Goal: Task Accomplishment & Management: Manage account settings

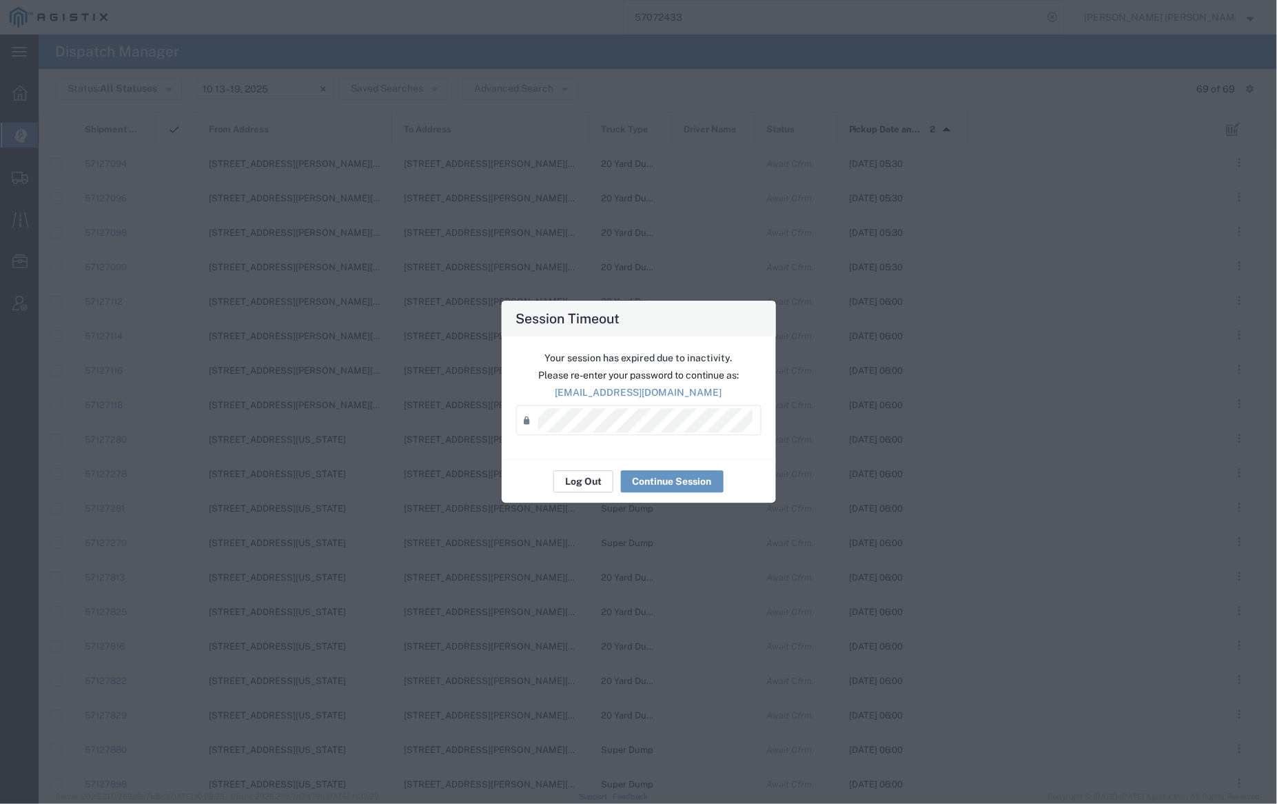
click at [576, 484] on button "Log Out" at bounding box center [583, 482] width 60 height 22
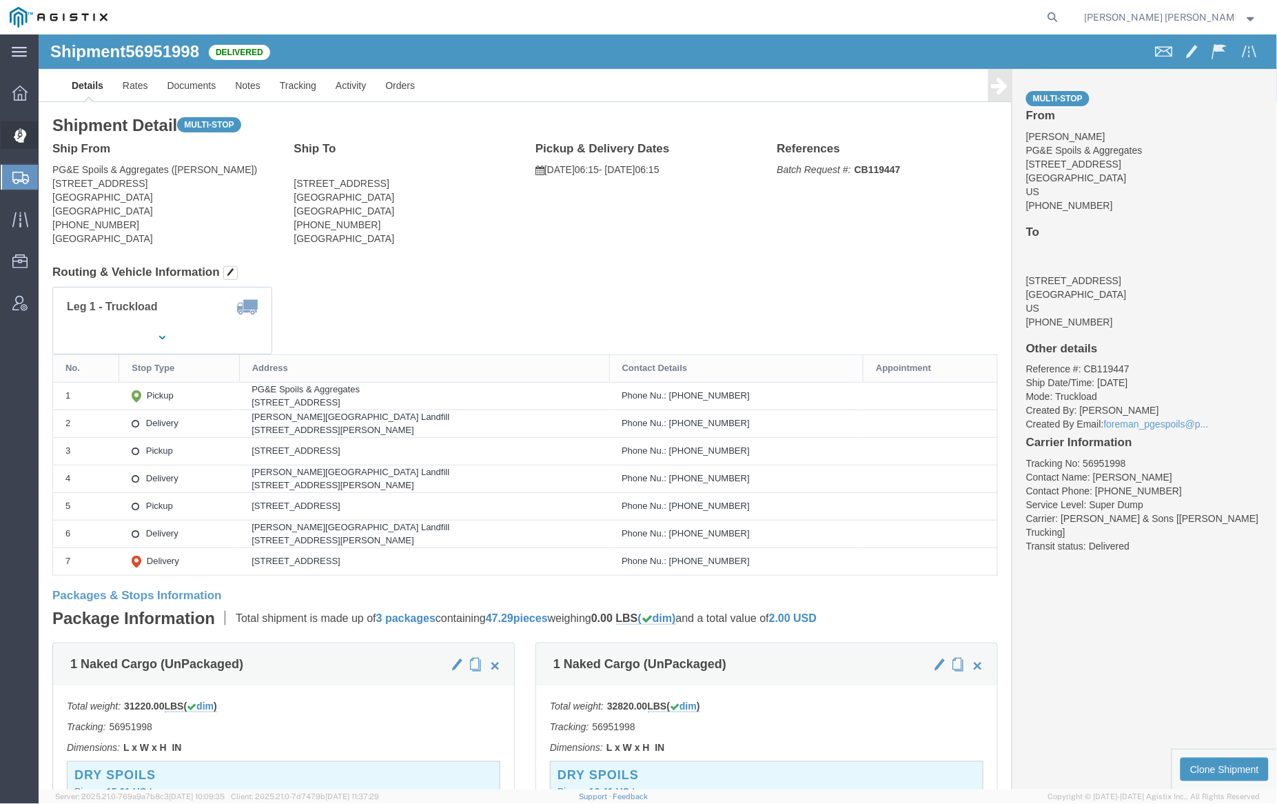
click at [48, 121] on span "Dispatch Manager" at bounding box center [43, 135] width 10 height 28
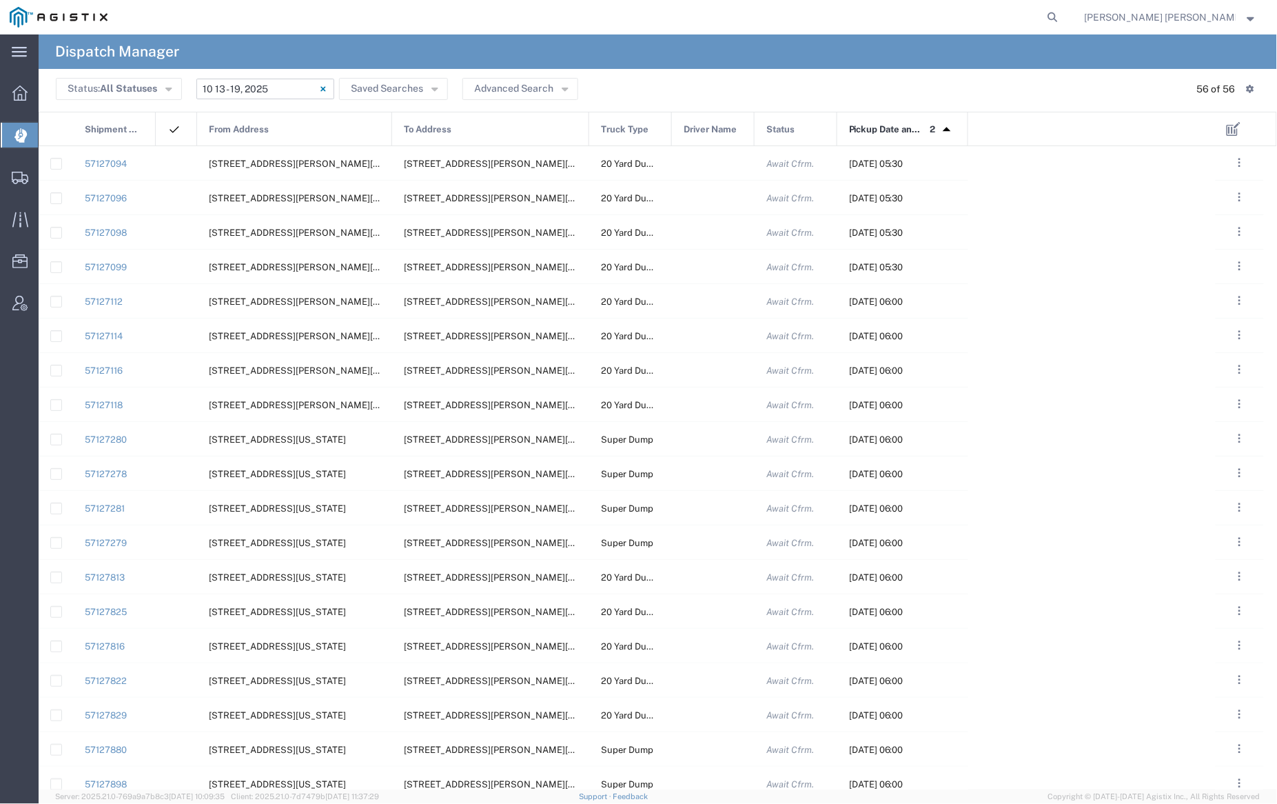
click at [264, 90] on input "[DATE] - [DATE]" at bounding box center [265, 89] width 138 height 21
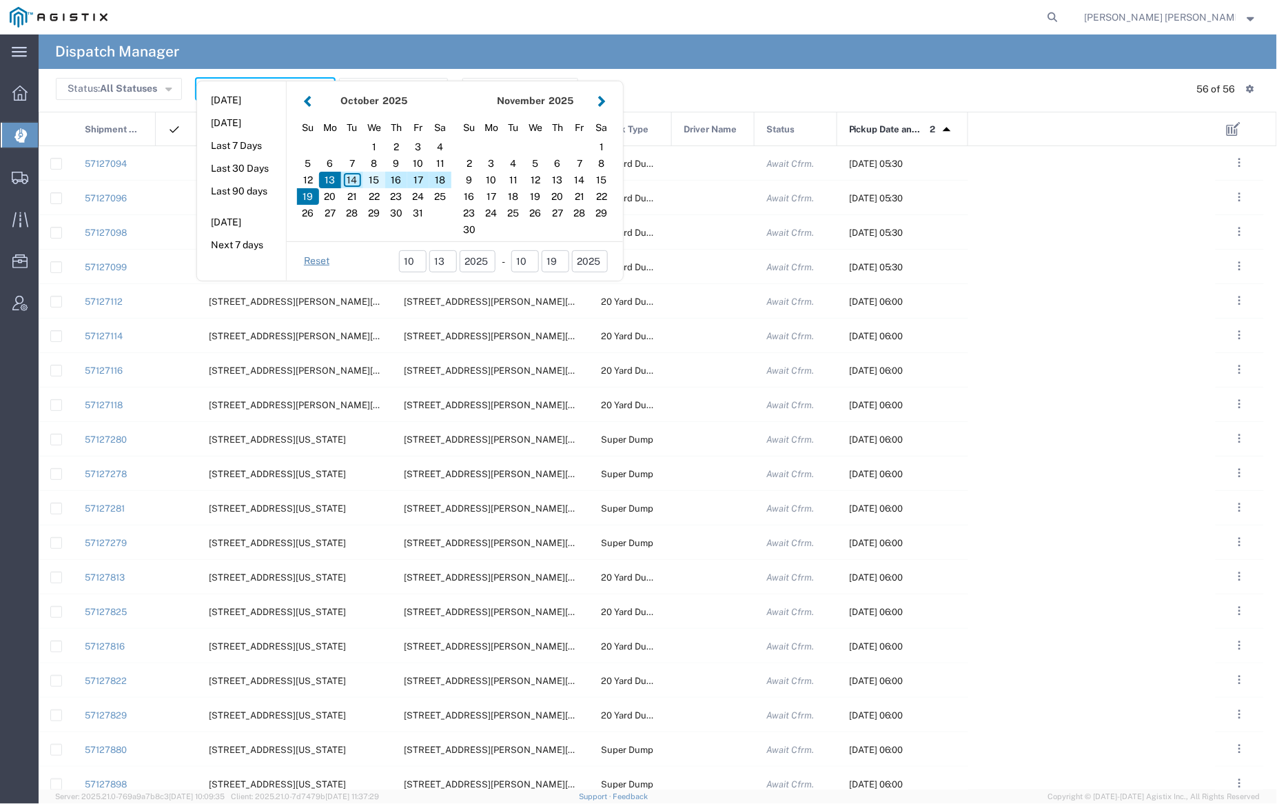
click at [376, 178] on div "15" at bounding box center [374, 180] width 22 height 17
type input "[DATE]"
type input "[DATE] - [DATE]"
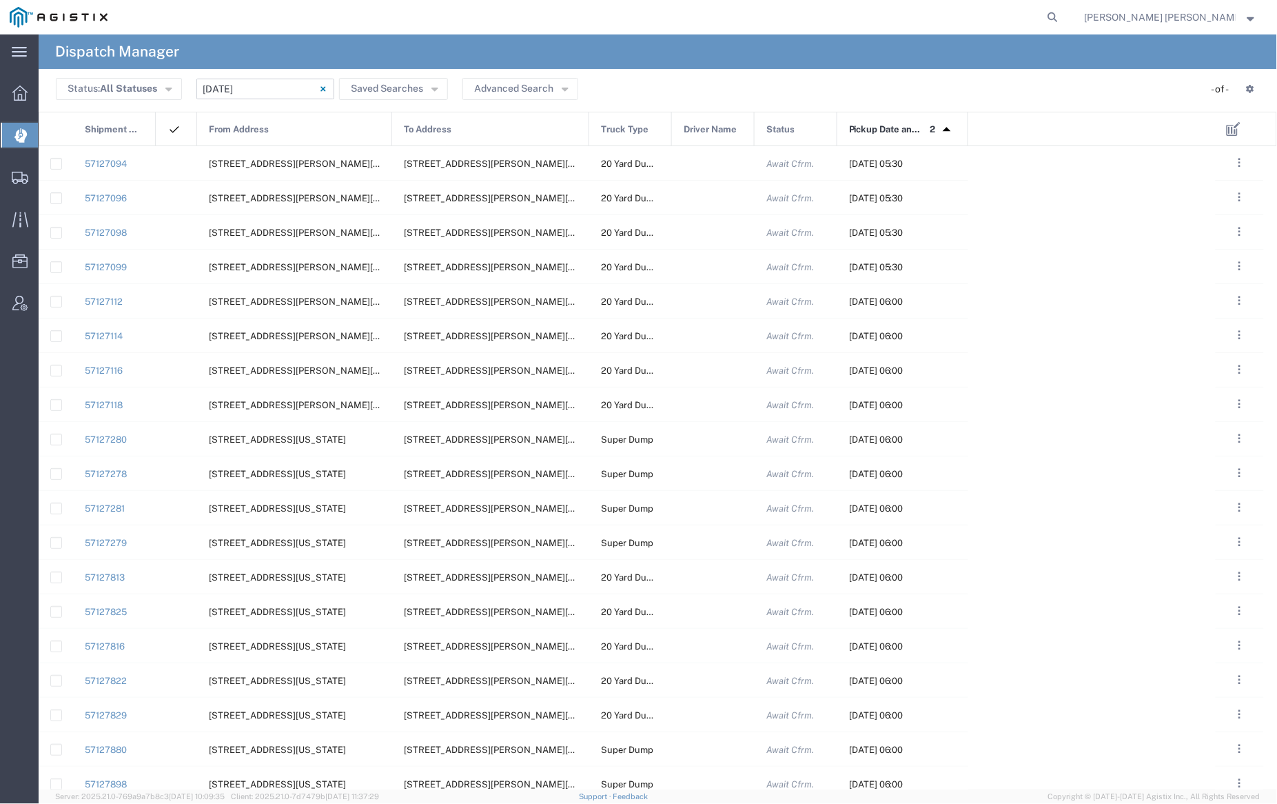
click at [283, 123] on div "From Address" at bounding box center [295, 129] width 195 height 34
click at [704, 165] on div at bounding box center [713, 163] width 83 height 34
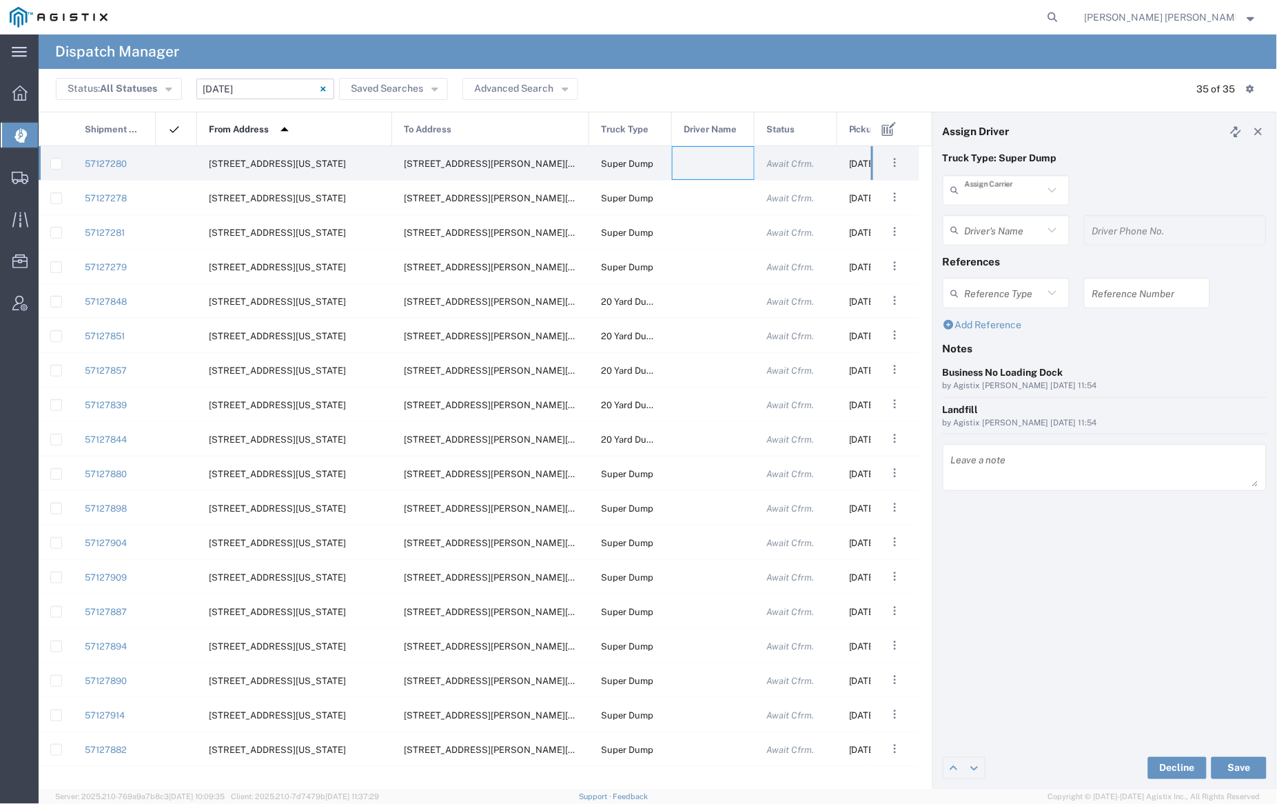
click at [999, 188] on input "text" at bounding box center [1004, 190] width 79 height 24
click at [993, 222] on span "[PERSON_NAME] Trans Services" at bounding box center [1006, 235] width 125 height 43
type input "[PERSON_NAME] Trans Services"
click at [995, 226] on input "text" at bounding box center [1008, 230] width 87 height 24
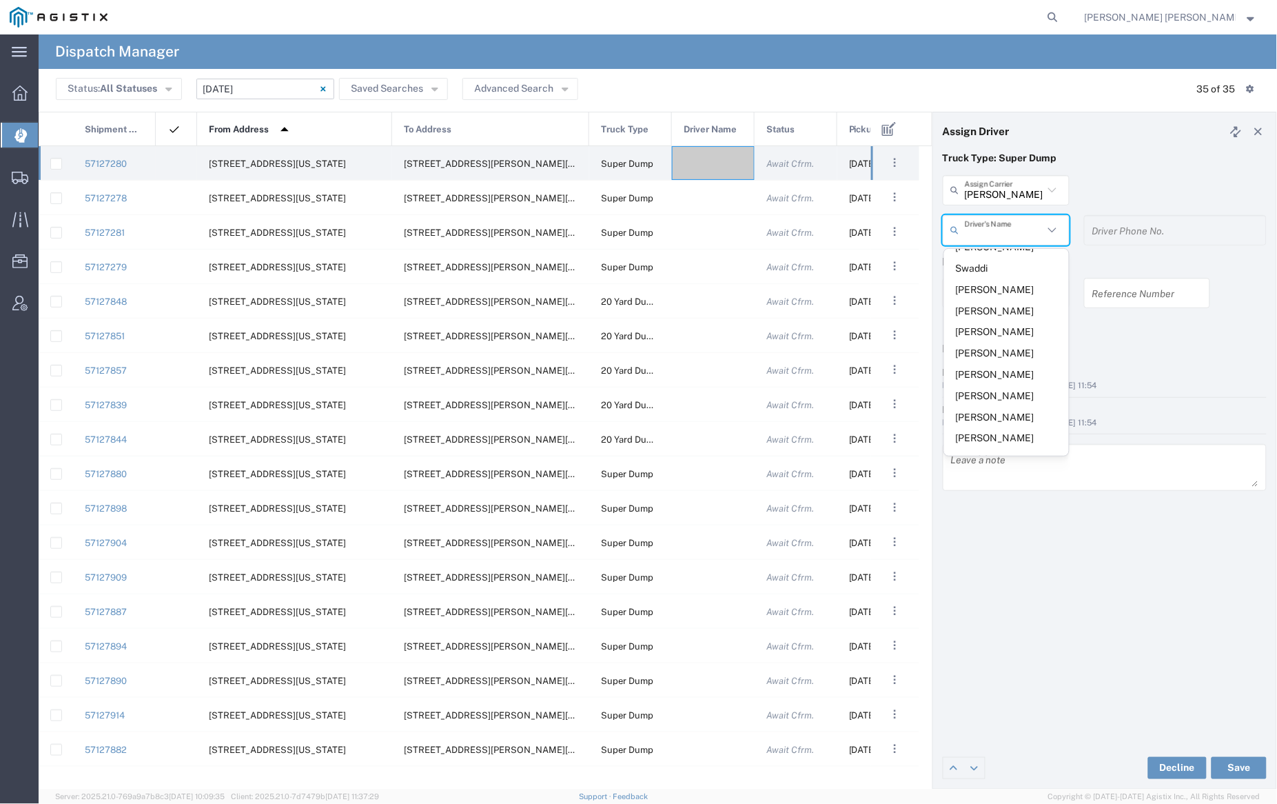
scroll to position [183, 0]
click at [1000, 326] on span "[PERSON_NAME]" at bounding box center [1006, 336] width 125 height 21
type input "[PERSON_NAME]"
type input "[PHONE_NUMBER]"
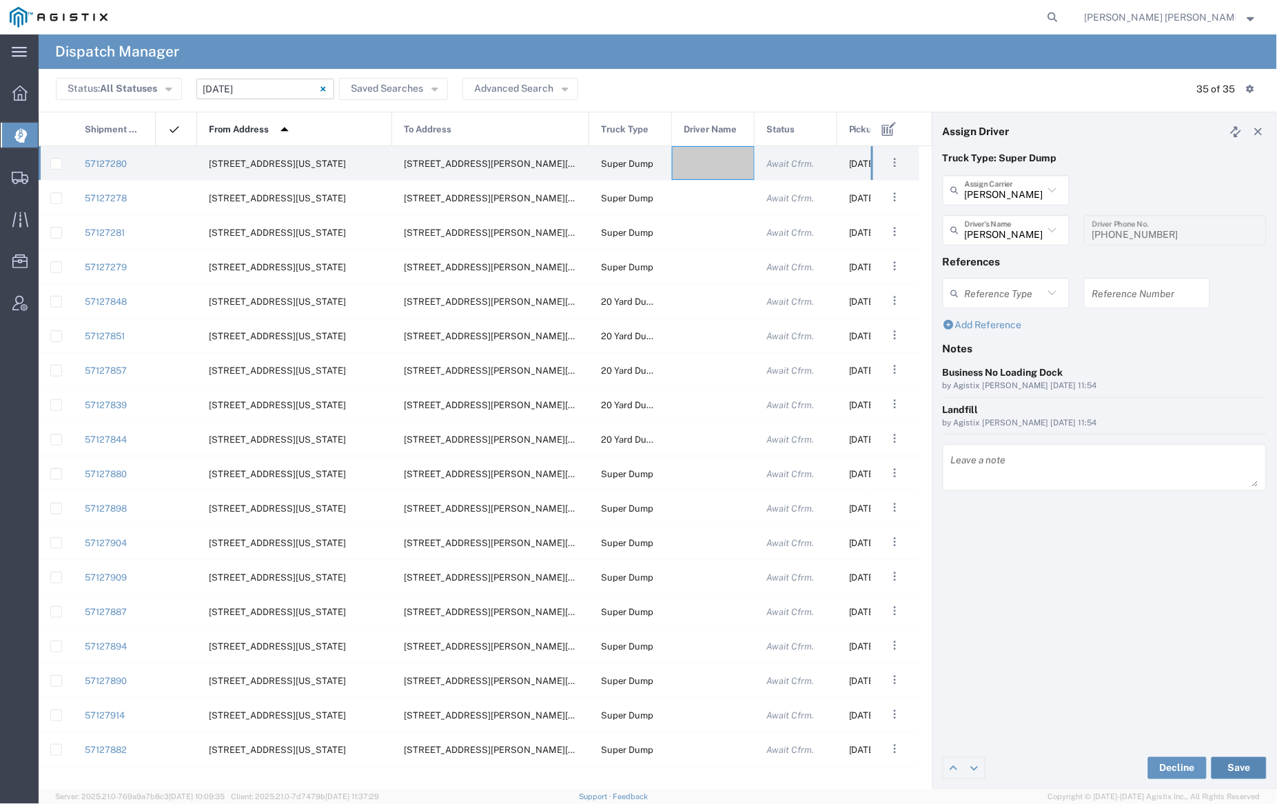
click at [1247, 764] on button "Save" at bounding box center [1239, 768] width 55 height 22
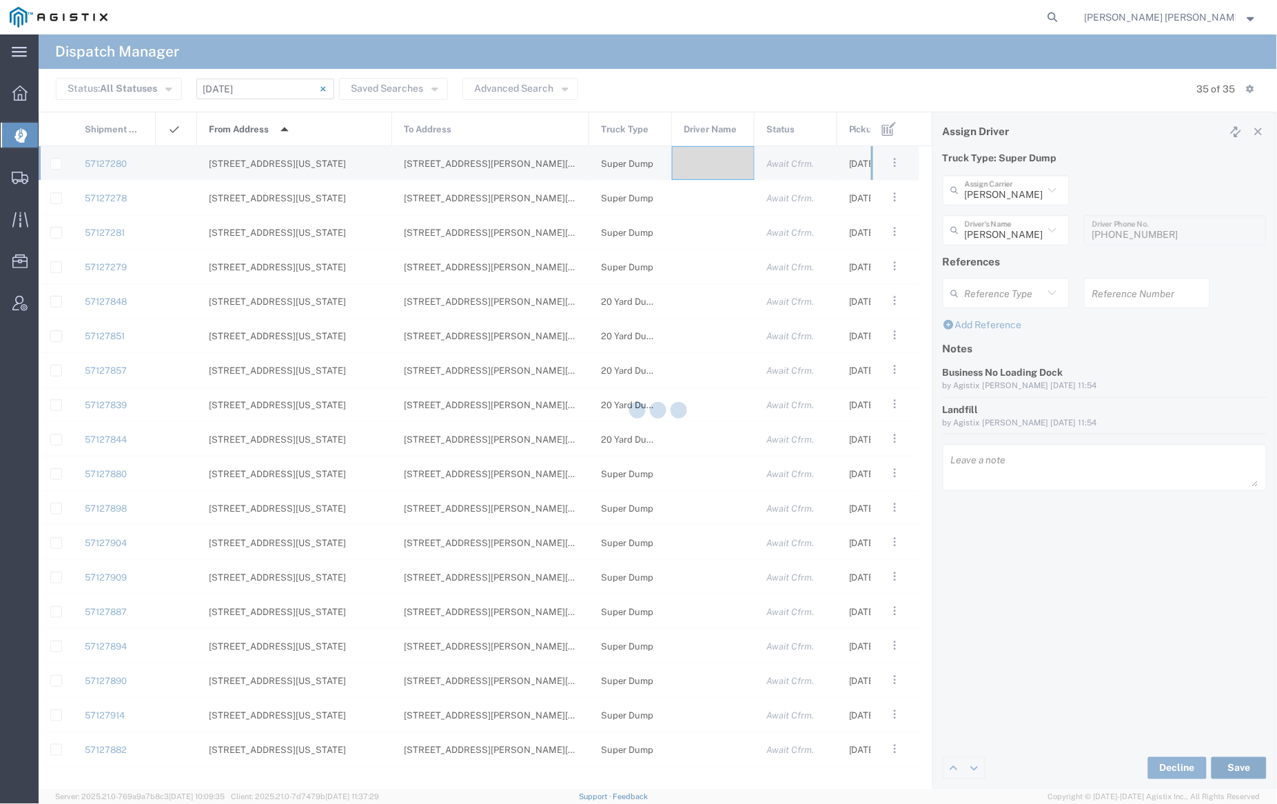
type input "[PERSON_NAME]"
type input "[PERSON_NAME] Trans Services"
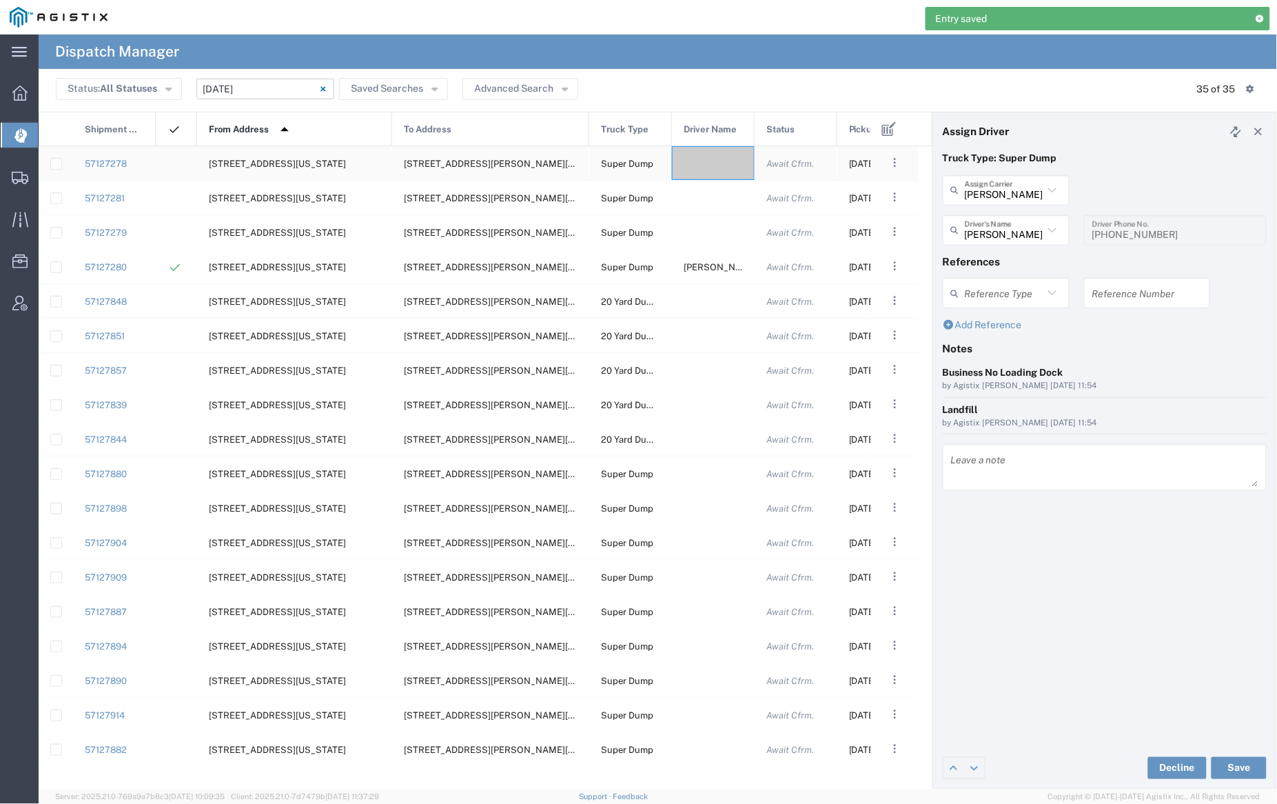
click at [704, 166] on div at bounding box center [713, 163] width 83 height 34
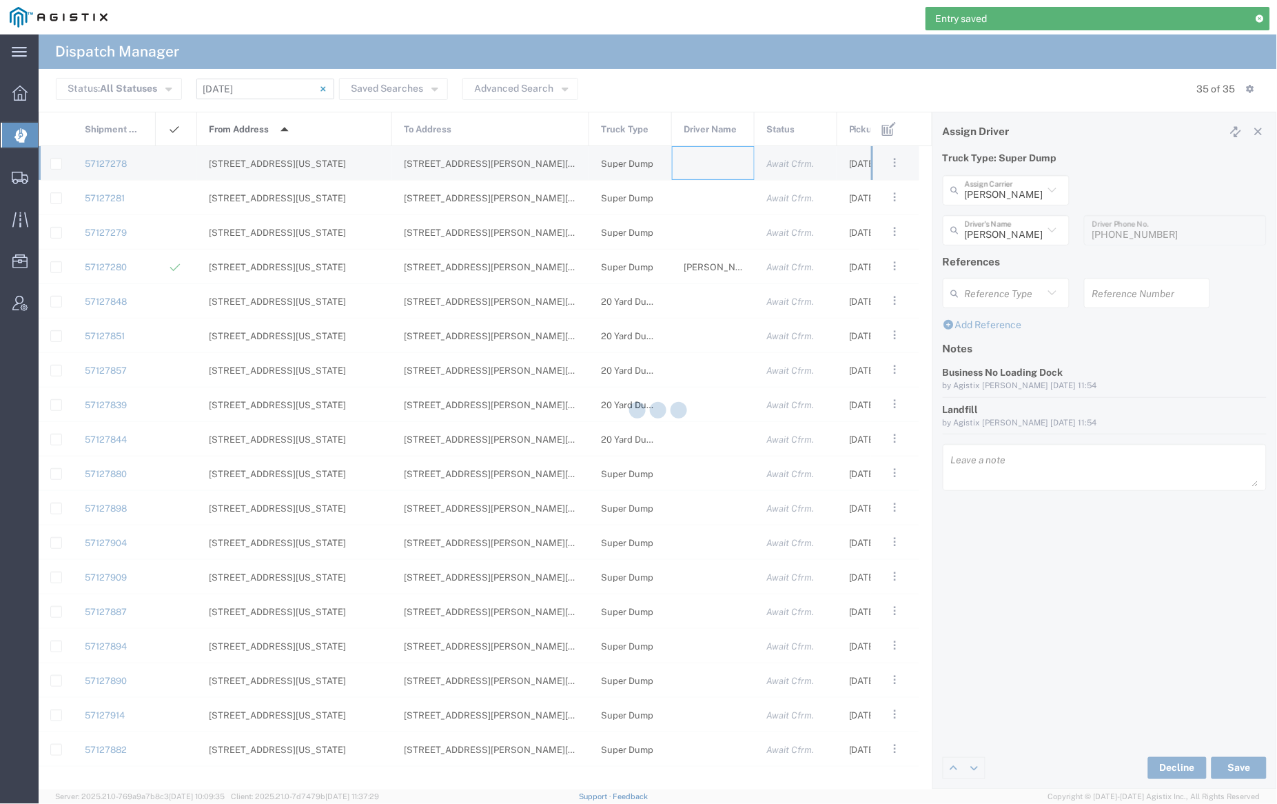
type input "[PERSON_NAME] Trucking"
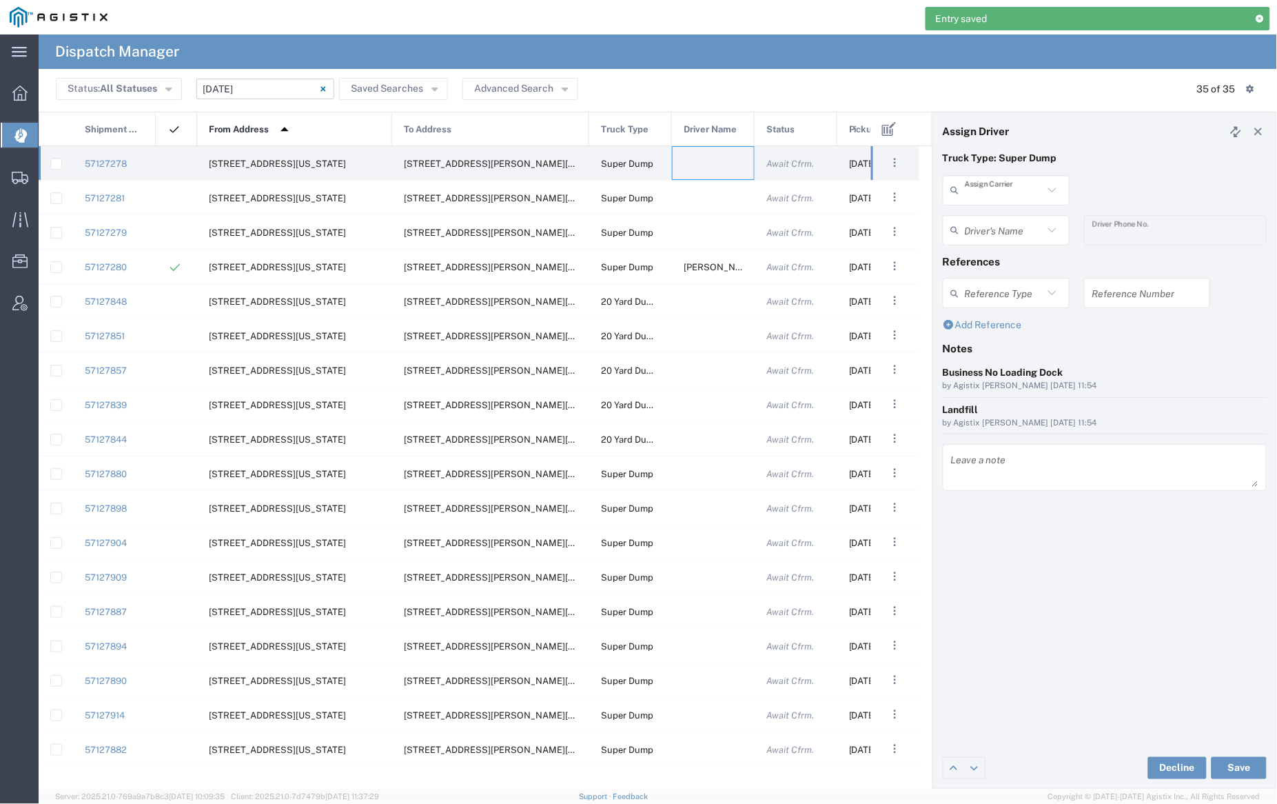
click at [991, 189] on input "text" at bounding box center [1004, 190] width 79 height 24
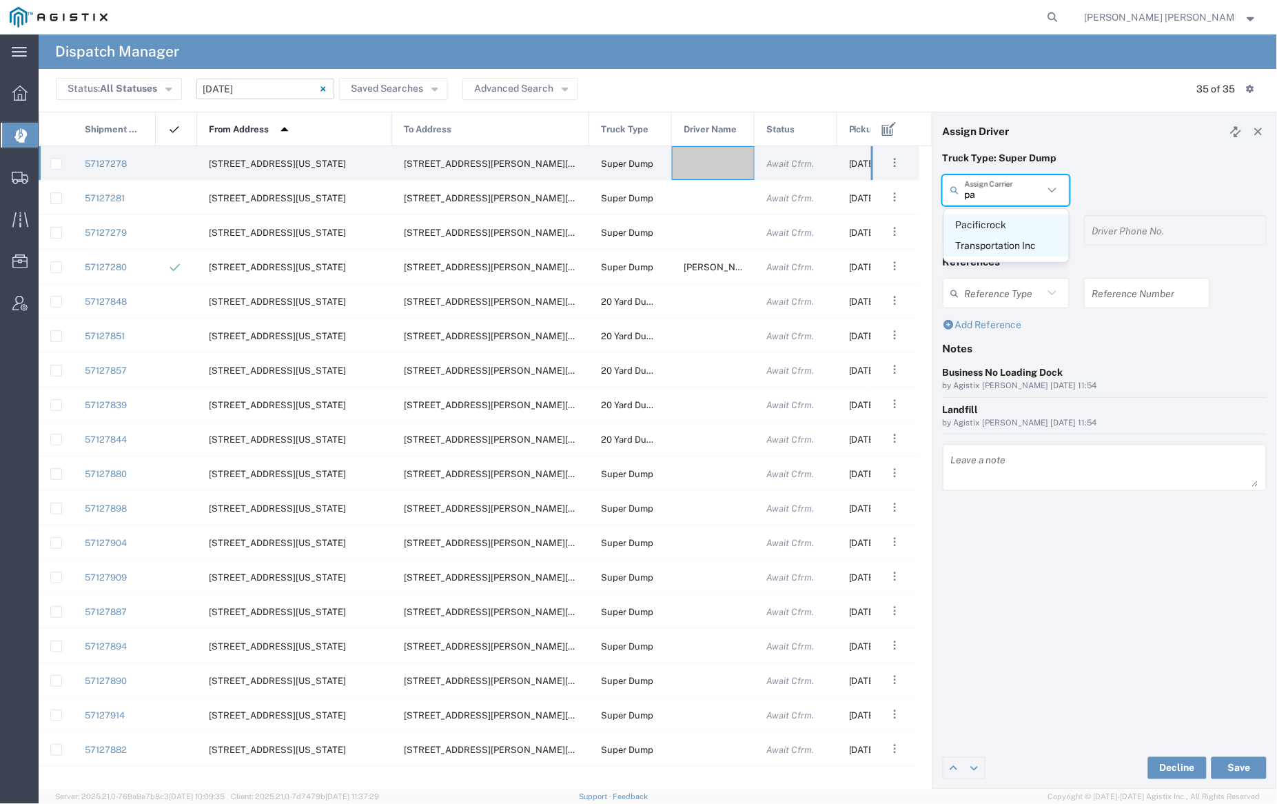
click at [995, 232] on span "Pacificrock Transportation Inc" at bounding box center [1006, 235] width 125 height 43
type input "Pacificrock Transportation Inc"
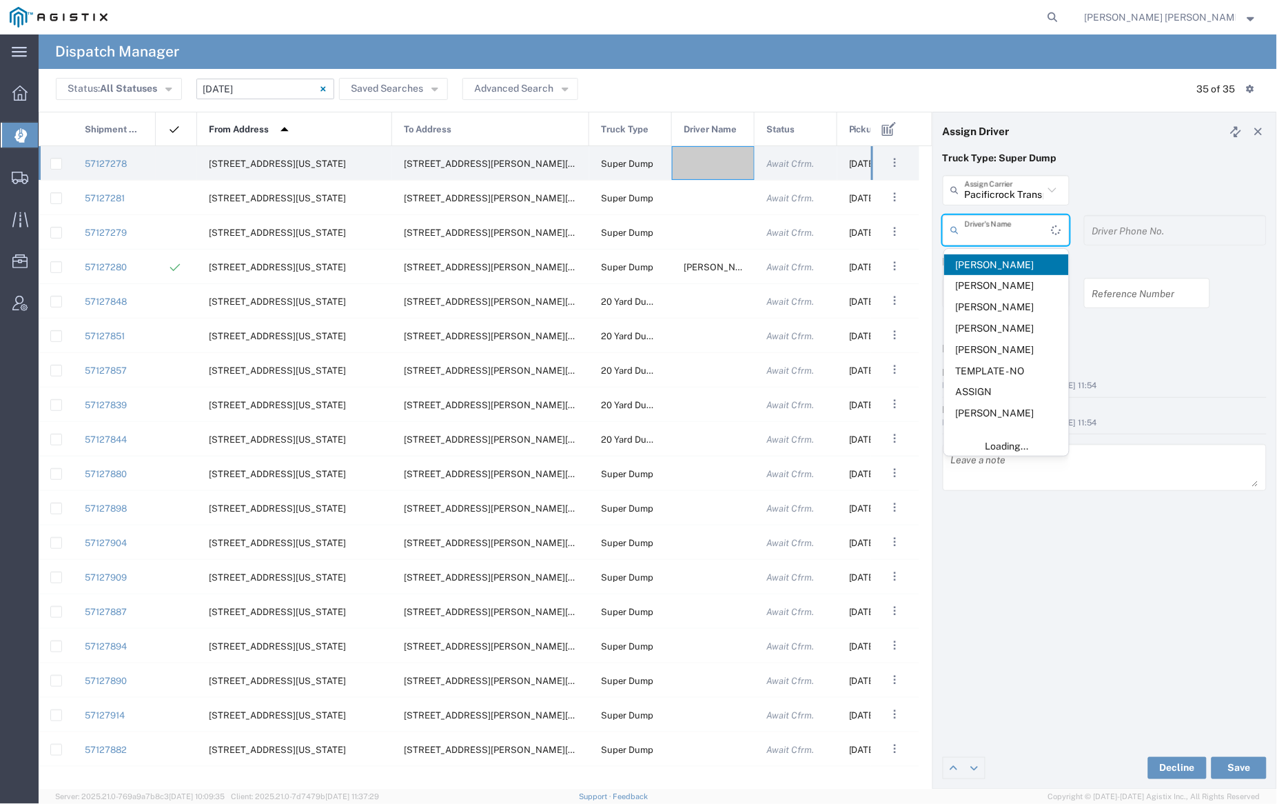
click at [993, 227] on input "text" at bounding box center [1008, 230] width 87 height 24
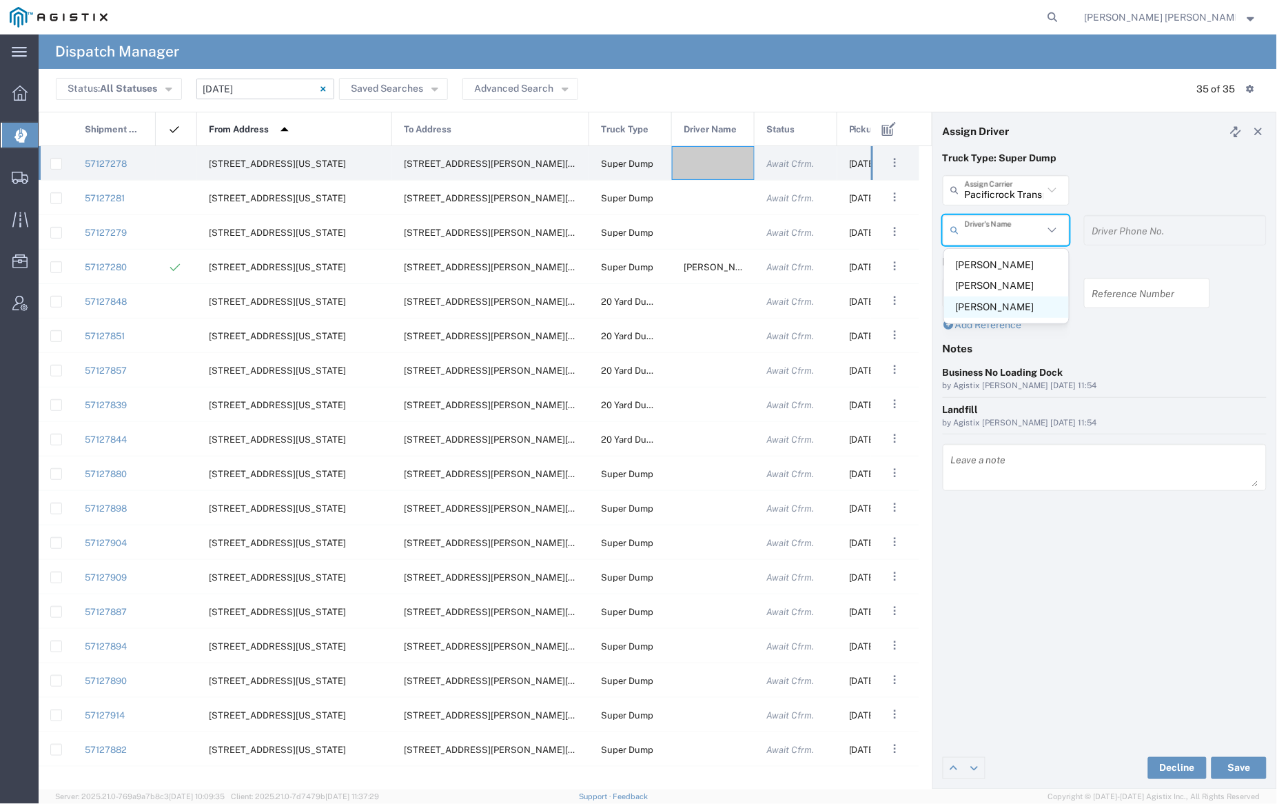
click at [1008, 307] on span "[PERSON_NAME]" at bounding box center [1006, 306] width 125 height 21
type input "[PERSON_NAME]"
type input "5103647231"
click at [1243, 760] on button "Save" at bounding box center [1239, 768] width 55 height 22
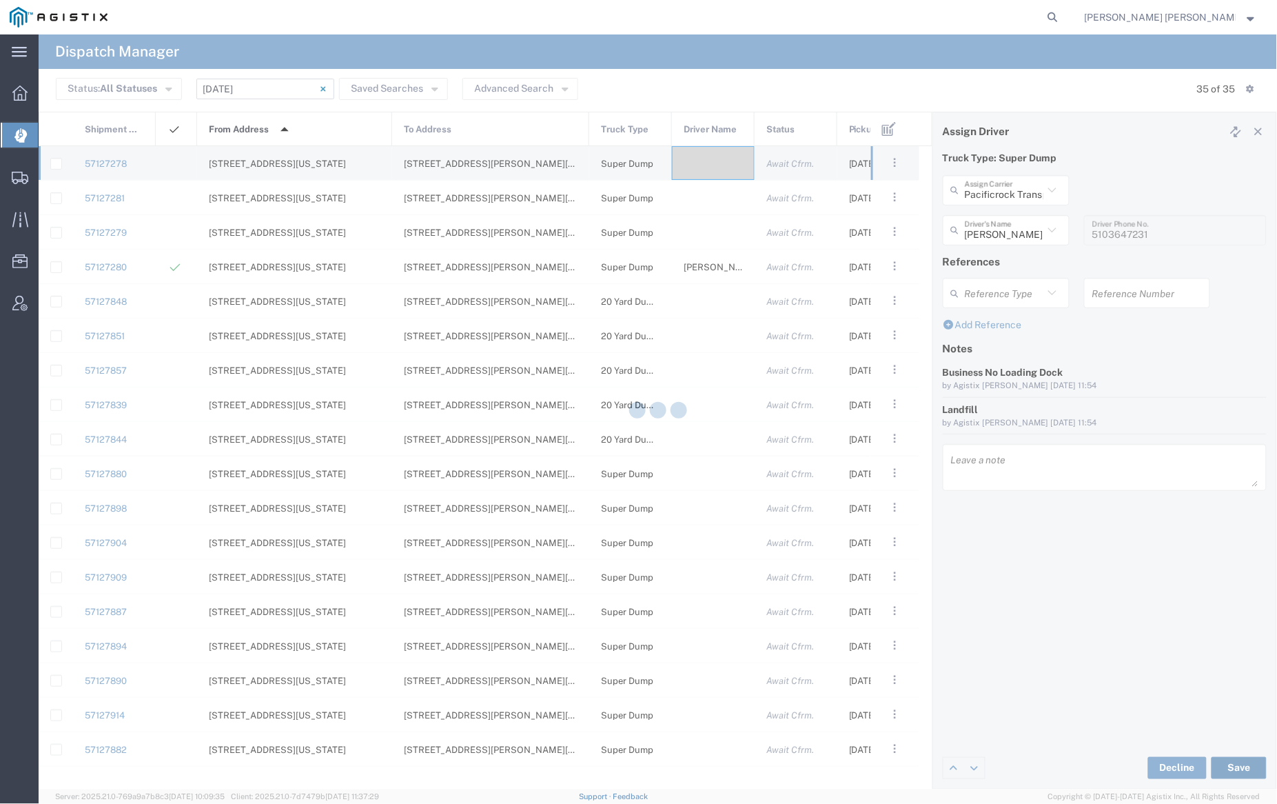
type input "[PERSON_NAME]"
type input "Pacificrock Transportation Inc"
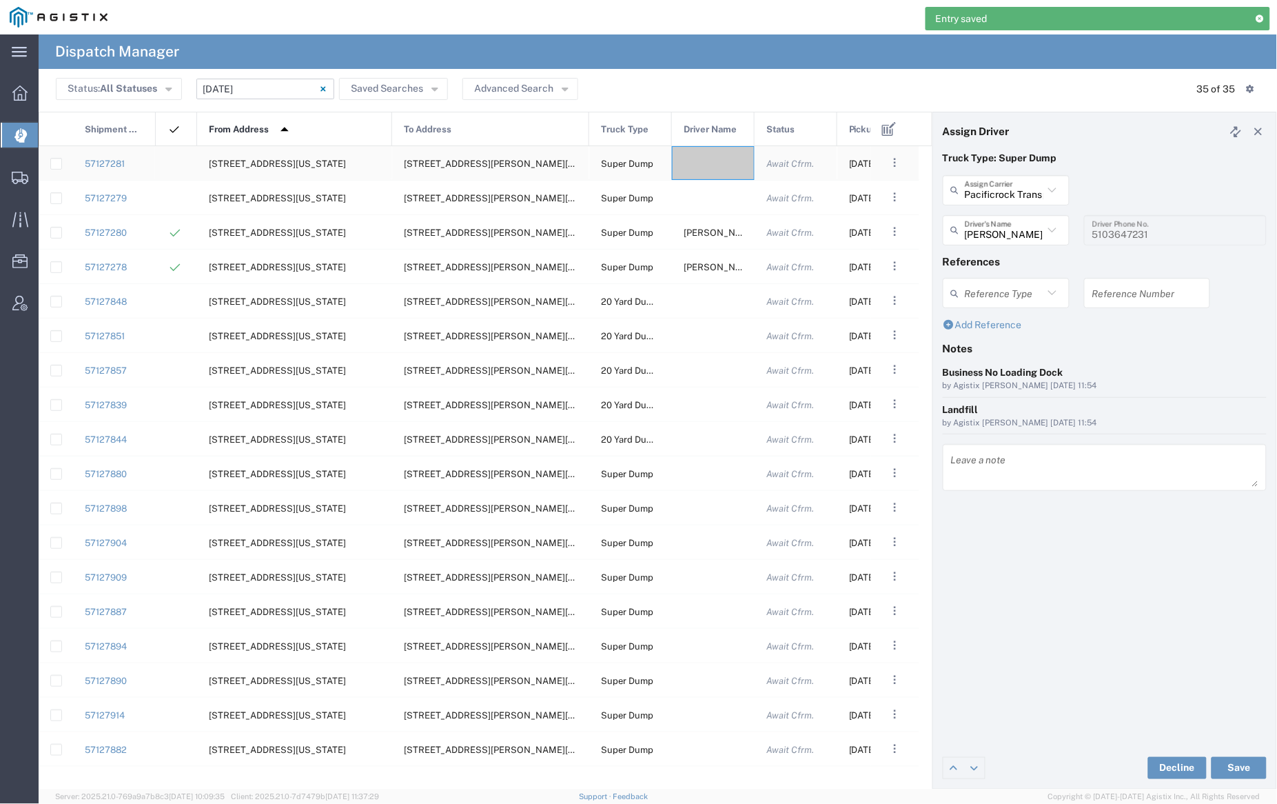
click at [704, 159] on div at bounding box center [713, 163] width 83 height 34
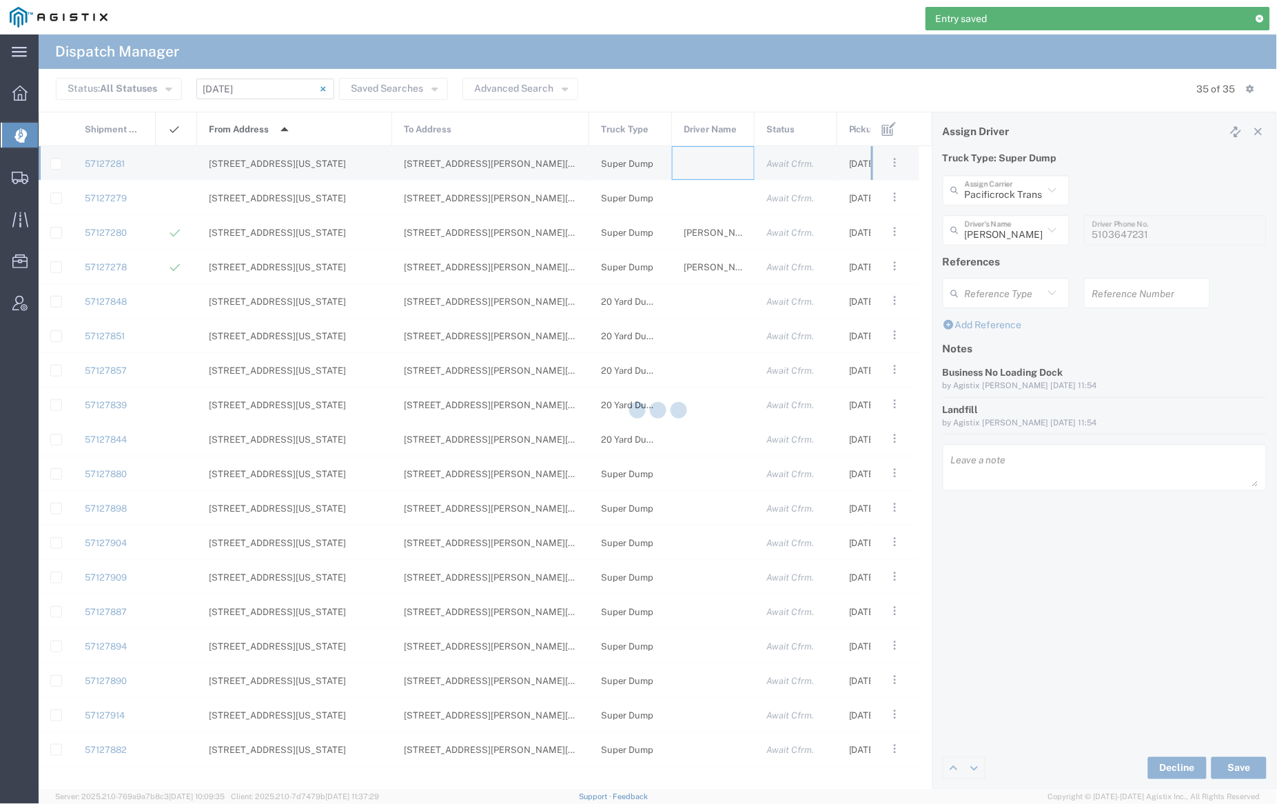
type input "[PERSON_NAME] Trucking"
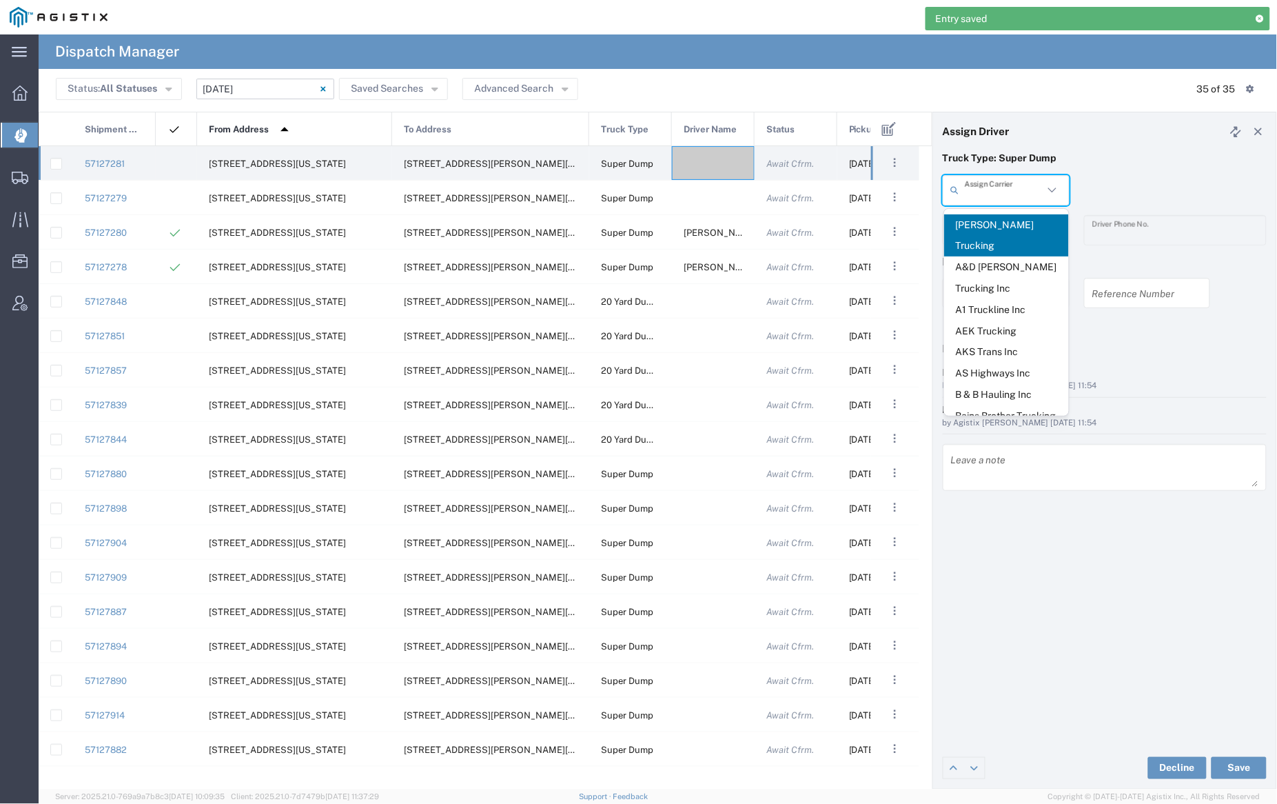
click at [989, 190] on input "text" at bounding box center [1004, 190] width 79 height 24
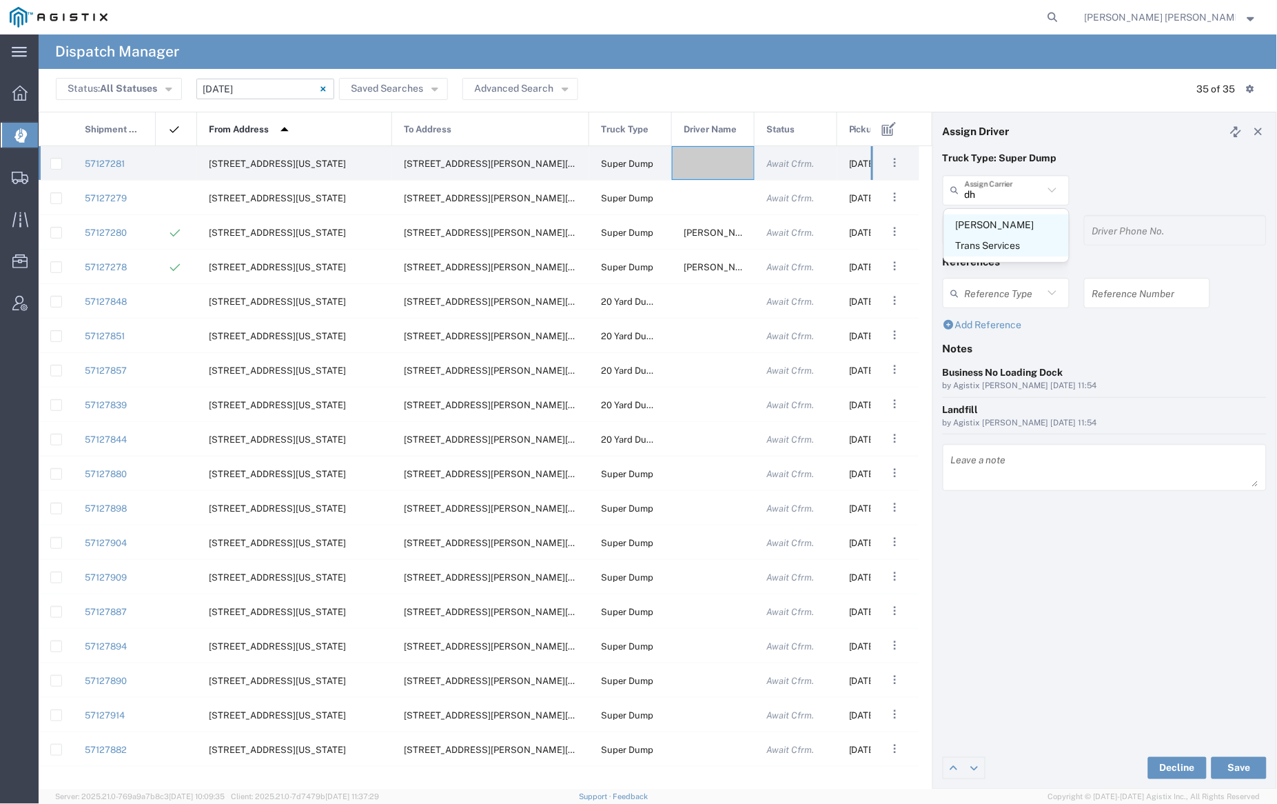
click at [989, 224] on span "[PERSON_NAME] Trans Services" at bounding box center [1006, 235] width 125 height 43
type input "[PERSON_NAME] Trans Services"
click at [992, 229] on input "text" at bounding box center [1008, 230] width 87 height 24
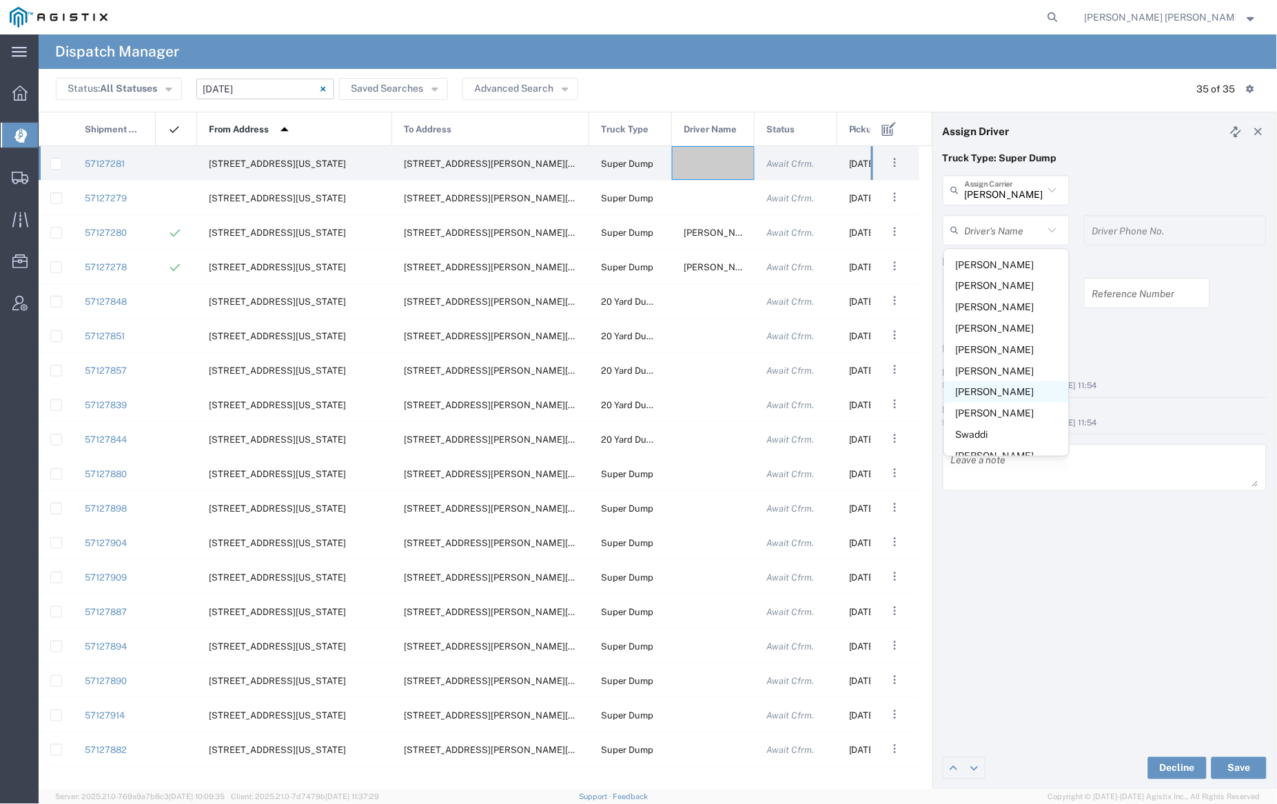
click at [1026, 397] on span "[PERSON_NAME]" at bounding box center [1006, 391] width 125 height 21
type input "[PERSON_NAME]"
type input "9255650374"
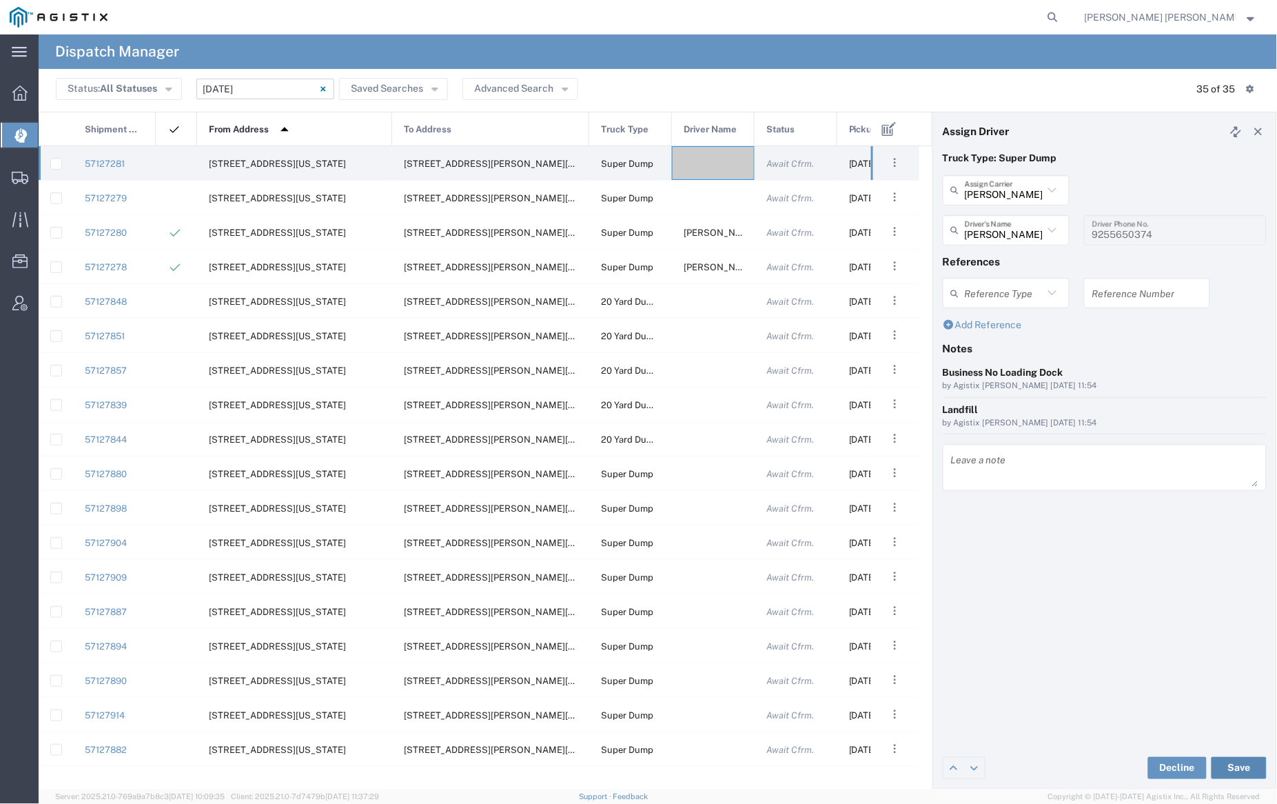
click at [1243, 764] on button "Save" at bounding box center [1239, 768] width 55 height 22
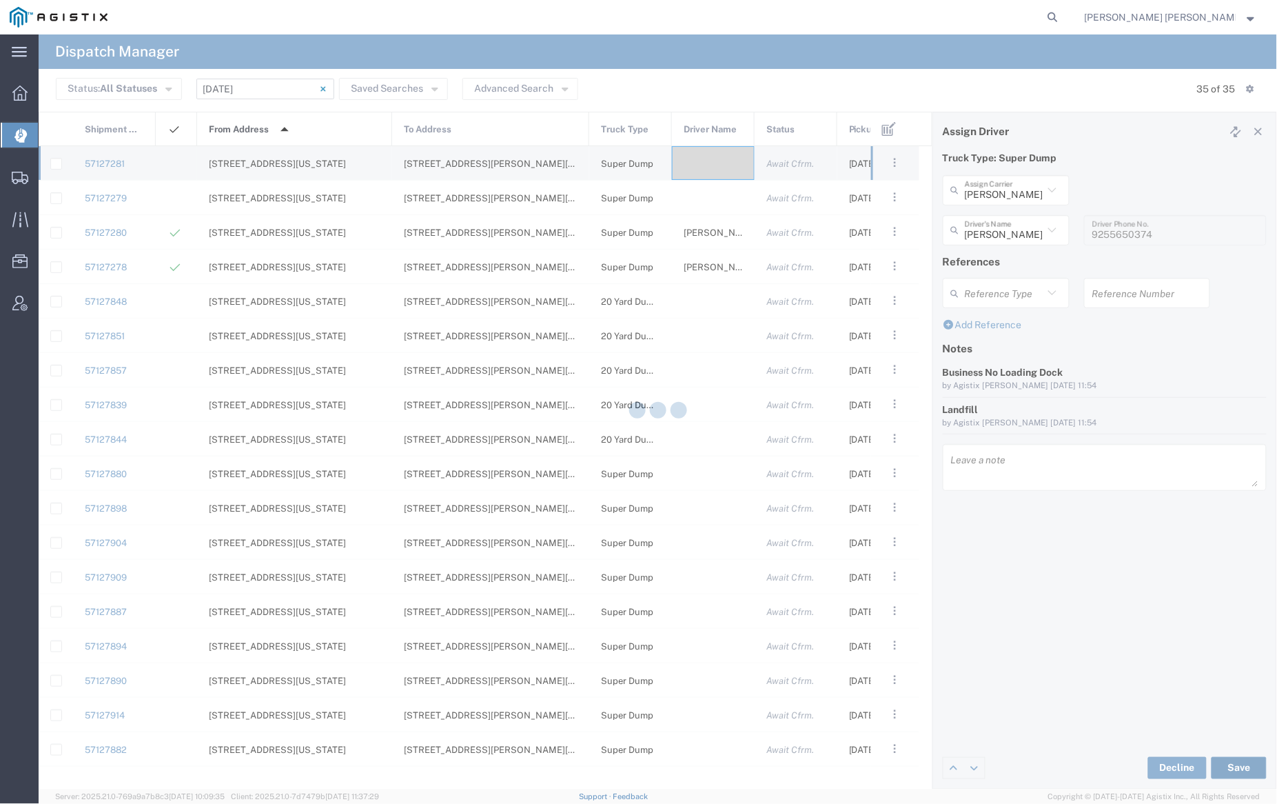
type input "[PERSON_NAME]"
type input "[PERSON_NAME] Trans Services"
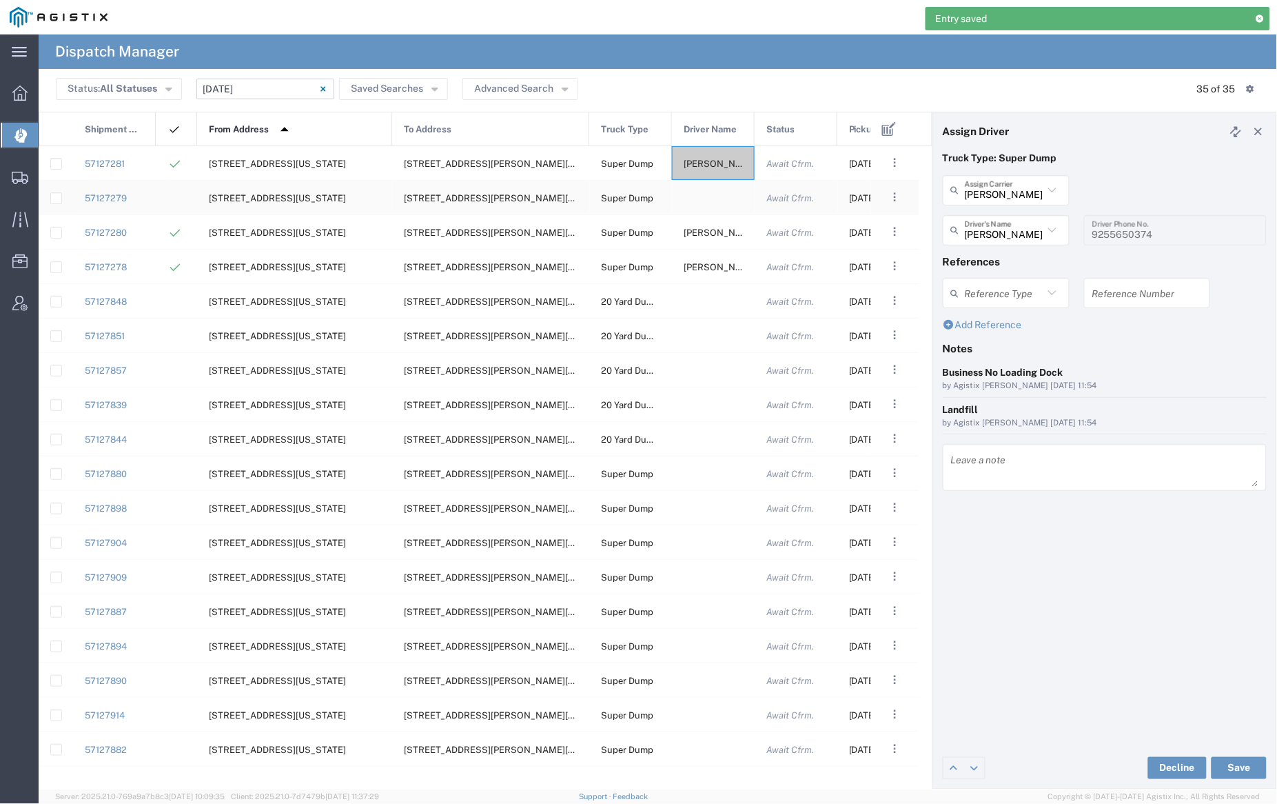
click at [702, 198] on div at bounding box center [713, 198] width 83 height 34
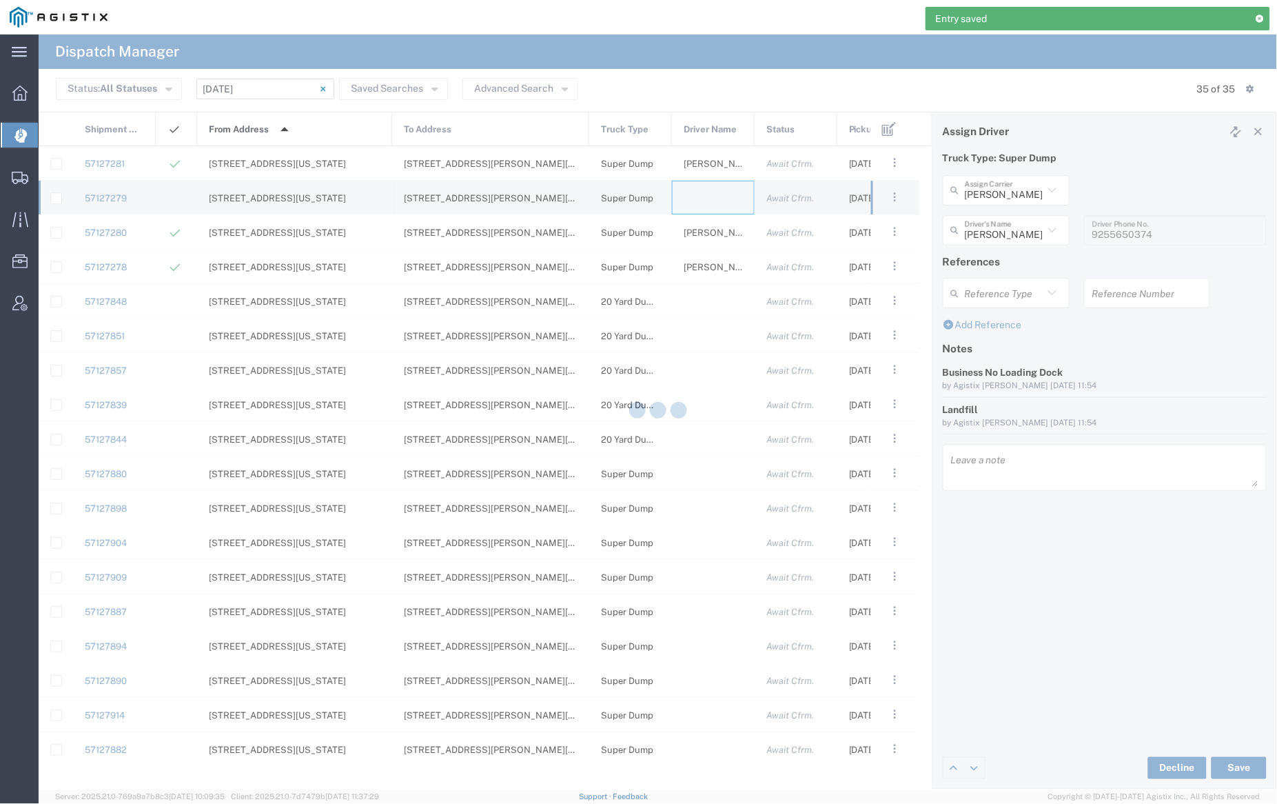
type input "[PERSON_NAME] Trucking"
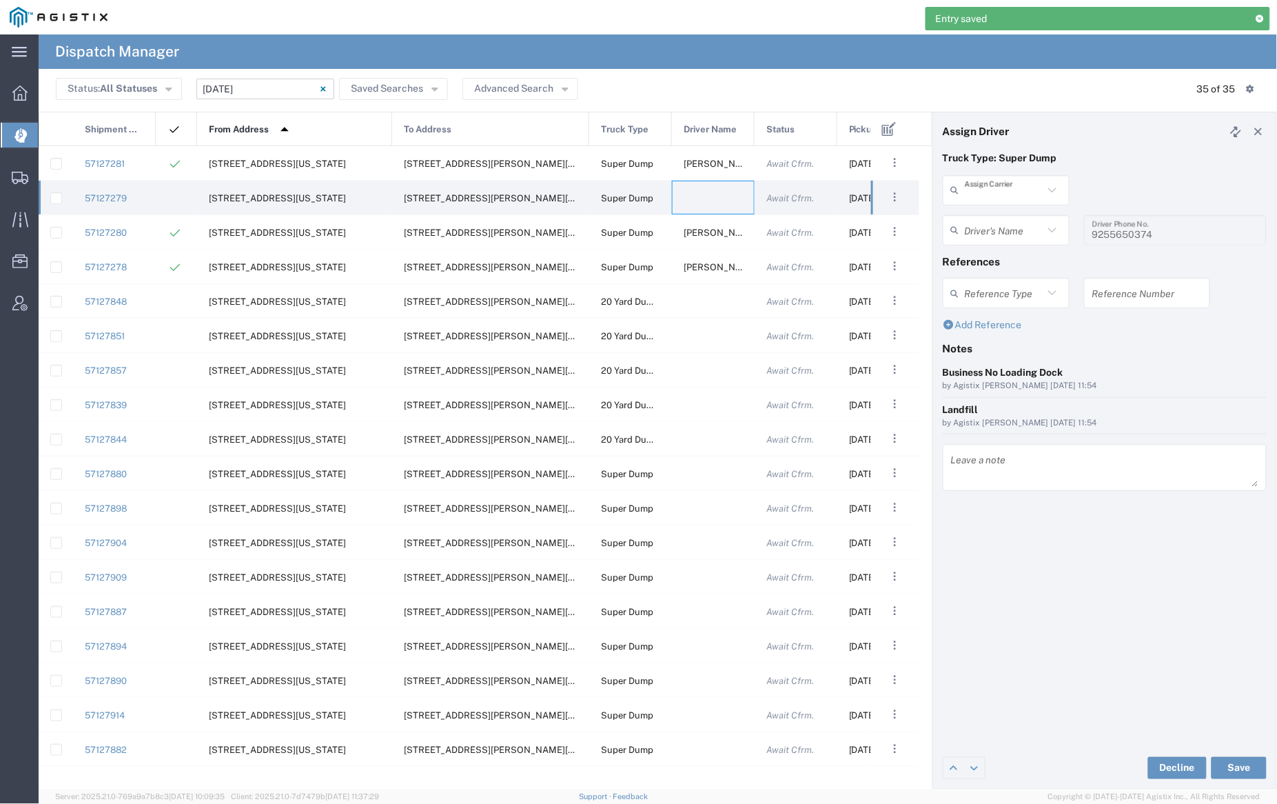
click at [996, 187] on input "text" at bounding box center [1004, 190] width 79 height 24
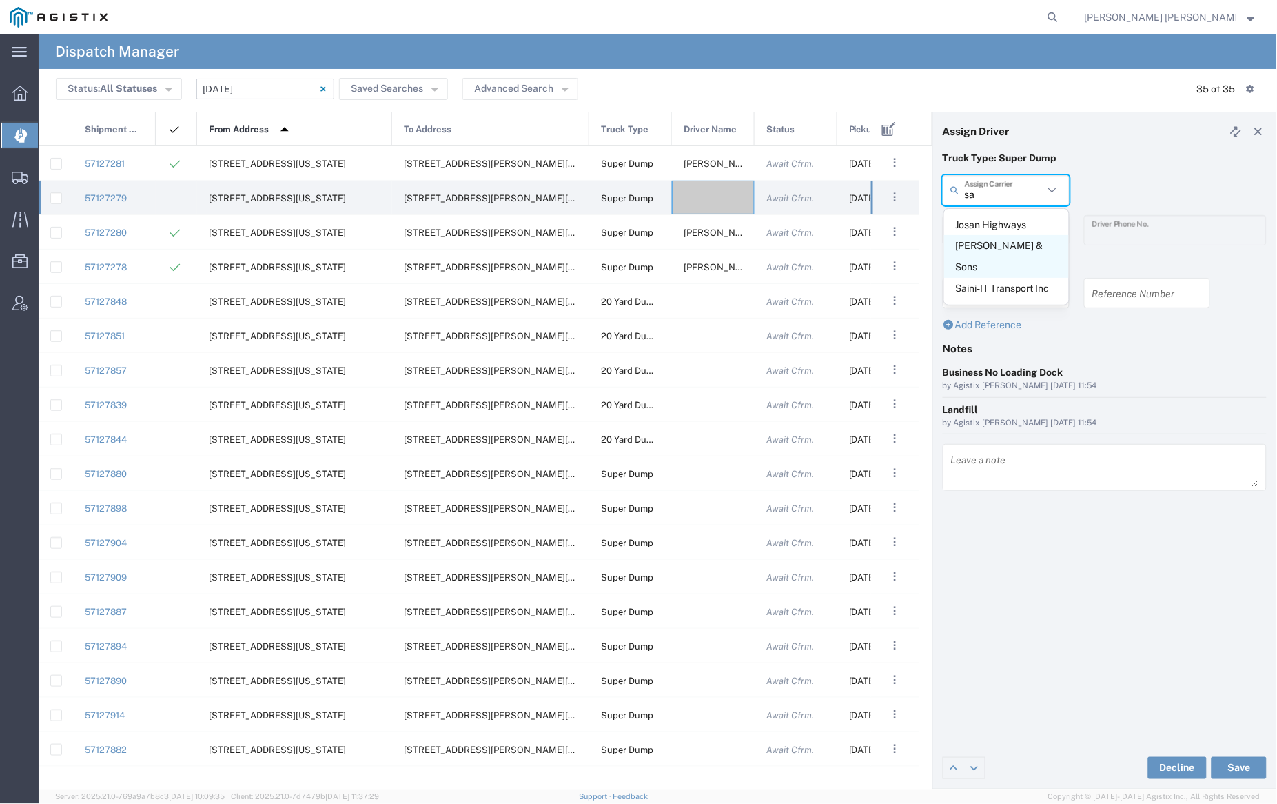
click at [995, 251] on span "[PERSON_NAME] & Sons" at bounding box center [1006, 256] width 125 height 43
type input "[PERSON_NAME] & Sons"
click at [989, 230] on input "text" at bounding box center [1004, 230] width 79 height 24
click at [992, 267] on span "[PERSON_NAME]" at bounding box center [1006, 264] width 125 height 21
type input "[PERSON_NAME]"
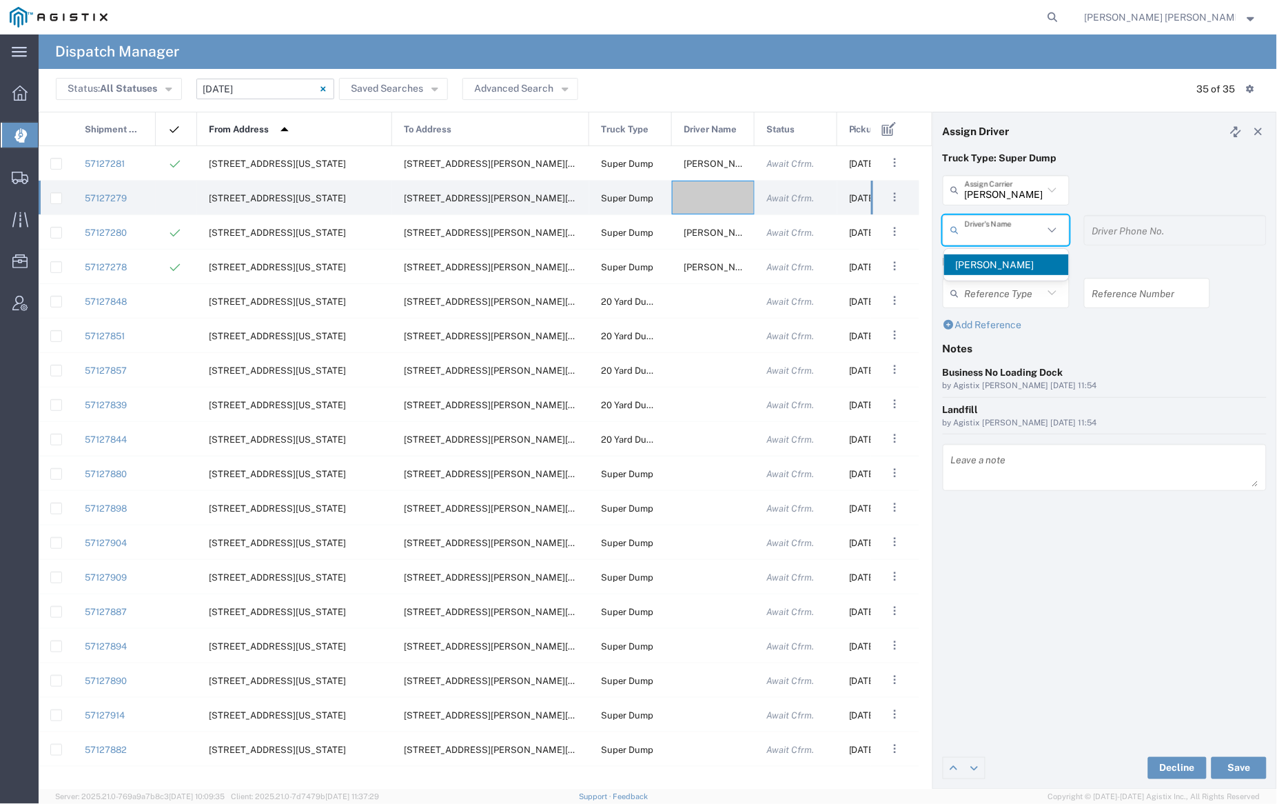
type input "[PHONE_NUMBER]"
click at [1247, 766] on button "Save" at bounding box center [1239, 768] width 55 height 22
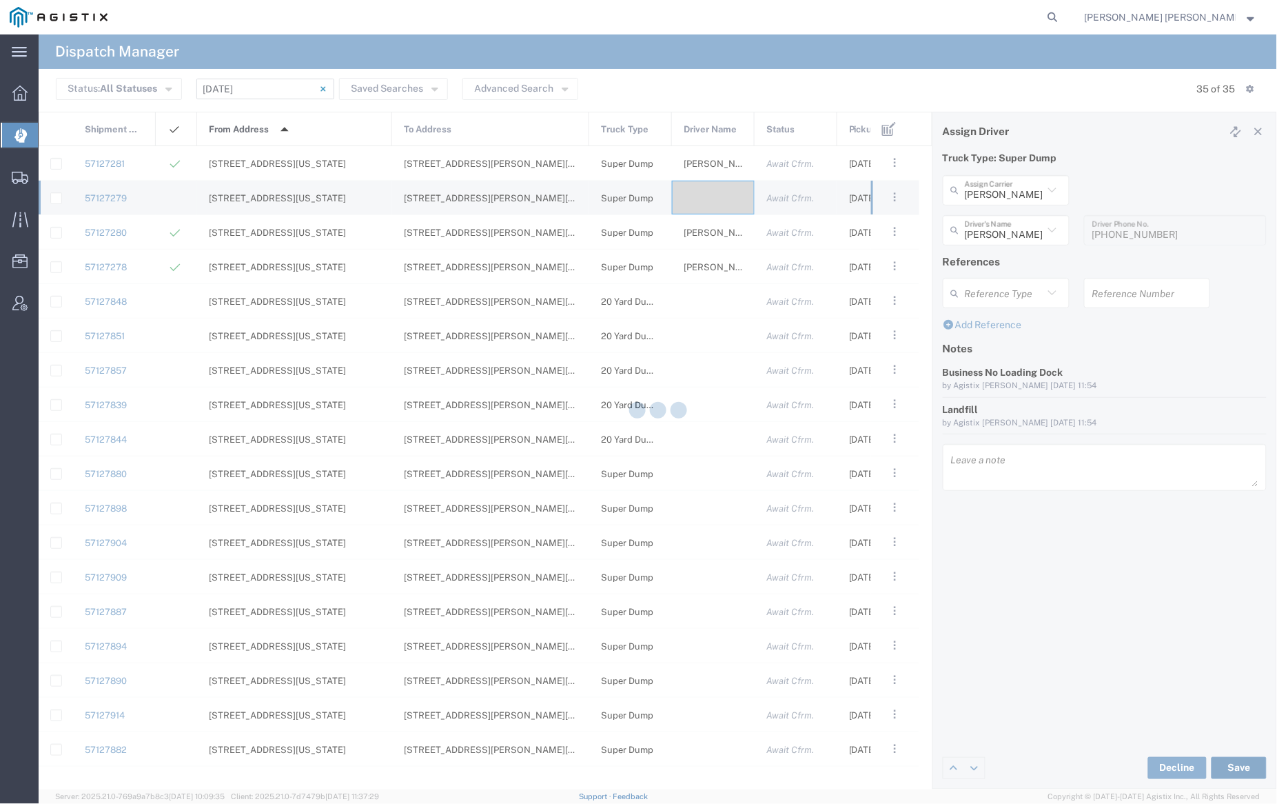
type input "[PERSON_NAME]"
type input "[PERSON_NAME] & Sons"
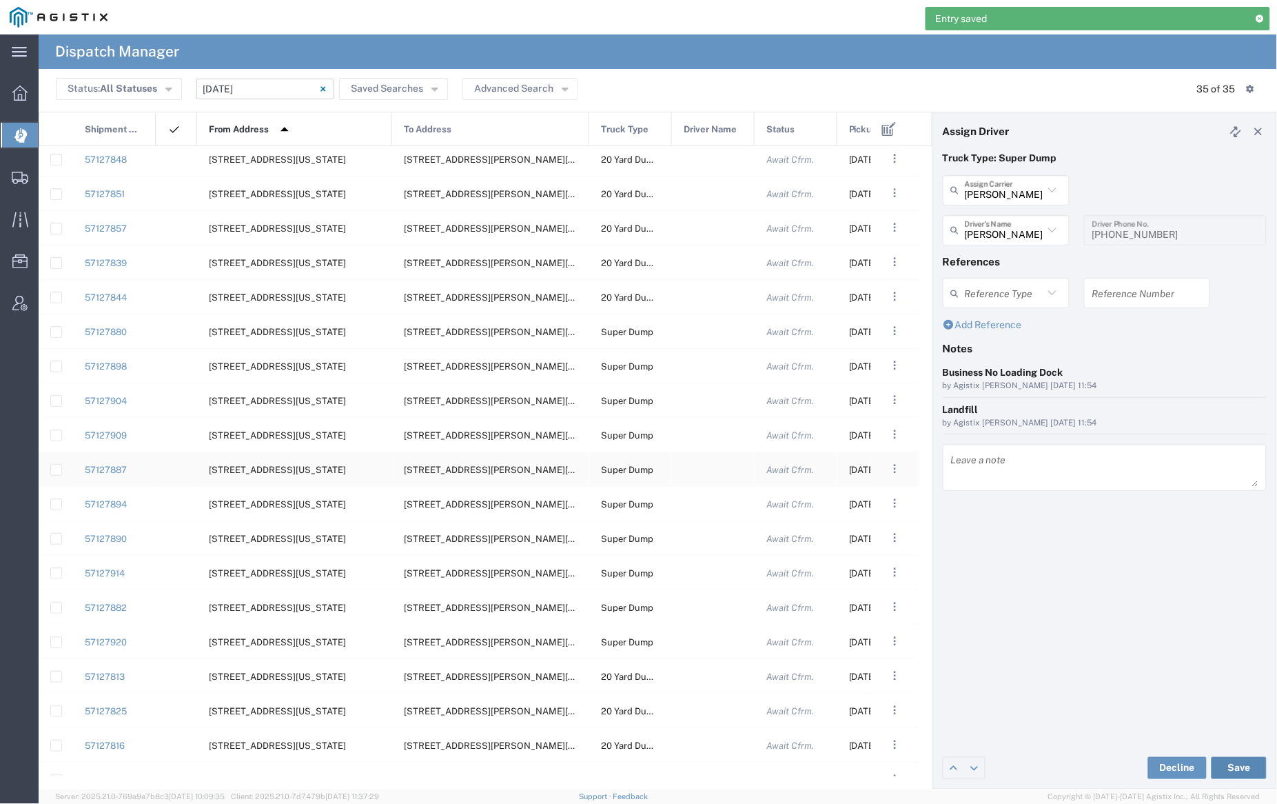
scroll to position [143, 0]
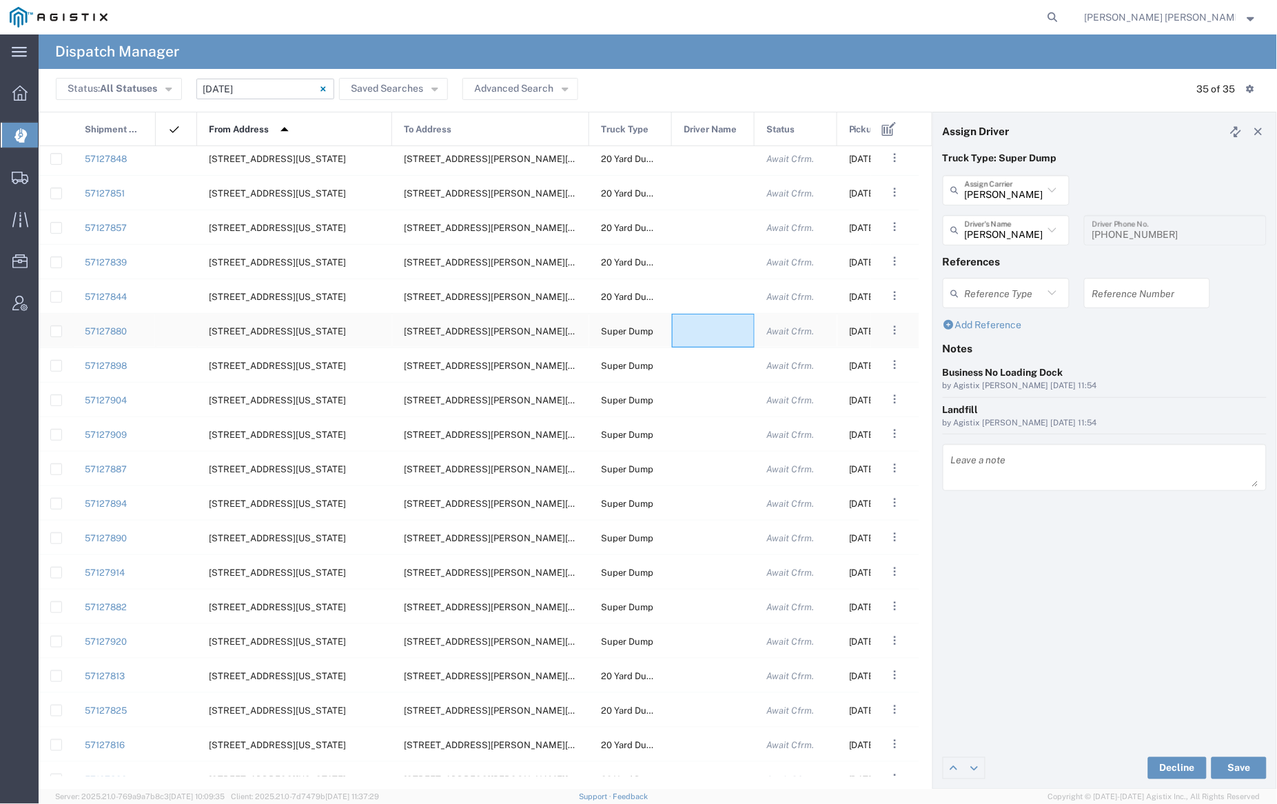
click at [702, 329] on div at bounding box center [713, 331] width 83 height 34
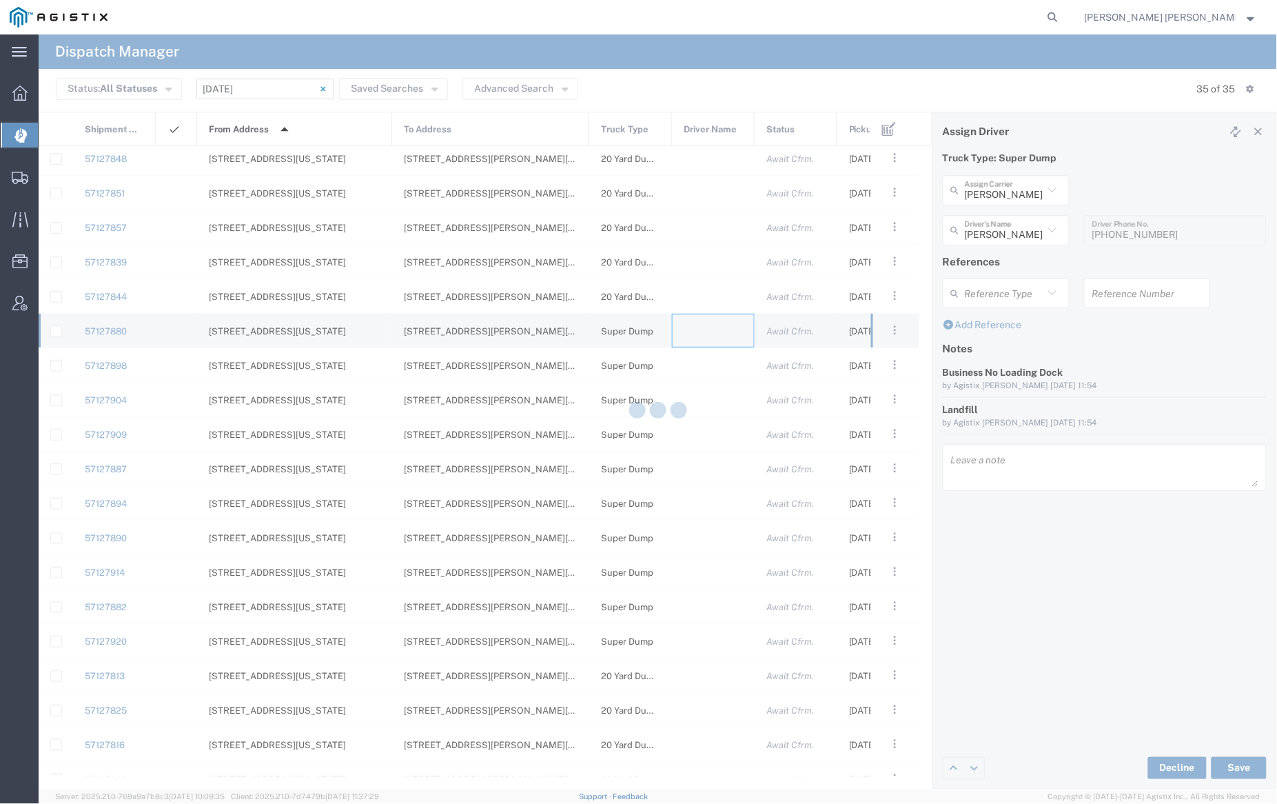
type input "[PERSON_NAME] Trucking"
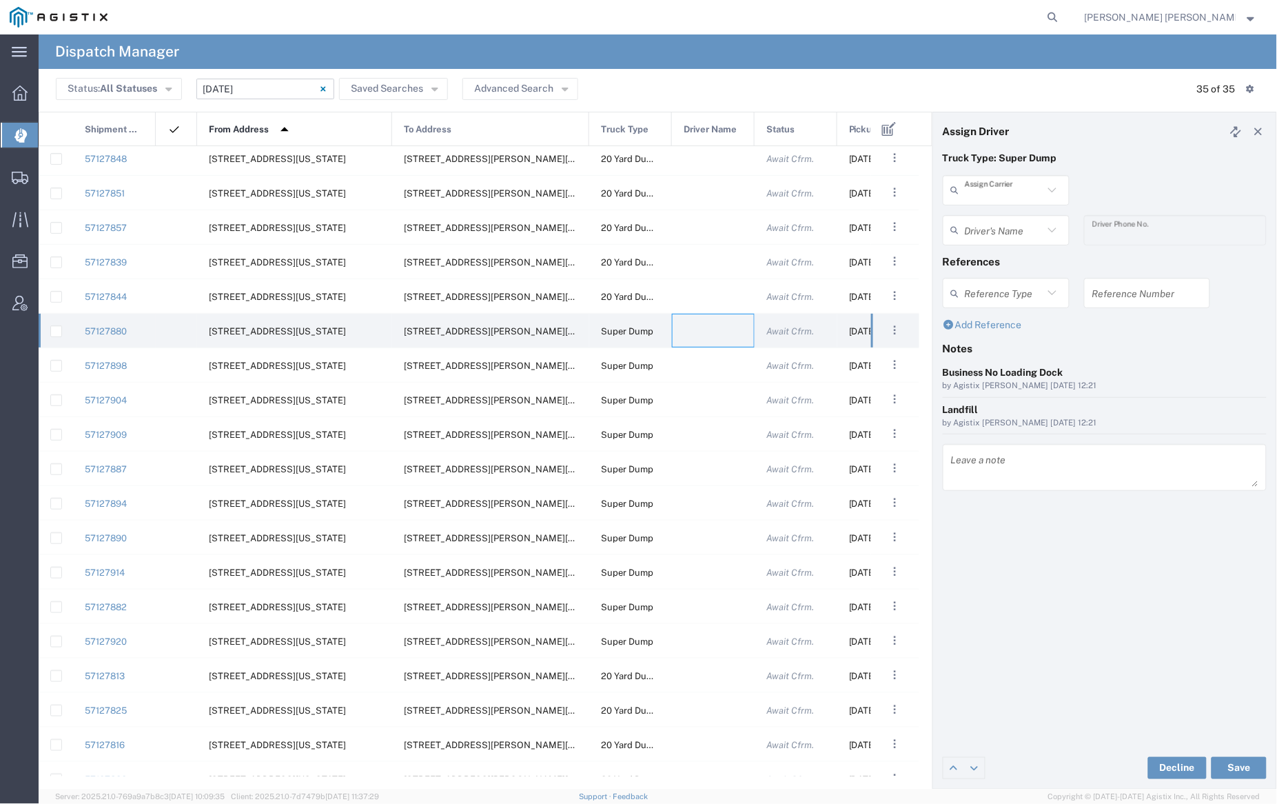
click at [1006, 191] on input "text" at bounding box center [1004, 190] width 79 height 24
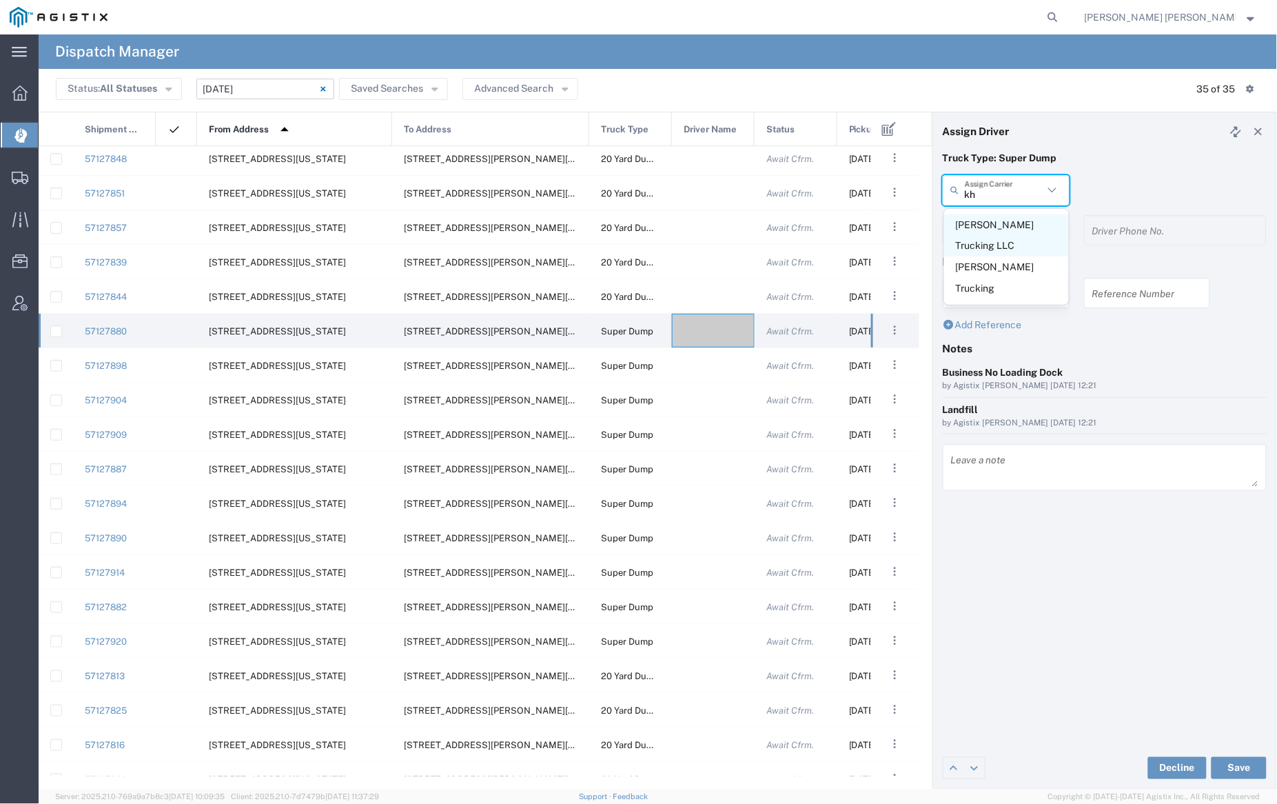
click at [999, 222] on span "[PERSON_NAME] Trucking LLC" at bounding box center [1006, 235] width 125 height 43
type input "[PERSON_NAME] Trucking LLC"
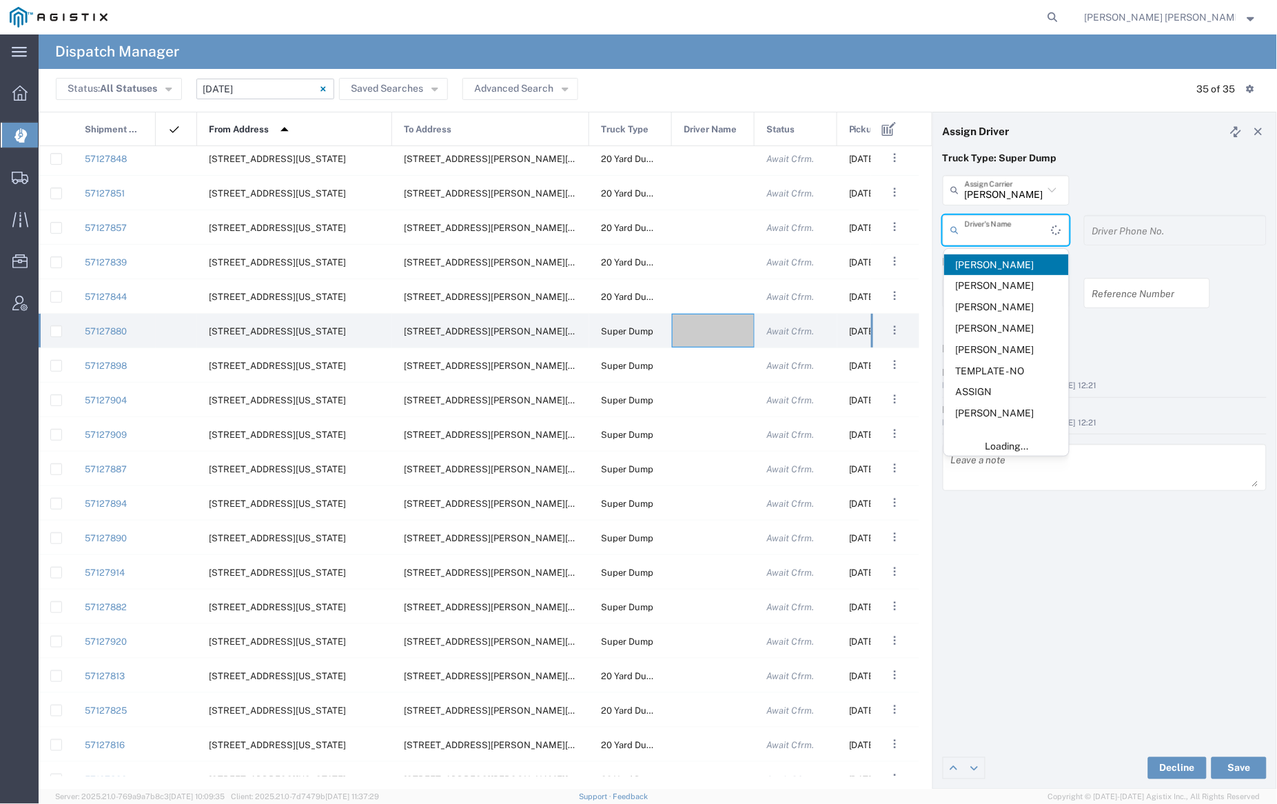
click at [998, 224] on input "text" at bounding box center [1008, 230] width 87 height 24
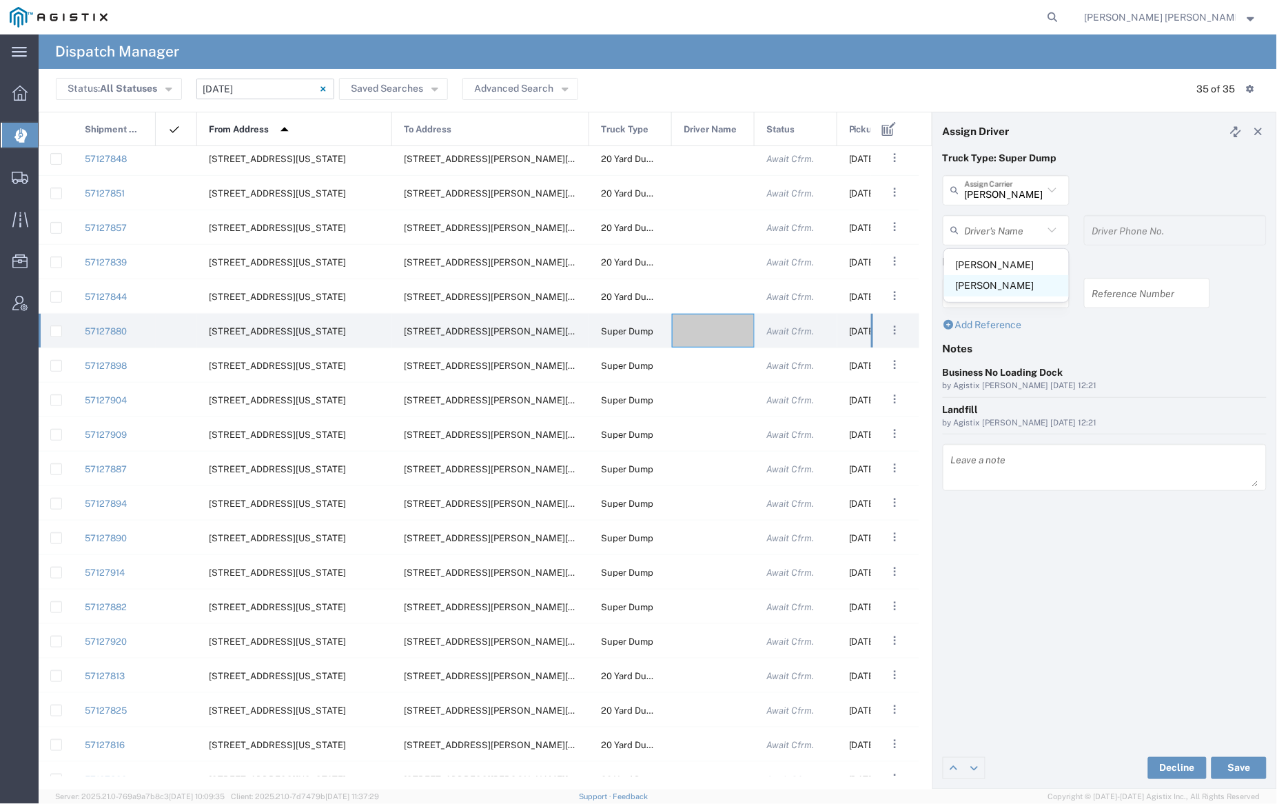
click at [993, 284] on span "[PERSON_NAME]" at bounding box center [1006, 285] width 125 height 21
type input "[PERSON_NAME]"
type input "[PHONE_NUMBER]"
click at [1241, 769] on button "Save" at bounding box center [1239, 768] width 55 height 22
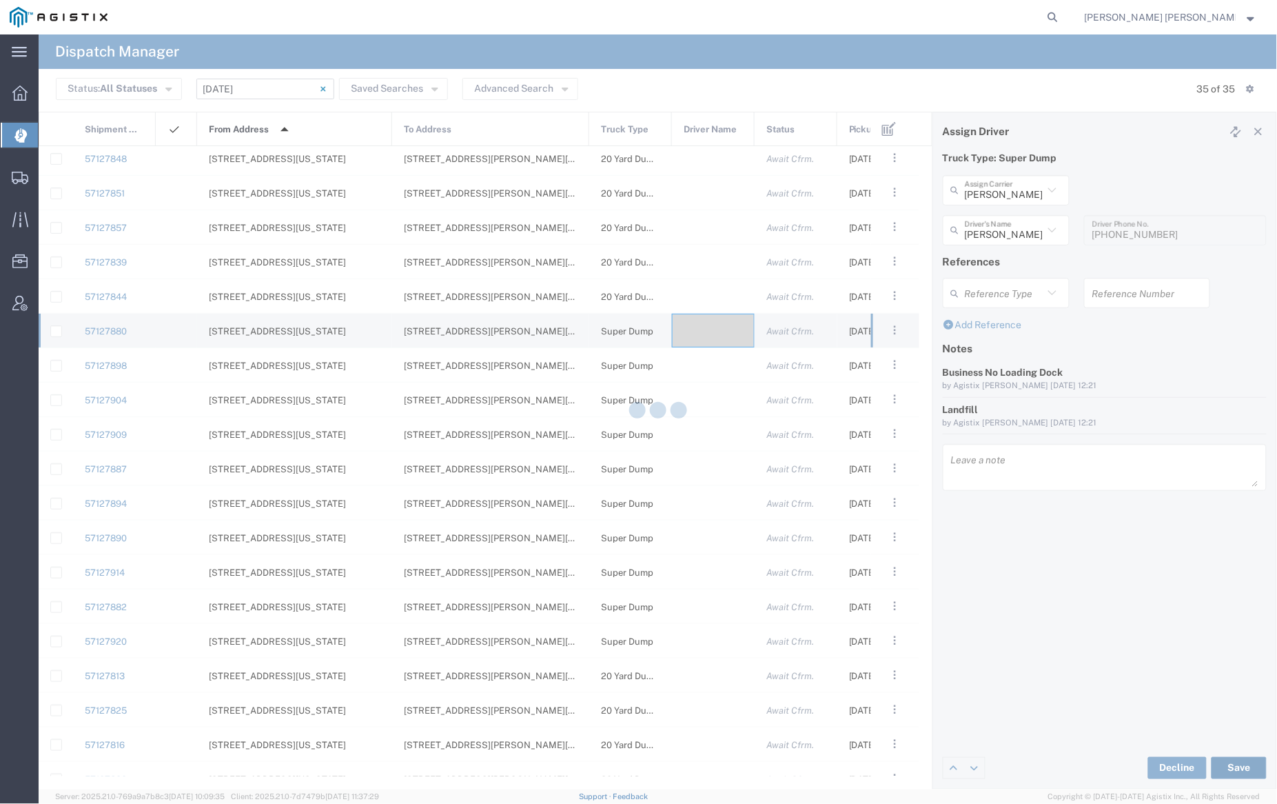
type input "[PERSON_NAME]"
type input "[PERSON_NAME] Trucking LLC"
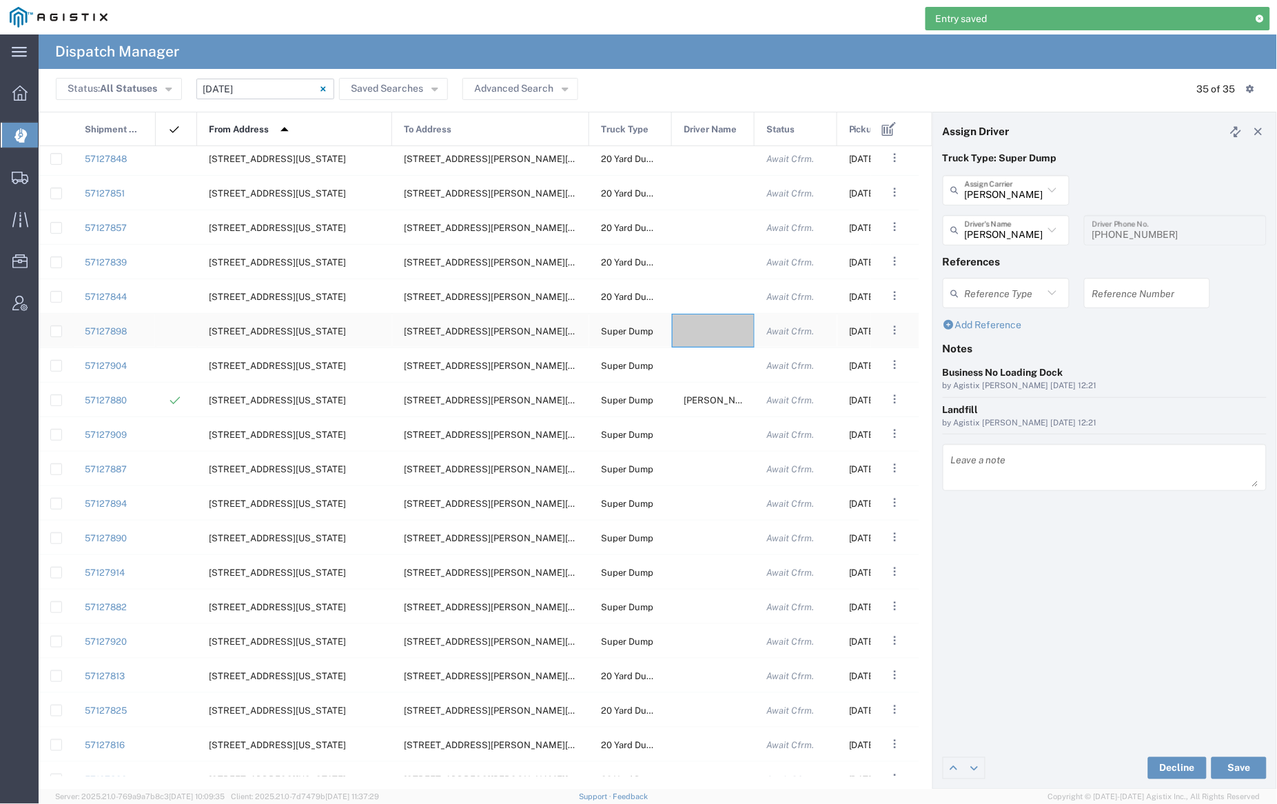
click at [700, 329] on div at bounding box center [713, 331] width 83 height 34
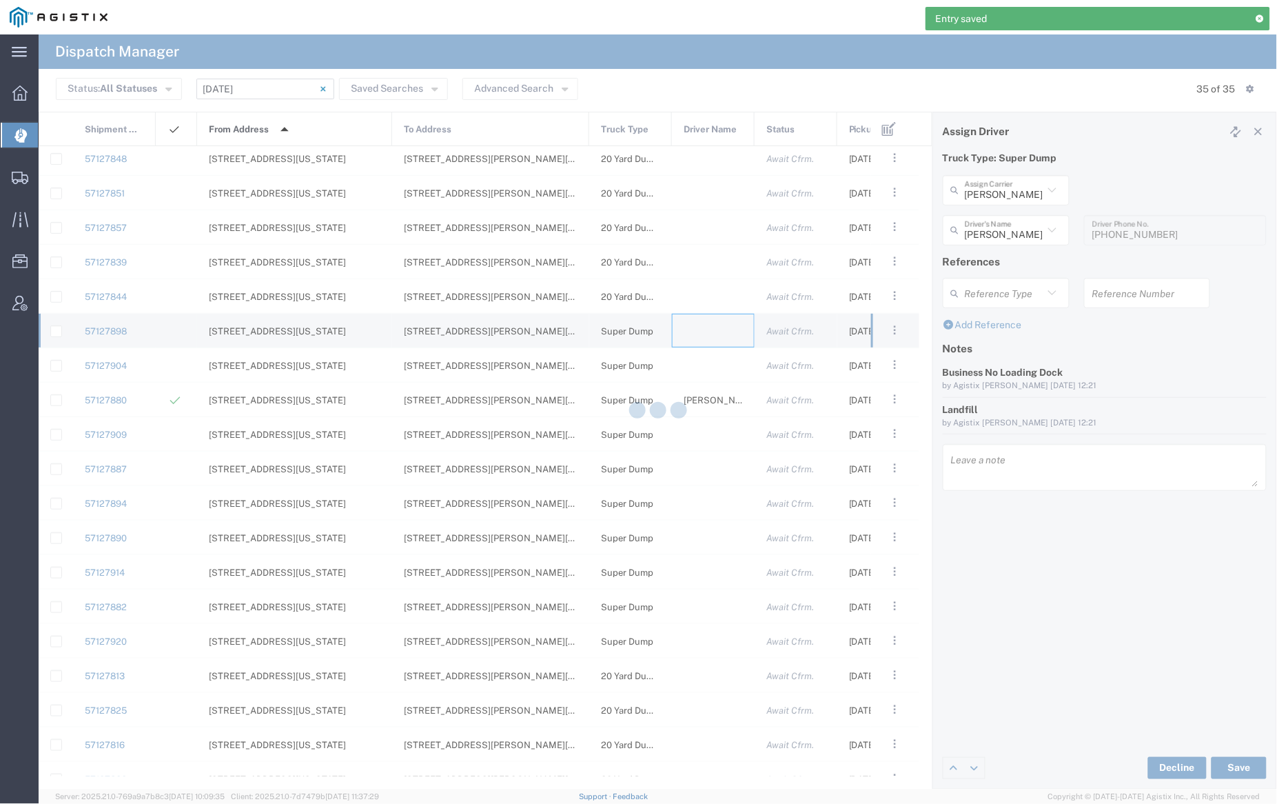
type input "[PERSON_NAME] Trucking"
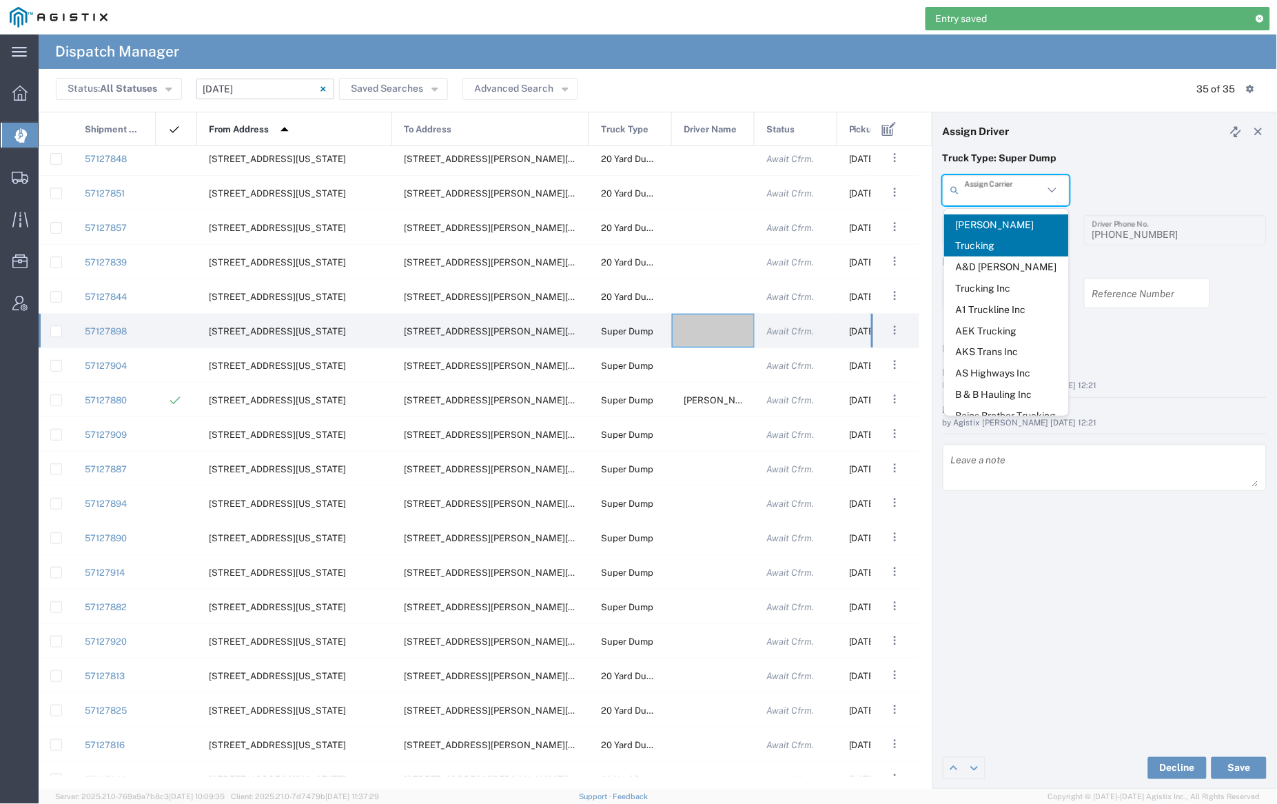
click at [997, 190] on input "text" at bounding box center [1004, 190] width 79 height 24
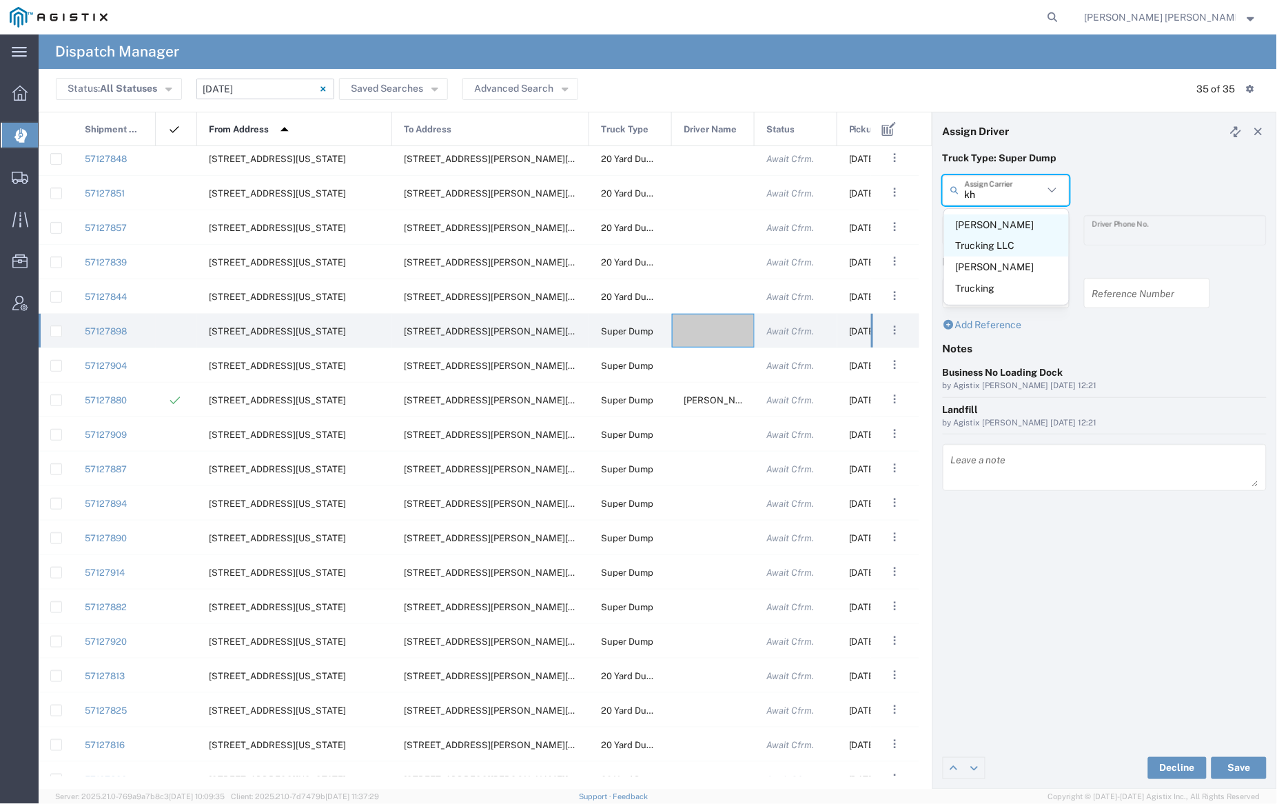
click at [990, 227] on span "[PERSON_NAME] Trucking LLC" at bounding box center [1006, 235] width 125 height 43
type input "[PERSON_NAME] Trucking LLC"
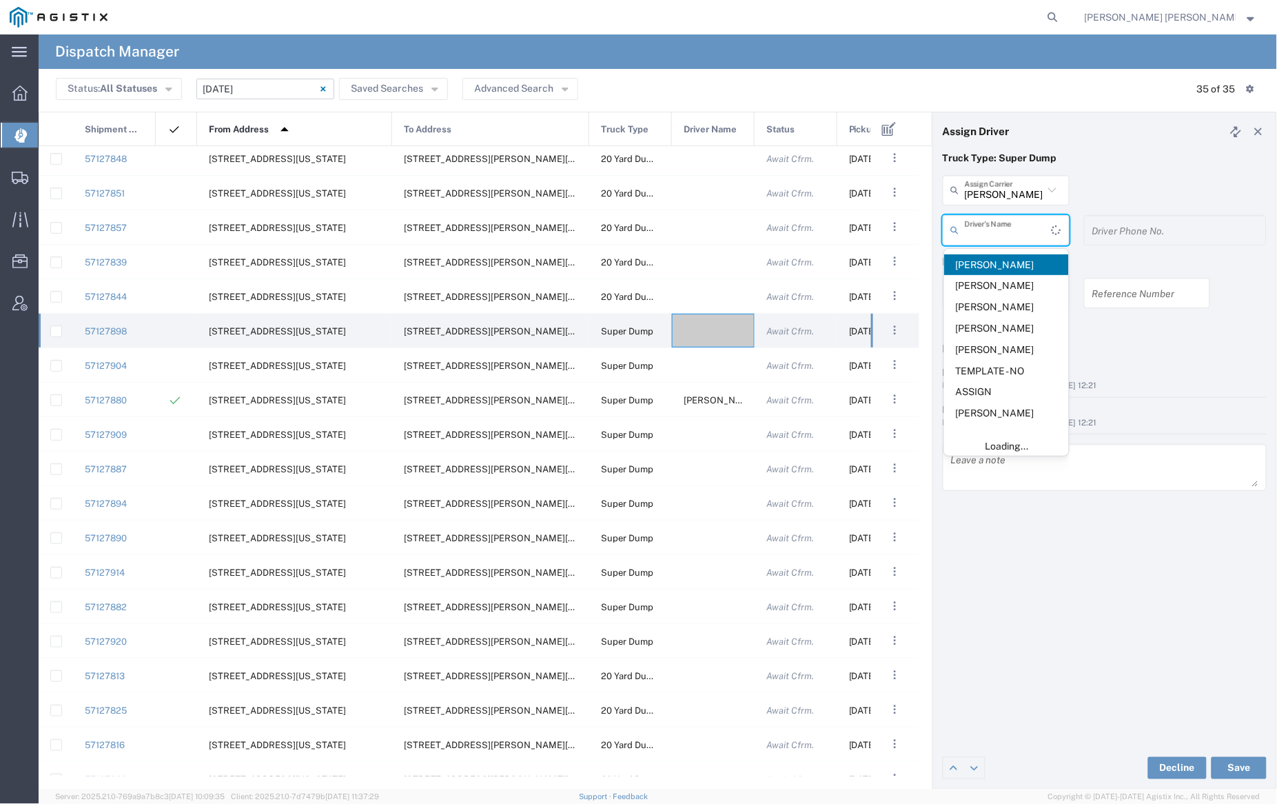
click at [990, 226] on input "text" at bounding box center [1008, 230] width 87 height 24
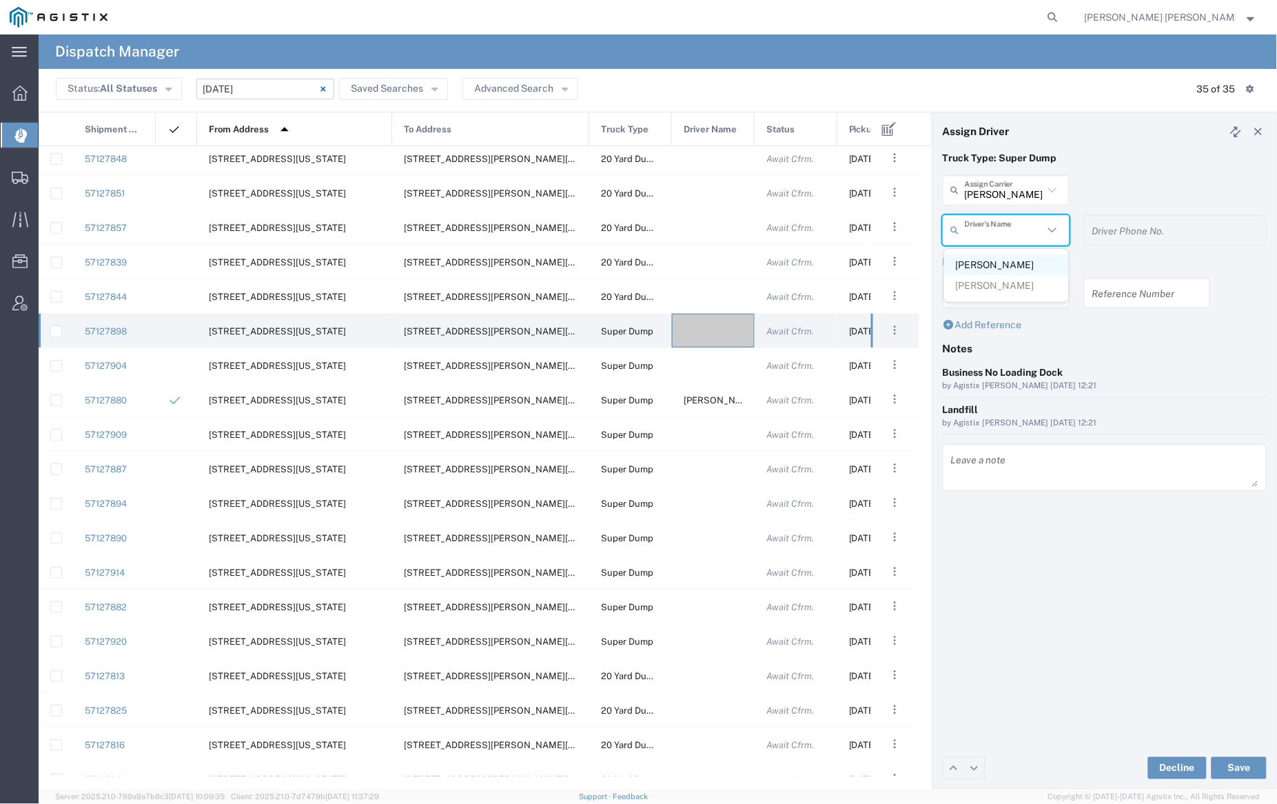
click at [991, 263] on span "[PERSON_NAME]" at bounding box center [1006, 264] width 125 height 21
click at [1236, 765] on button "Save" at bounding box center [1239, 768] width 55 height 22
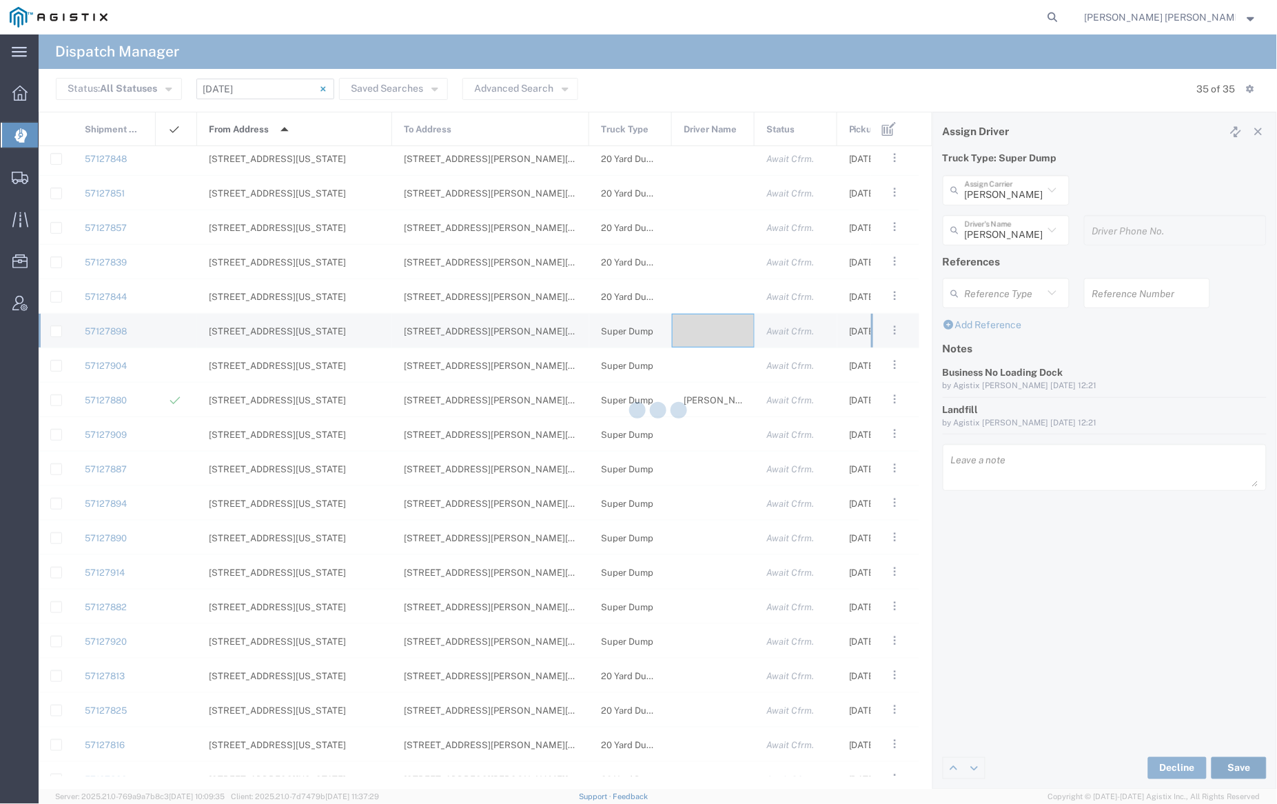
type input "[PERSON_NAME]"
type input "[PERSON_NAME] Trucking LLC"
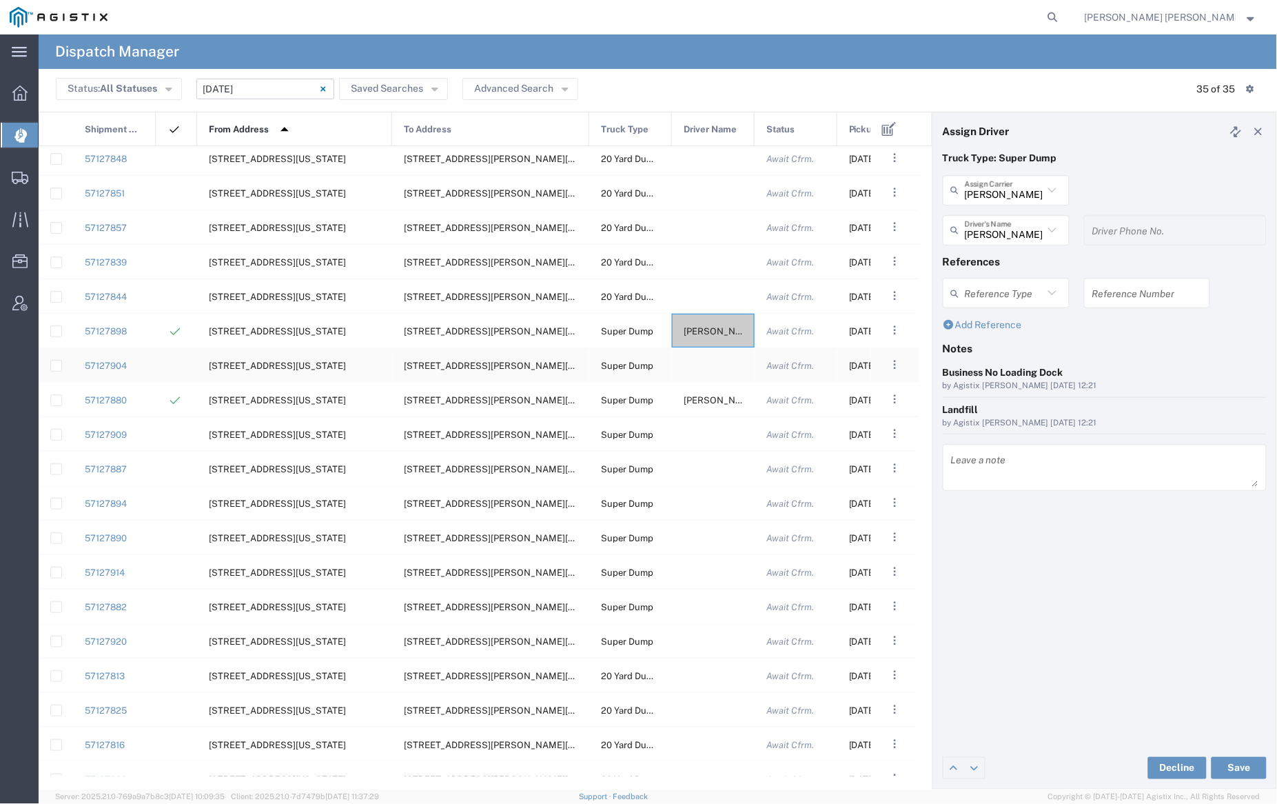
click at [693, 366] on div at bounding box center [713, 365] width 83 height 34
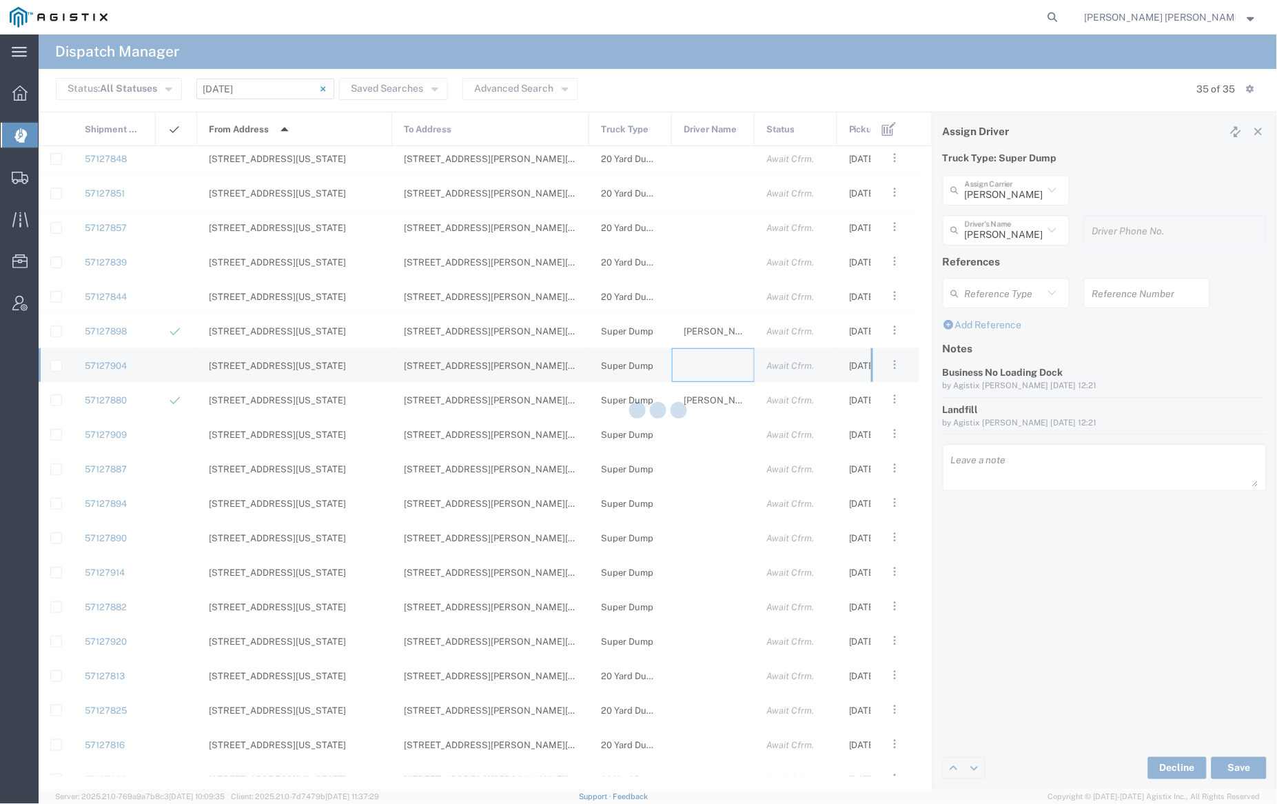
type input "[PERSON_NAME] Trucking"
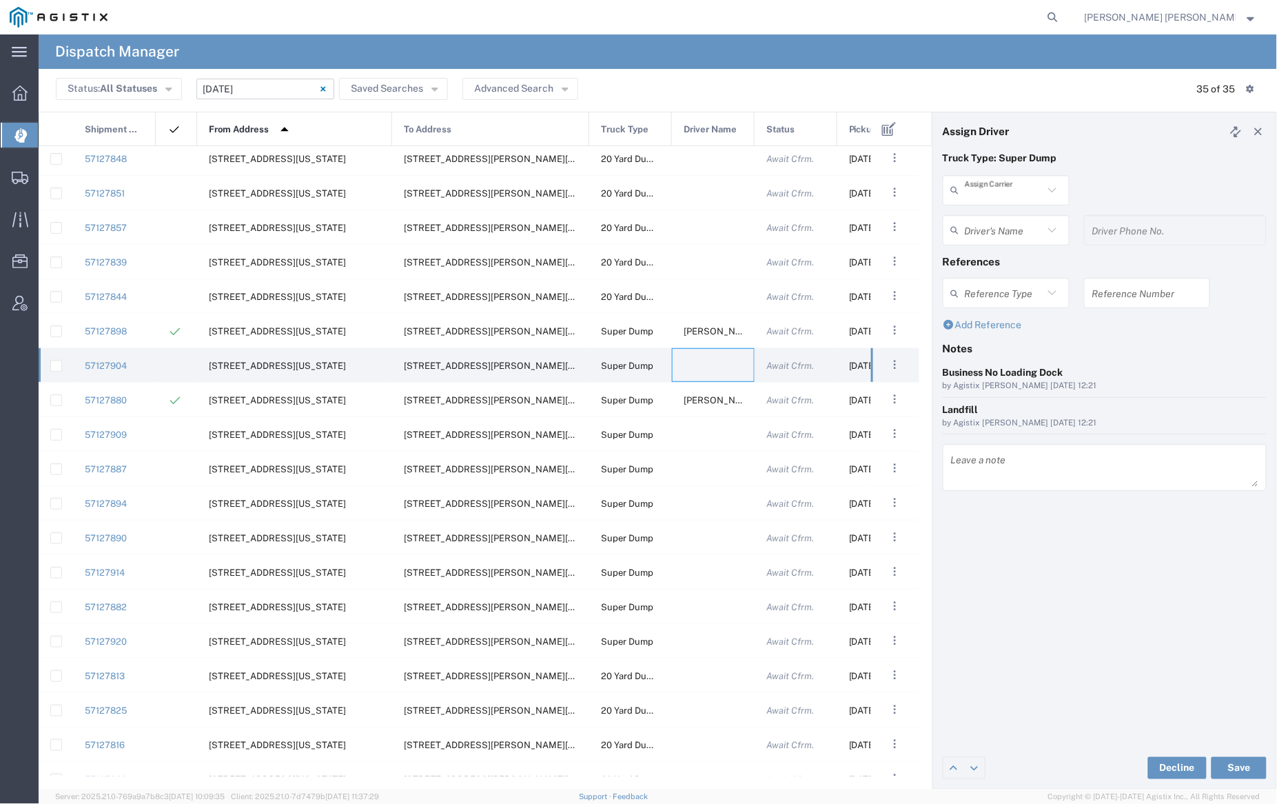
click at [1004, 187] on input "text" at bounding box center [1004, 190] width 79 height 24
click at [1000, 235] on div "[PERSON_NAME] Trans Inc" at bounding box center [1006, 236] width 125 height 54
click at [998, 216] on span "[PERSON_NAME] Trans Inc" at bounding box center [1006, 235] width 125 height 43
type input "[PERSON_NAME] Trans Inc"
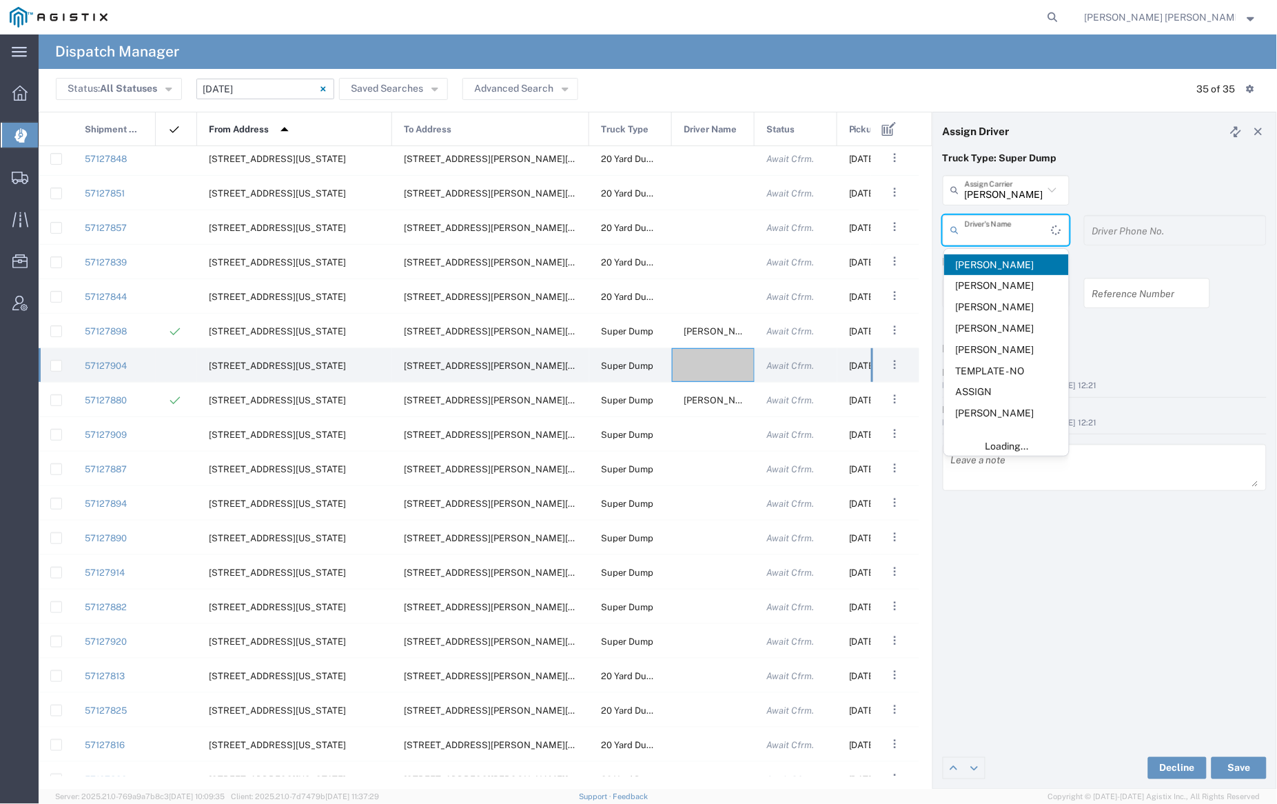
click at [999, 219] on input "text" at bounding box center [1008, 230] width 87 height 24
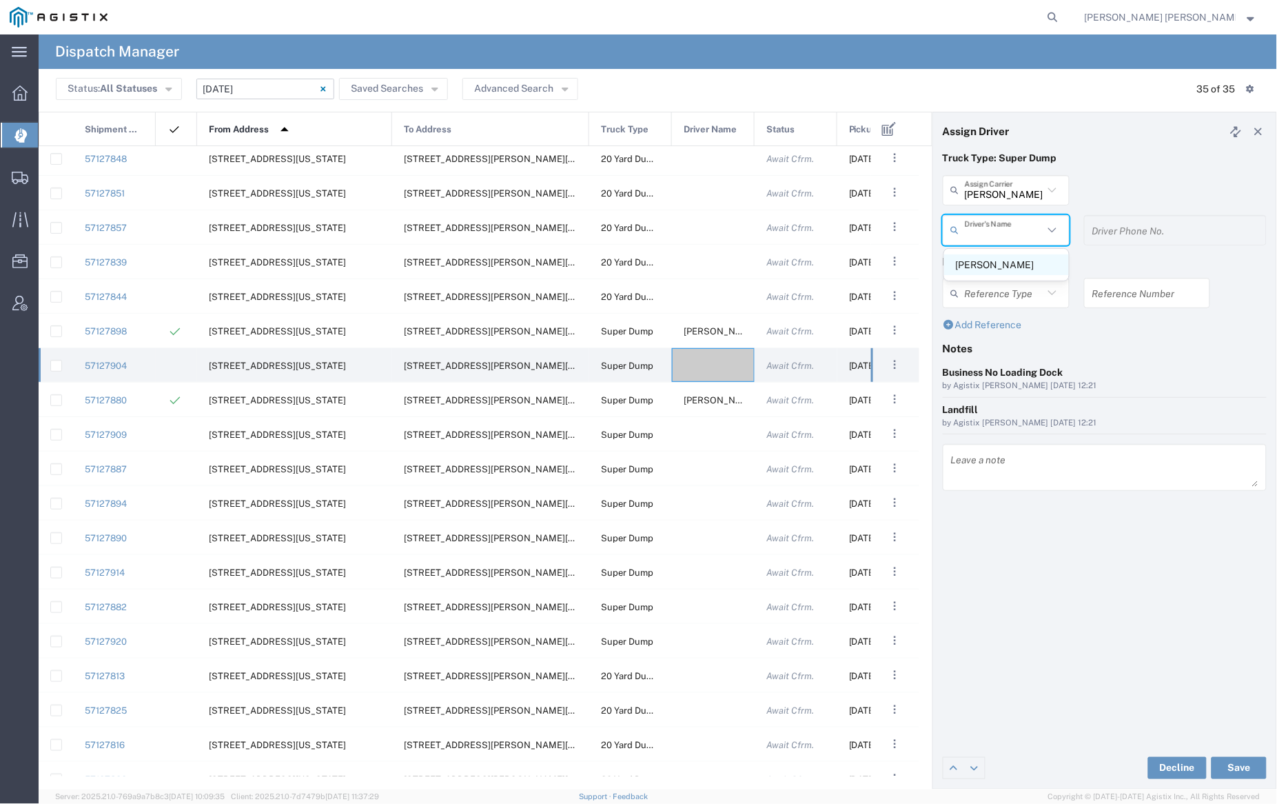
click at [1010, 260] on span "[PERSON_NAME]" at bounding box center [1006, 264] width 125 height 21
type input "[PERSON_NAME]"
type input "9253544313"
click at [1235, 762] on button "Save" at bounding box center [1239, 768] width 55 height 22
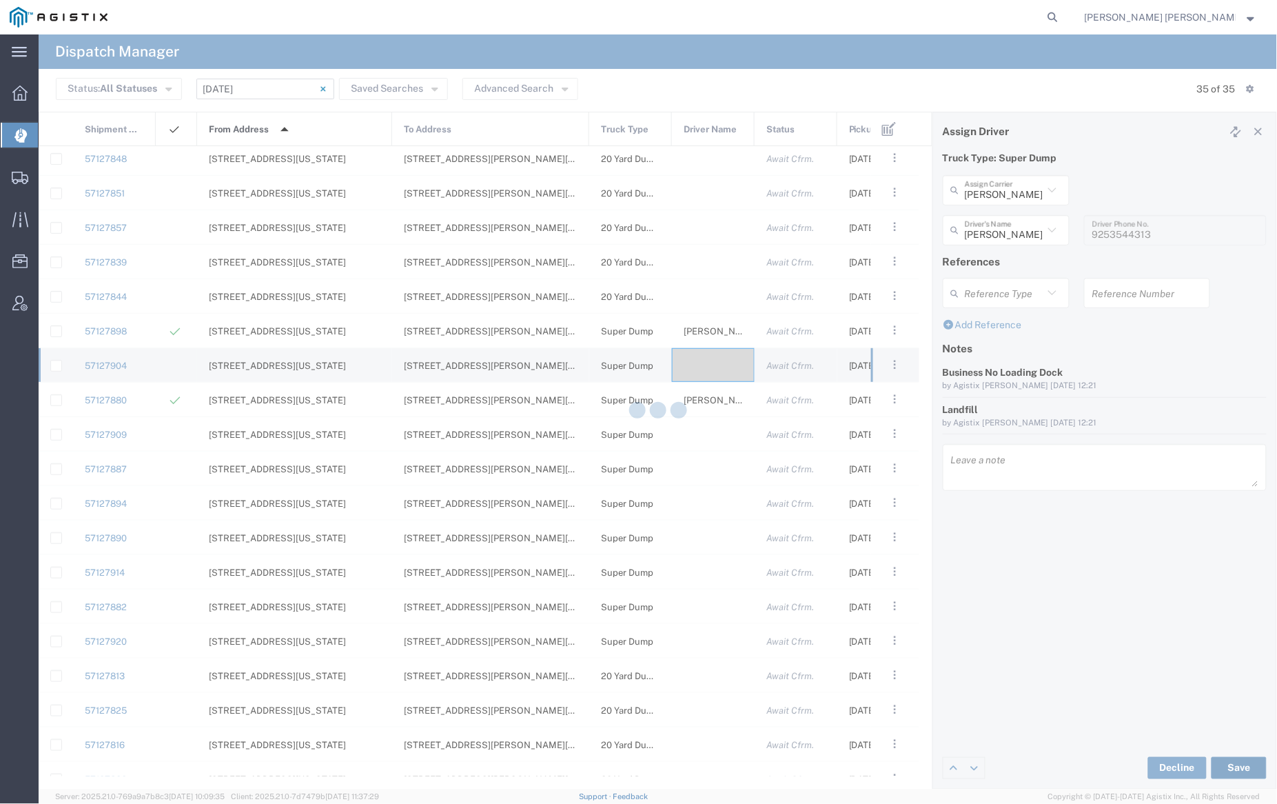
type input "[PERSON_NAME]"
type input "[PERSON_NAME] Trans Inc"
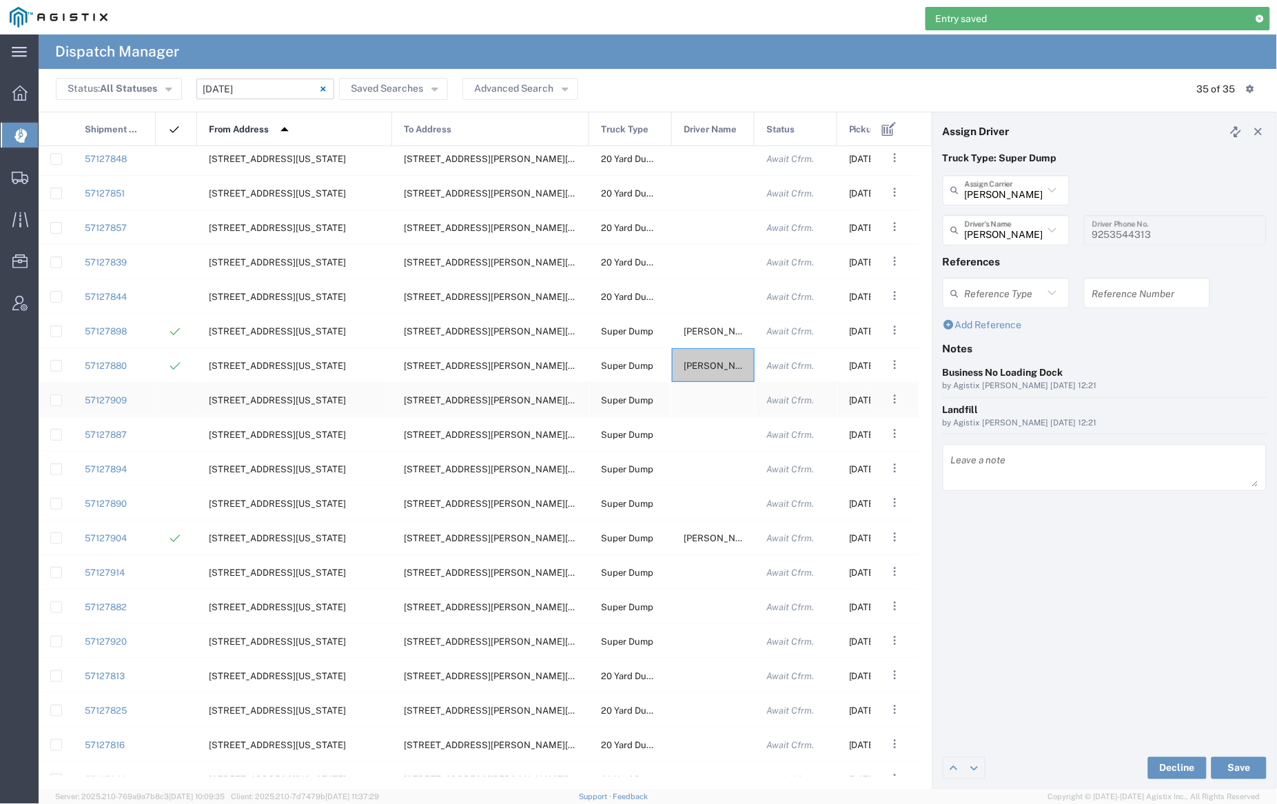
click at [709, 389] on div at bounding box center [713, 400] width 83 height 34
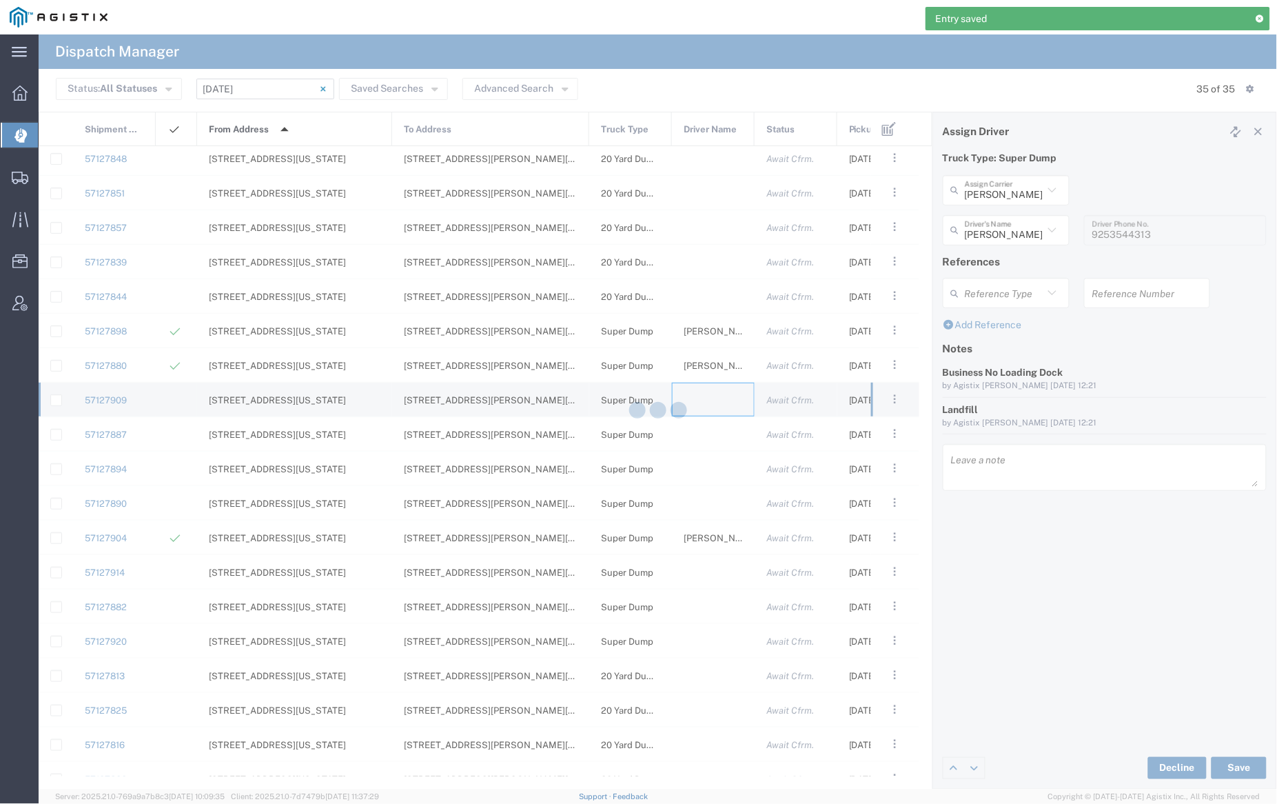
type input "[PERSON_NAME] Trucking"
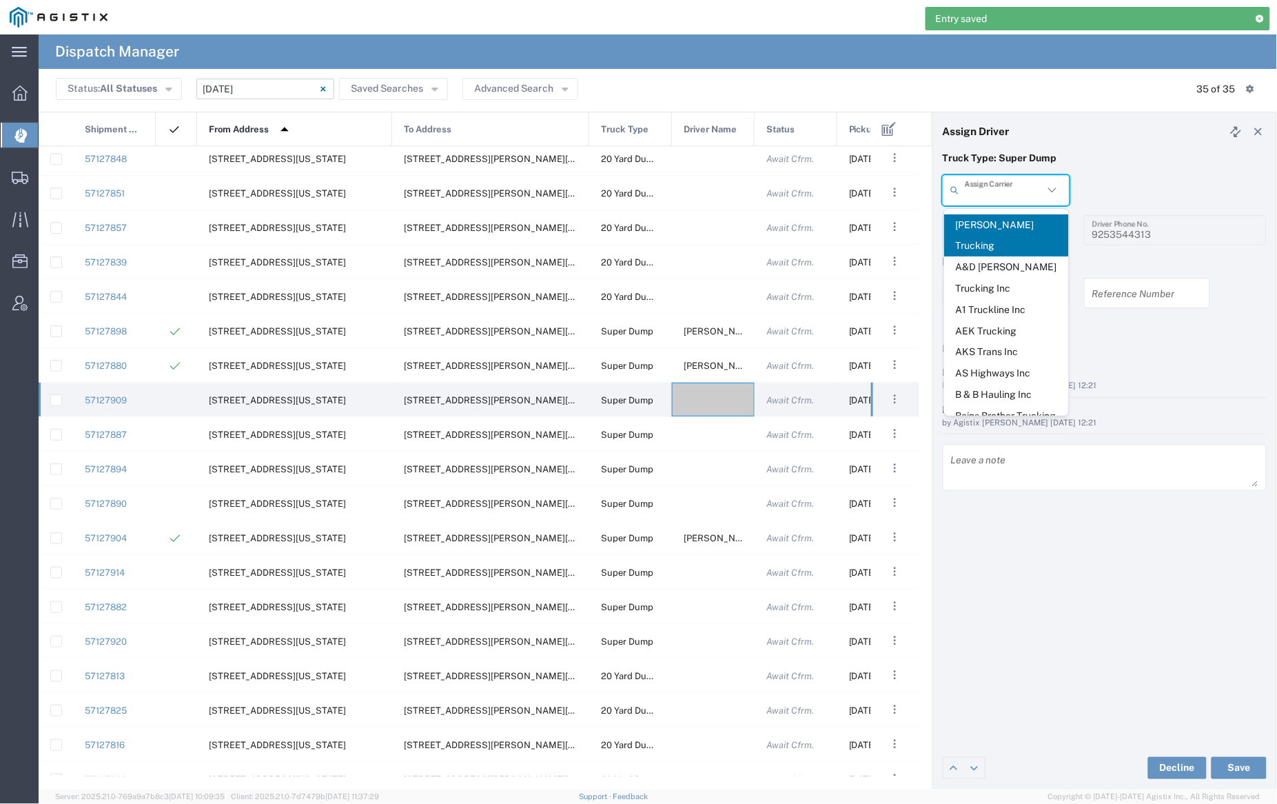
click at [1012, 192] on input "text" at bounding box center [1004, 190] width 79 height 24
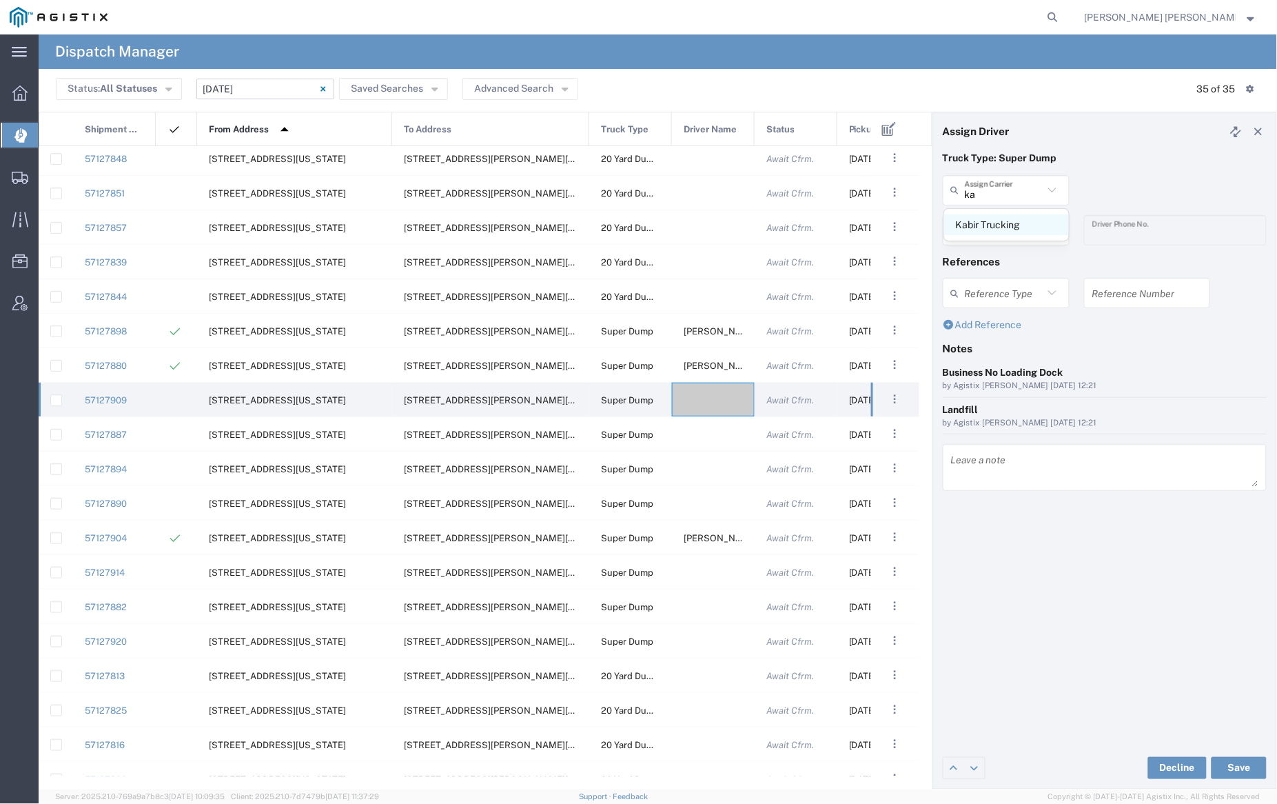
click at [1008, 222] on span "Kabir Trucking" at bounding box center [1006, 224] width 125 height 21
type input "Kabir Trucking"
click at [1008, 227] on input "text" at bounding box center [1008, 230] width 87 height 24
click at [1012, 260] on span "[PERSON_NAME]" at bounding box center [1006, 264] width 125 height 21
type input "[PERSON_NAME]"
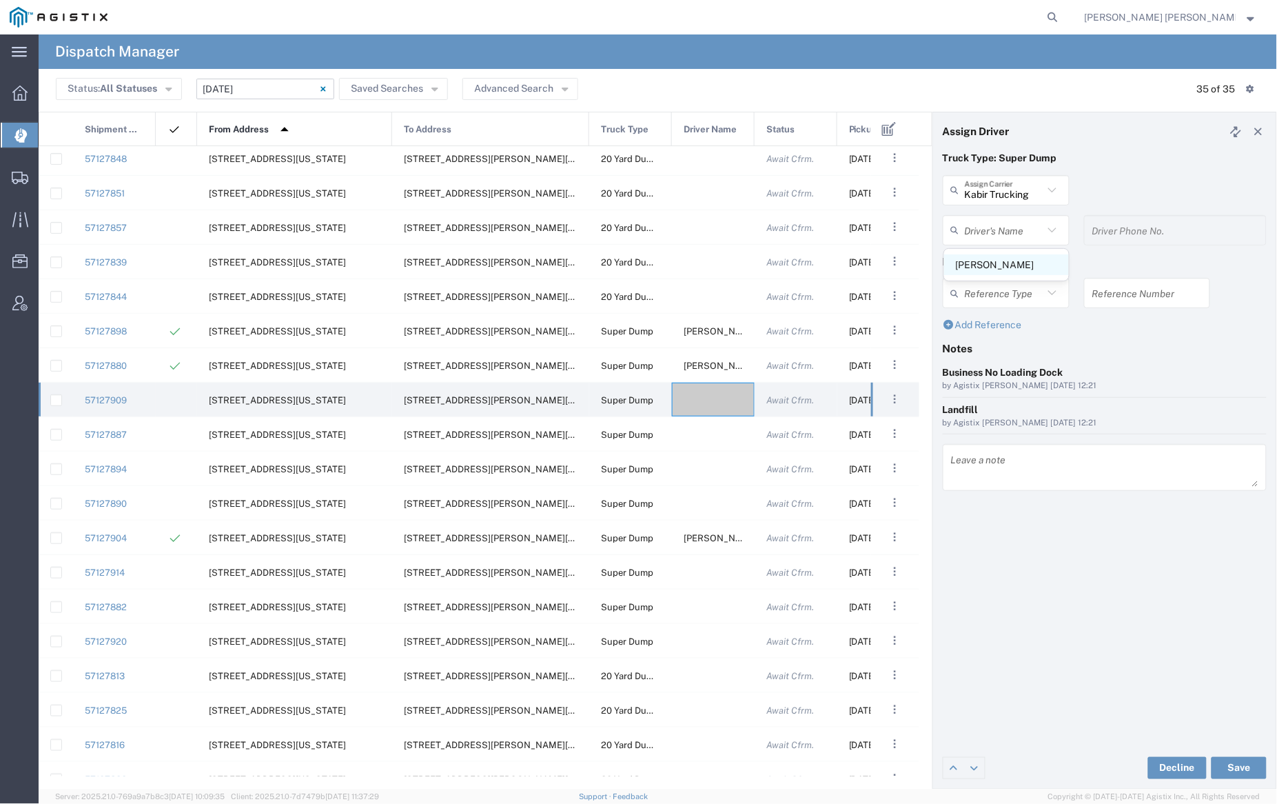
type input "2096404172"
click at [1232, 763] on button "Save" at bounding box center [1239, 768] width 55 height 22
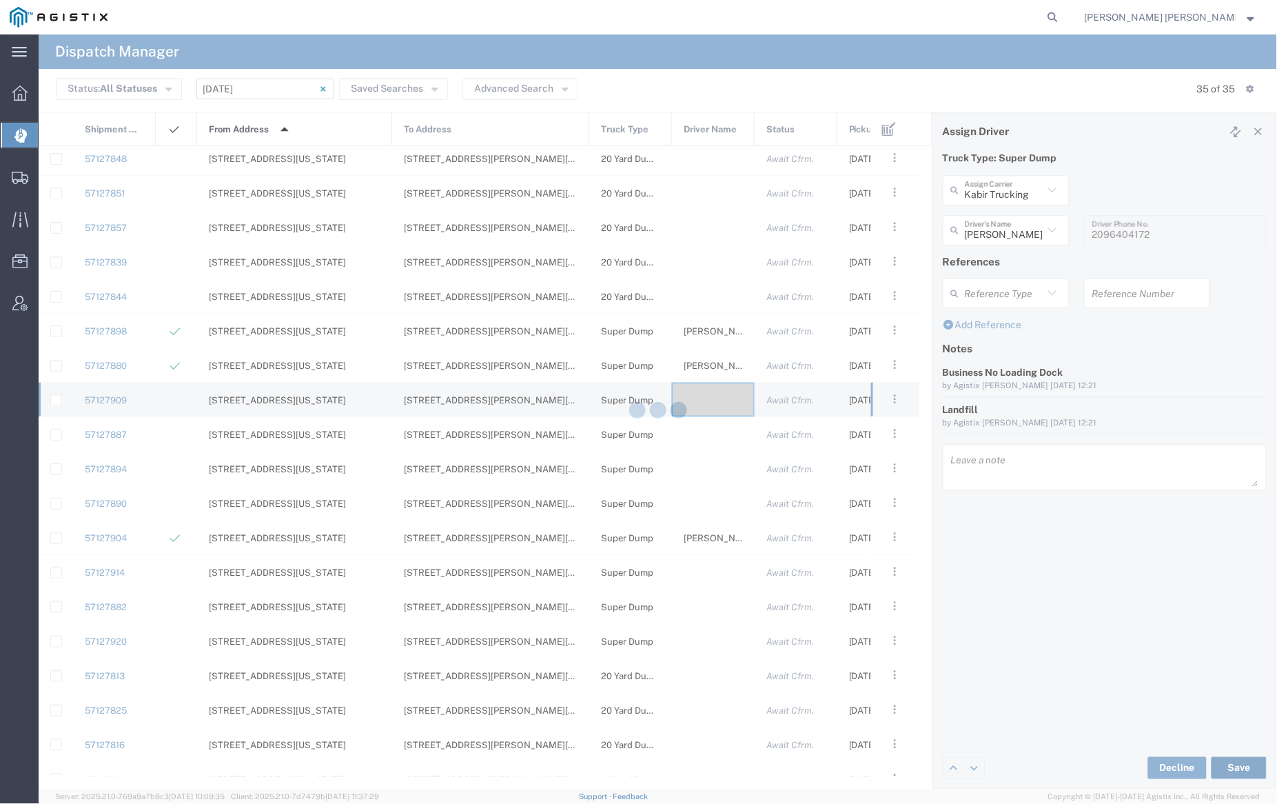
type input "[PERSON_NAME]"
type input "Kabir Trucking"
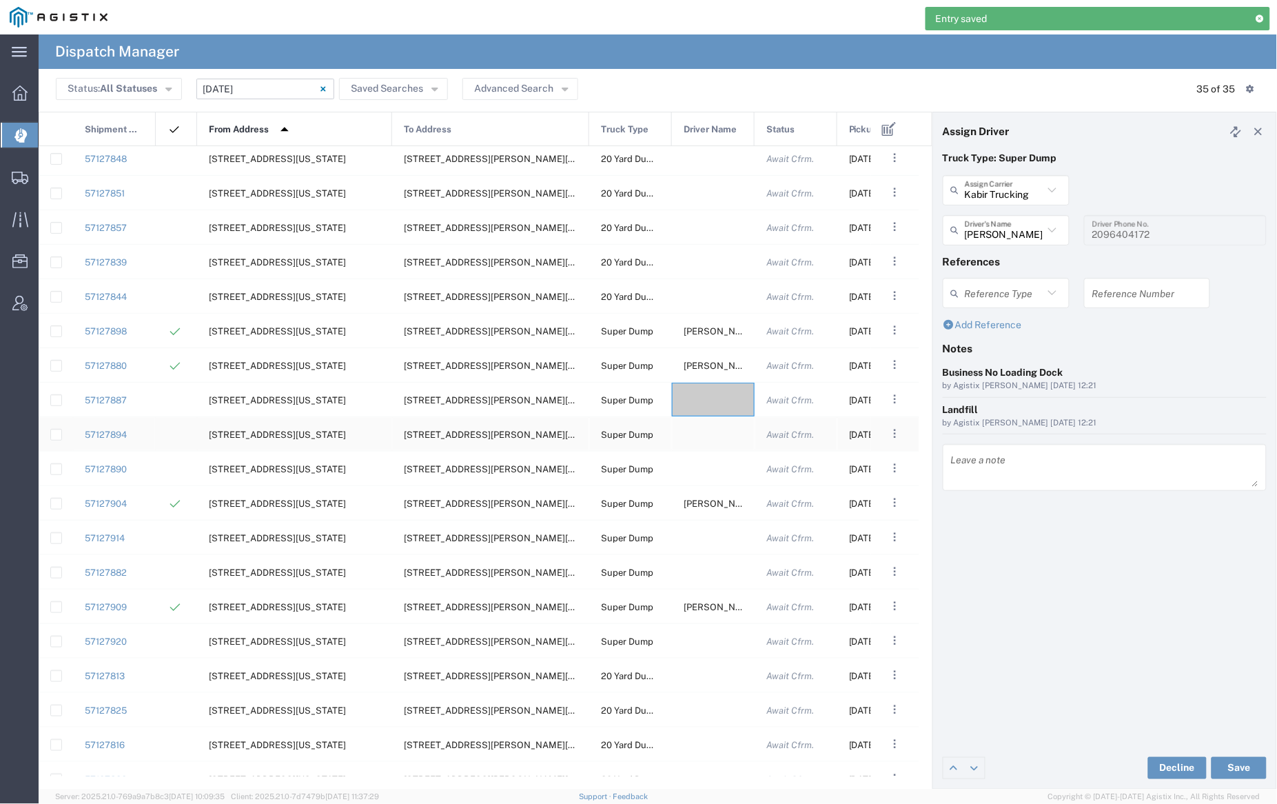
click at [706, 429] on div at bounding box center [713, 434] width 83 height 34
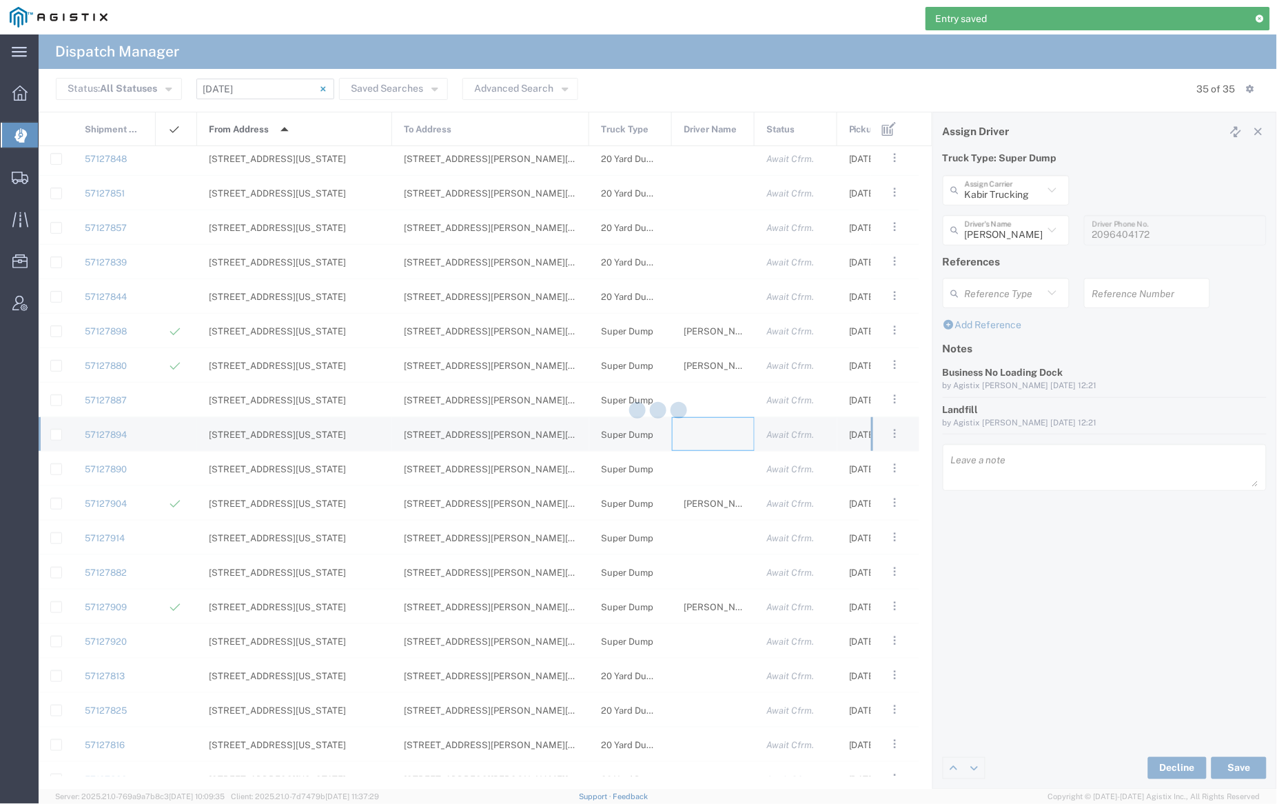
type input "[PERSON_NAME] Trucking"
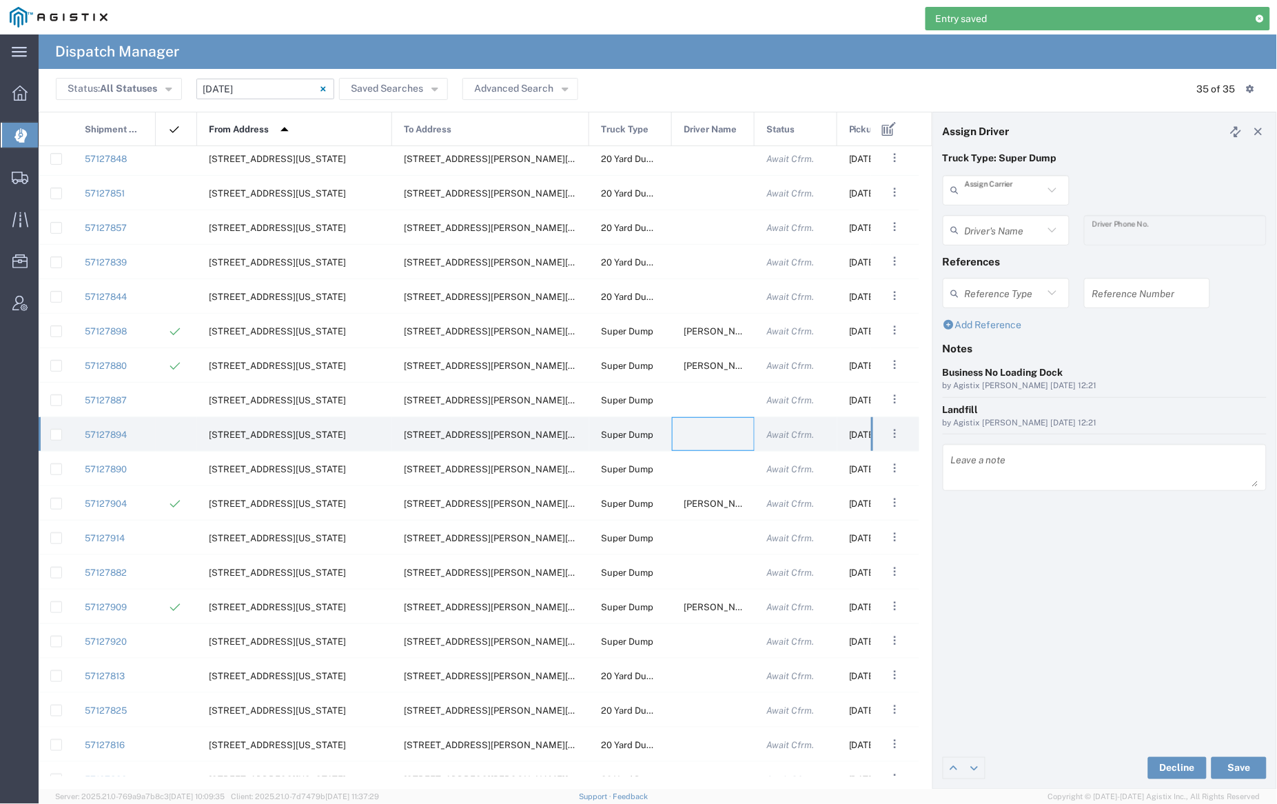
click at [992, 194] on input "text" at bounding box center [1004, 190] width 79 height 24
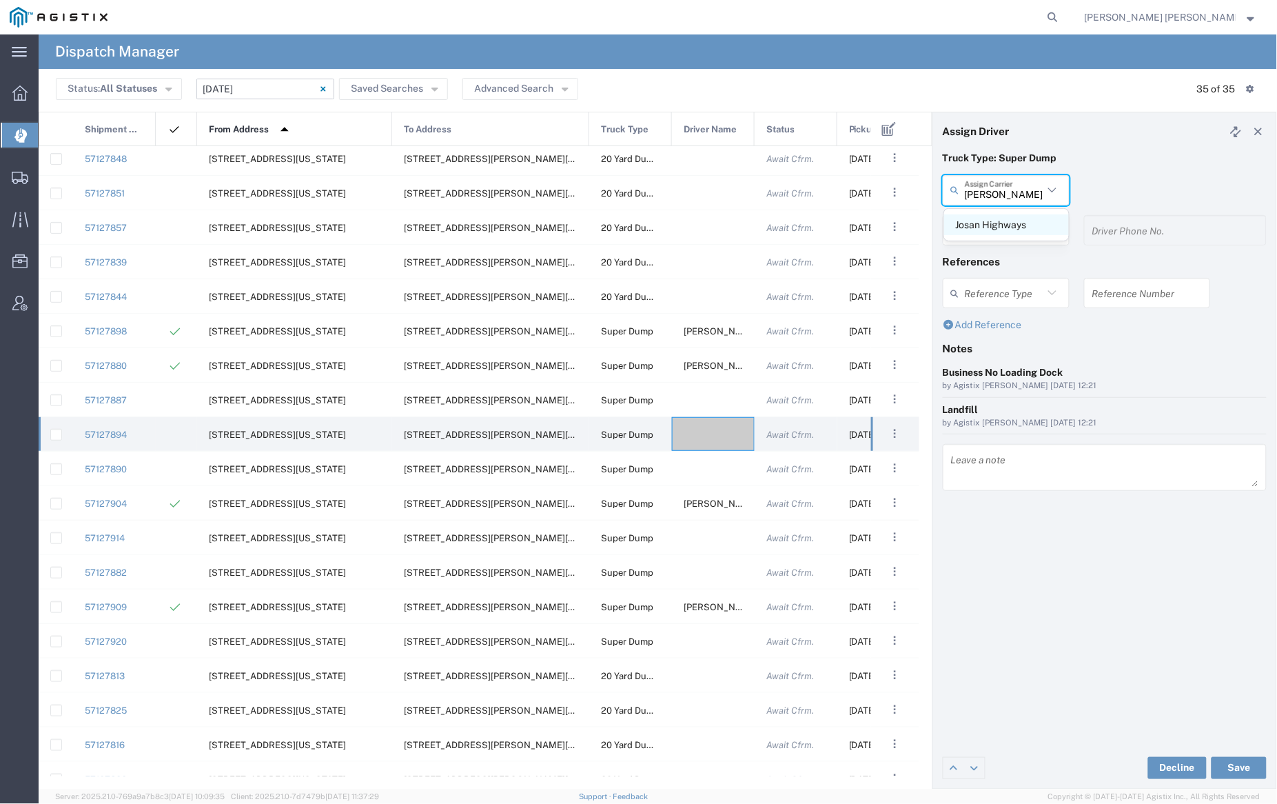
click at [986, 225] on span "Josan Highways" at bounding box center [1006, 224] width 125 height 21
type input "Josan Highways"
click at [998, 225] on input "text" at bounding box center [1008, 230] width 87 height 24
click at [1007, 267] on span "[PERSON_NAME]" at bounding box center [1006, 264] width 125 height 21
type input "[PERSON_NAME]"
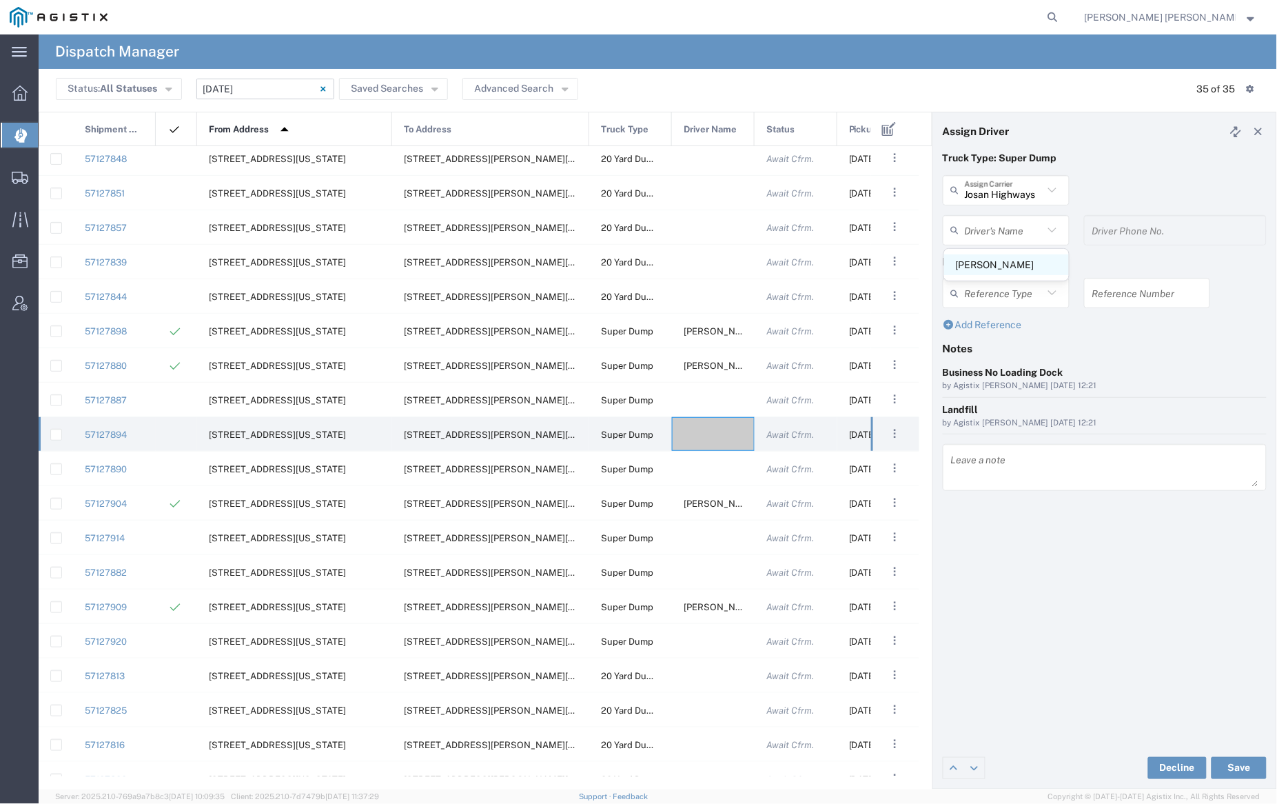
type input "5103753556"
click at [1236, 764] on button "Save" at bounding box center [1239, 768] width 55 height 22
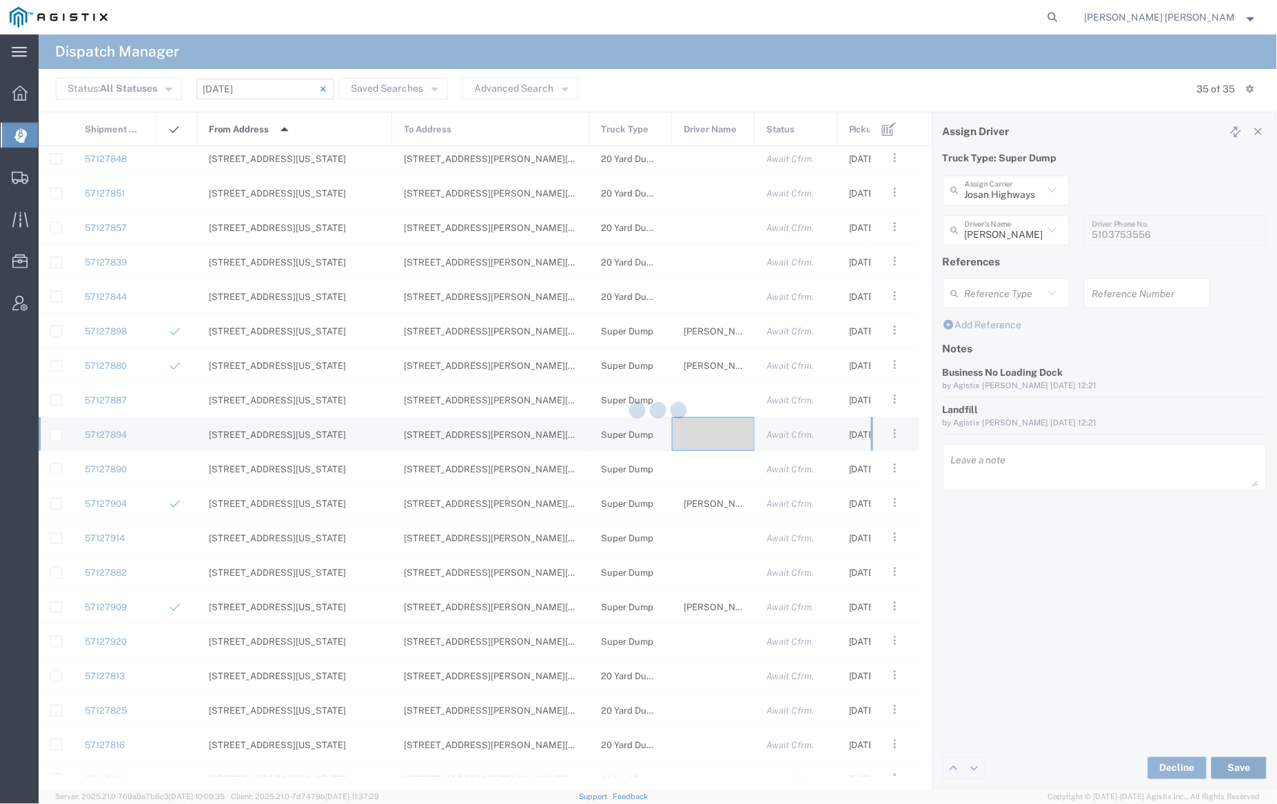
type input "[PERSON_NAME]"
type input "Josan Highways"
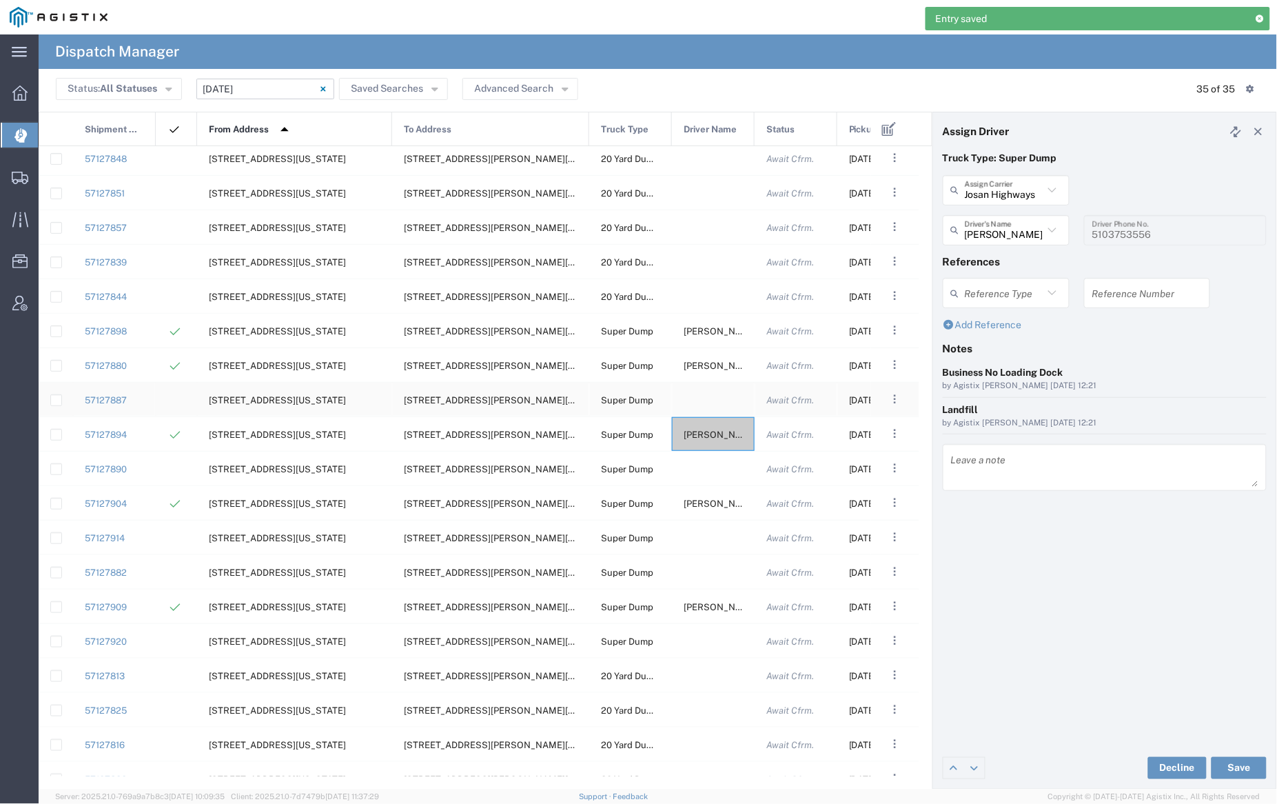
click at [717, 396] on div at bounding box center [713, 400] width 83 height 34
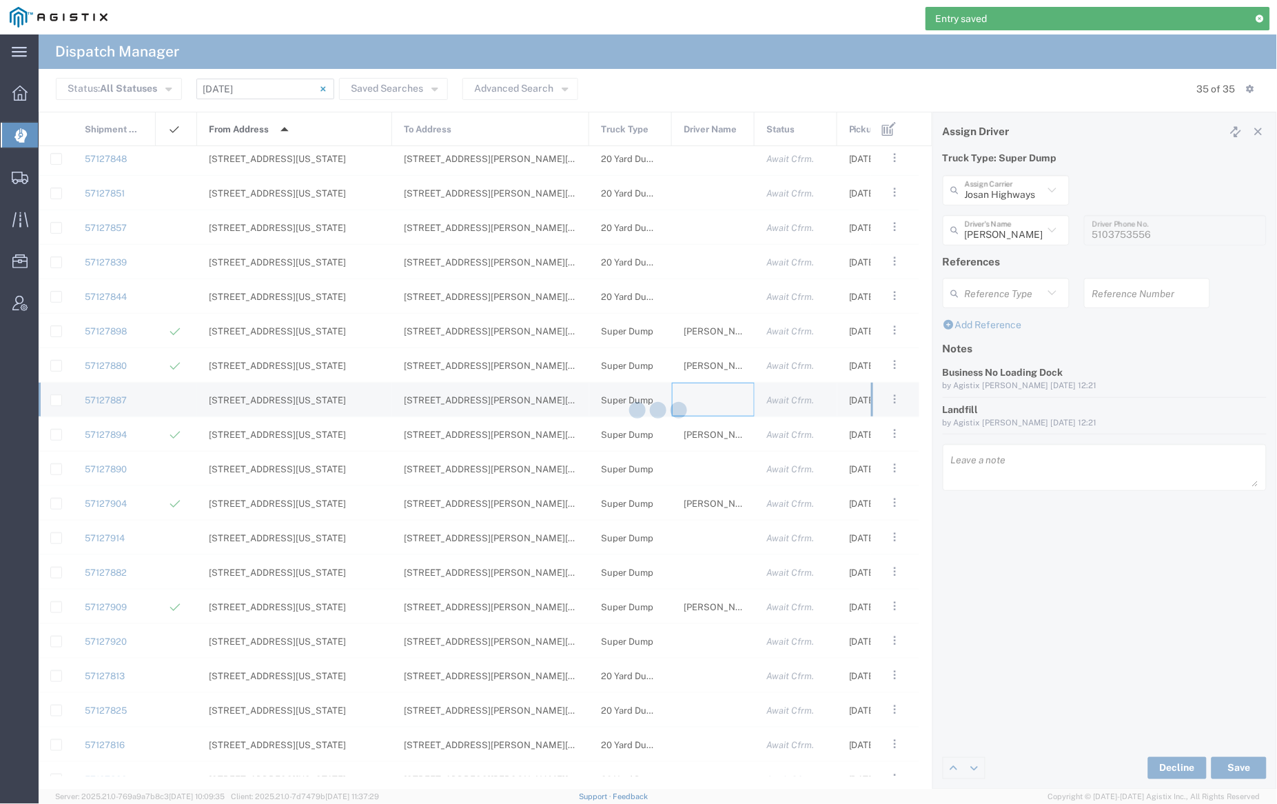
type input "[PERSON_NAME] Trucking"
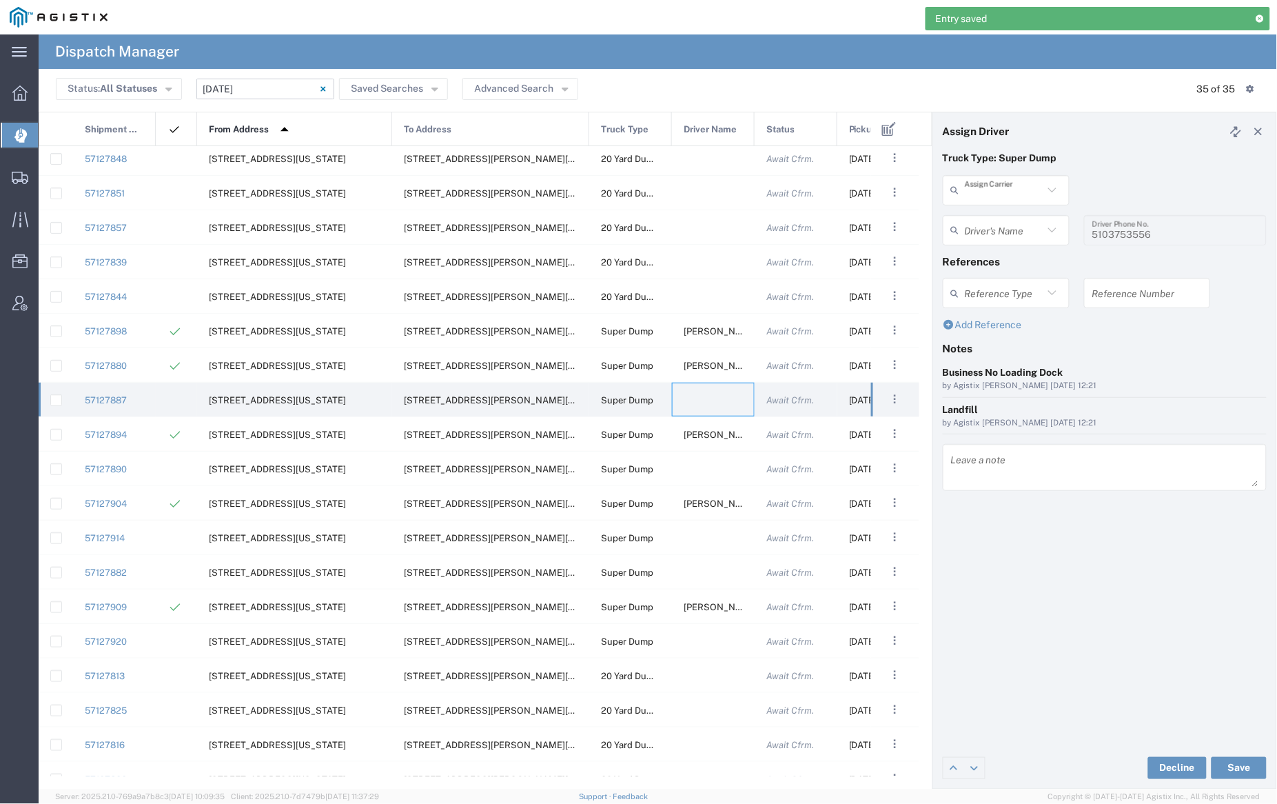
click at [1011, 193] on input "text" at bounding box center [1004, 190] width 79 height 24
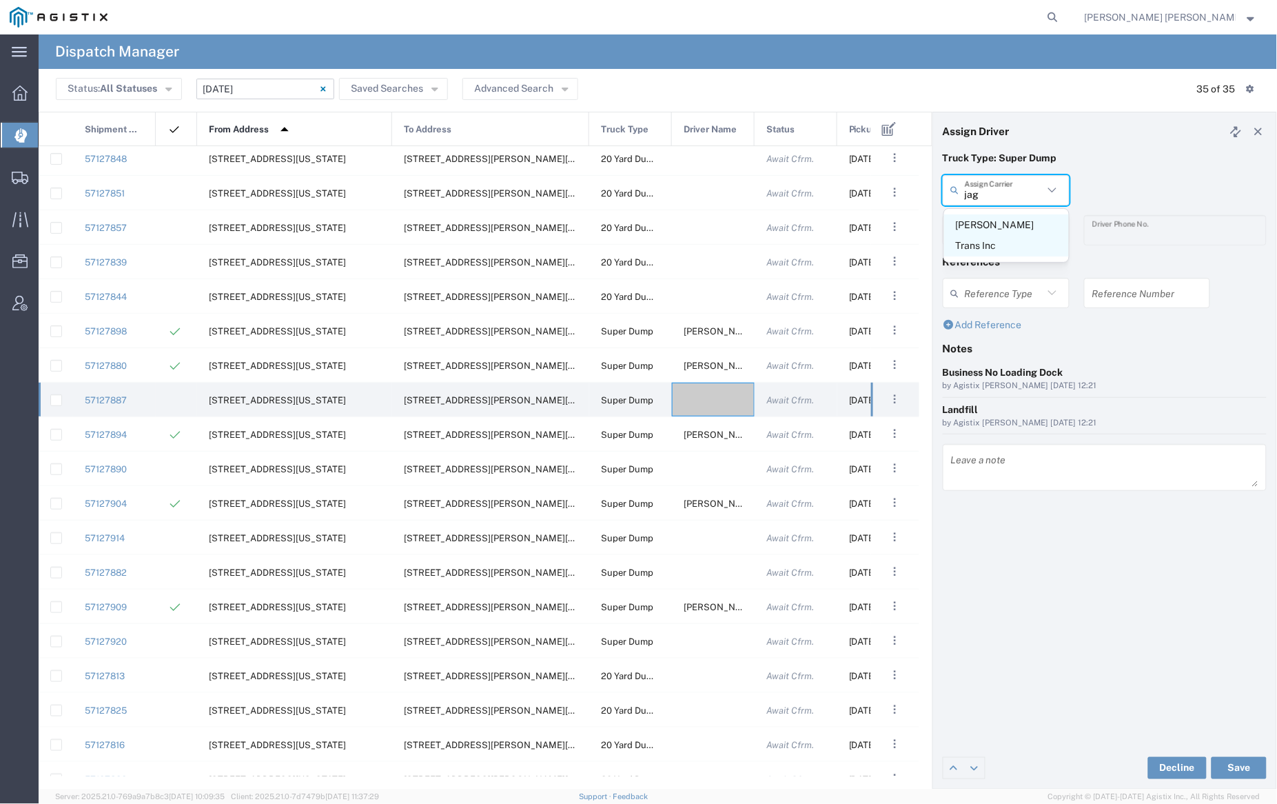
click at [987, 224] on span "[PERSON_NAME] Trans Inc" at bounding box center [1006, 235] width 125 height 43
type input "[PERSON_NAME] Trans Inc"
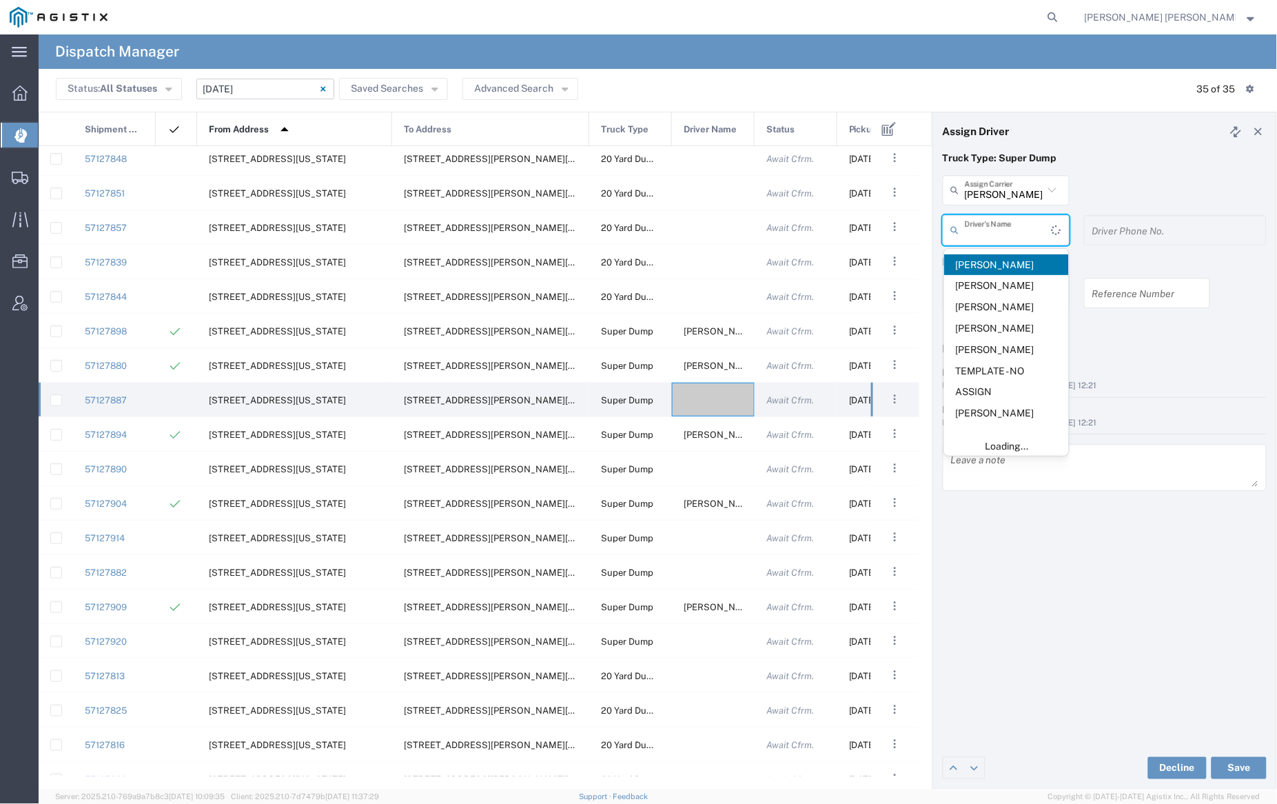
click at [990, 227] on input "text" at bounding box center [1008, 230] width 87 height 24
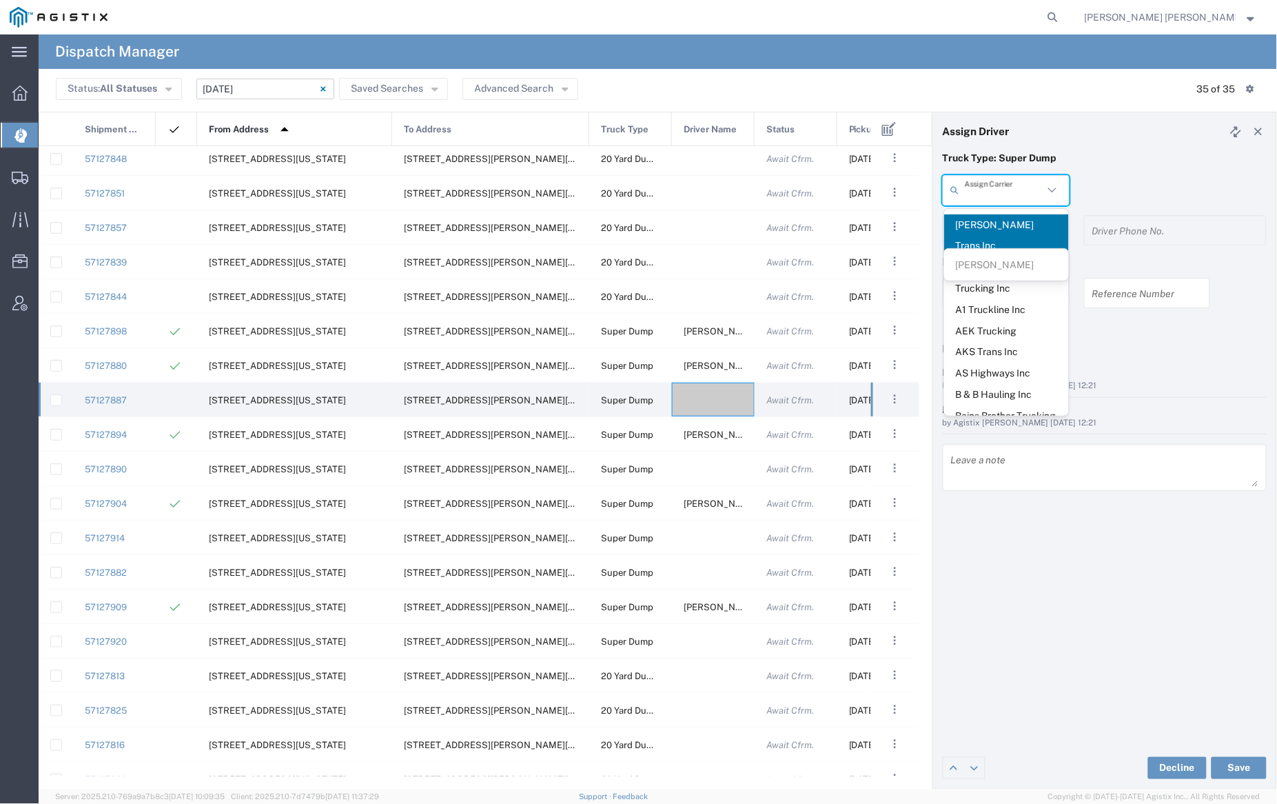
click at [992, 194] on input "text" at bounding box center [1004, 190] width 79 height 24
click at [1008, 347] on span "Jovan Trucking" at bounding box center [1006, 357] width 125 height 21
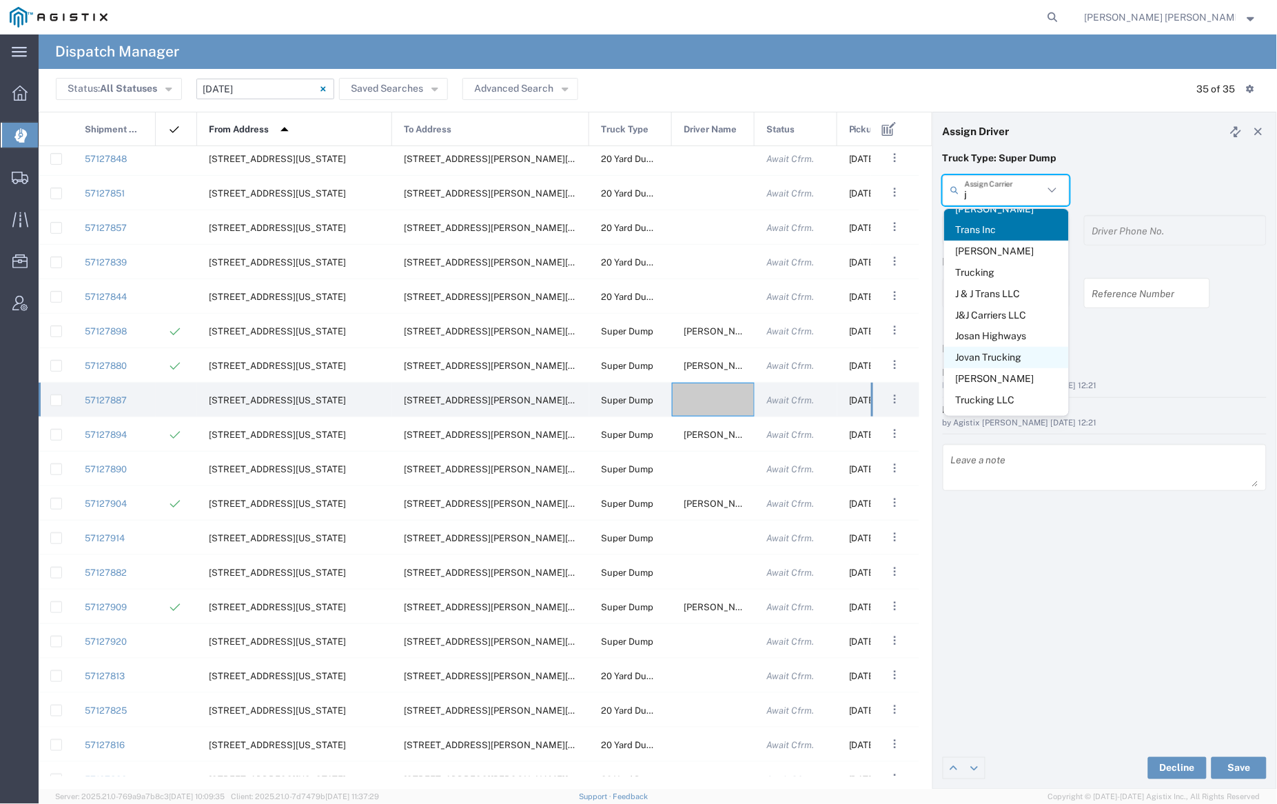
type input "Jovan Trucking"
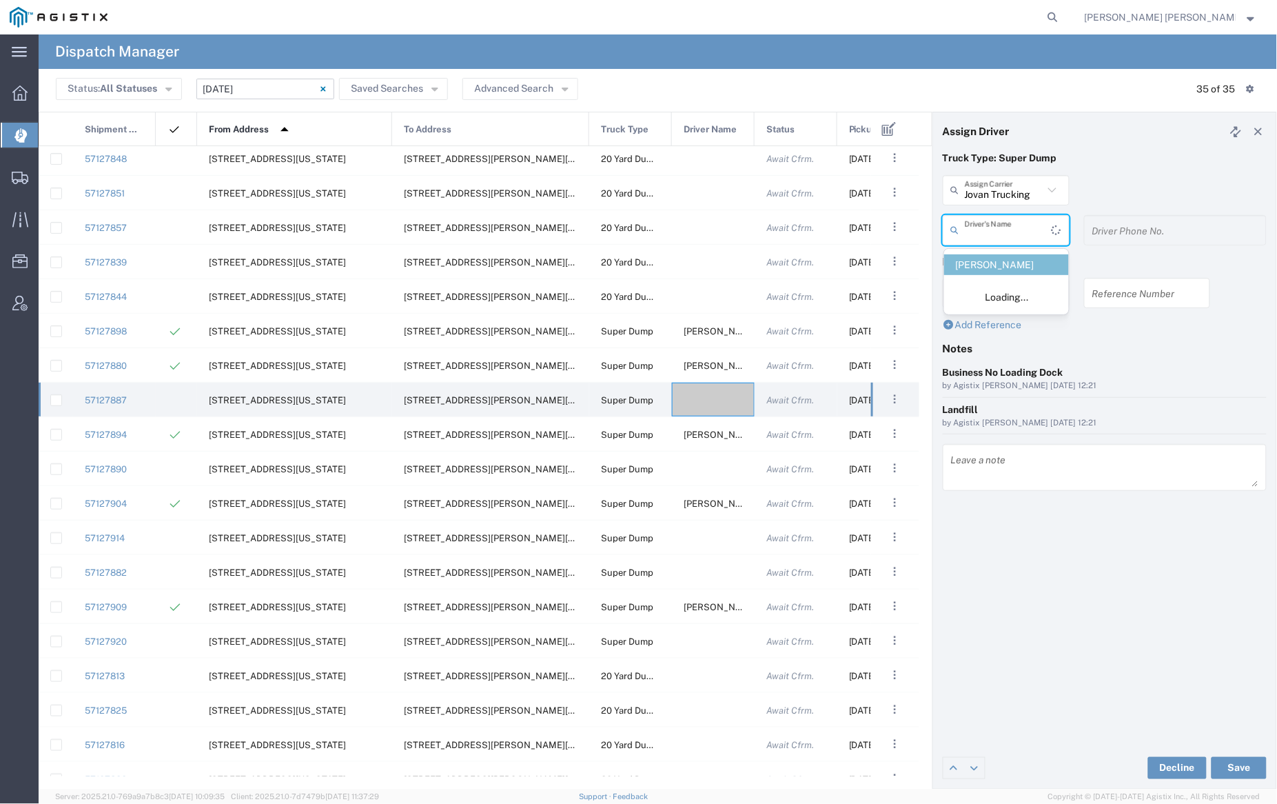
click at [987, 225] on input "text" at bounding box center [1008, 230] width 87 height 24
click at [995, 269] on span "[PERSON_NAME]" at bounding box center [1006, 264] width 125 height 21
type input "[PERSON_NAME]"
type input "[PHONE_NUMBER]"
click at [1241, 761] on button "Save" at bounding box center [1239, 768] width 55 height 22
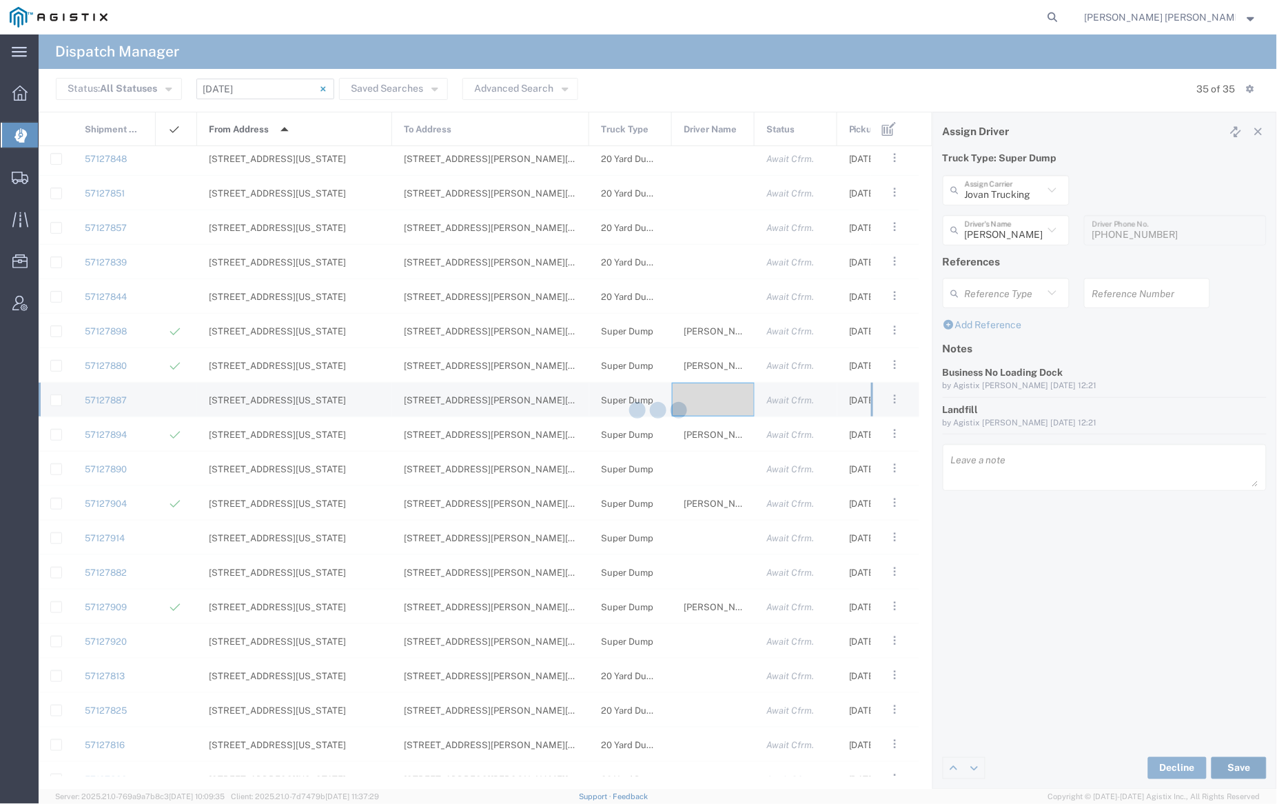
type input "[PERSON_NAME]"
type input "Jovan Trucking"
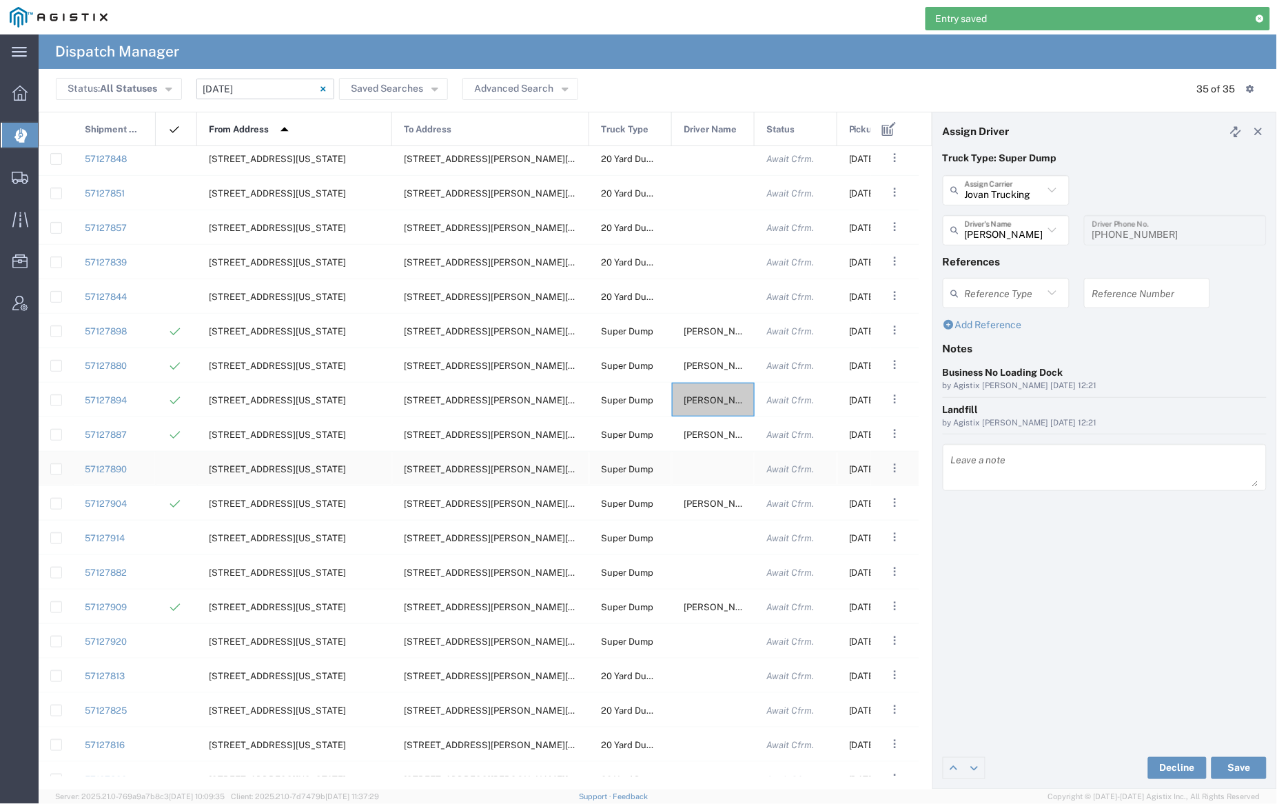
click at [711, 462] on div at bounding box center [713, 468] width 83 height 34
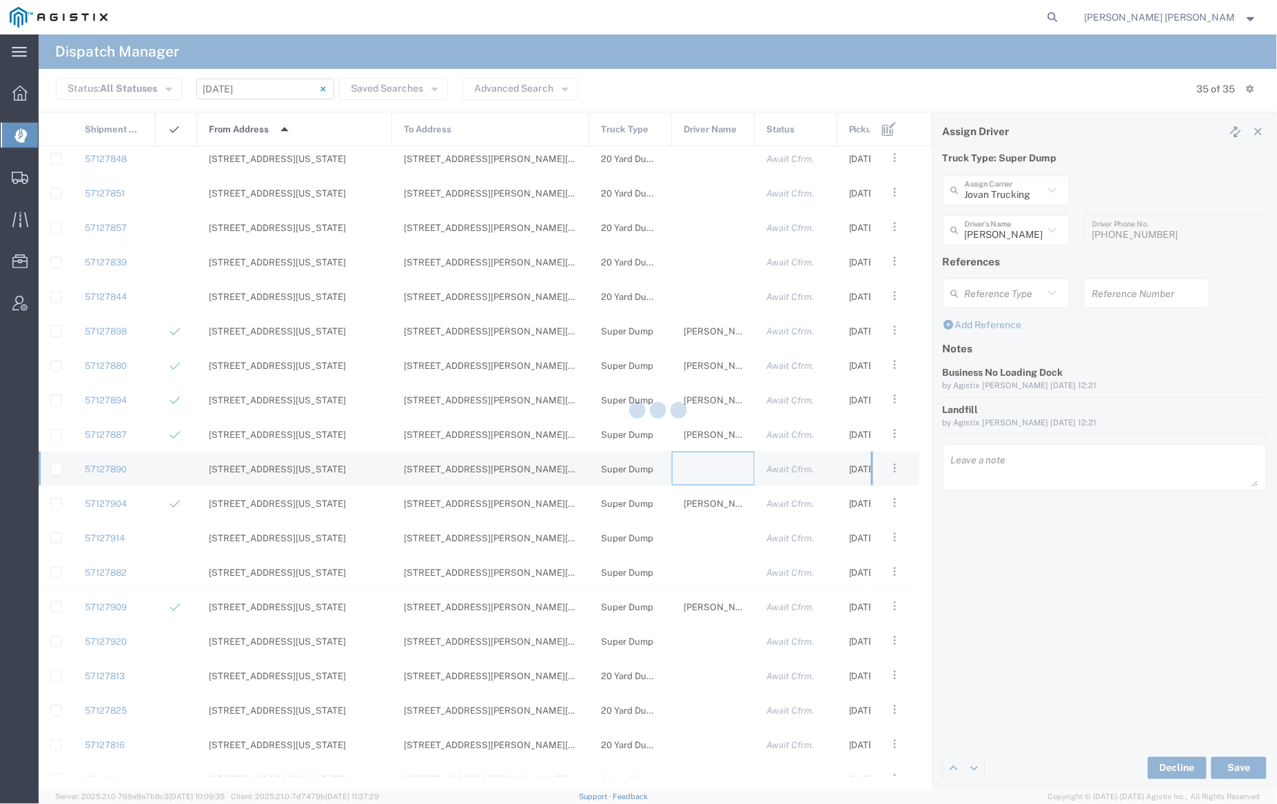
type input "[PERSON_NAME] Trucking"
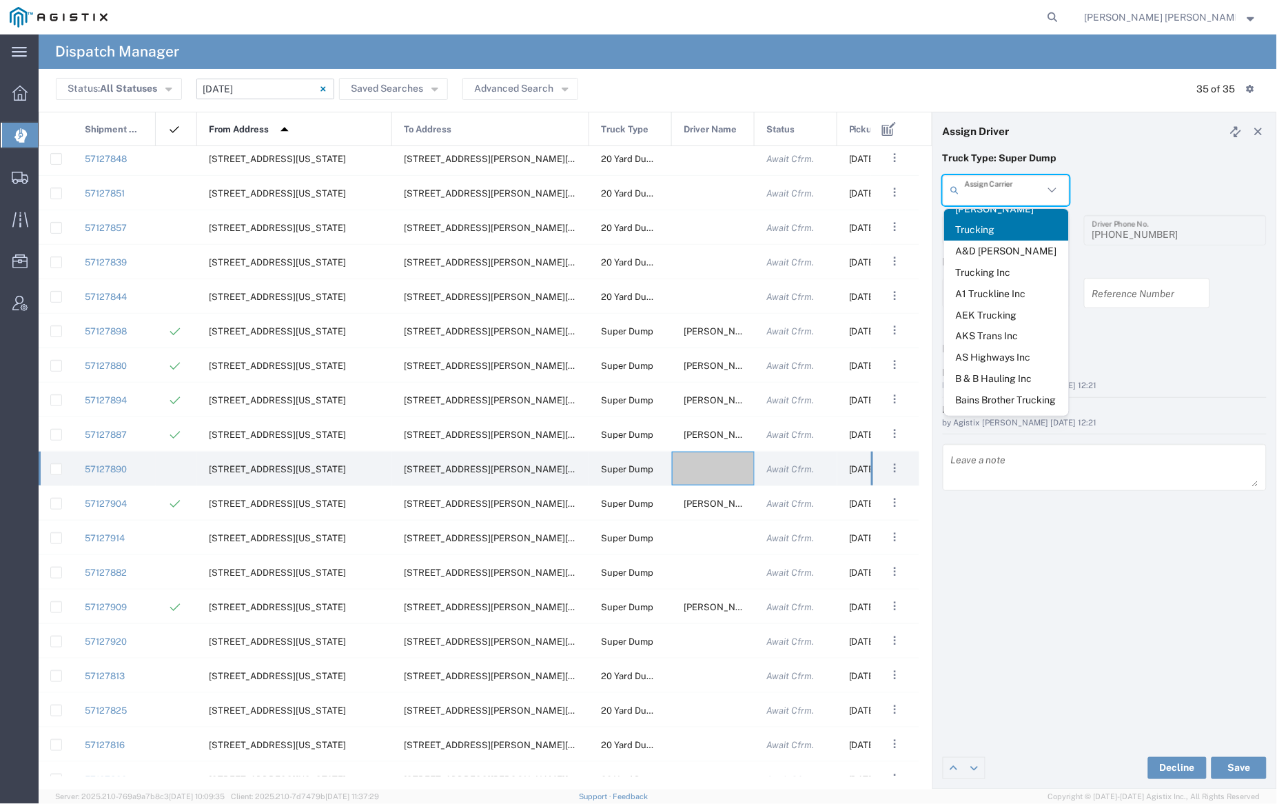
click at [999, 192] on input "text" at bounding box center [1004, 190] width 79 height 24
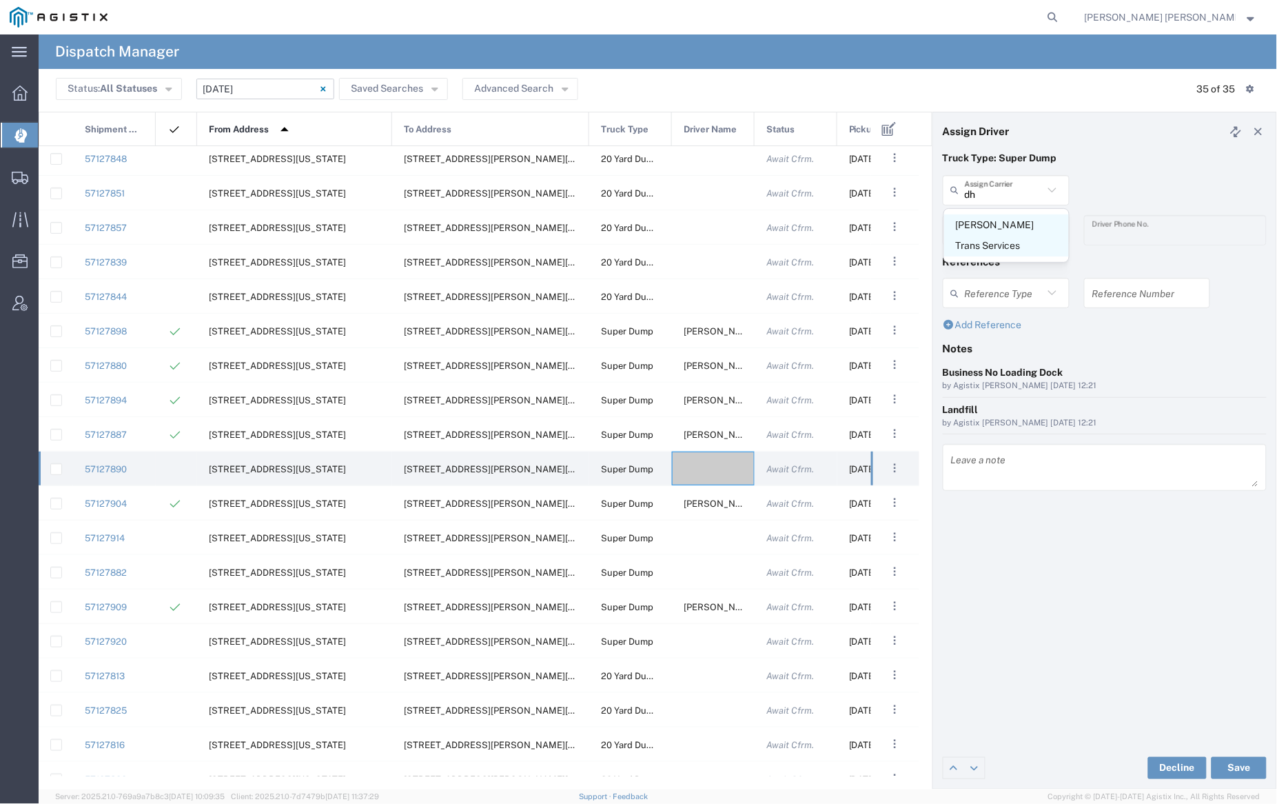
click at [1010, 226] on span "[PERSON_NAME] Trans Services" at bounding box center [1006, 235] width 125 height 43
type input "[PERSON_NAME] Trans Services"
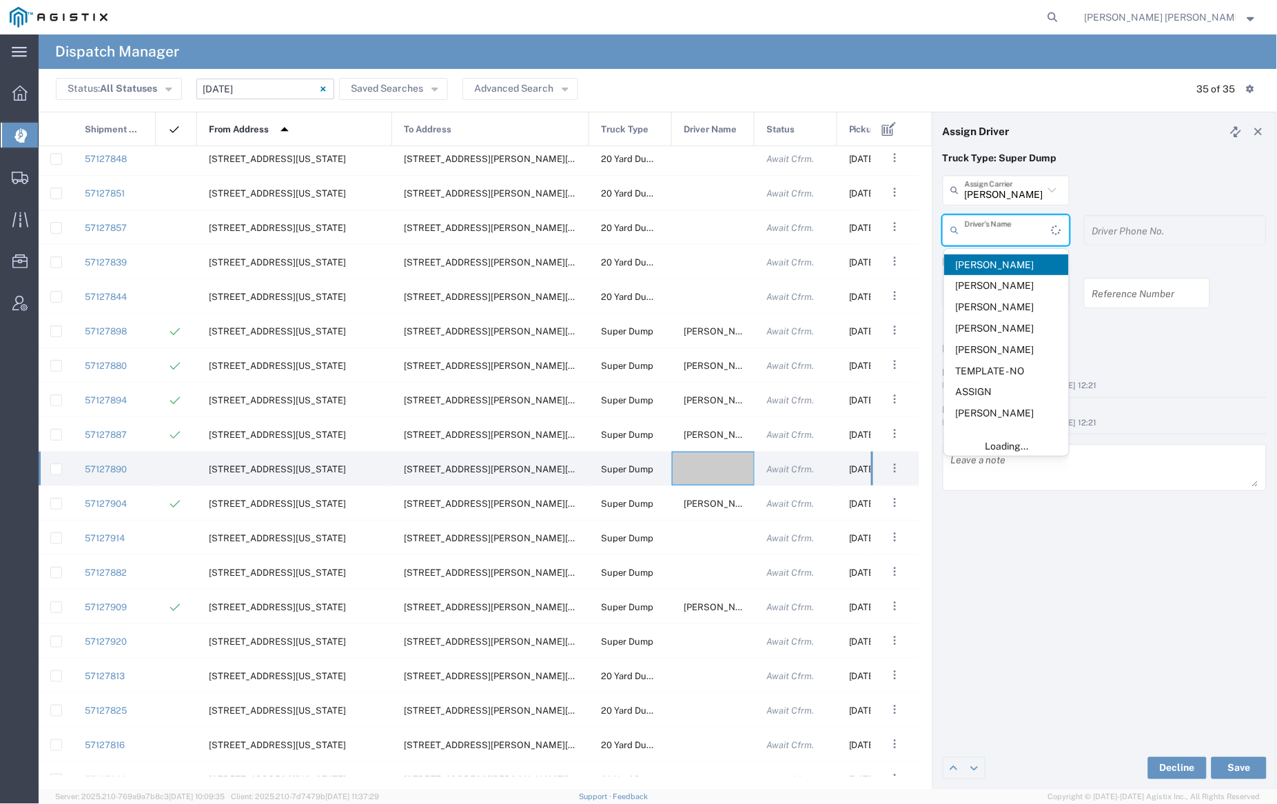
click at [1009, 225] on input "text" at bounding box center [1008, 230] width 87 height 24
click at [1015, 311] on span "[PERSON_NAME]" at bounding box center [1006, 306] width 125 height 21
type input "[PERSON_NAME]"
type input "9255656443"
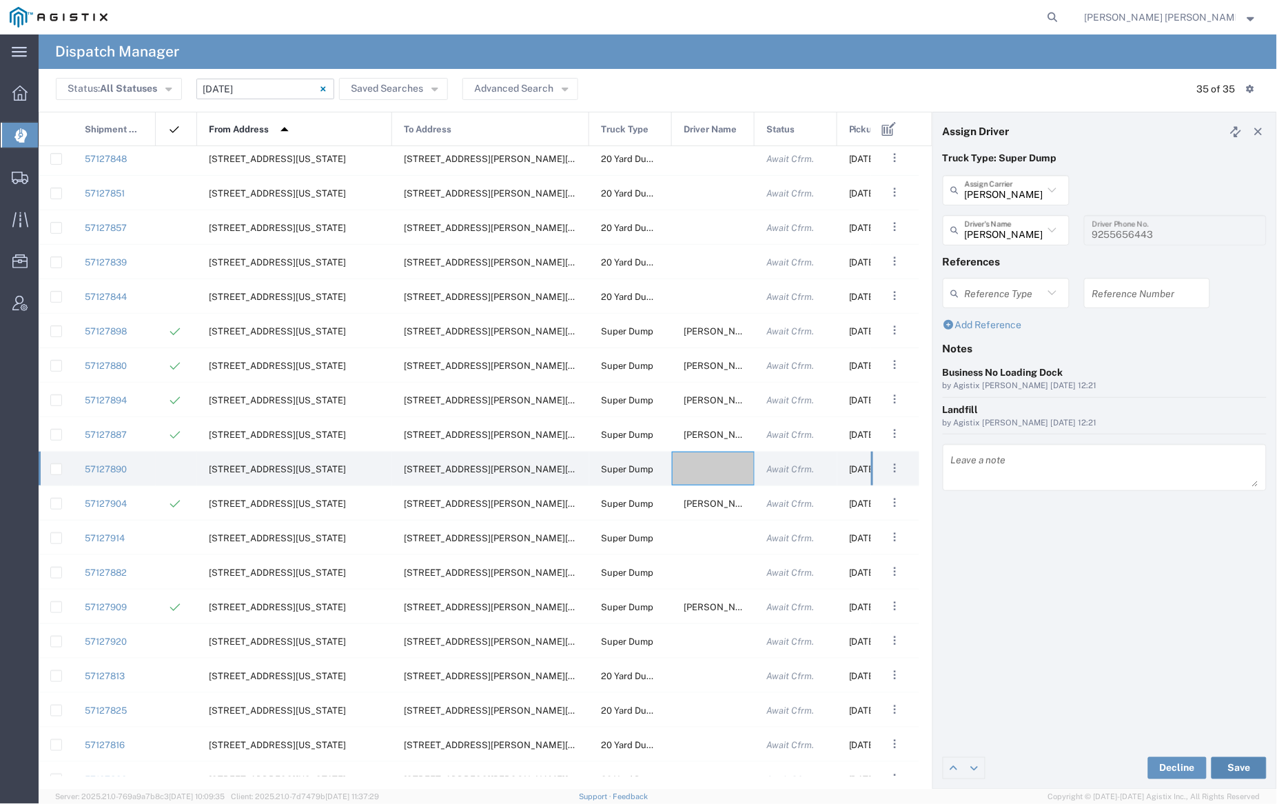
click at [1231, 763] on button "Save" at bounding box center [1239, 768] width 55 height 22
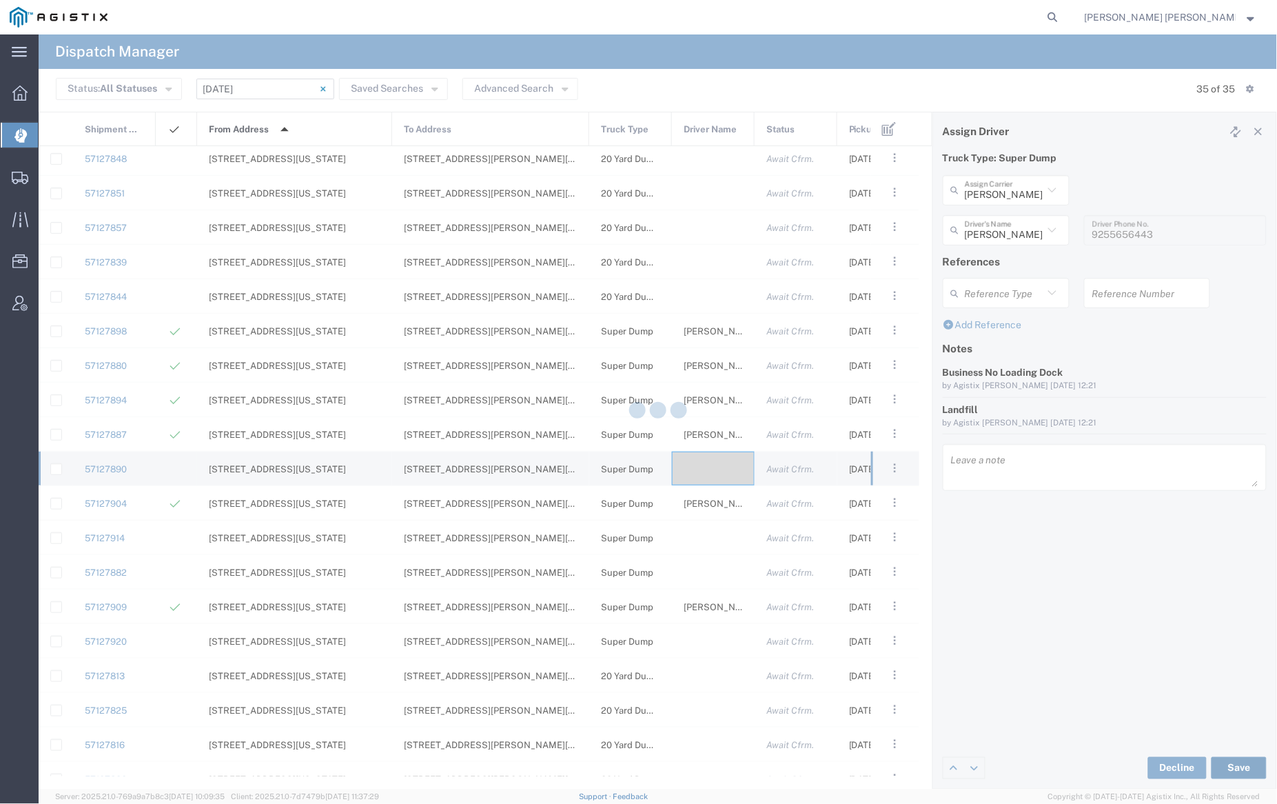
type input "[PERSON_NAME]"
type input "[PERSON_NAME] Trans Services"
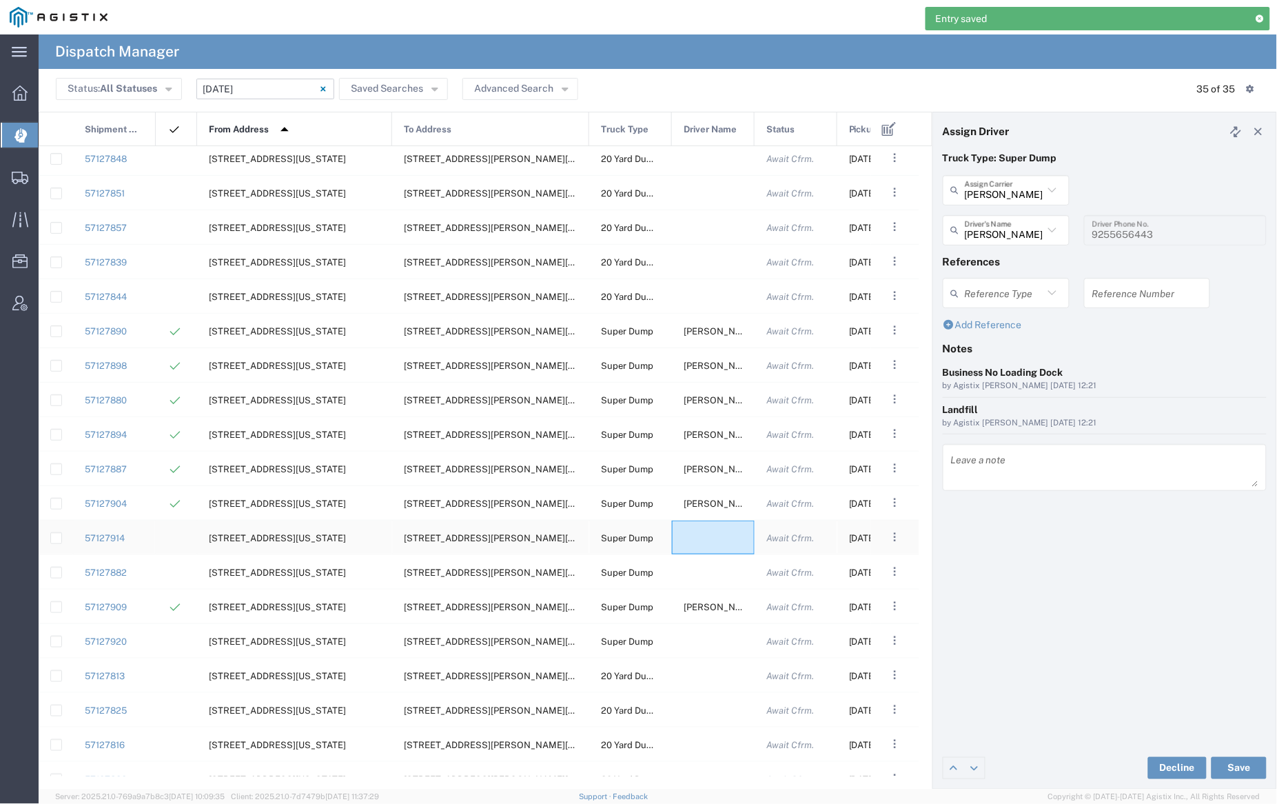
click at [701, 536] on div at bounding box center [713, 537] width 83 height 34
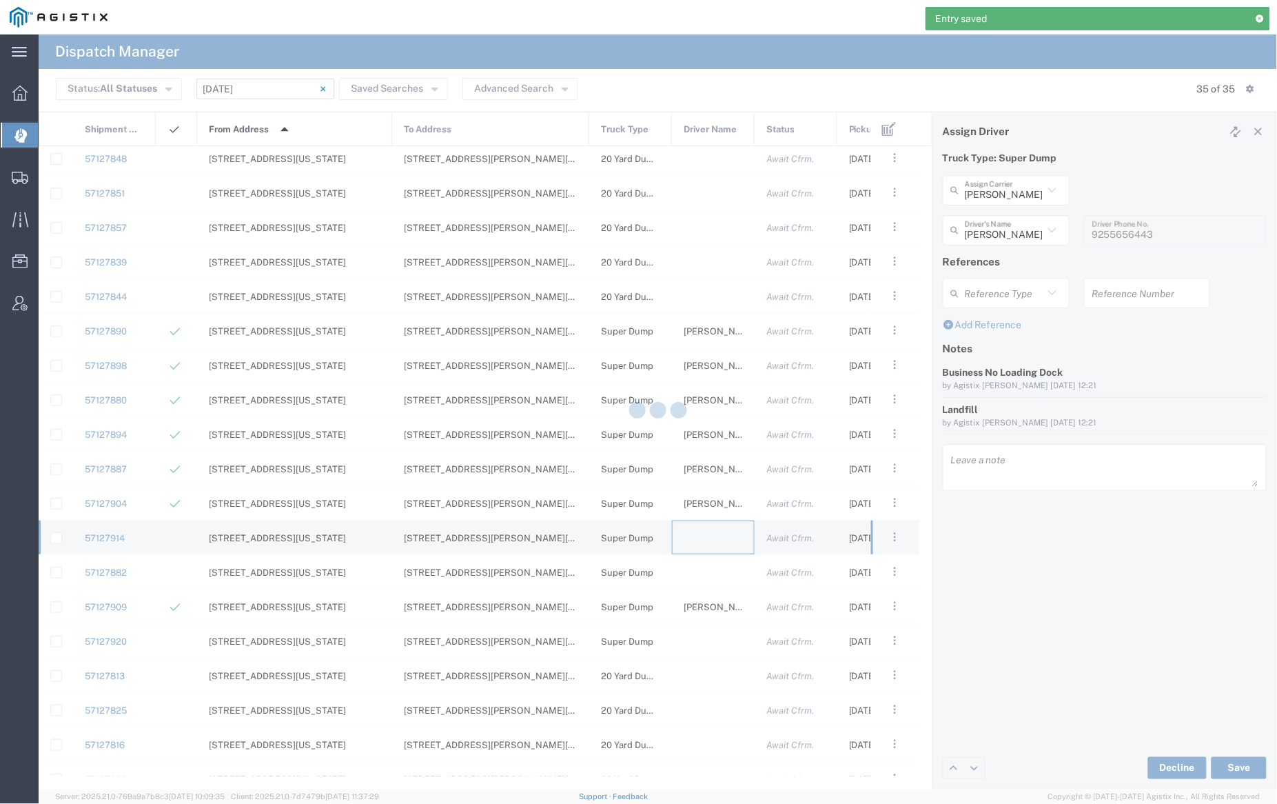
type input "[PERSON_NAME] Trucking"
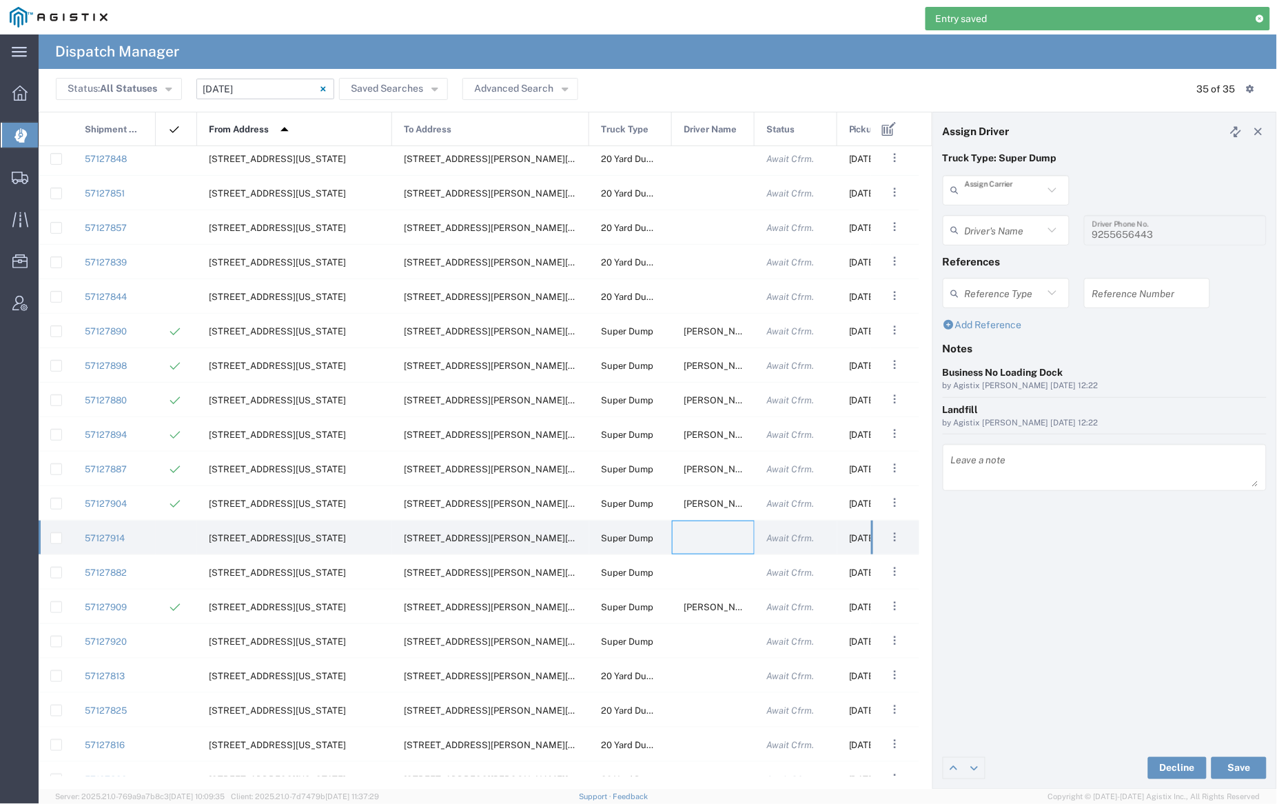
click at [990, 186] on input "text" at bounding box center [1004, 190] width 79 height 24
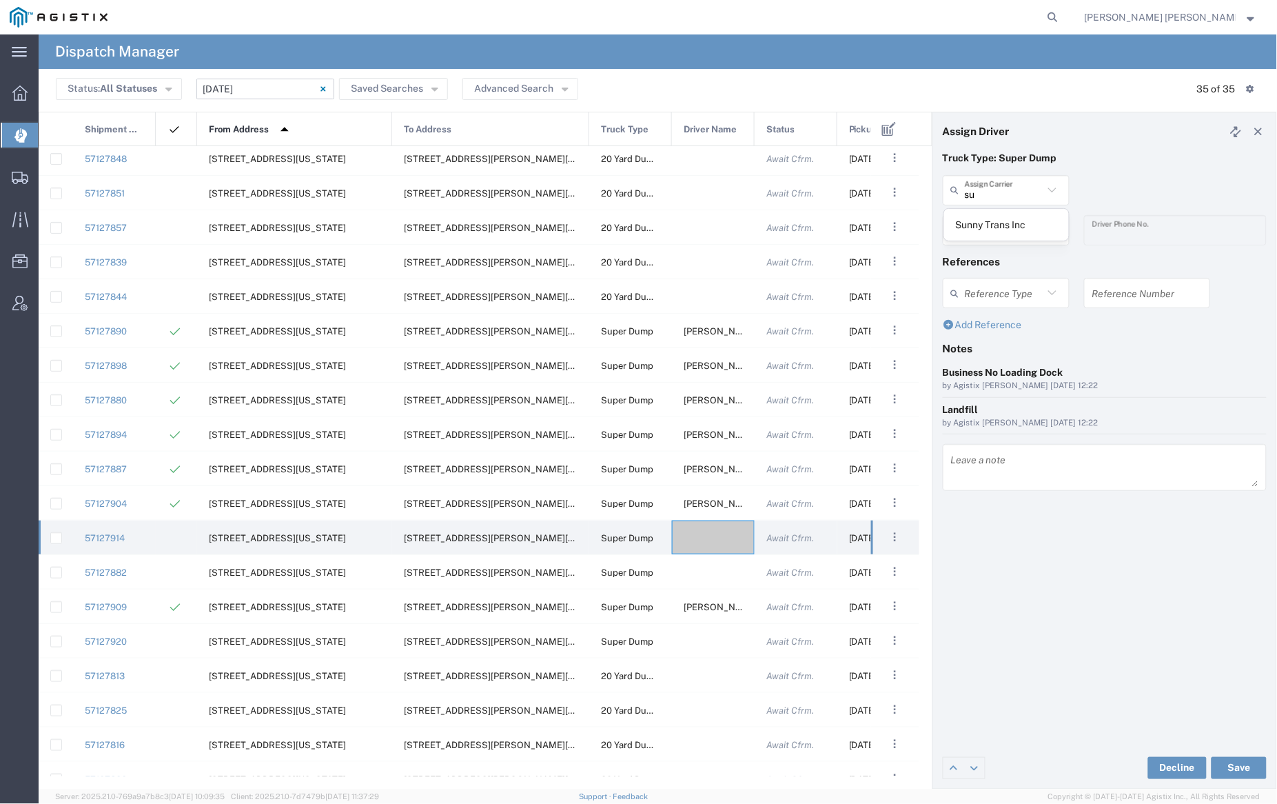
click at [992, 223] on span "Sunny Trans Inc" at bounding box center [1006, 224] width 125 height 21
type input "Sunny Trans Inc"
click at [993, 230] on input "text" at bounding box center [1008, 230] width 87 height 24
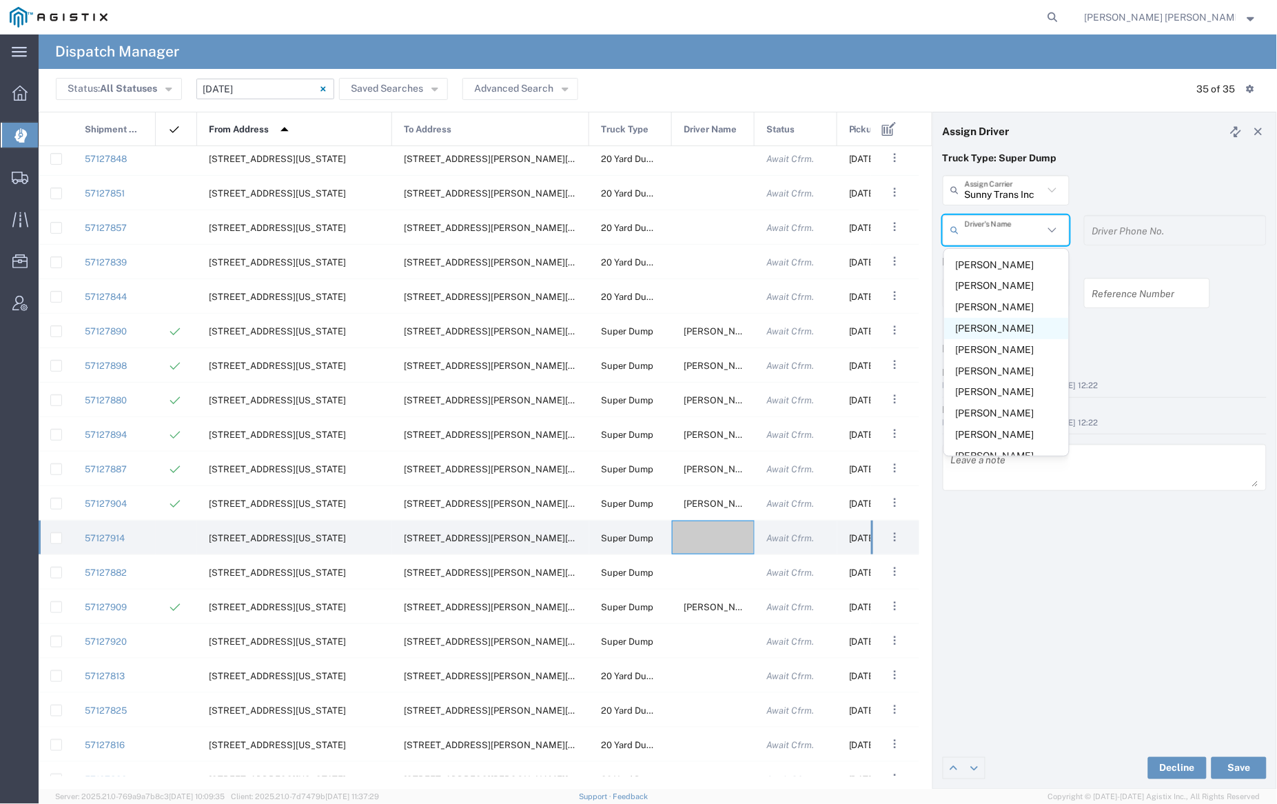
click at [996, 329] on span "[PERSON_NAME]" at bounding box center [1006, 328] width 125 height 21
type input "[PERSON_NAME]"
type input "[PHONE_NUMBER]"
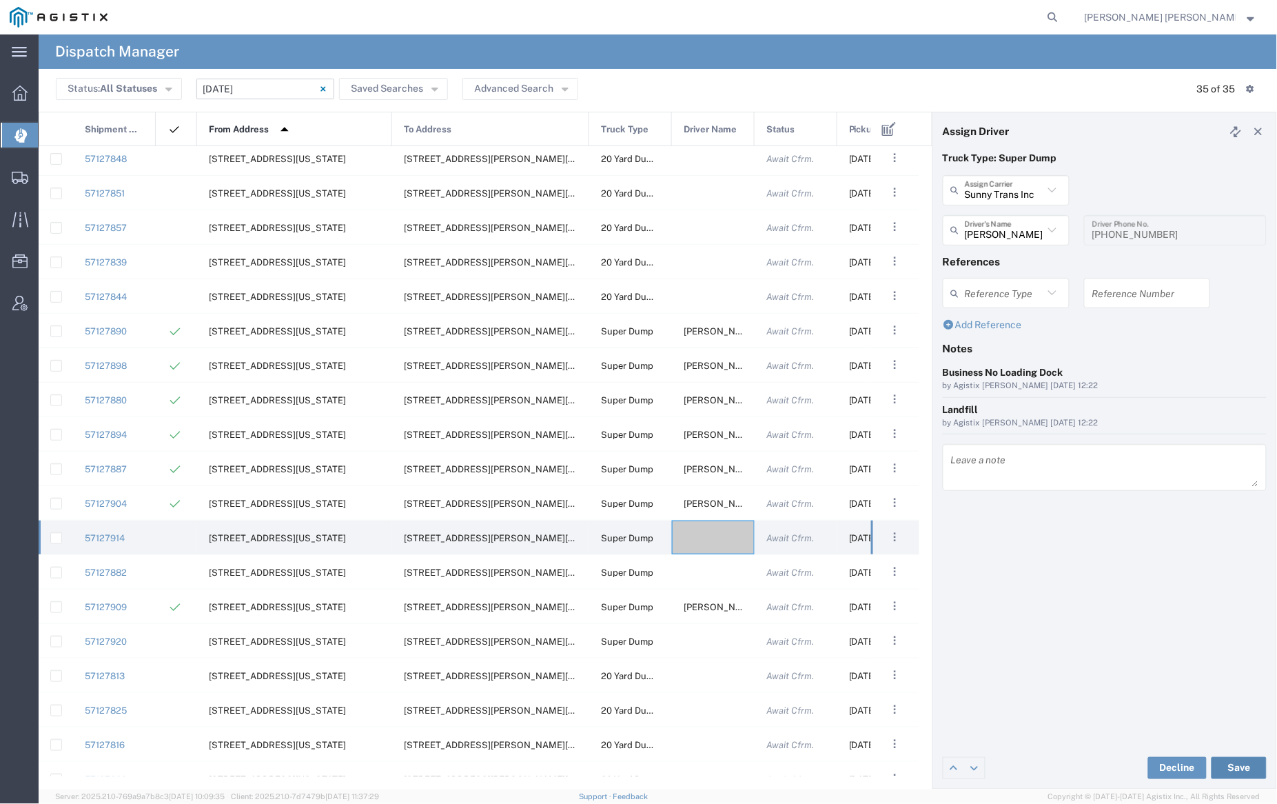
click at [1241, 760] on button "Save" at bounding box center [1239, 768] width 55 height 22
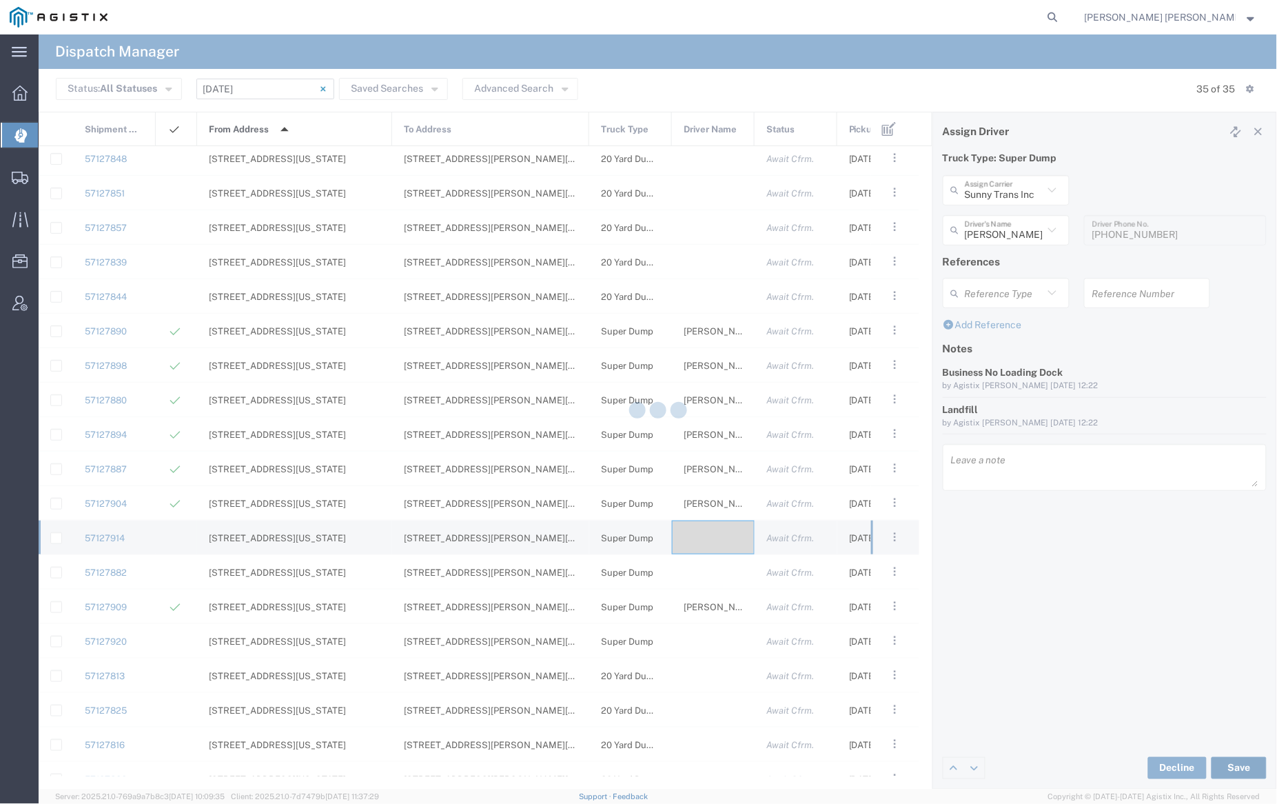
type input "[PERSON_NAME]"
type input "Sunny Trans Inc"
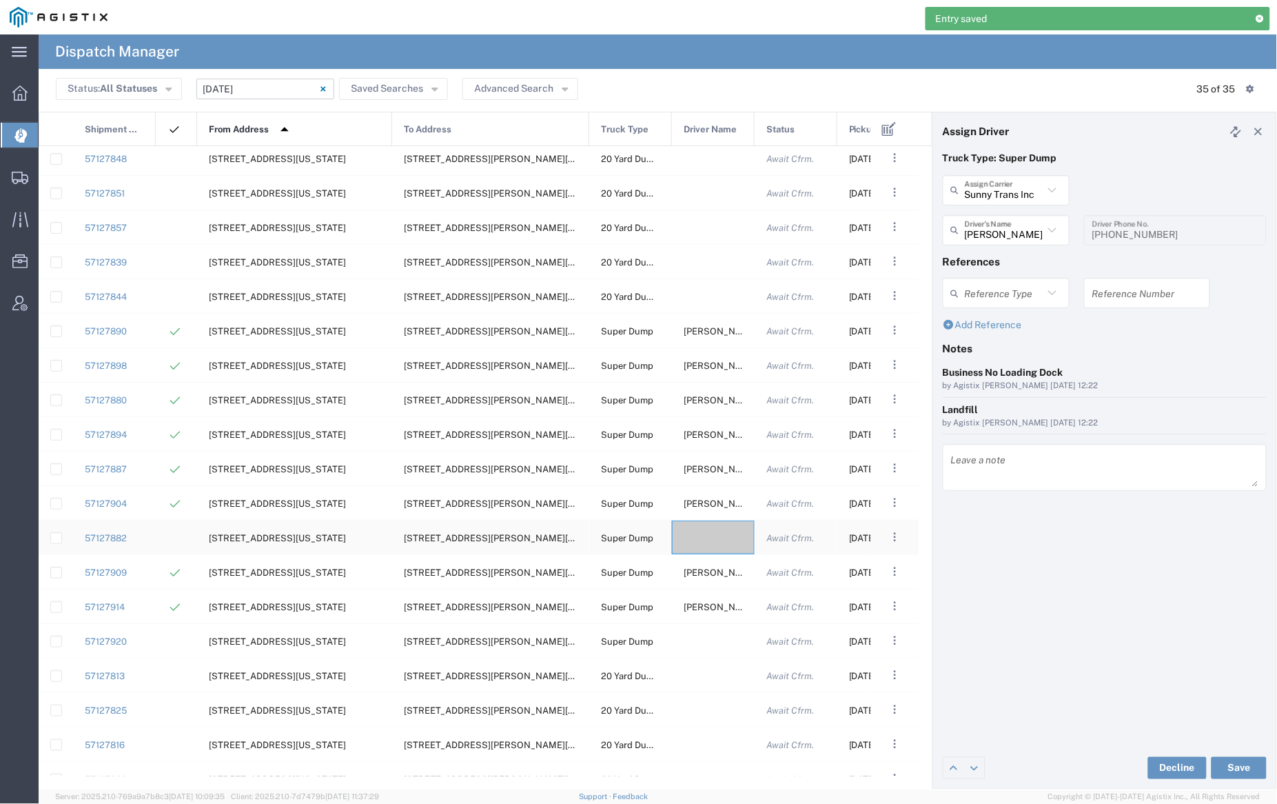
click at [702, 529] on div at bounding box center [713, 537] width 83 height 34
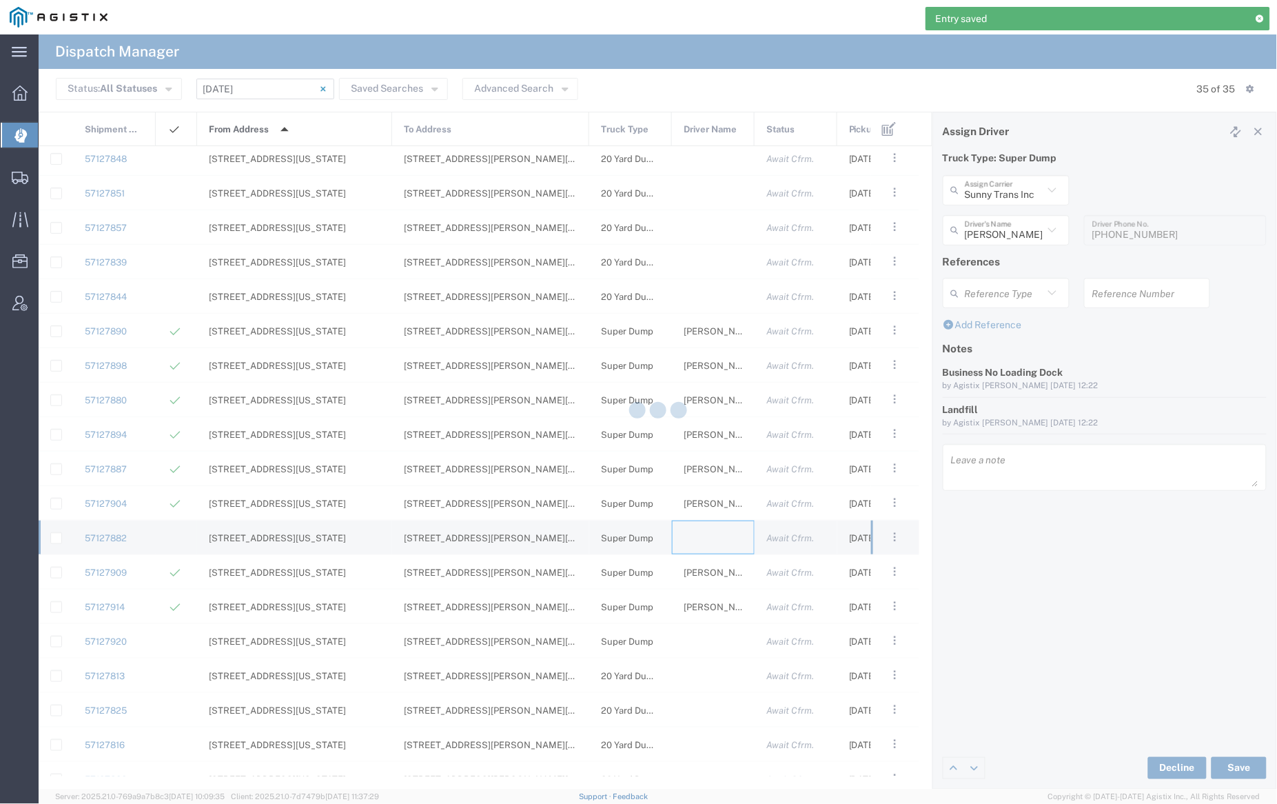
type input "[PERSON_NAME] Trucking"
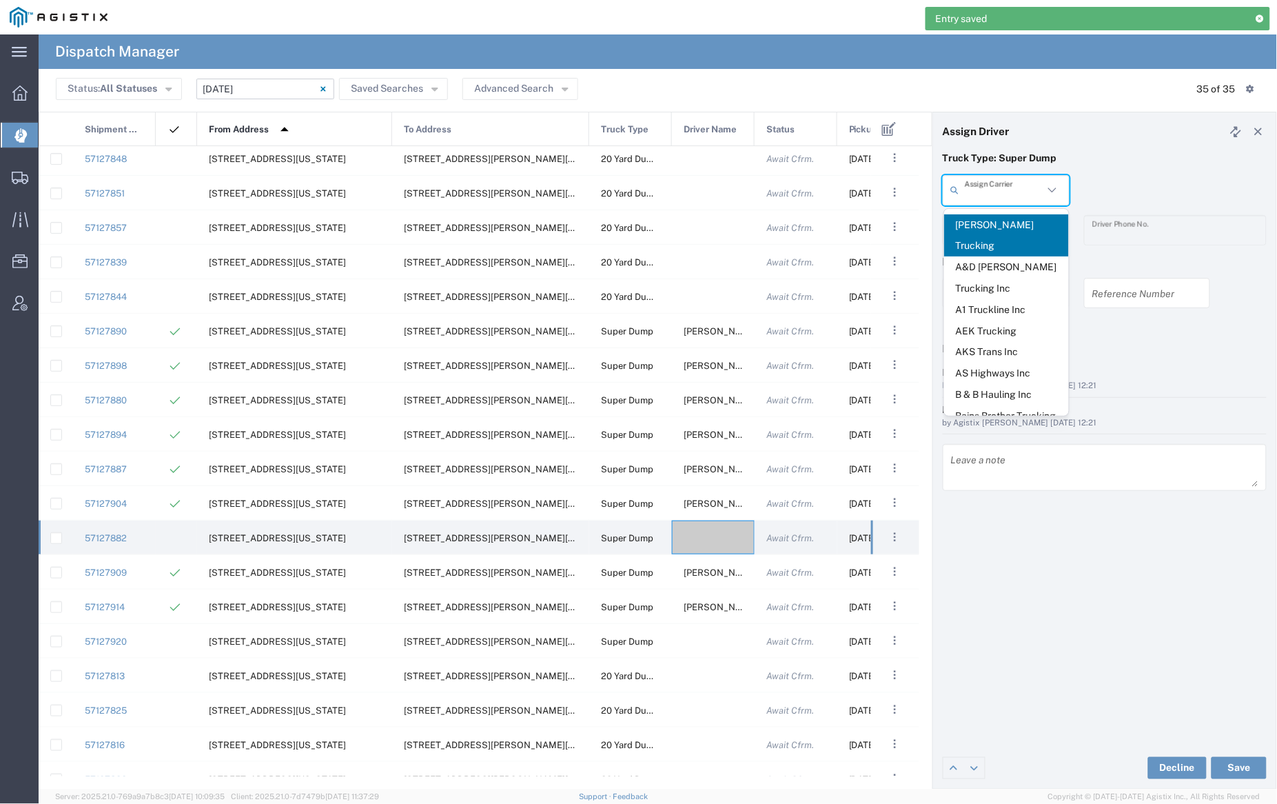
click at [995, 189] on input "text" at bounding box center [1004, 190] width 79 height 24
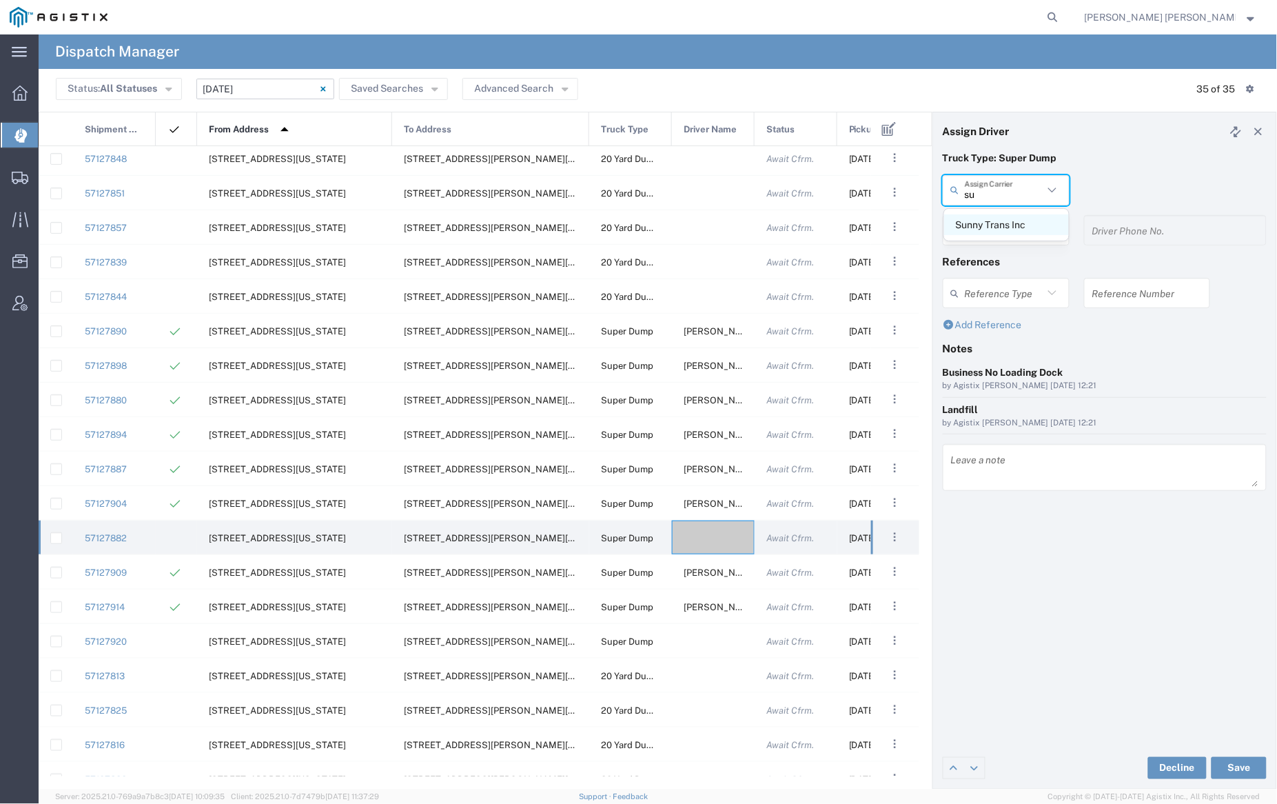
click at [993, 223] on span "Sunny Trans Inc" at bounding box center [1006, 224] width 125 height 21
type input "Sunny Trans Inc"
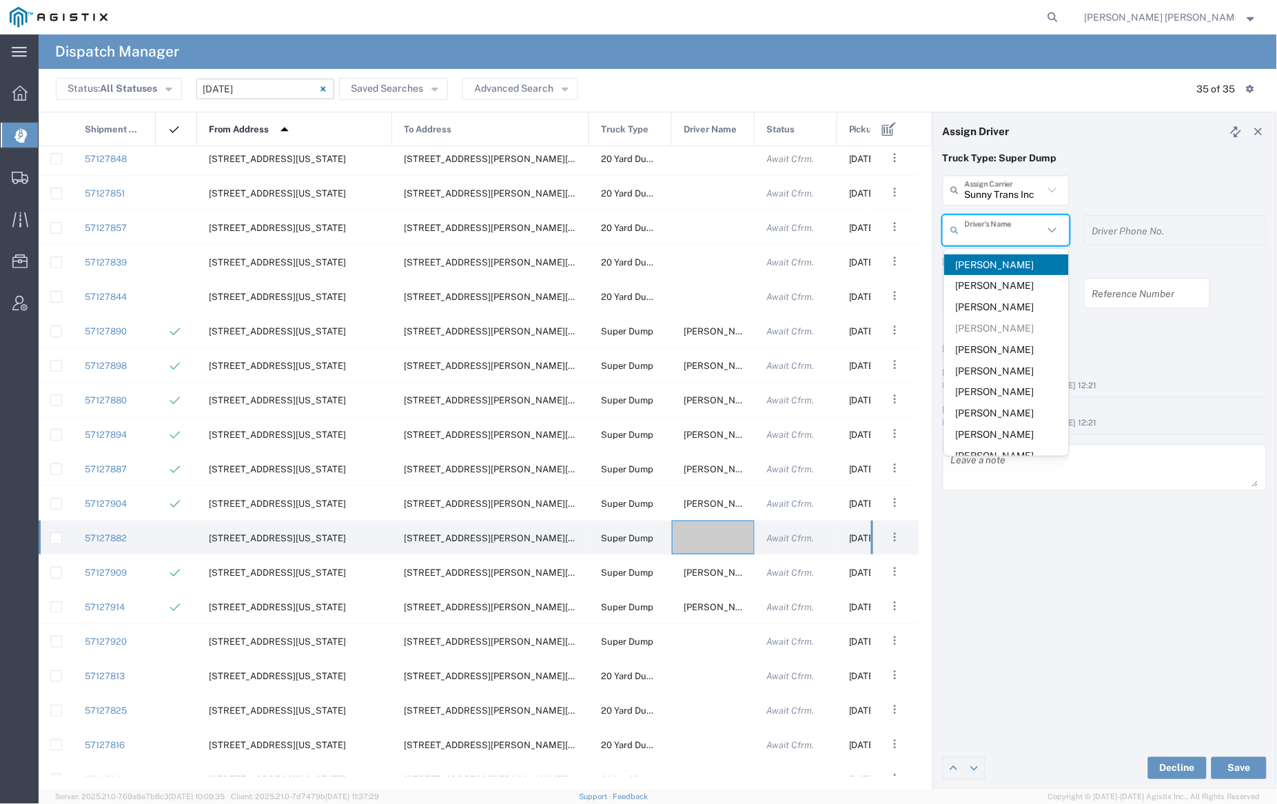
click at [993, 223] on input "text" at bounding box center [1004, 230] width 79 height 24
click at [999, 295] on span "[PERSON_NAME]" at bounding box center [1006, 285] width 125 height 21
type input "[PERSON_NAME]"
type input "[PHONE_NUMBER]"
click at [995, 233] on input "text" at bounding box center [1004, 230] width 79 height 24
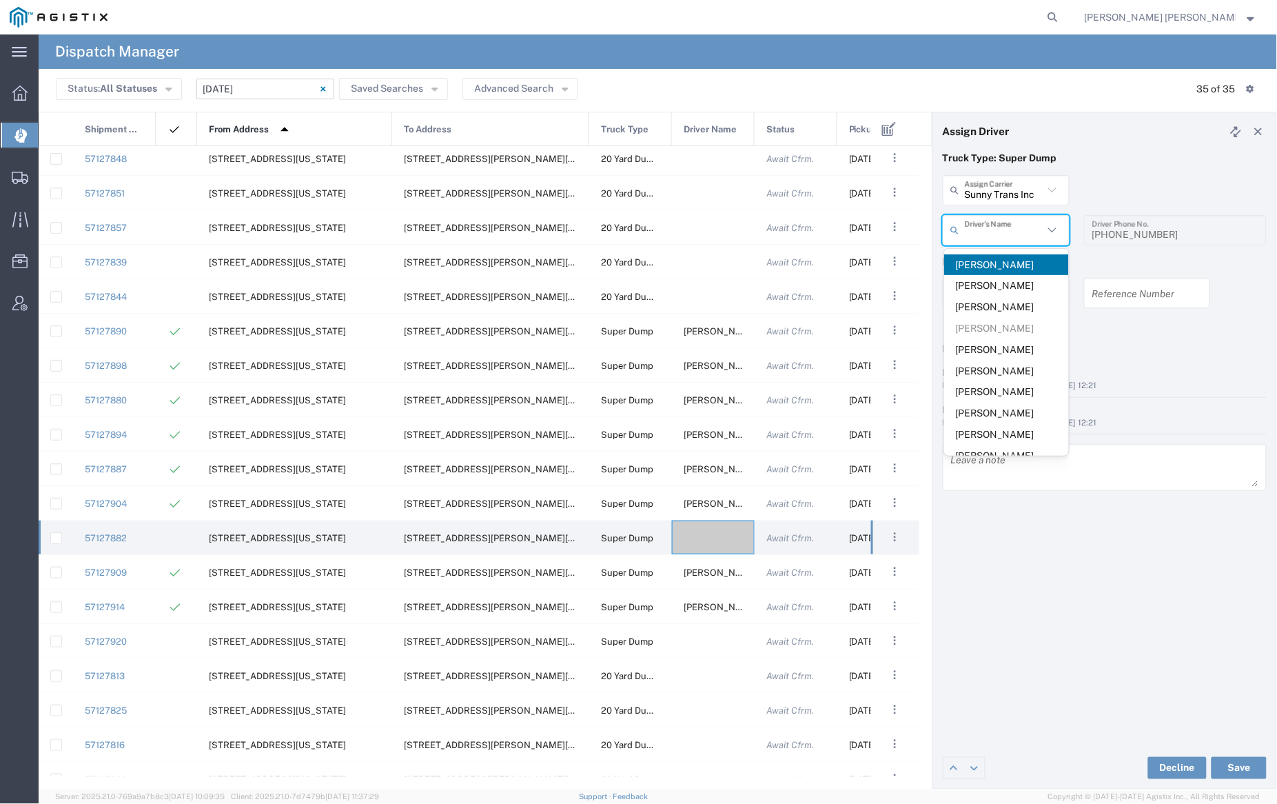
click at [995, 233] on input "text" at bounding box center [1004, 230] width 79 height 24
click at [1005, 302] on span "[PERSON_NAME]" at bounding box center [1006, 306] width 125 height 21
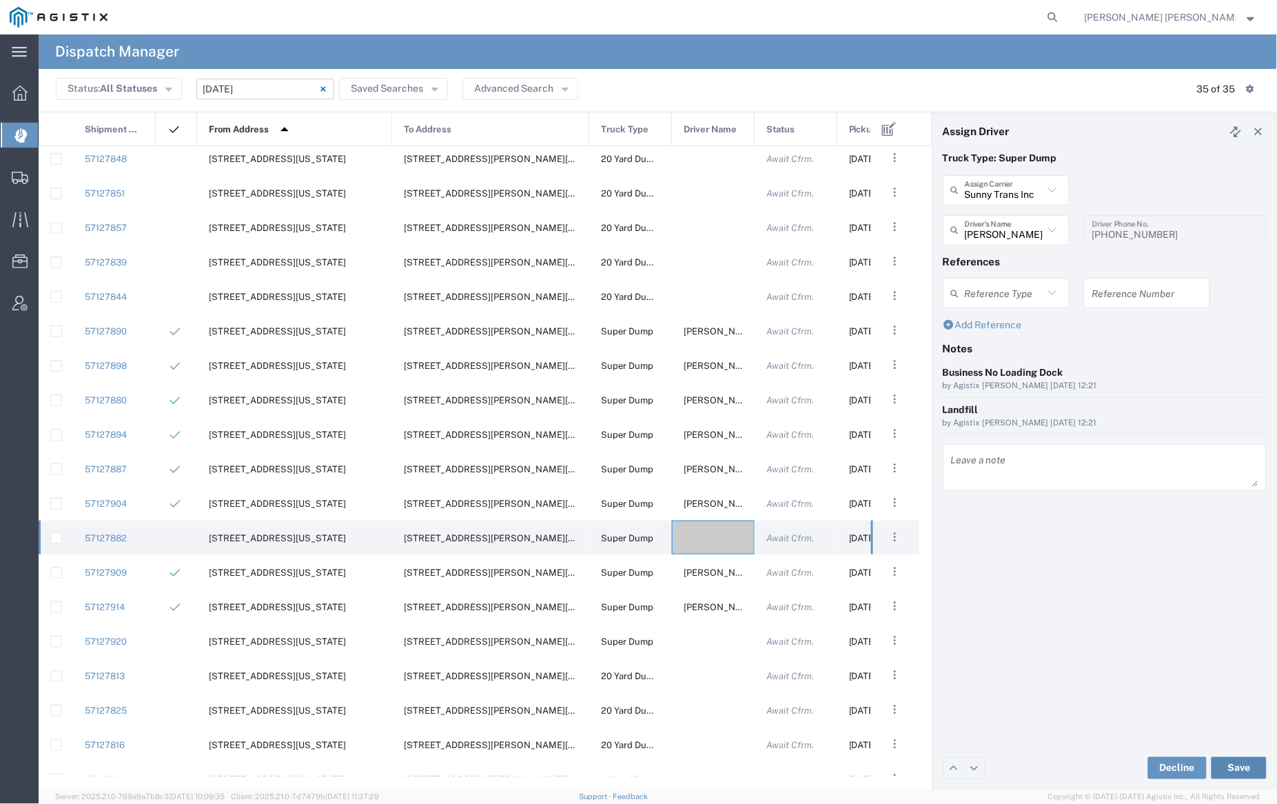
click at [1242, 765] on button "Save" at bounding box center [1239, 768] width 55 height 22
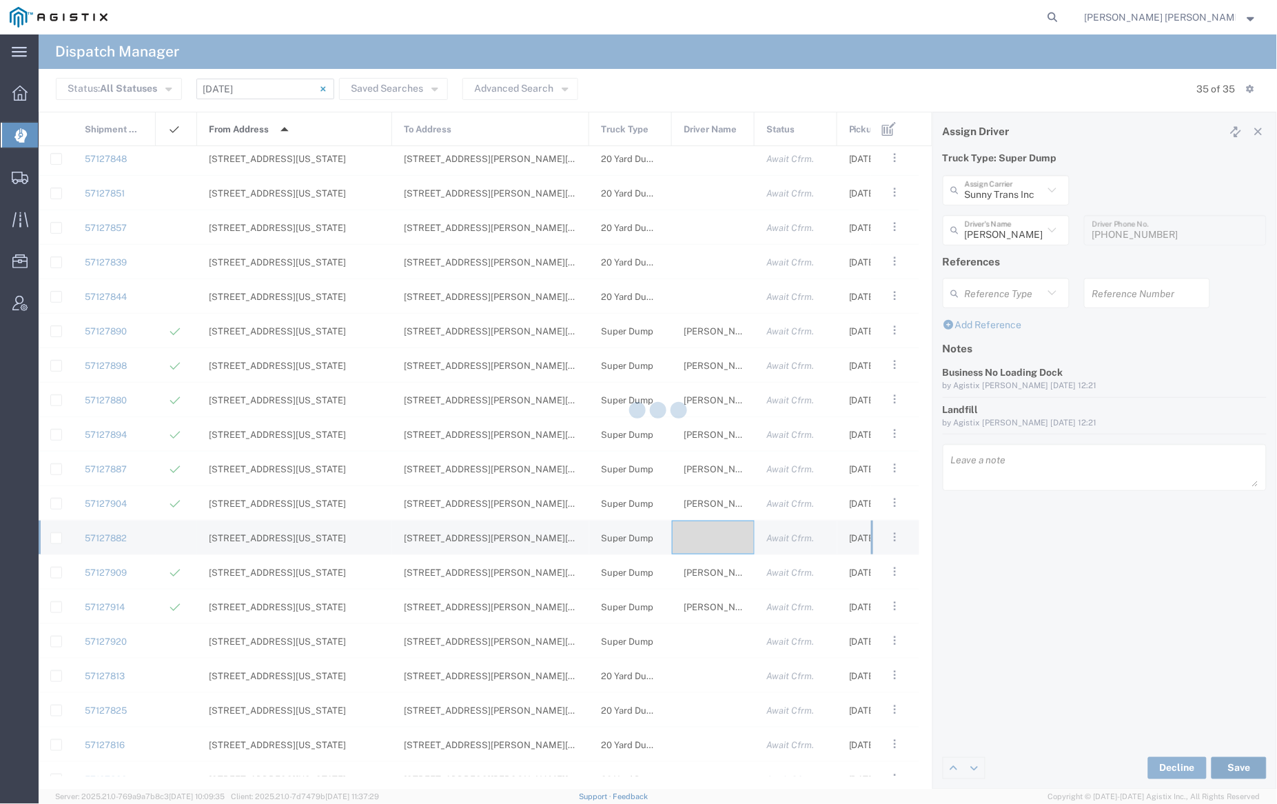
type input "[PERSON_NAME]"
type input "Sunny Trans Inc"
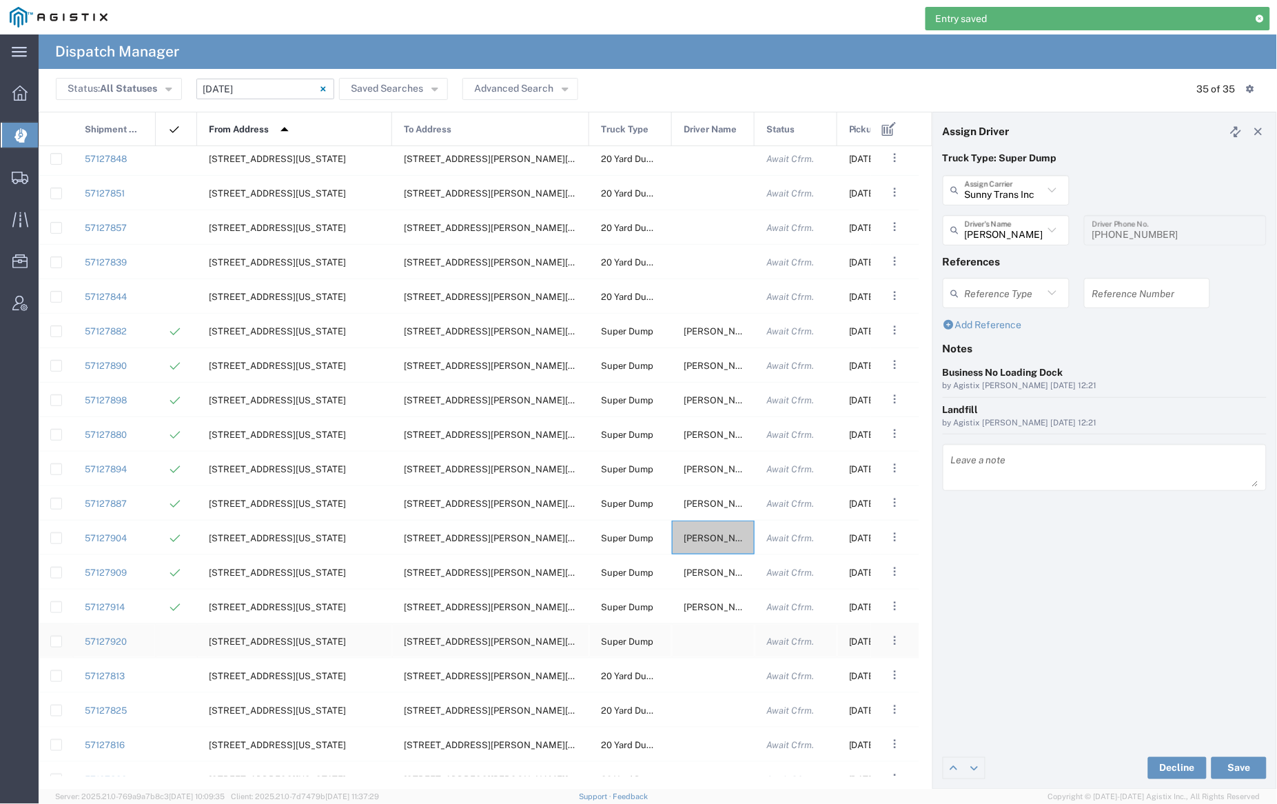
click at [711, 640] on div at bounding box center [713, 641] width 83 height 34
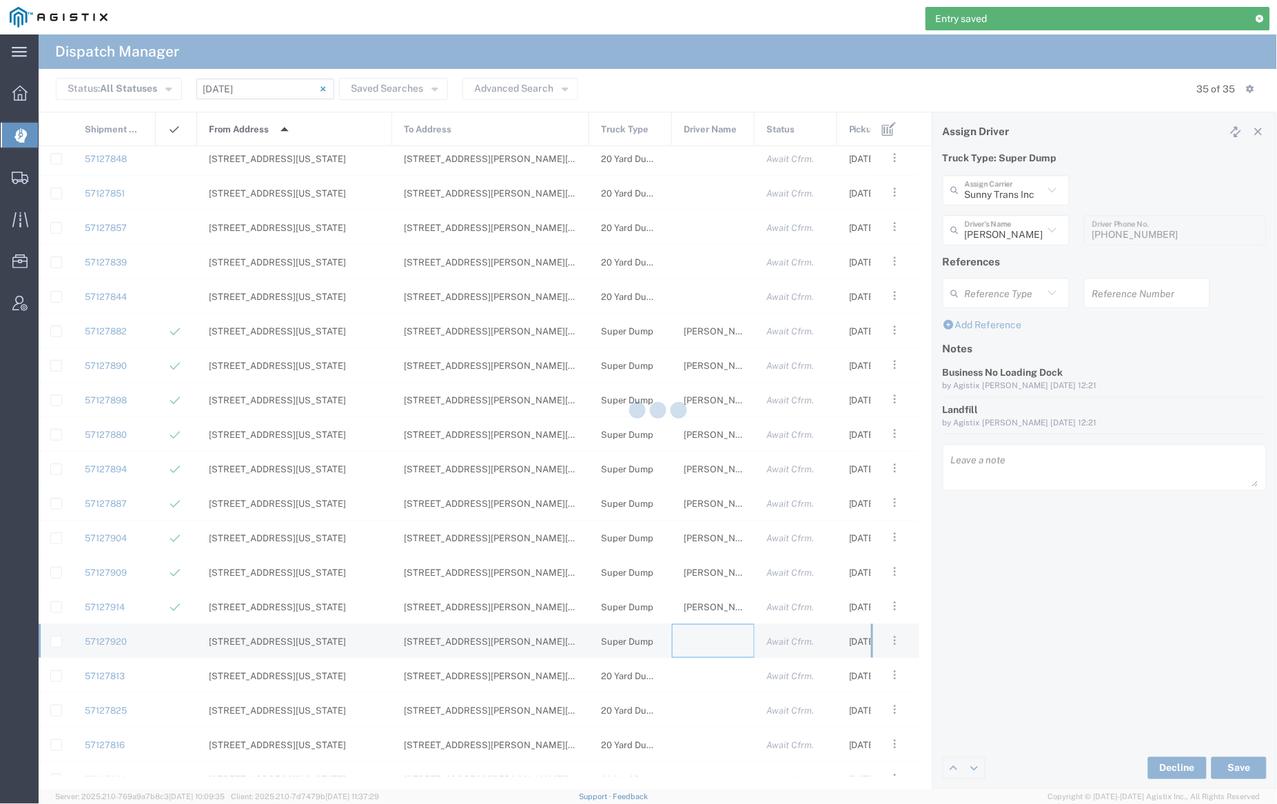
type input "[PERSON_NAME] Trucking"
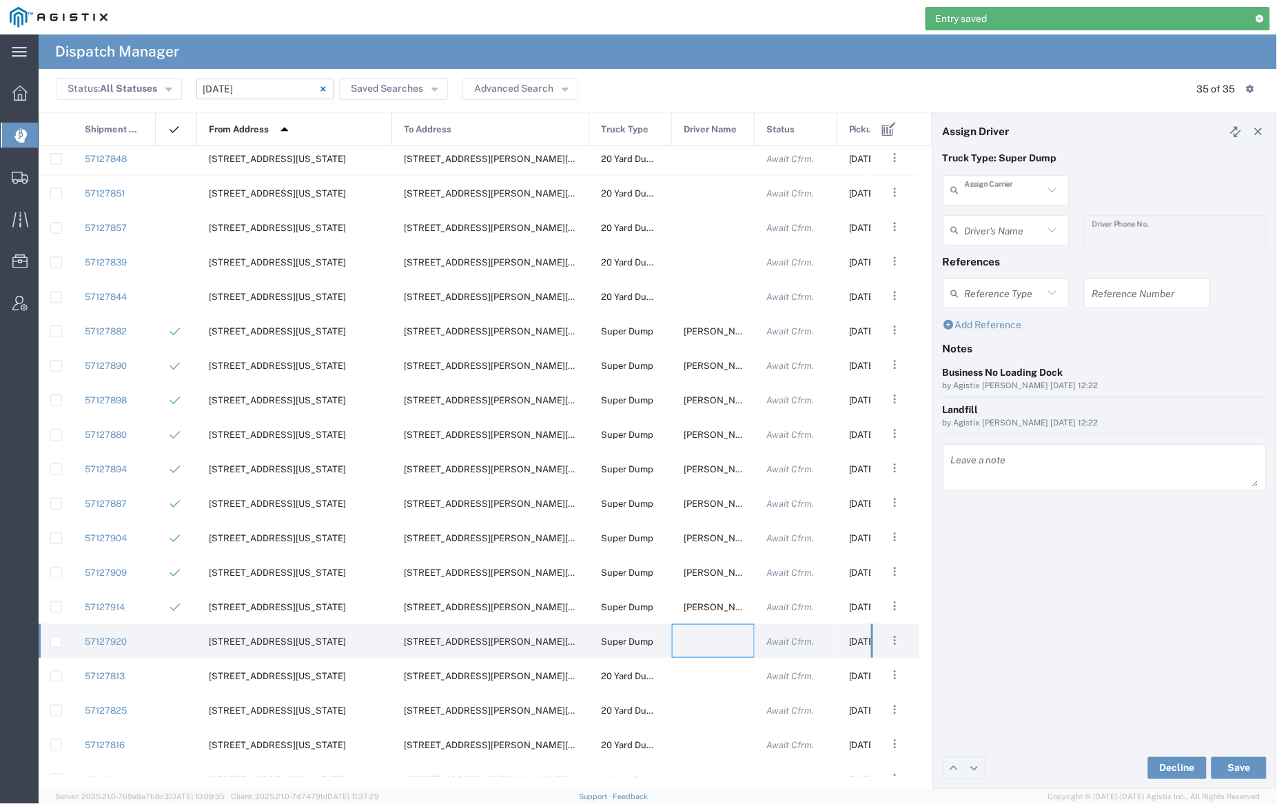
click at [1006, 189] on input "text" at bounding box center [1004, 190] width 79 height 24
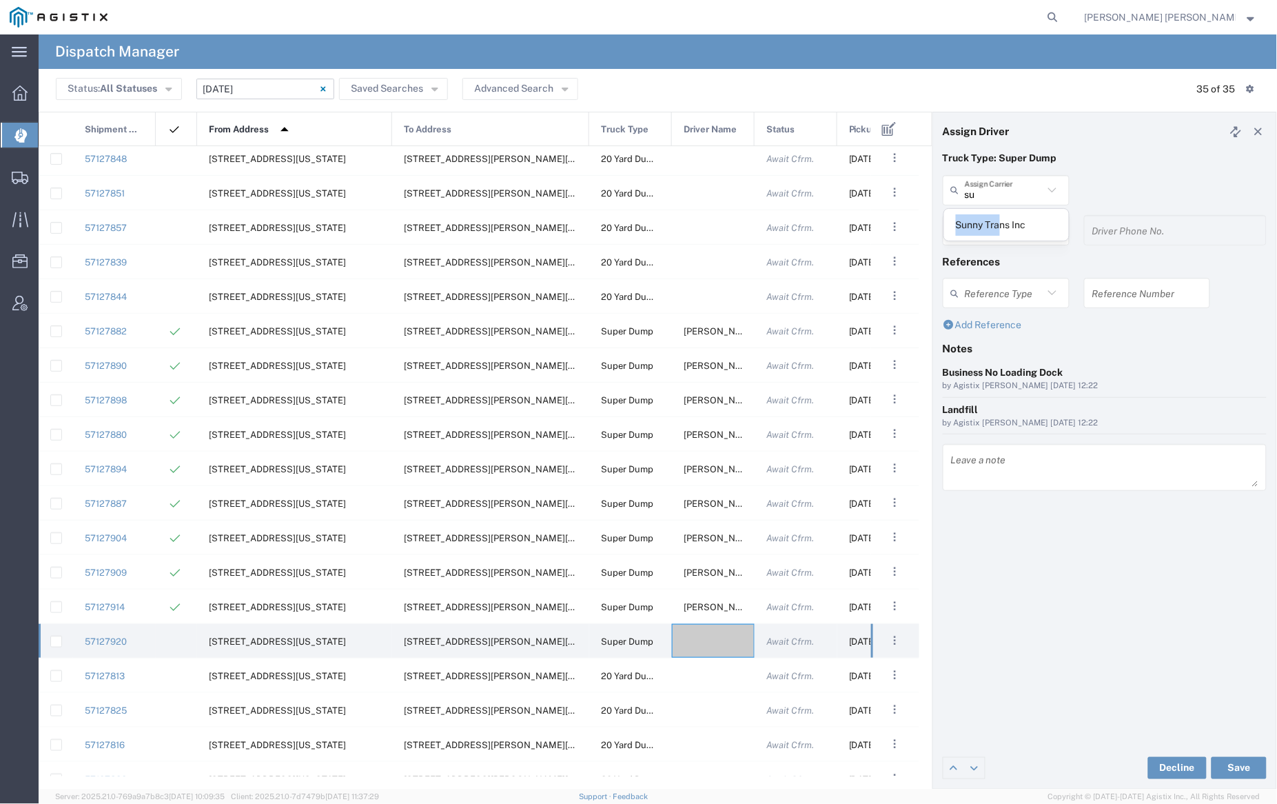
click at [1001, 214] on span "Sunny Trans Inc" at bounding box center [1006, 224] width 125 height 21
type input "Sunny Trans Inc"
click at [999, 234] on input "text" at bounding box center [1004, 230] width 79 height 24
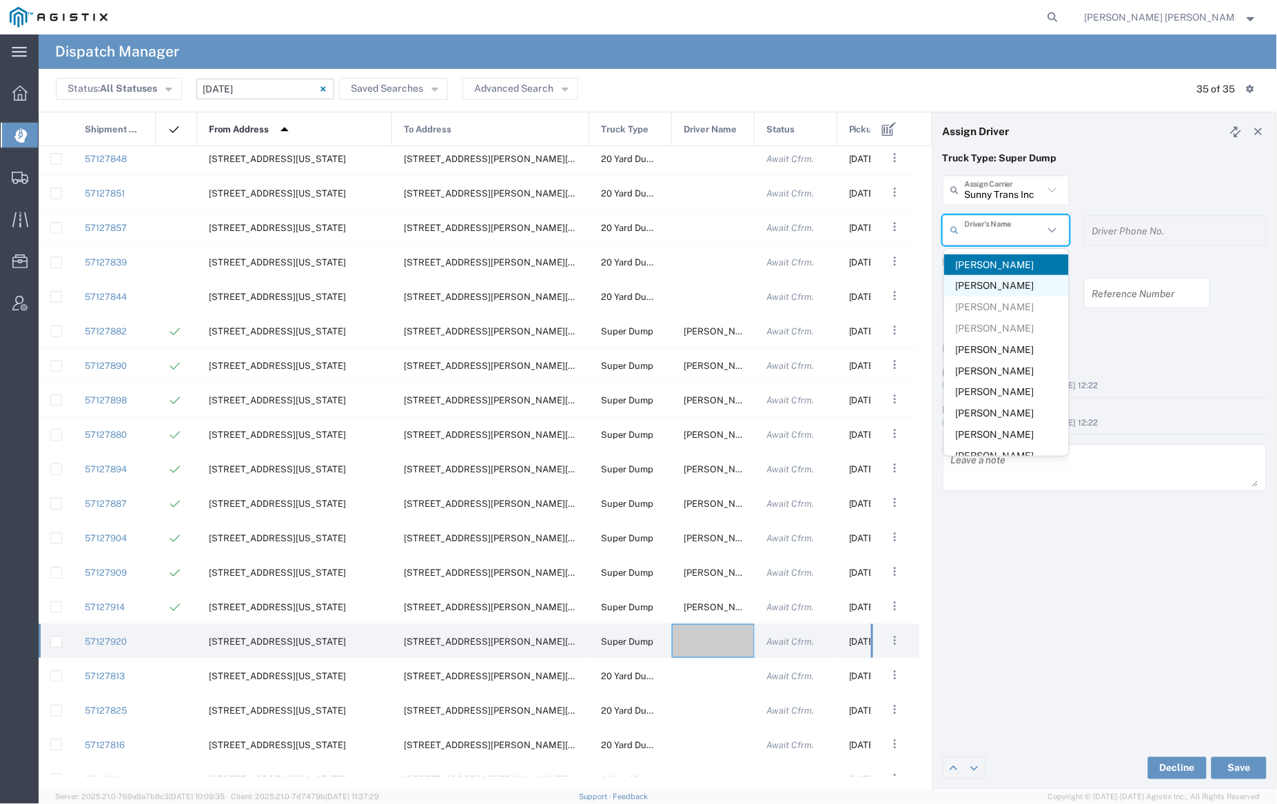
click at [999, 281] on span "[PERSON_NAME]" at bounding box center [1006, 285] width 125 height 21
type input "[PERSON_NAME]"
type input "[PHONE_NUMBER]"
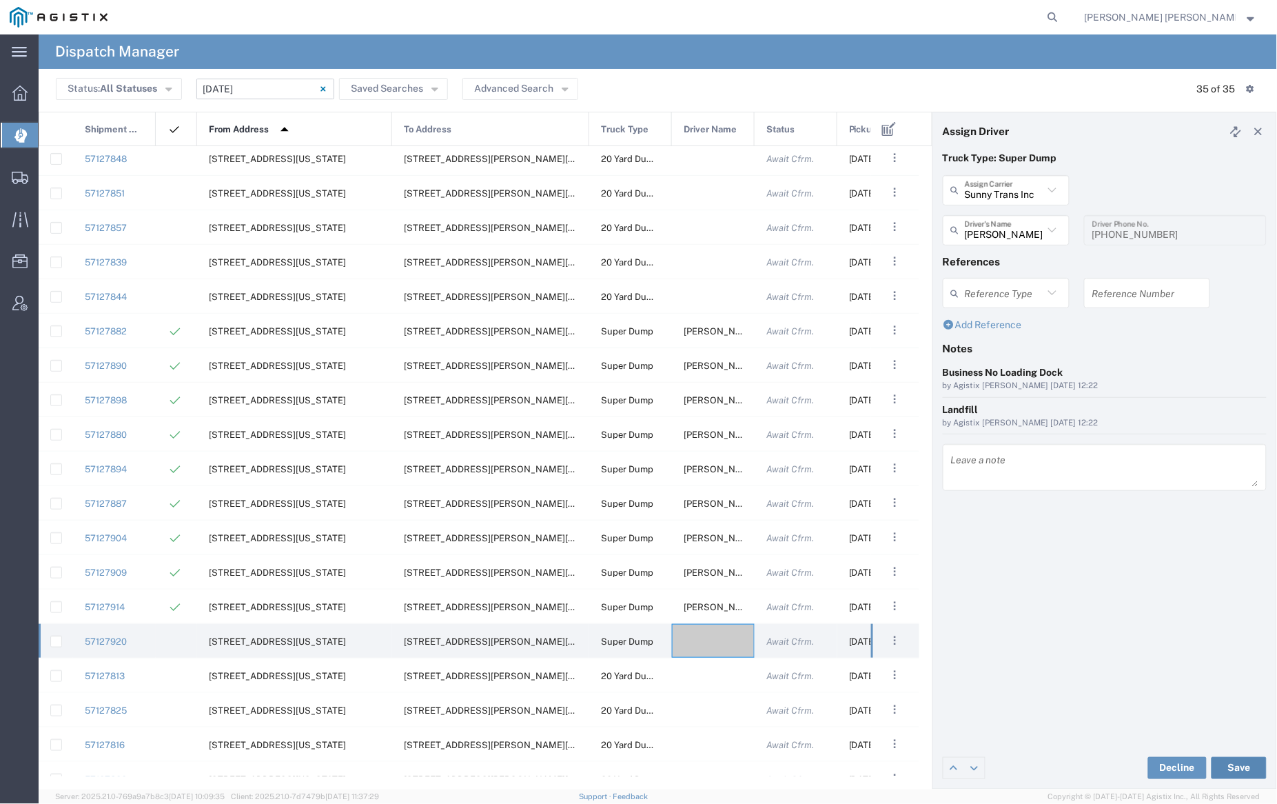
click at [1236, 767] on button "Save" at bounding box center [1239, 768] width 55 height 22
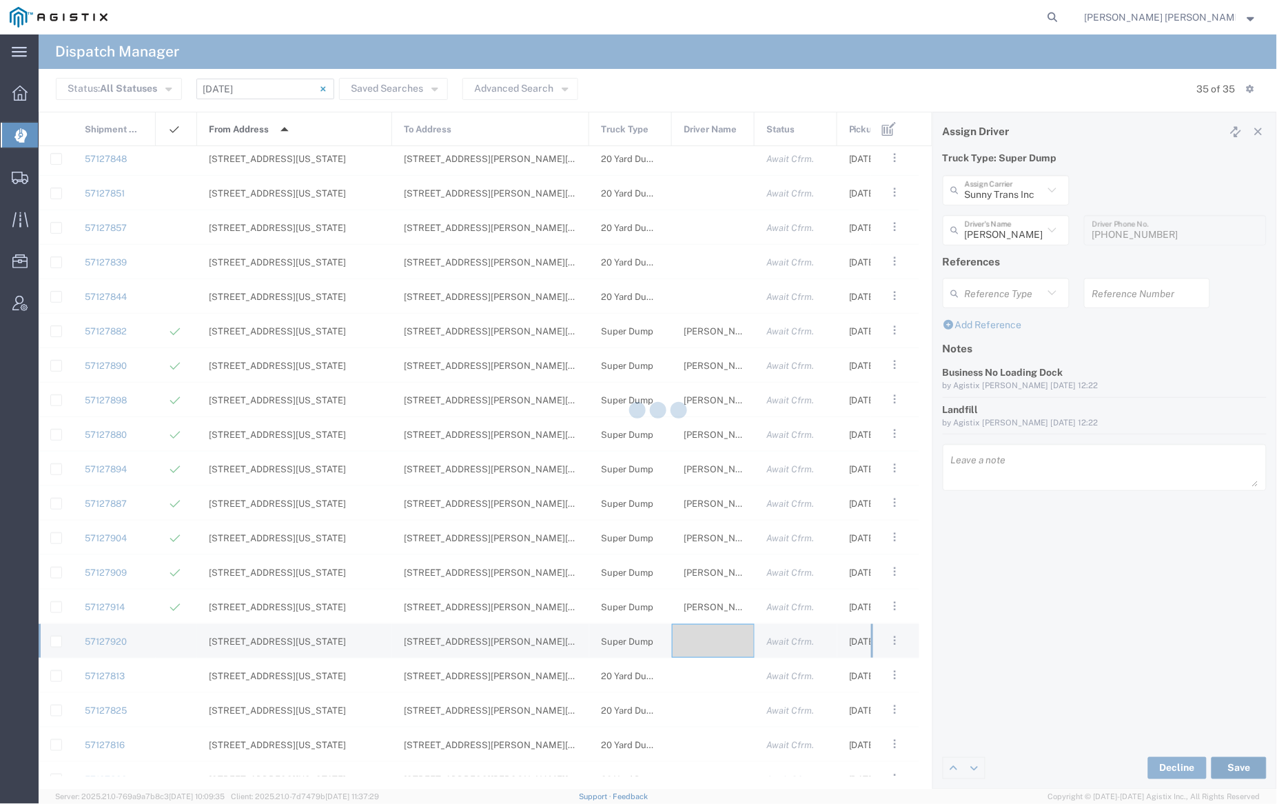
type input "[PERSON_NAME]"
type input "Sunny Trans Inc"
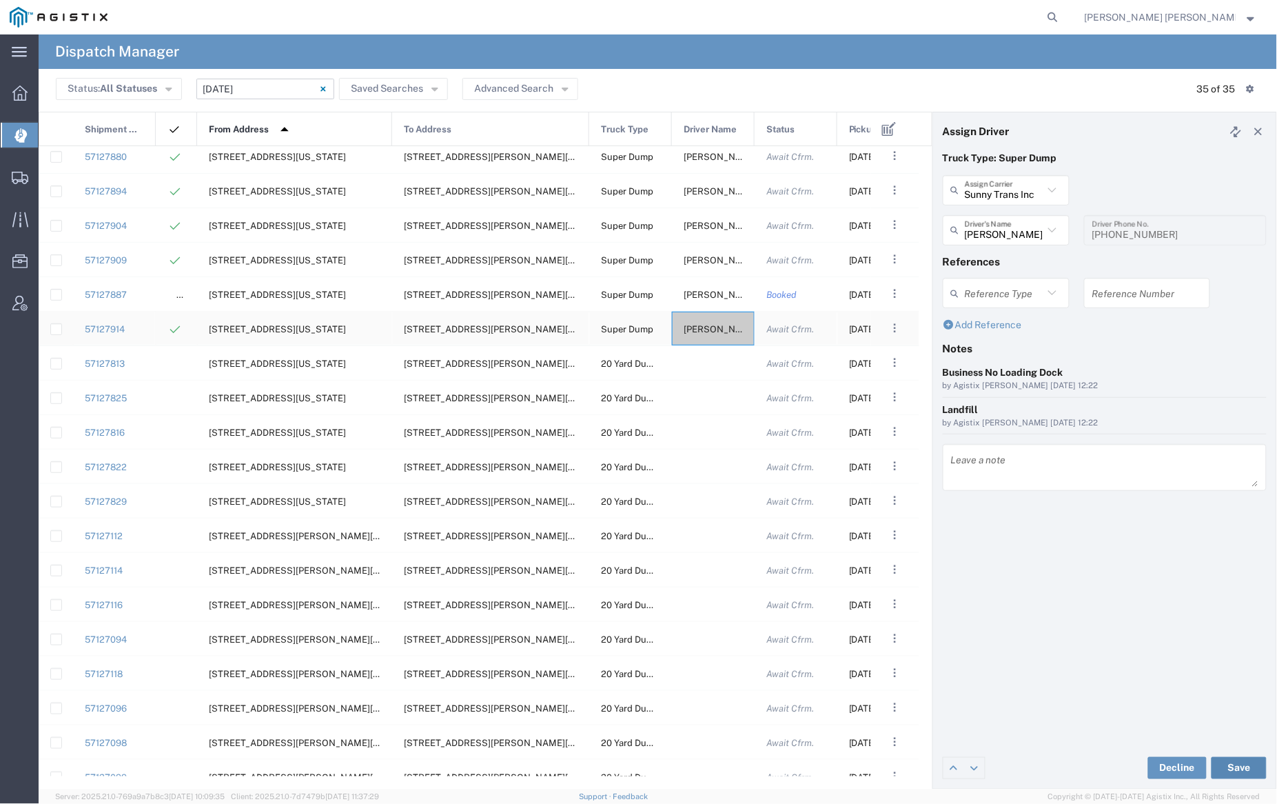
scroll to position [460, 0]
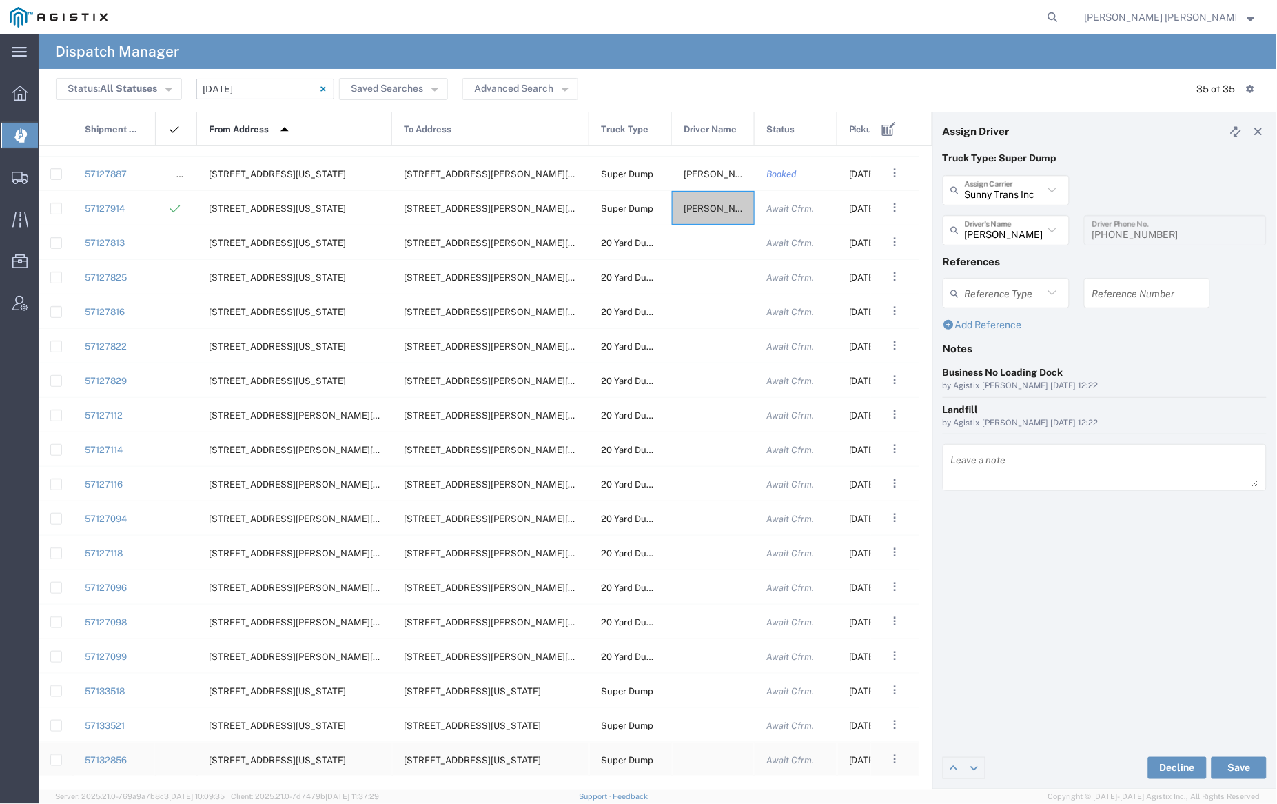
click at [726, 764] on div at bounding box center [713, 759] width 83 height 34
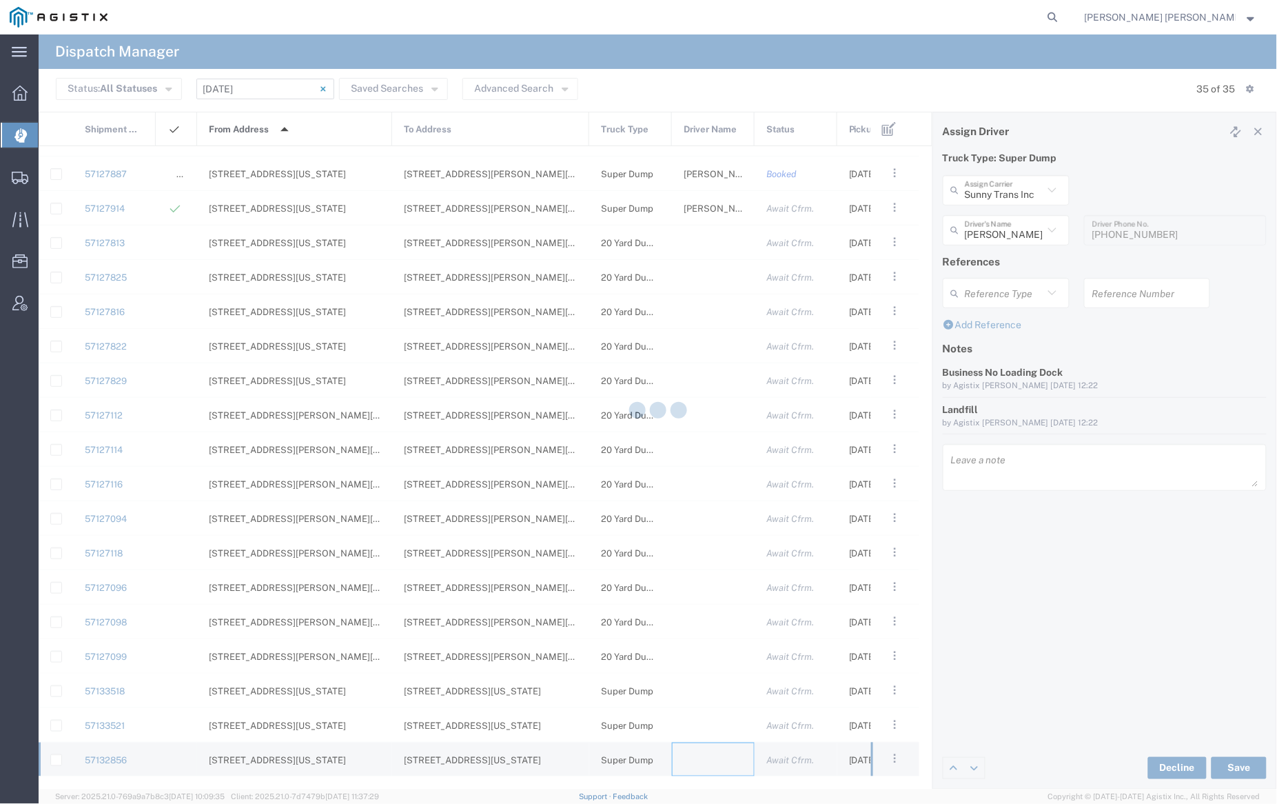
type input "[PERSON_NAME] Trucking"
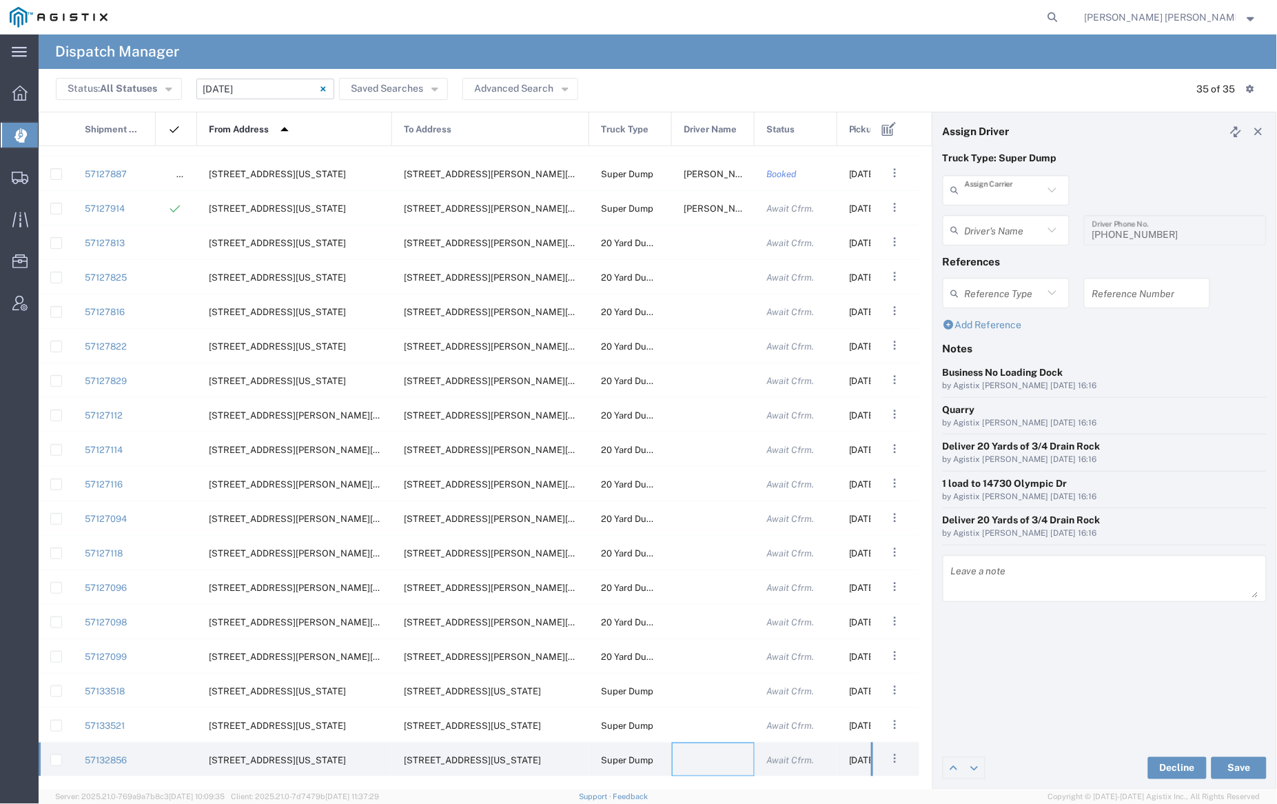
click at [1010, 196] on input "text" at bounding box center [1004, 190] width 79 height 24
click at [1010, 299] on span "Manzoni Trucking" at bounding box center [1006, 309] width 125 height 21
type input "Manzoni Trucking"
click at [993, 223] on input "text" at bounding box center [1008, 230] width 87 height 24
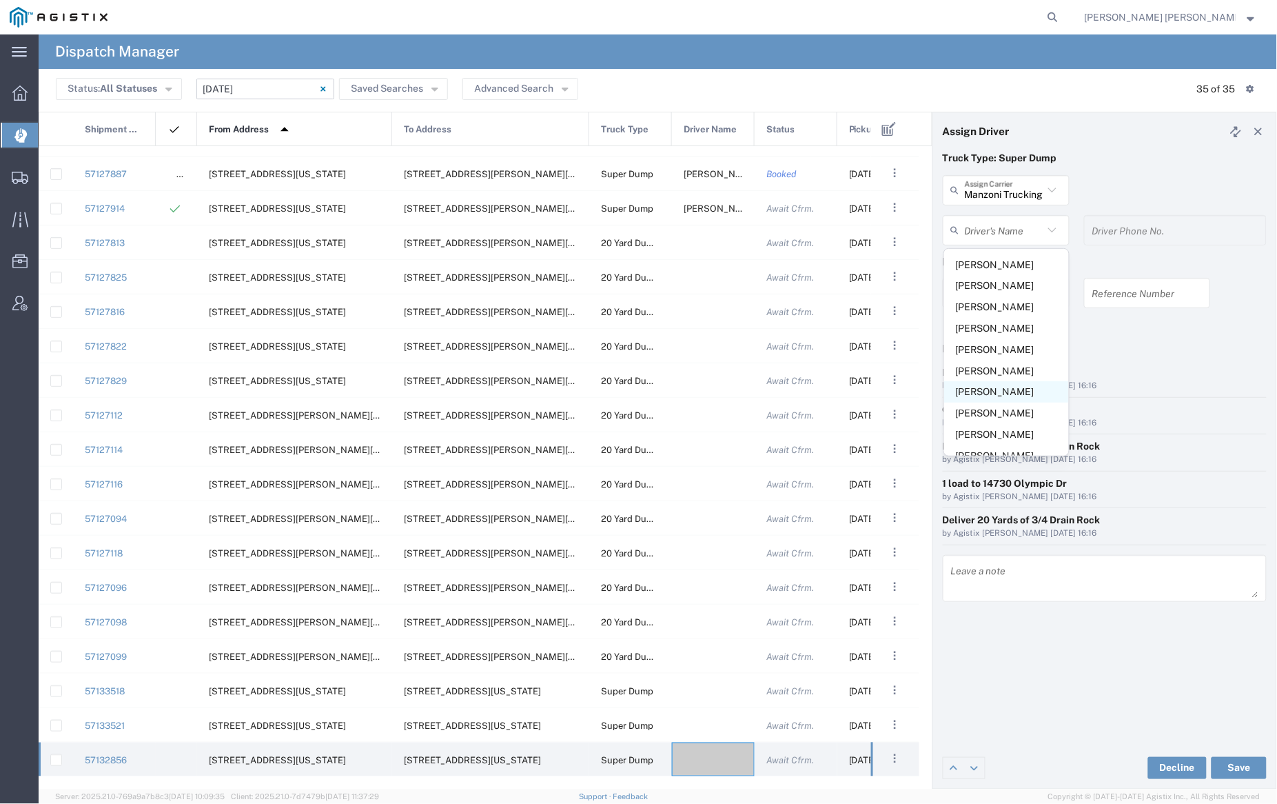
click at [1006, 402] on span "[PERSON_NAME]" at bounding box center [1006, 391] width 125 height 21
type input "[PERSON_NAME]"
type input "[PHONE_NUMBER]"
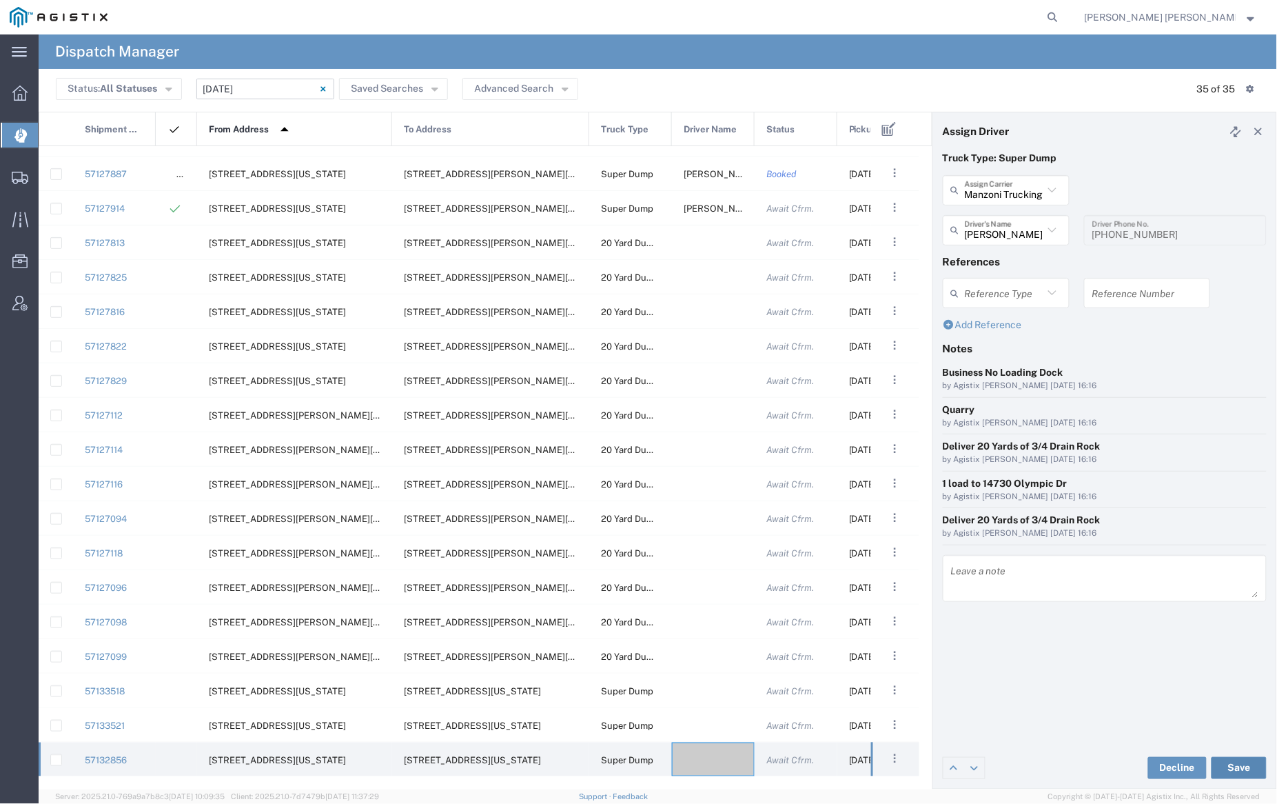
click at [1241, 766] on button "Save" at bounding box center [1239, 768] width 55 height 22
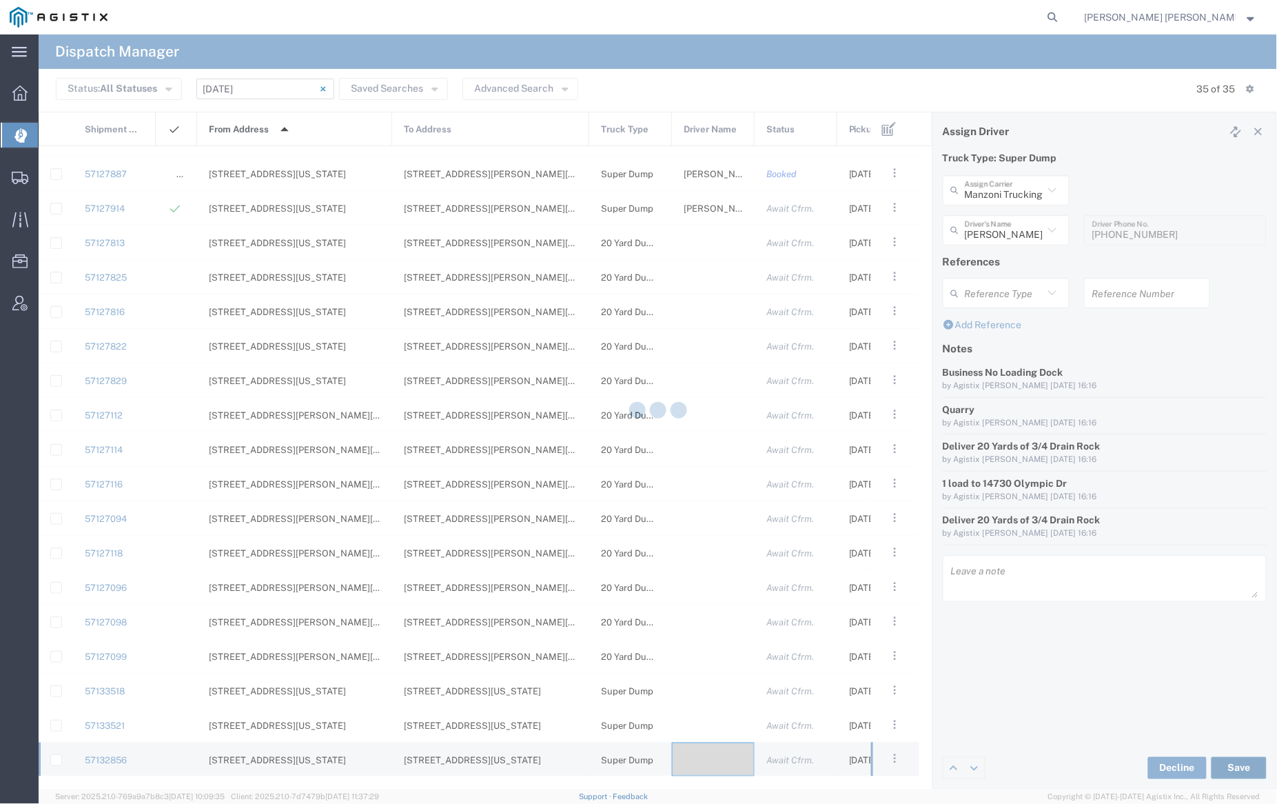
type input "[PERSON_NAME]"
type input "Manzoni Trucking"
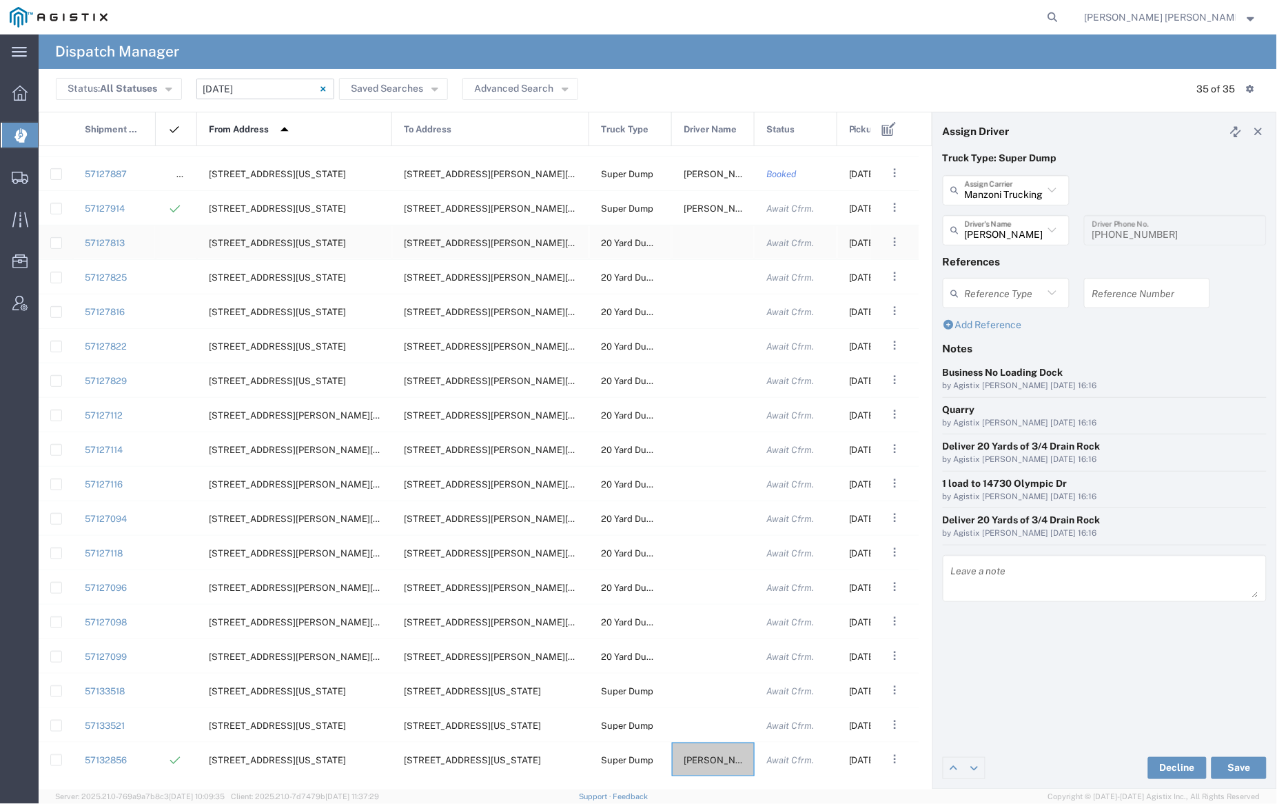
click at [704, 241] on div at bounding box center [713, 242] width 83 height 34
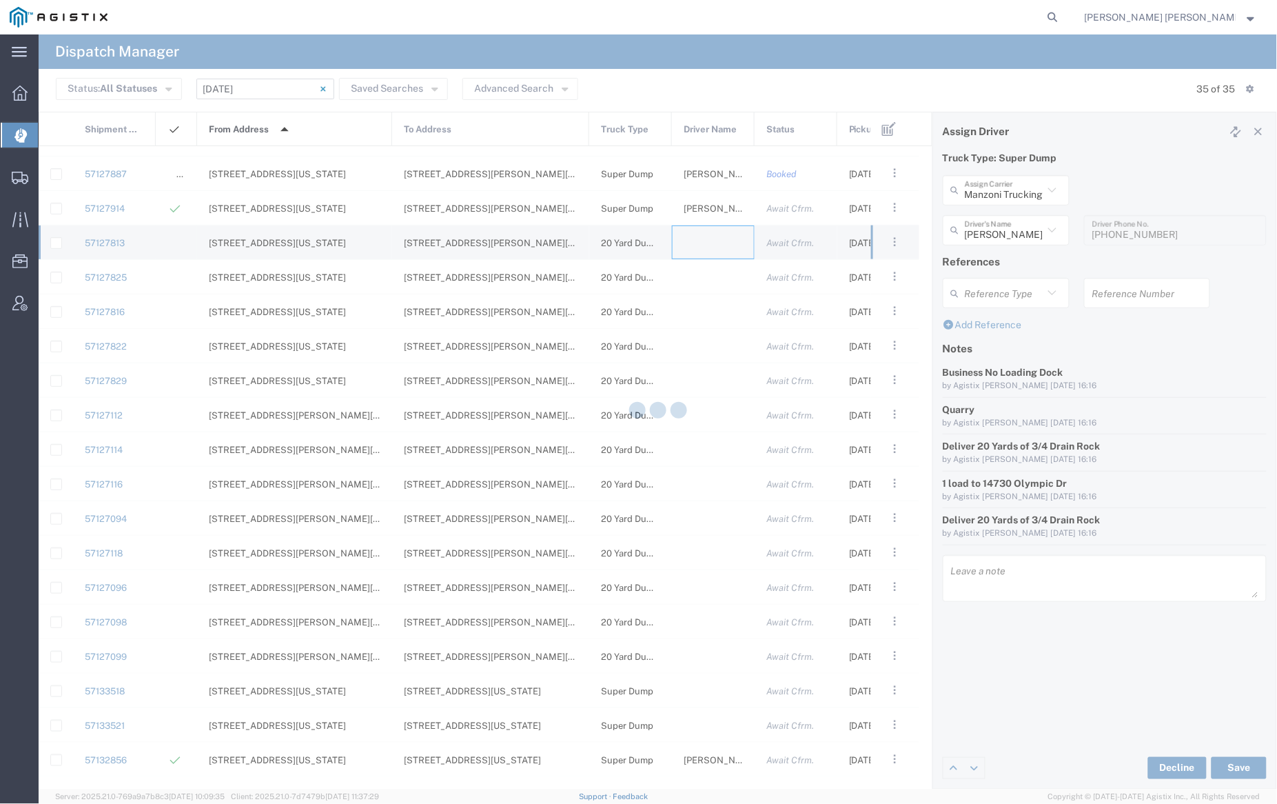
type input "[PERSON_NAME] Trucking"
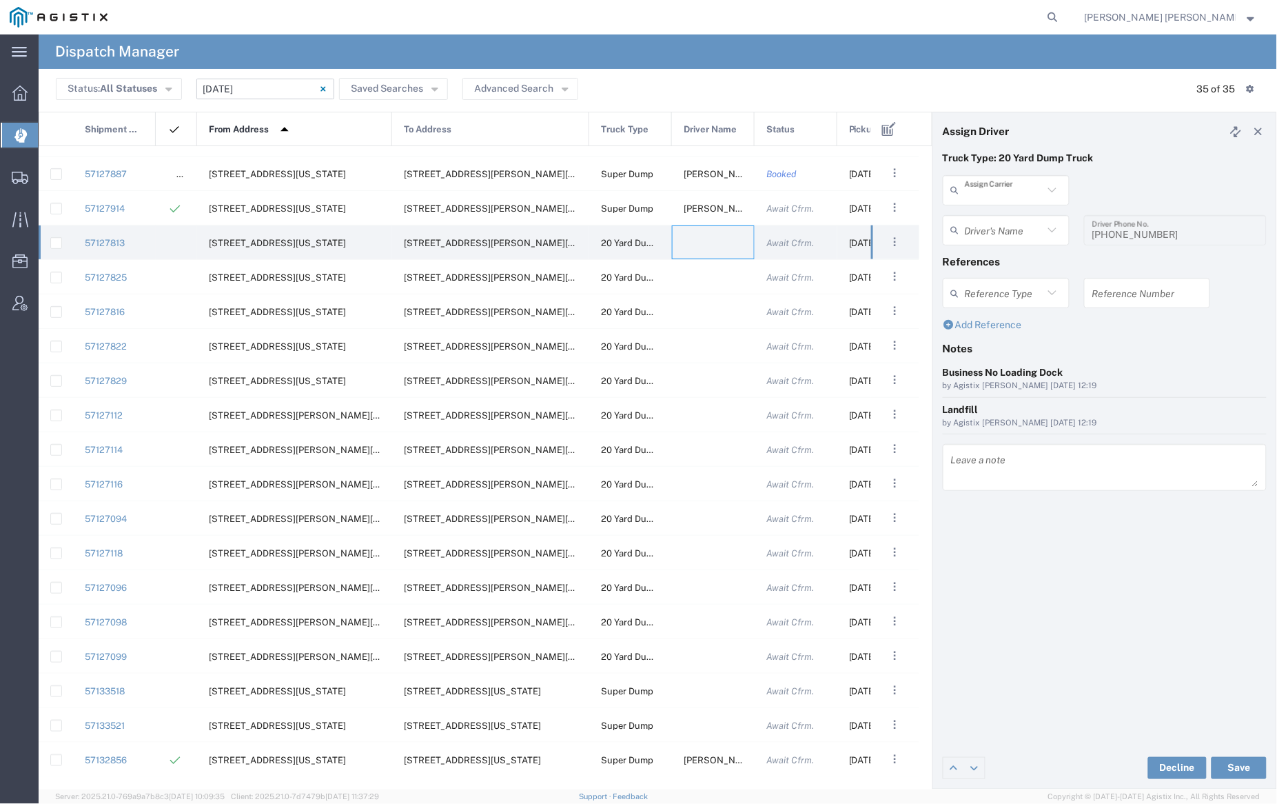
click at [1002, 186] on input "text" at bounding box center [1004, 190] width 79 height 24
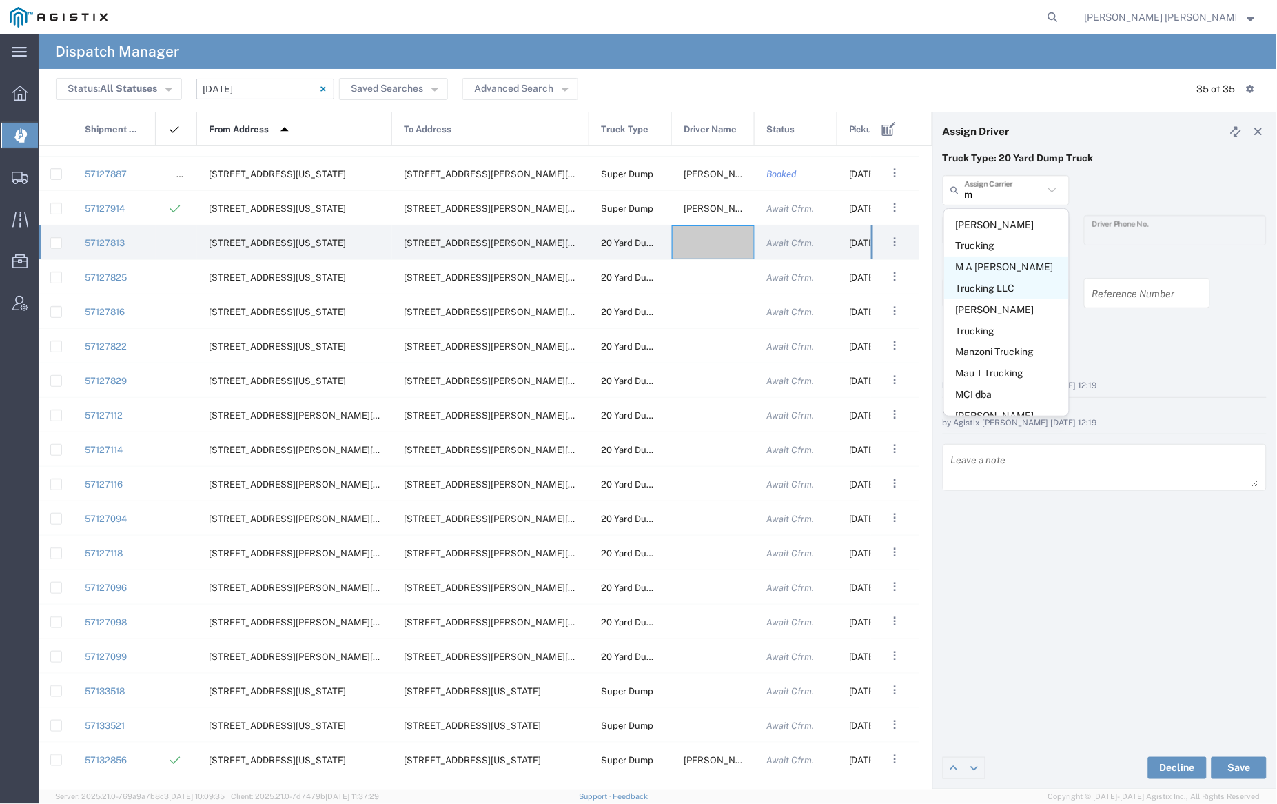
click at [1010, 256] on span "M A [PERSON_NAME] Trucking LLC" at bounding box center [1006, 277] width 125 height 43
type input "M A [PERSON_NAME] Trucking LLC"
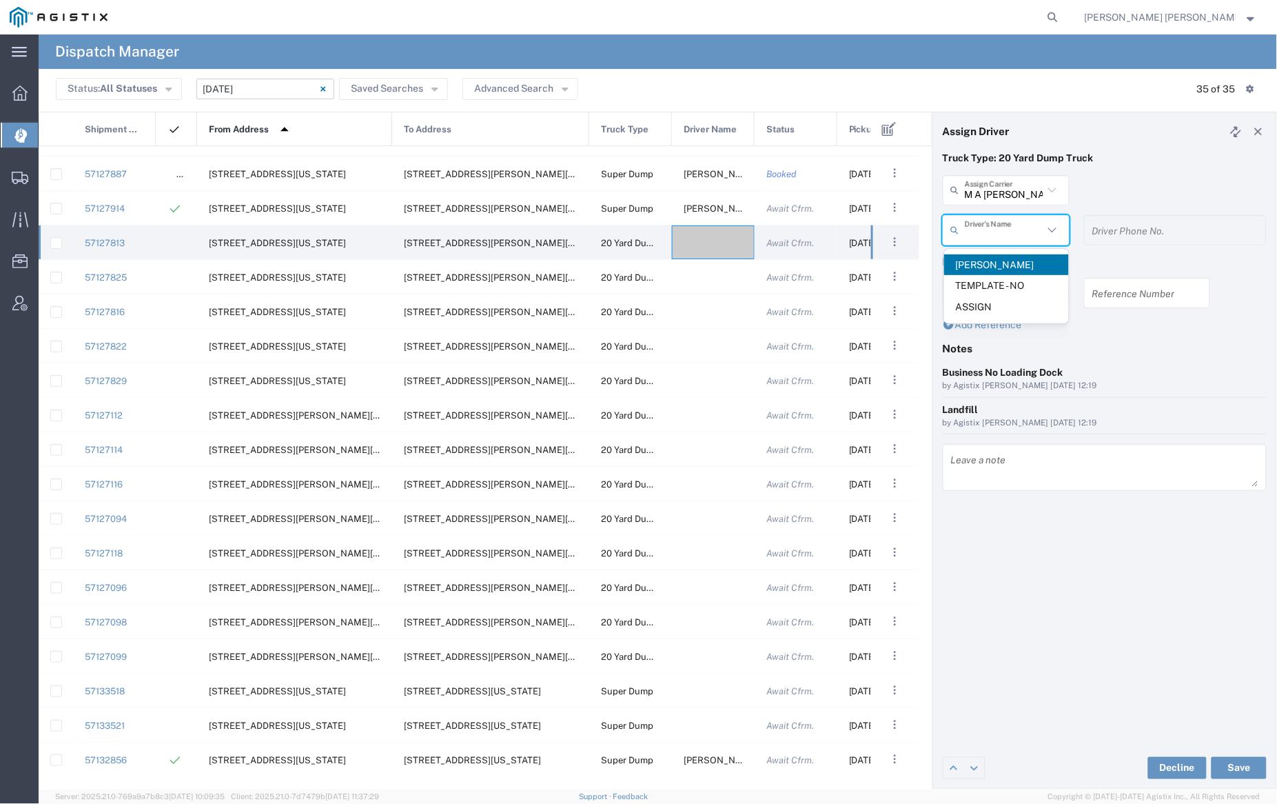
click at [1004, 232] on input "text" at bounding box center [1004, 230] width 79 height 24
click at [1008, 264] on span "[PERSON_NAME]" at bounding box center [1006, 264] width 125 height 21
type input "[PERSON_NAME]"
type input "[PHONE_NUMBER]"
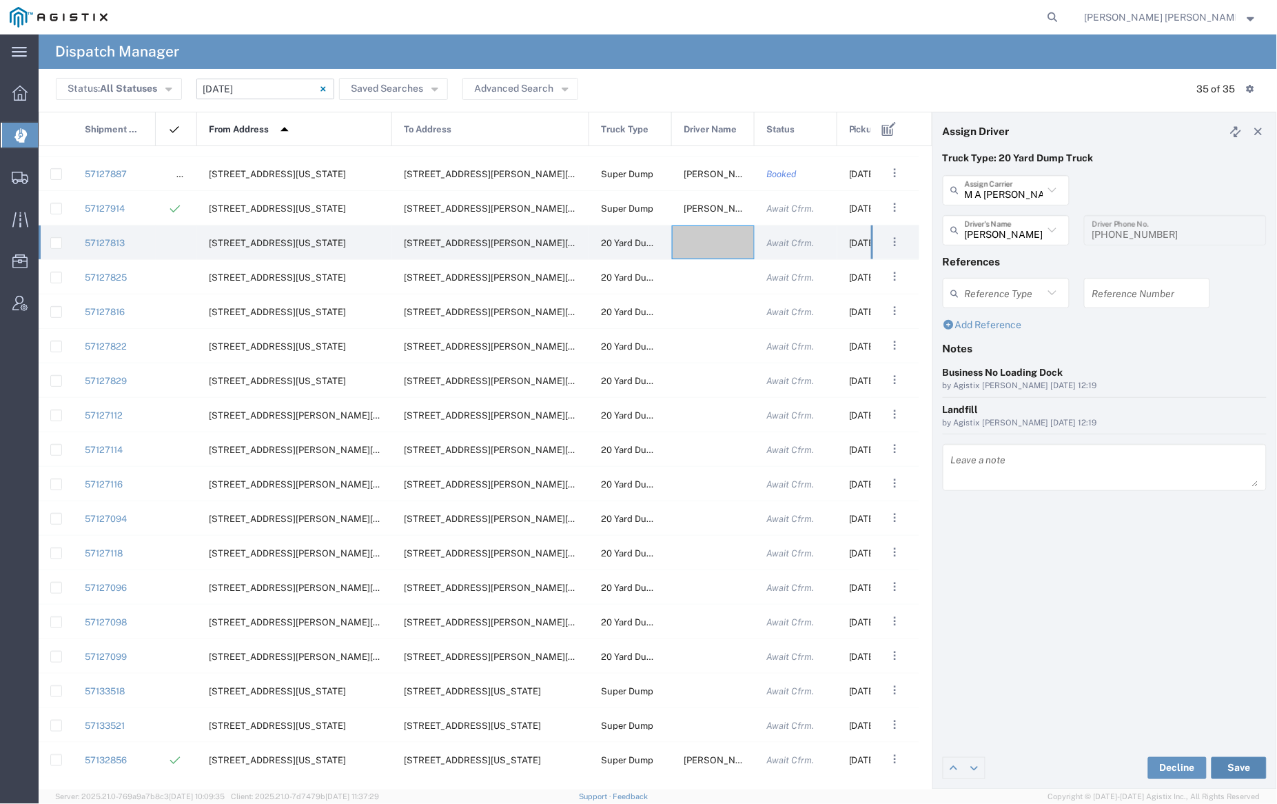
click at [1240, 764] on button "Save" at bounding box center [1239, 768] width 55 height 22
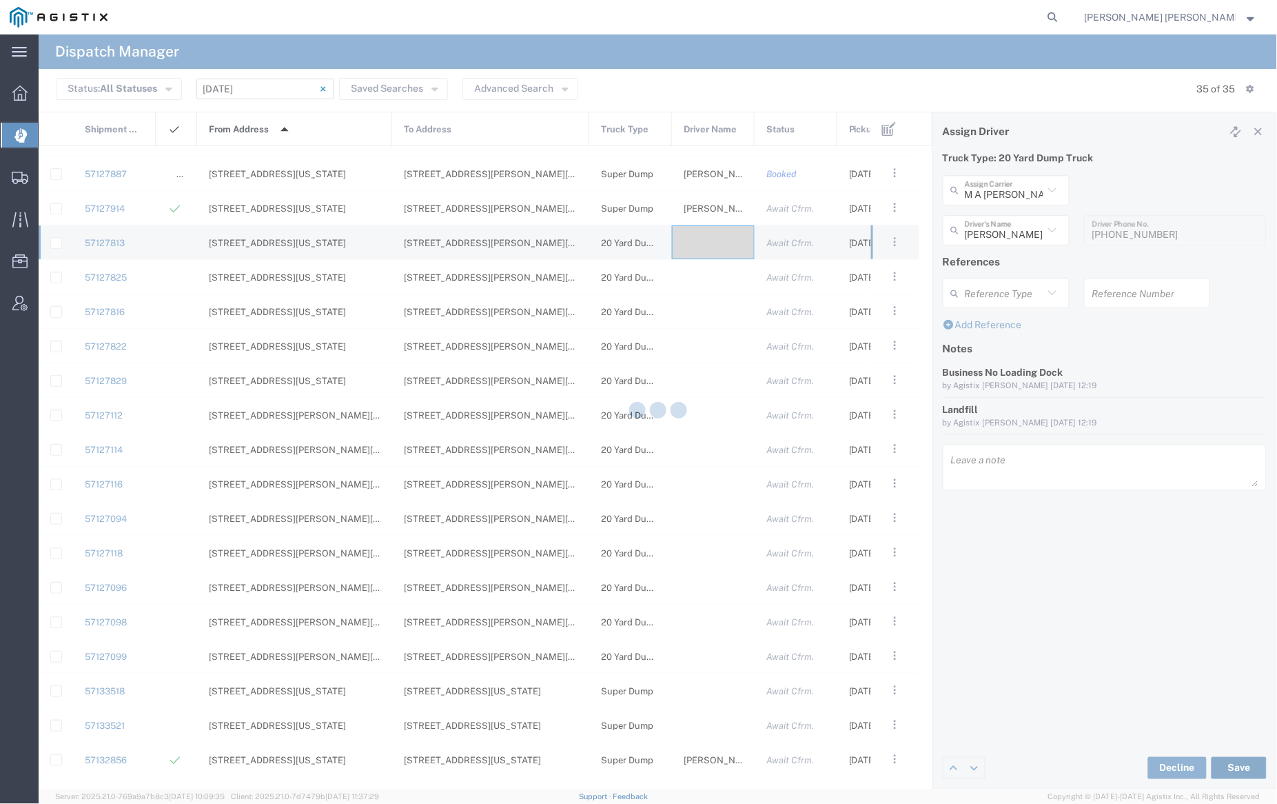
type input "[PERSON_NAME]"
type input "M A [PERSON_NAME] Trucking LLC"
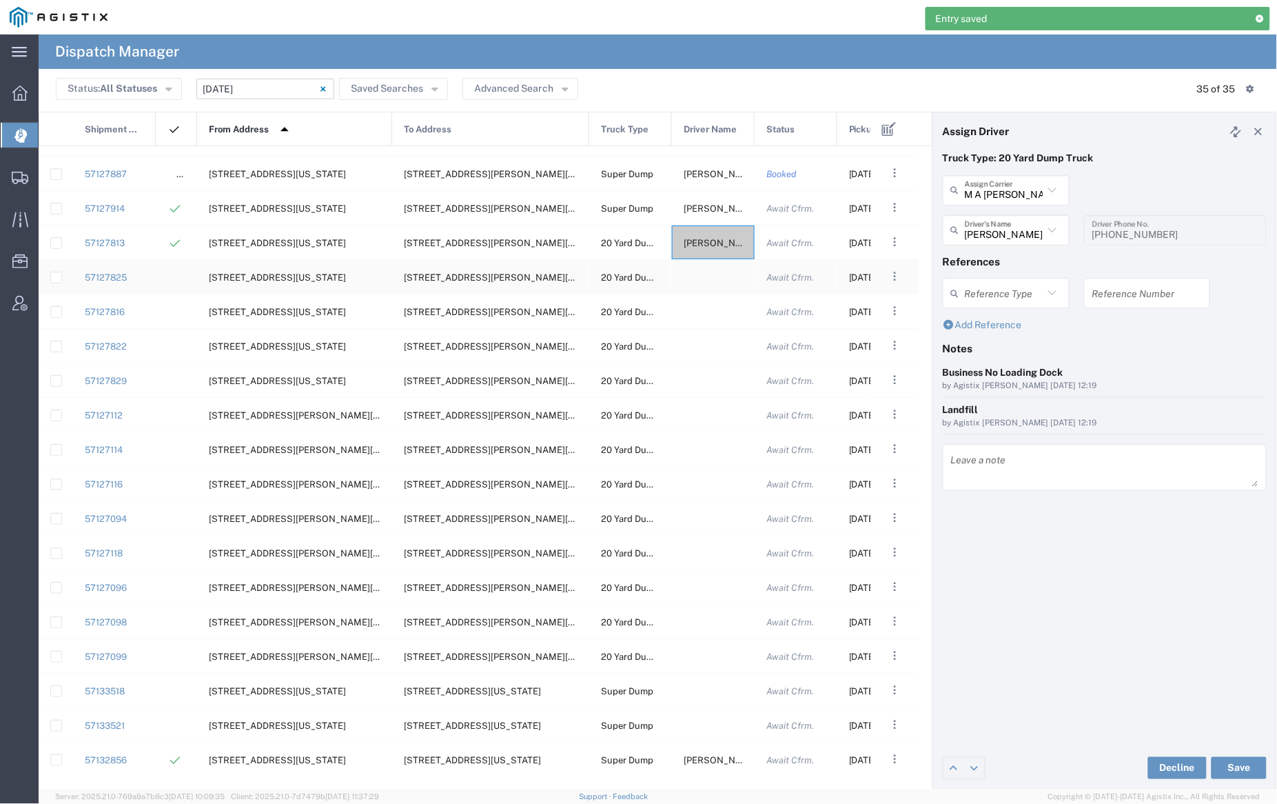
click at [710, 280] on div at bounding box center [713, 277] width 83 height 34
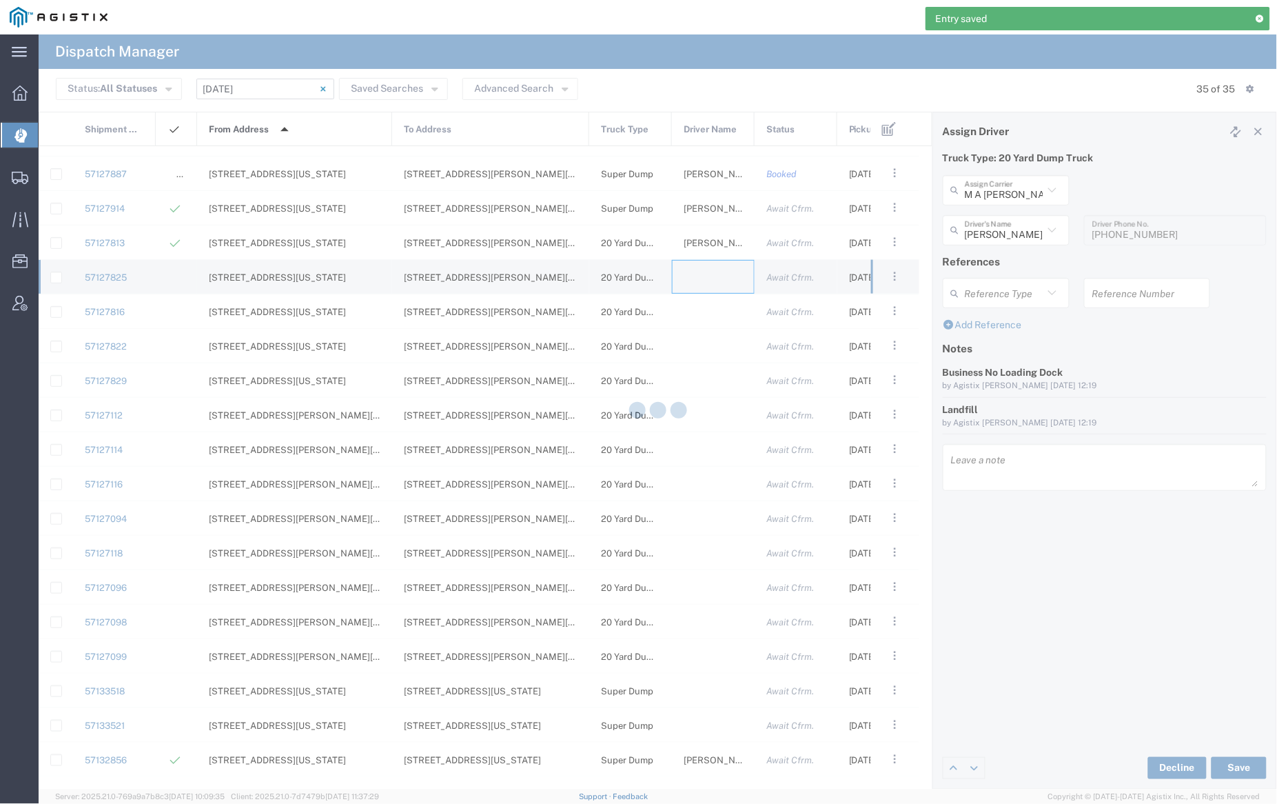
type input "[PERSON_NAME] Trucking"
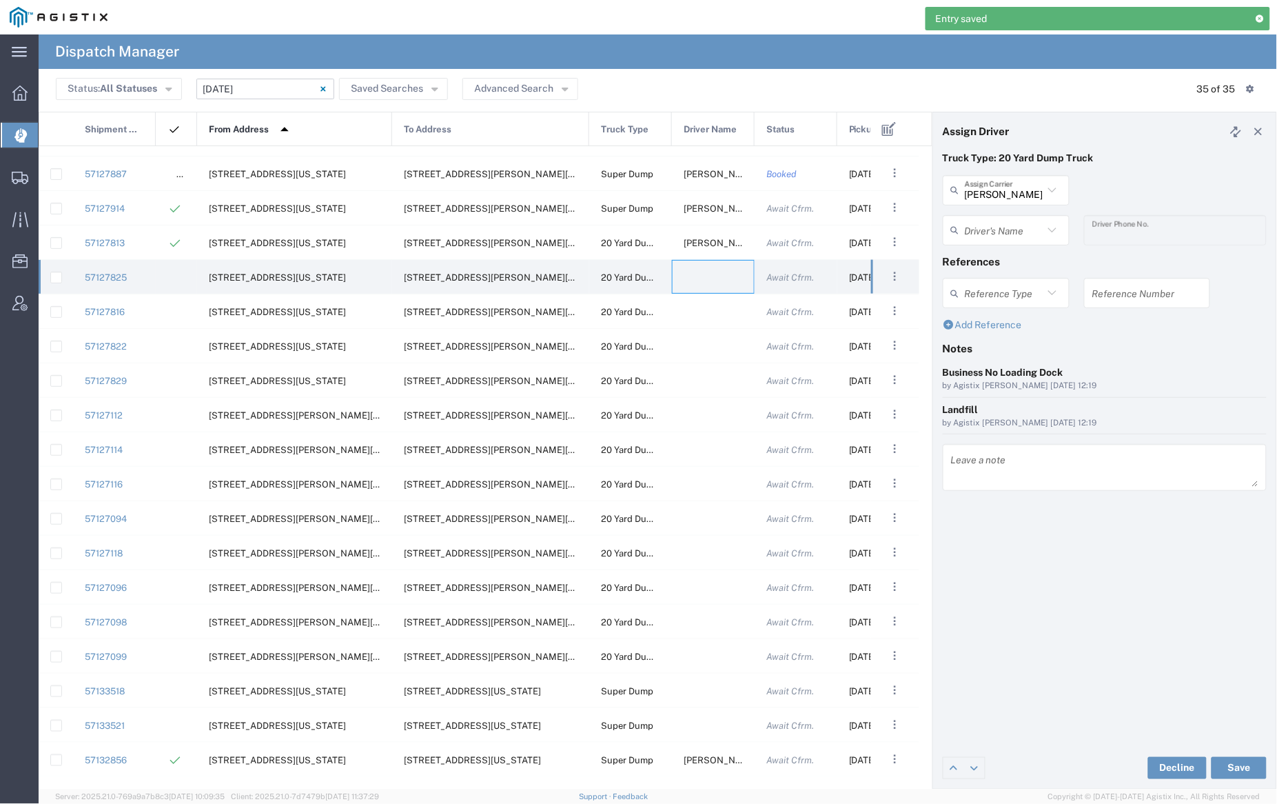
click at [999, 203] on div "[PERSON_NAME] Trucking Assign Carrier" at bounding box center [1006, 190] width 127 height 30
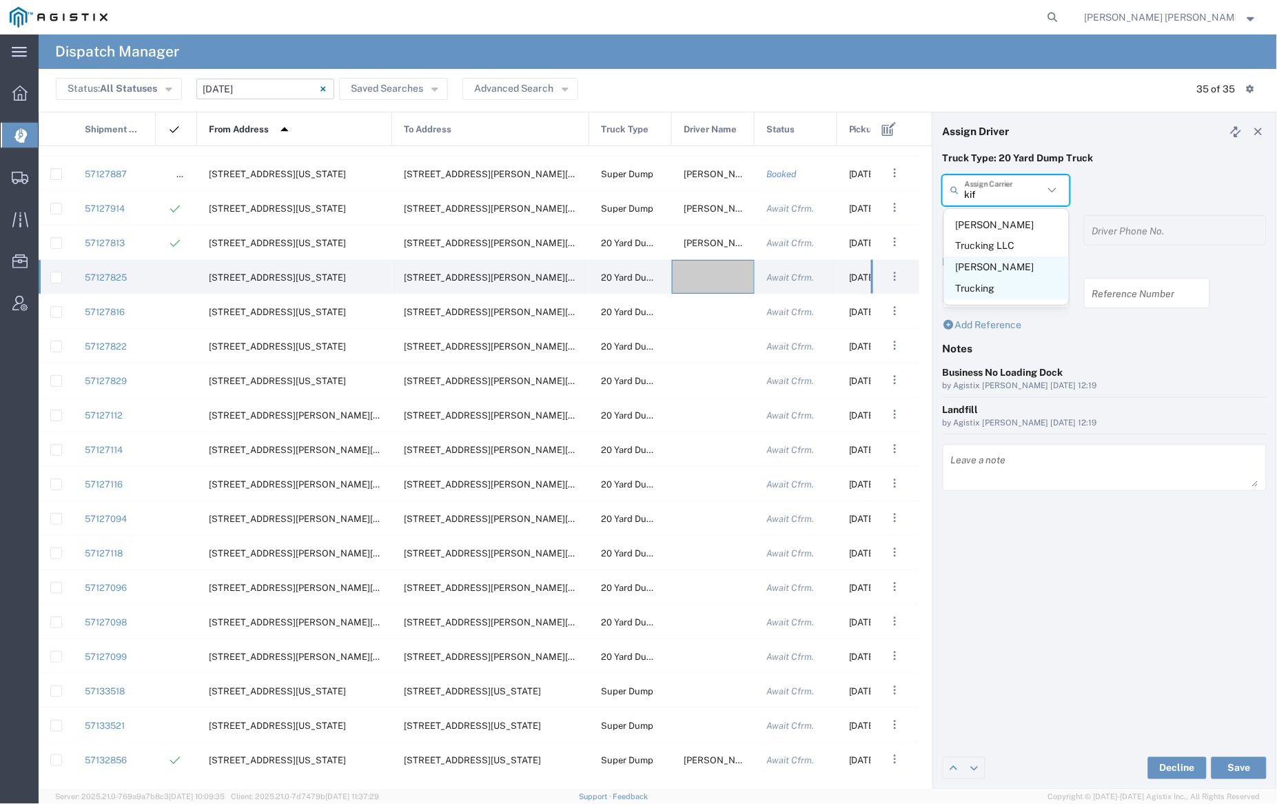
click at [999, 275] on span "[PERSON_NAME] Trucking" at bounding box center [1006, 277] width 125 height 43
type input "[PERSON_NAME] Trucking"
click at [999, 229] on input "text" at bounding box center [1008, 230] width 87 height 24
click at [1004, 259] on span "[PERSON_NAME]" at bounding box center [1006, 264] width 125 height 21
type input "[PERSON_NAME]"
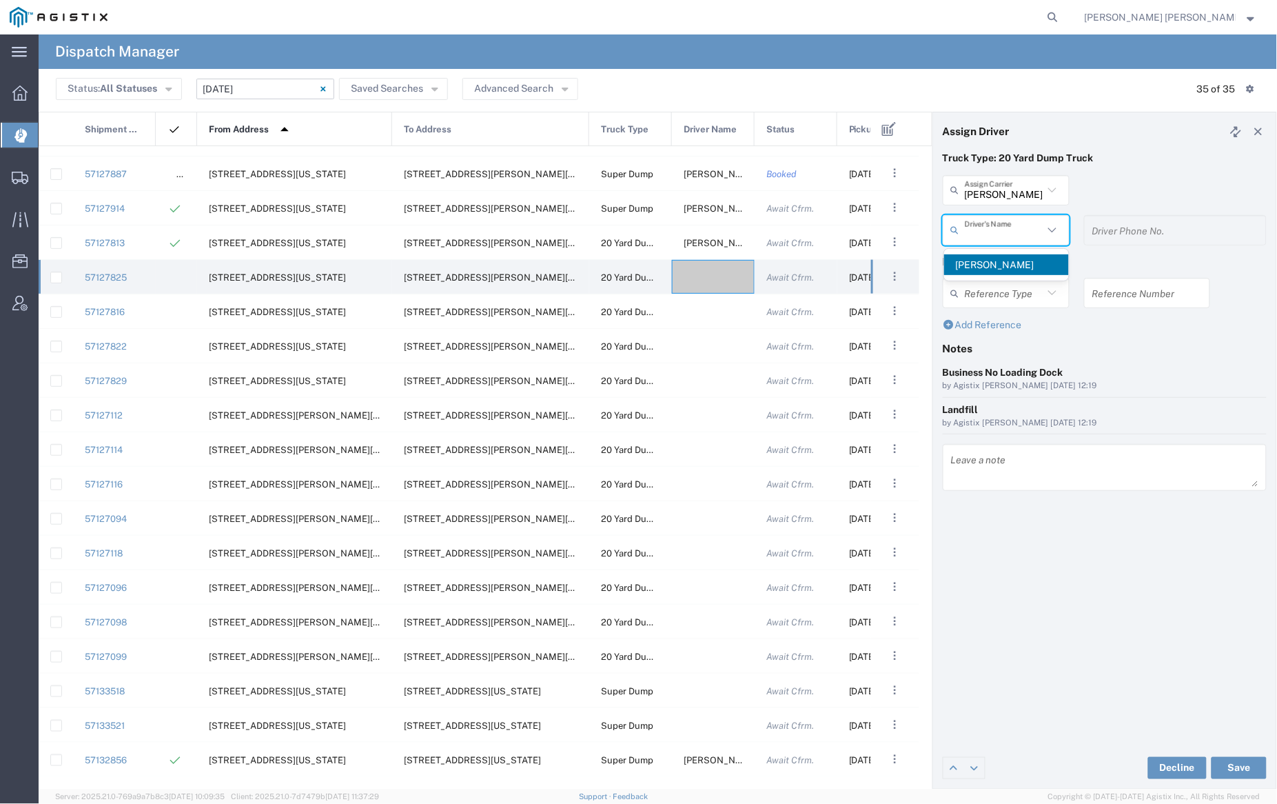
type input "9253838798"
click at [1241, 769] on button "Save" at bounding box center [1239, 768] width 55 height 22
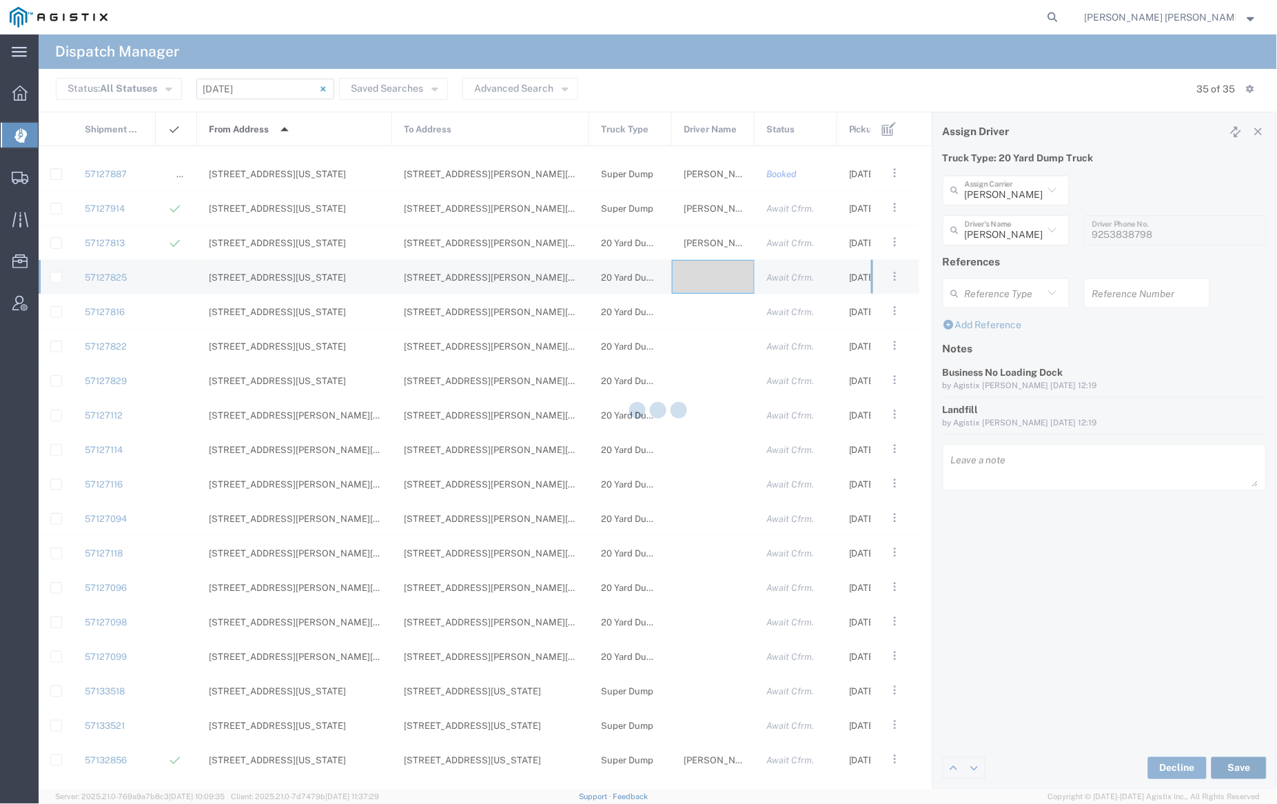
type input "[PERSON_NAME]"
type input "[PERSON_NAME] Trucking"
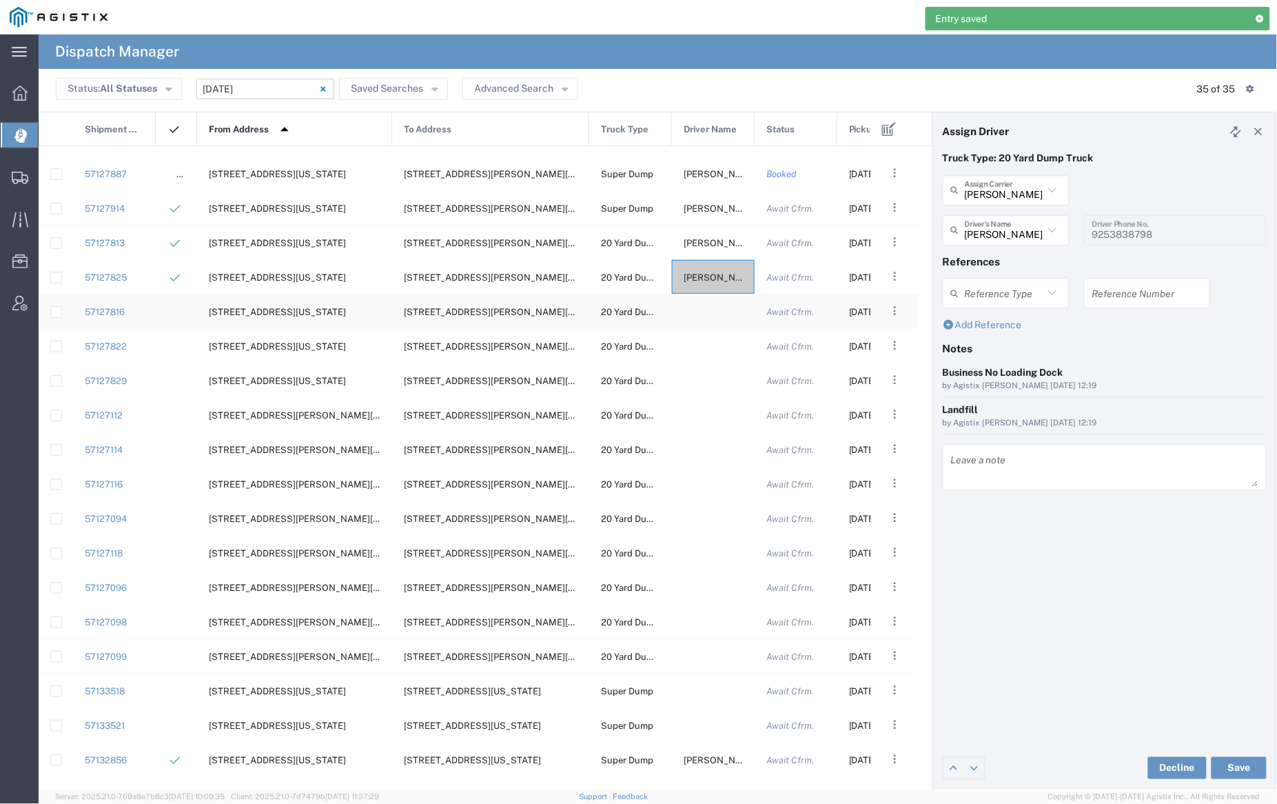
click at [717, 309] on div at bounding box center [713, 311] width 83 height 34
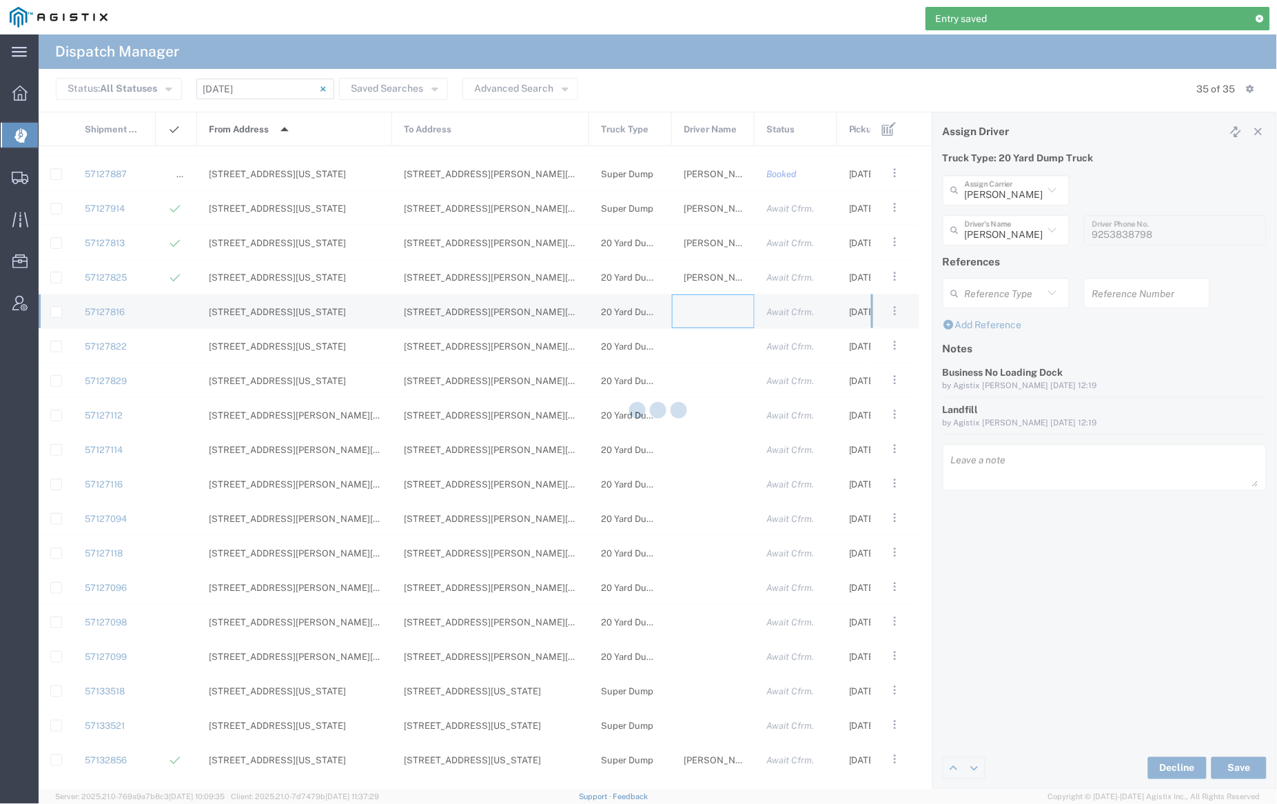
type input "[PERSON_NAME] Trucking"
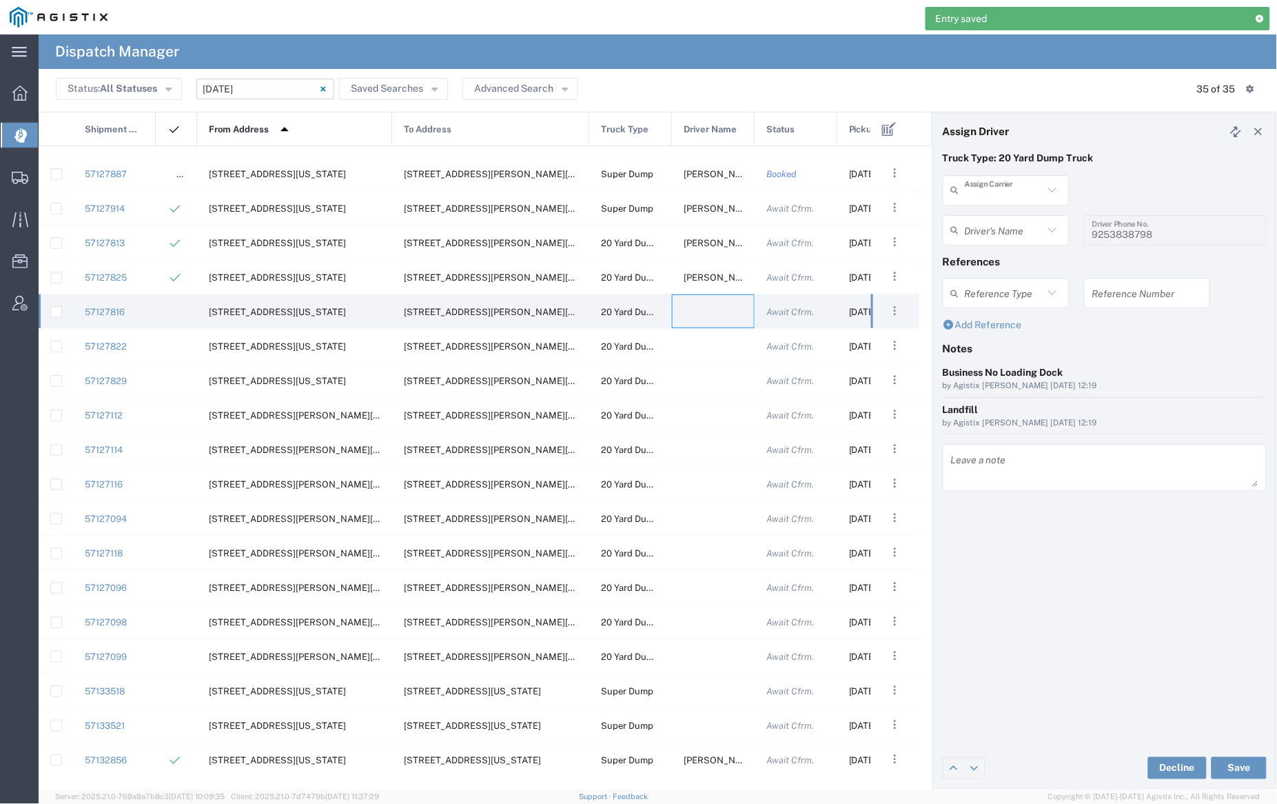
click at [994, 190] on input "text" at bounding box center [1004, 190] width 79 height 24
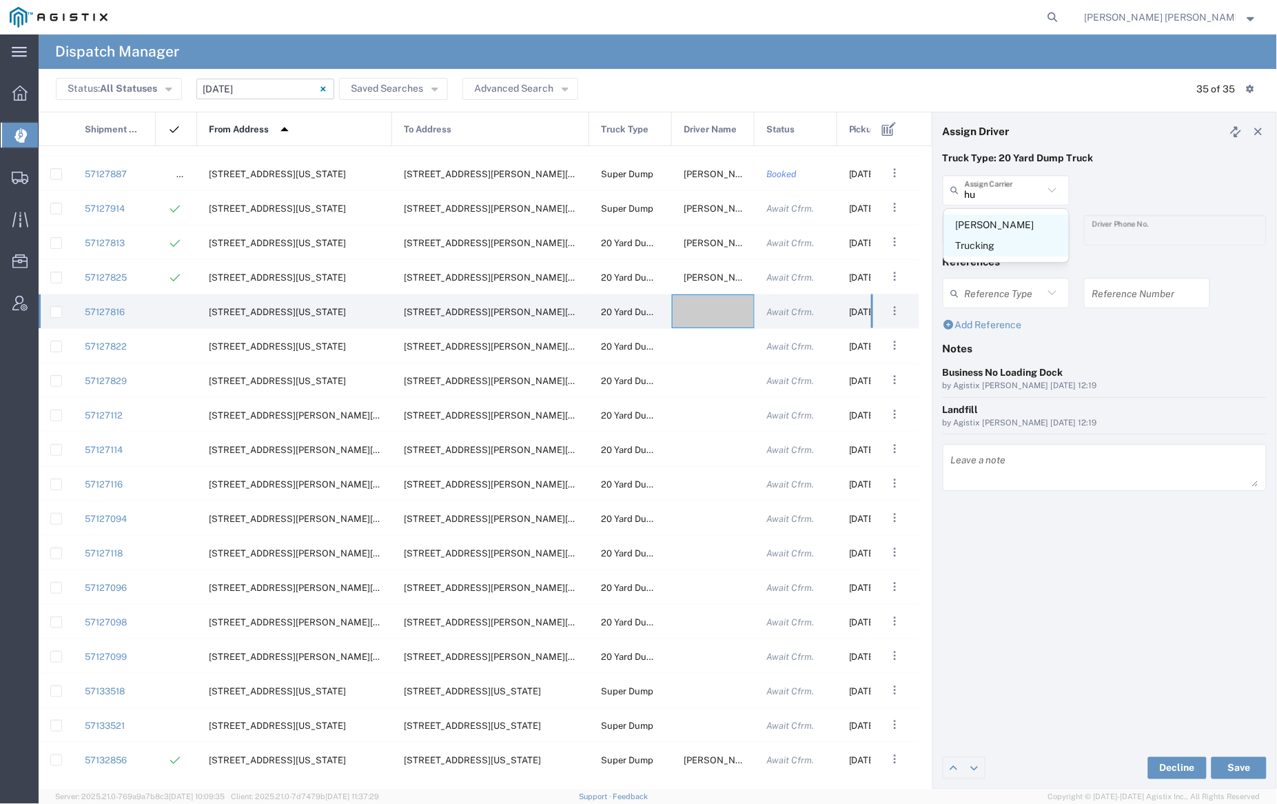
click at [992, 228] on span "[PERSON_NAME] Trucking" at bounding box center [1006, 235] width 125 height 43
type input "[PERSON_NAME] Trucking"
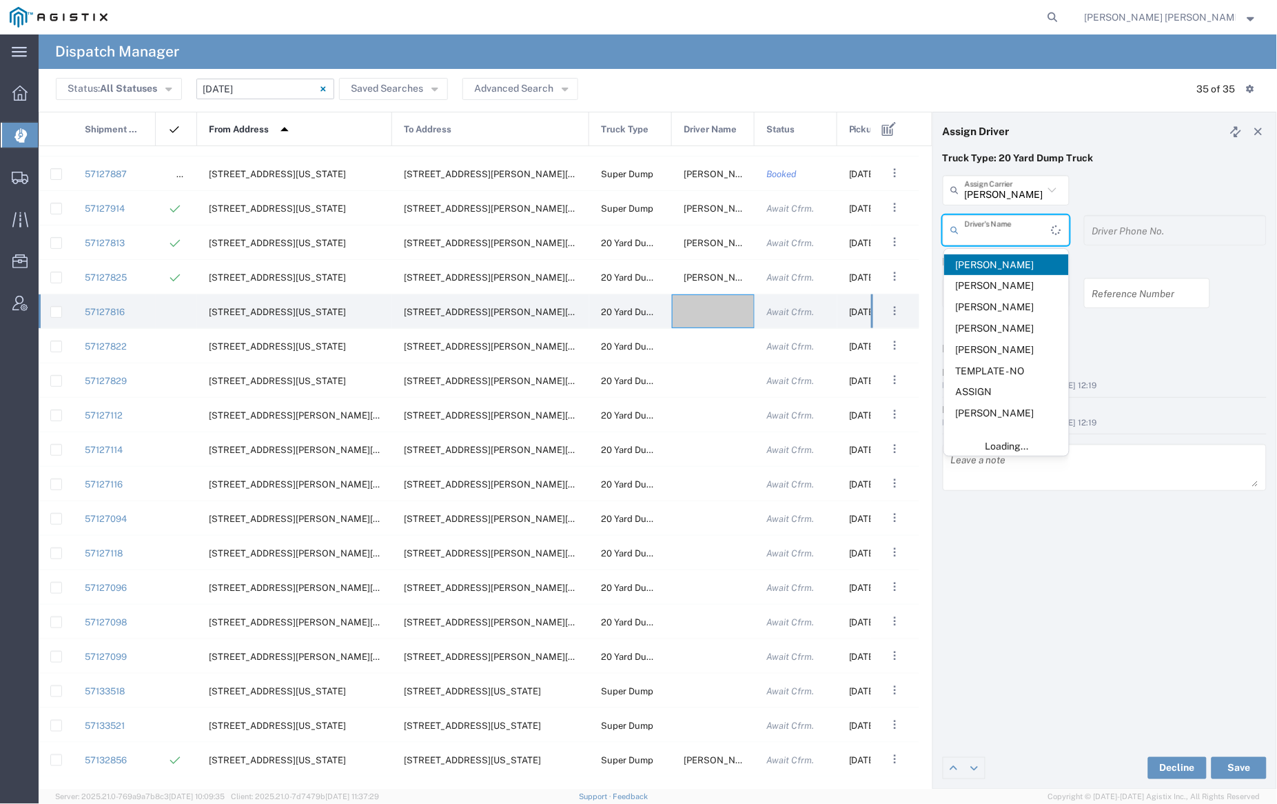
click at [992, 228] on input "text" at bounding box center [1008, 230] width 87 height 24
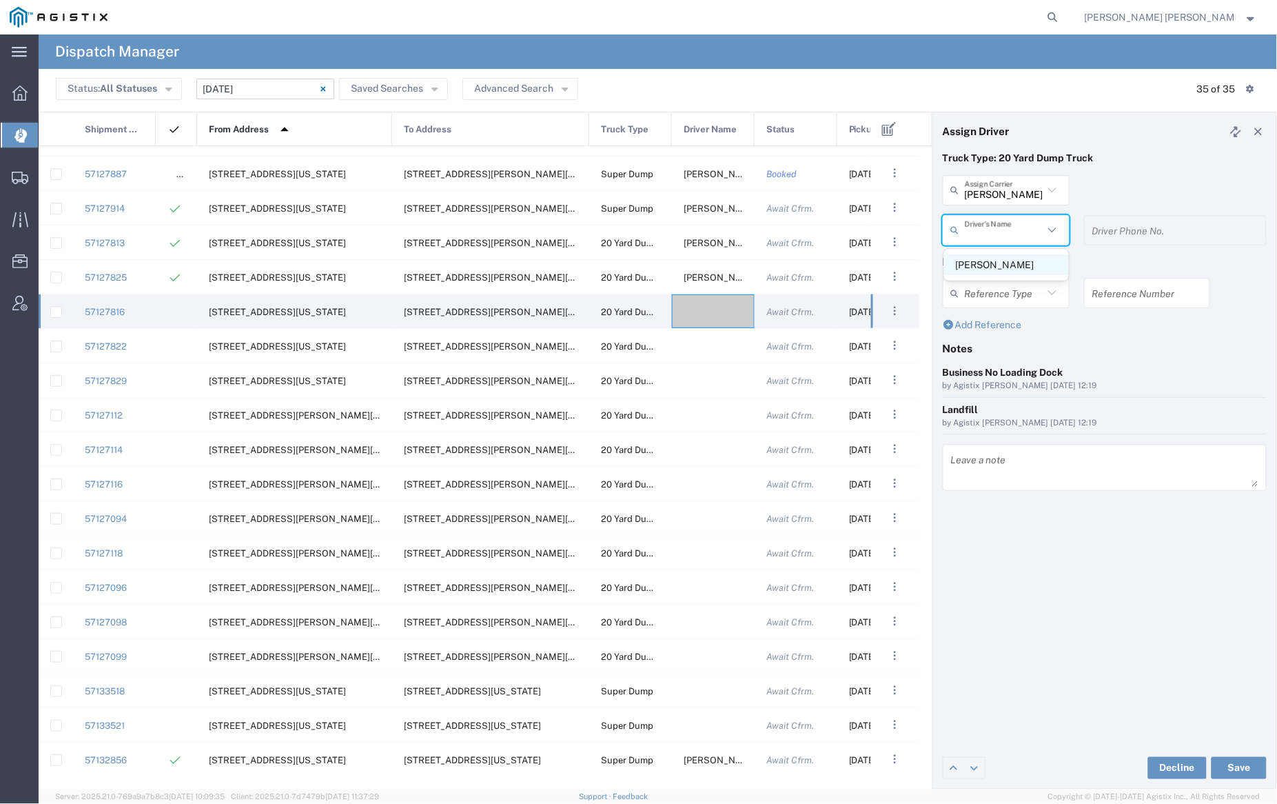
click at [998, 262] on span "[PERSON_NAME]" at bounding box center [1006, 264] width 125 height 21
type input "[PERSON_NAME]"
type input "5107505775"
click at [1239, 768] on button "Save" at bounding box center [1239, 768] width 55 height 22
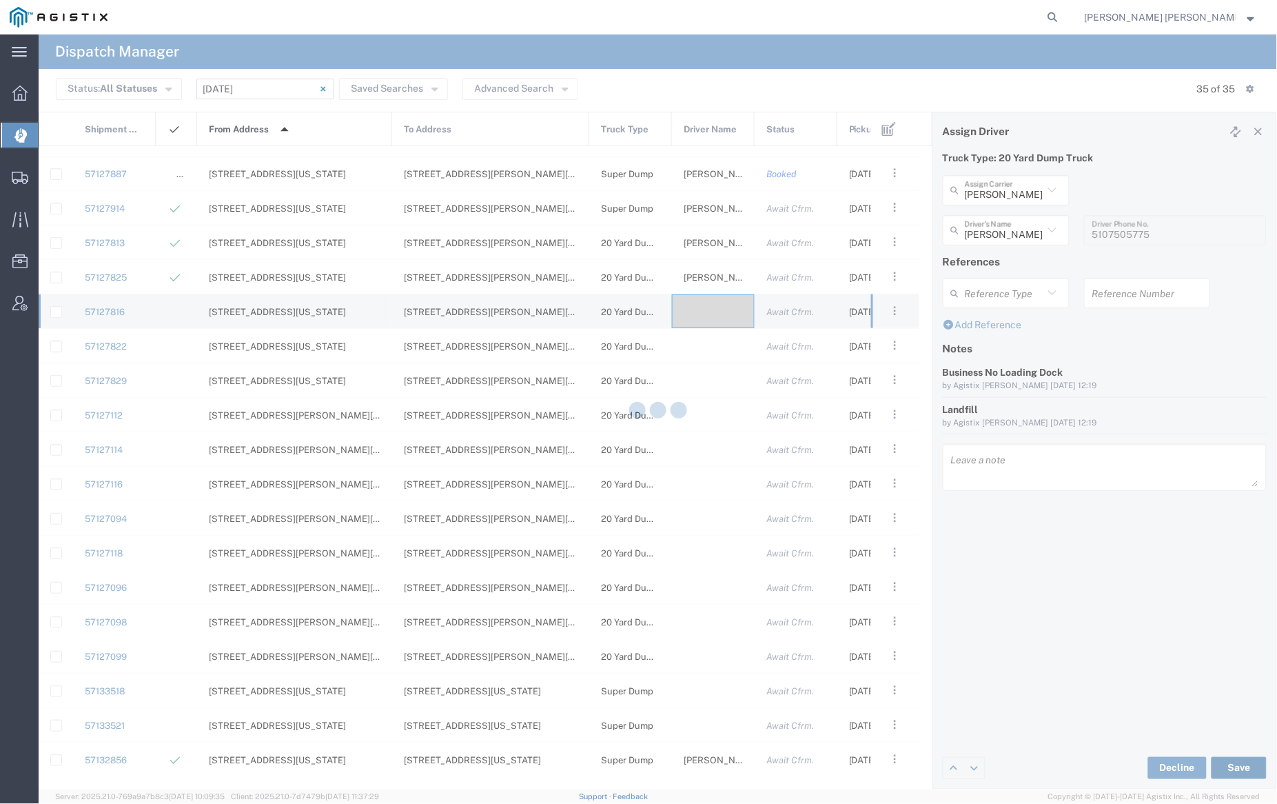
type input "[PERSON_NAME]"
type input "[PERSON_NAME] Trucking"
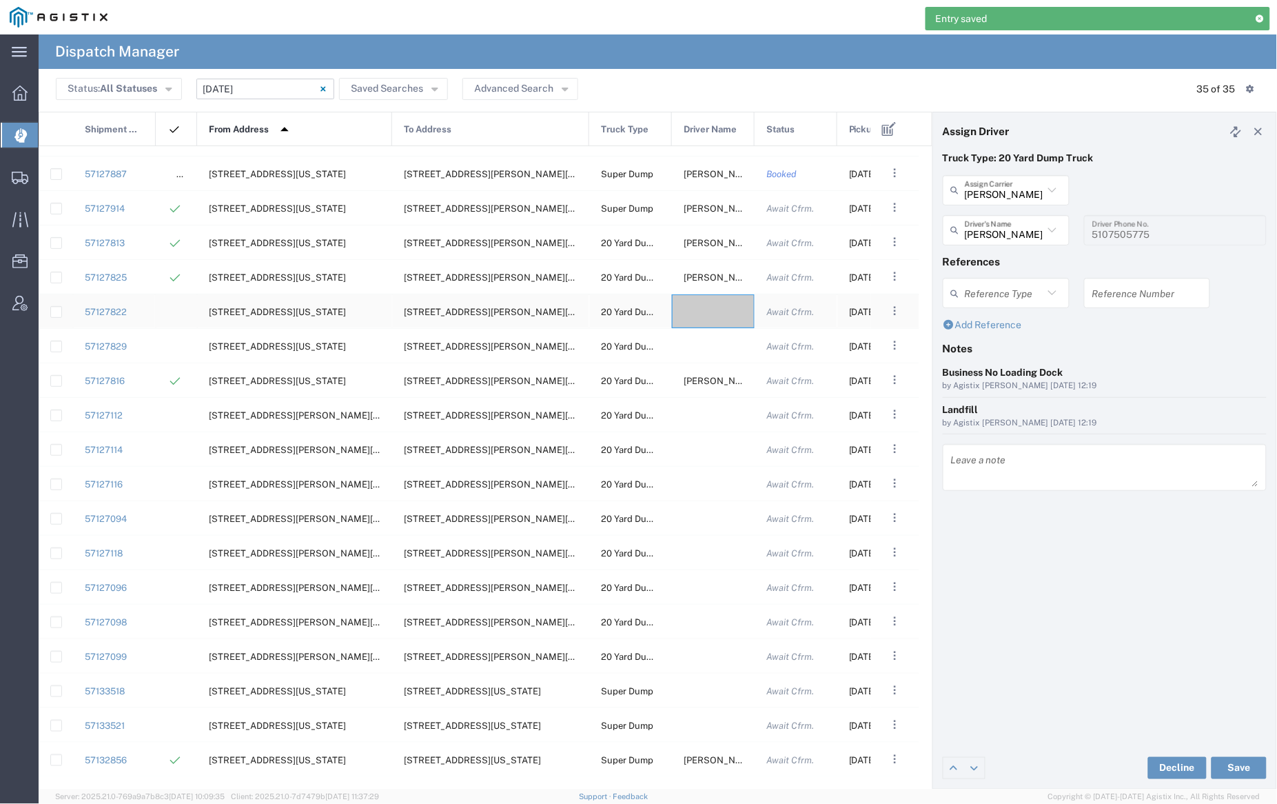
click at [701, 310] on div at bounding box center [713, 311] width 83 height 34
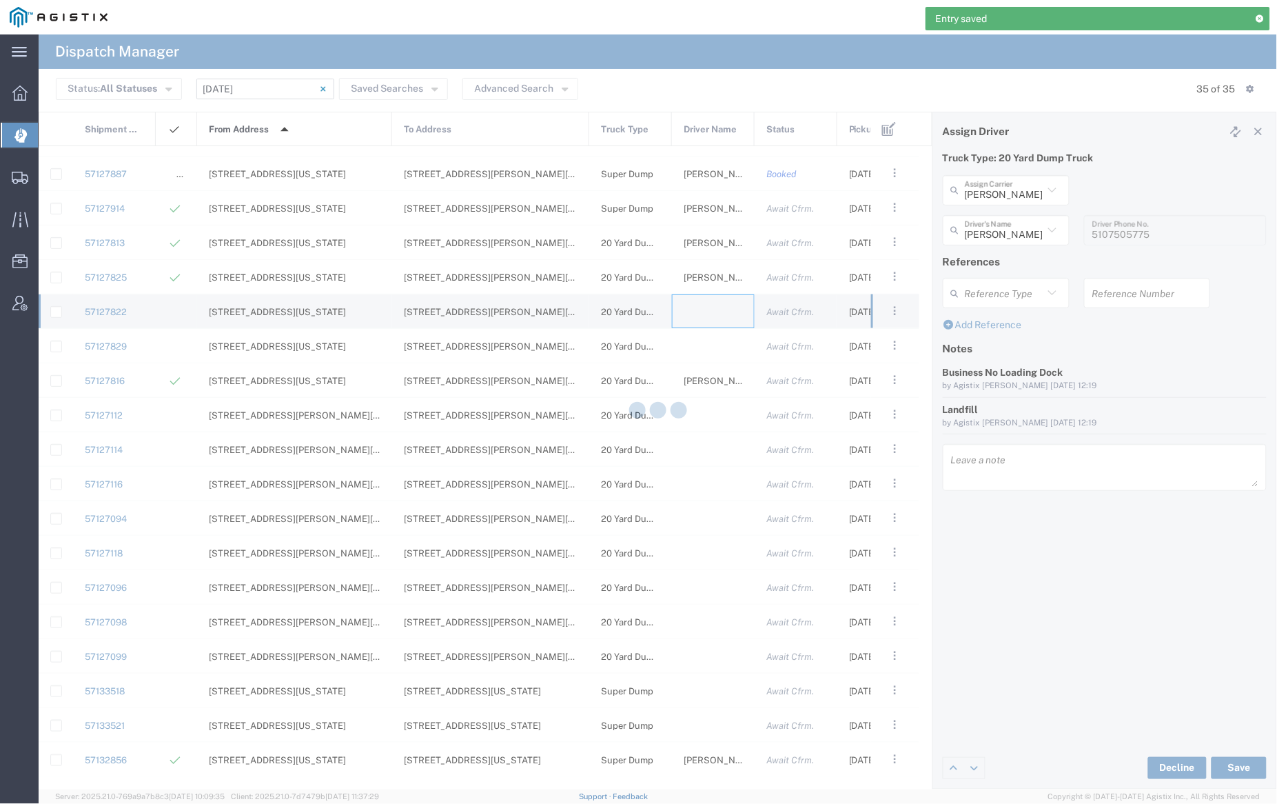
type input "[PERSON_NAME] Trucking"
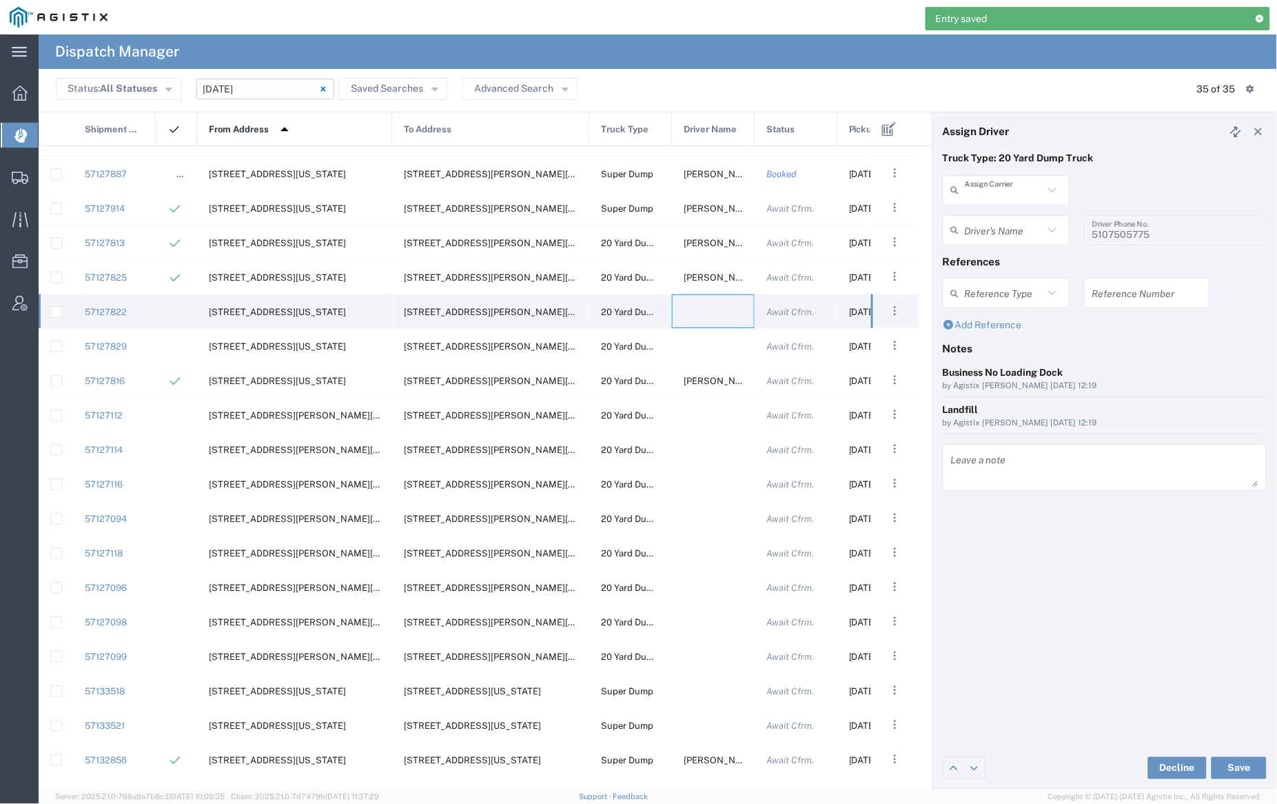
click at [1017, 191] on input "text" at bounding box center [1004, 190] width 79 height 24
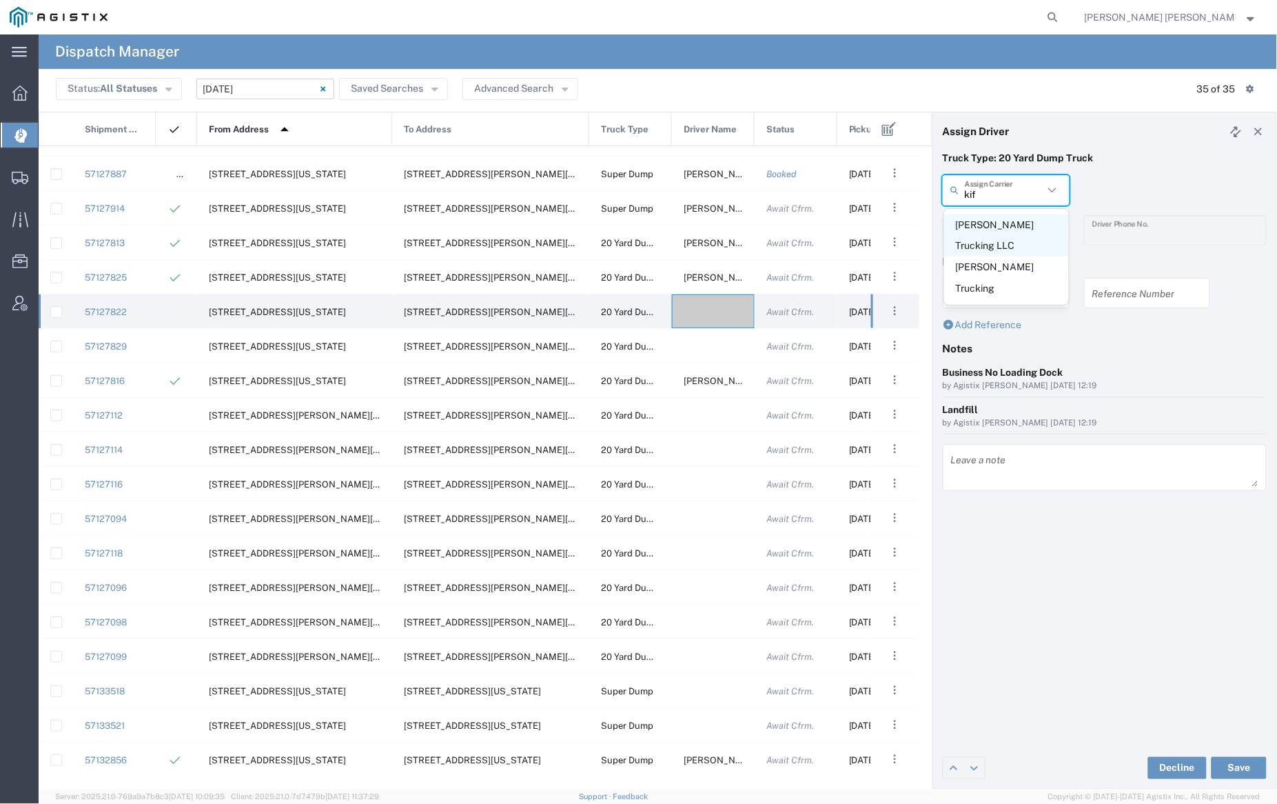
click at [1008, 238] on span "[PERSON_NAME] Trucking LLC" at bounding box center [1006, 235] width 125 height 43
type input "[PERSON_NAME] Trucking LLC"
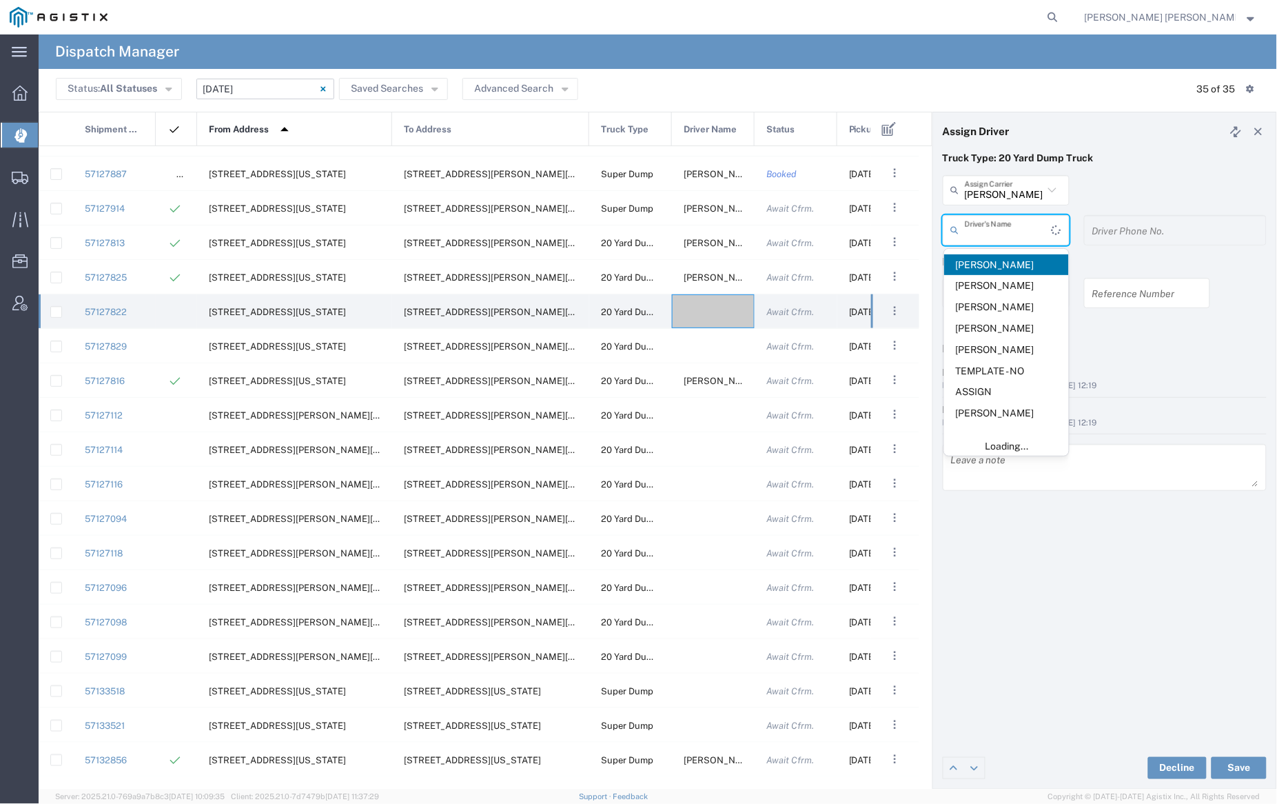
click at [1006, 226] on input "text" at bounding box center [1008, 230] width 87 height 24
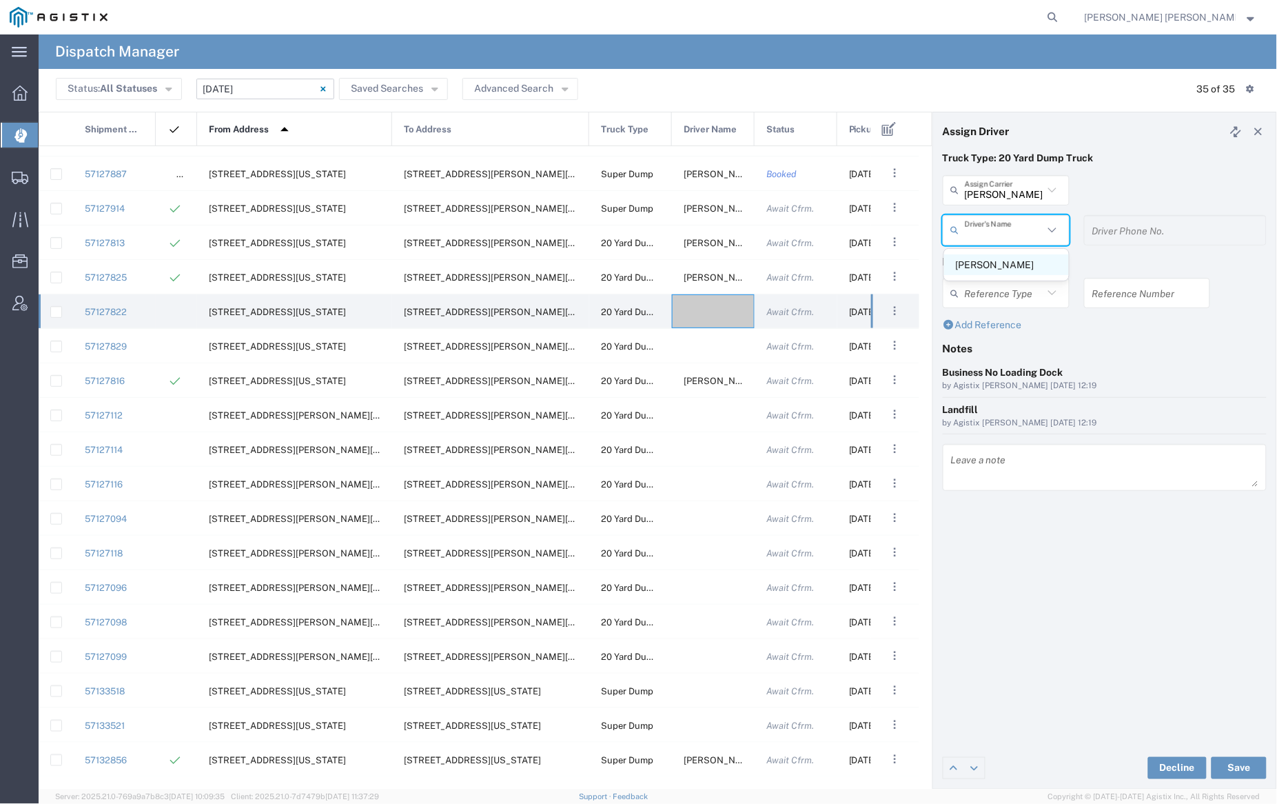
click at [1007, 260] on span "[PERSON_NAME]" at bounding box center [1006, 264] width 125 height 21
type input "[PERSON_NAME]"
type input "9253838564"
click at [1243, 763] on button "Save" at bounding box center [1239, 768] width 55 height 22
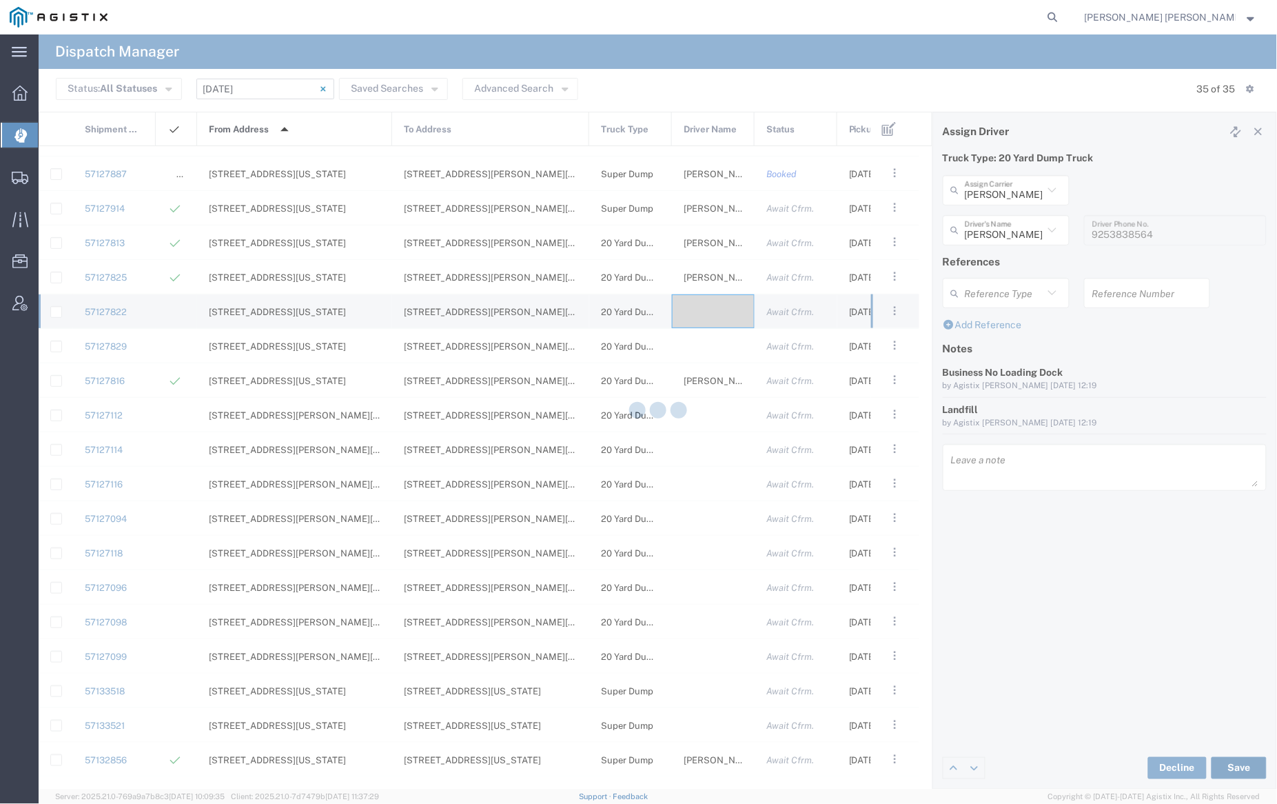
type input "[PERSON_NAME]"
type input "[PERSON_NAME] Trucking LLC"
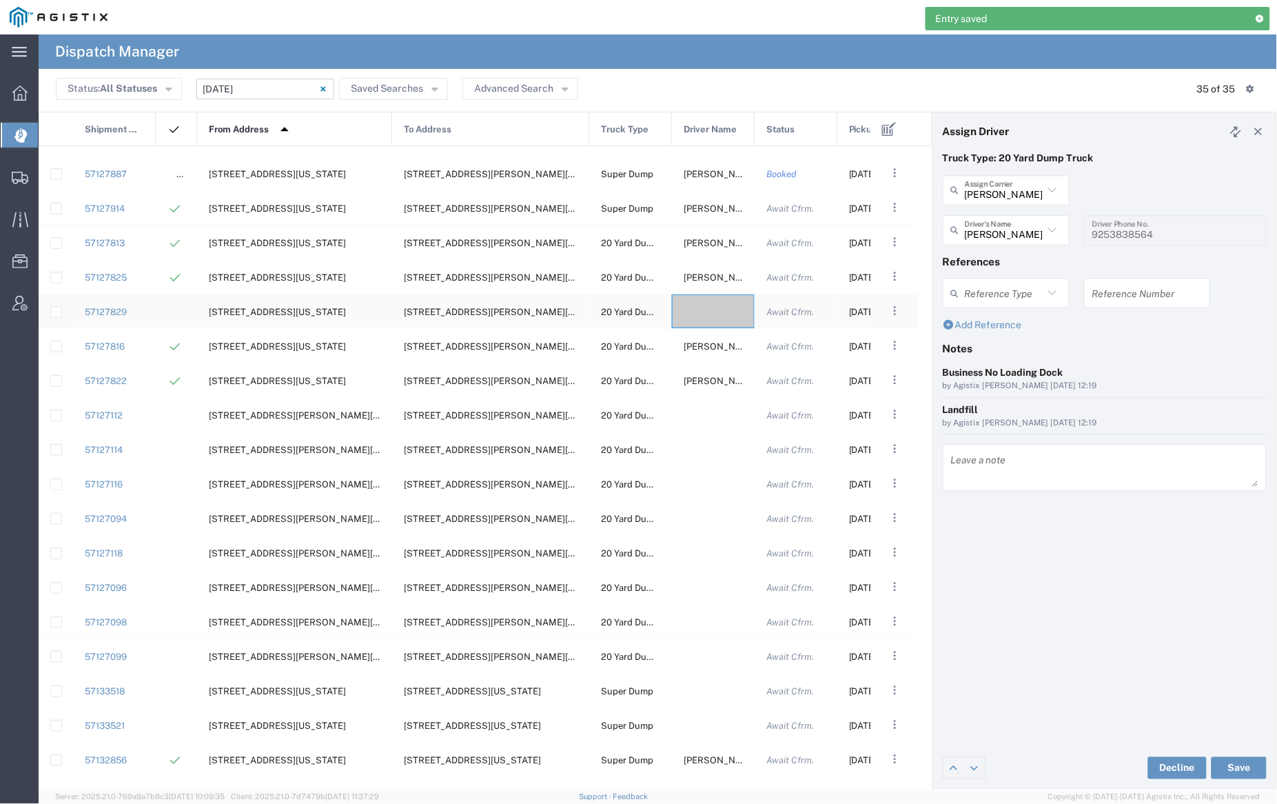
click at [708, 312] on div at bounding box center [713, 311] width 83 height 34
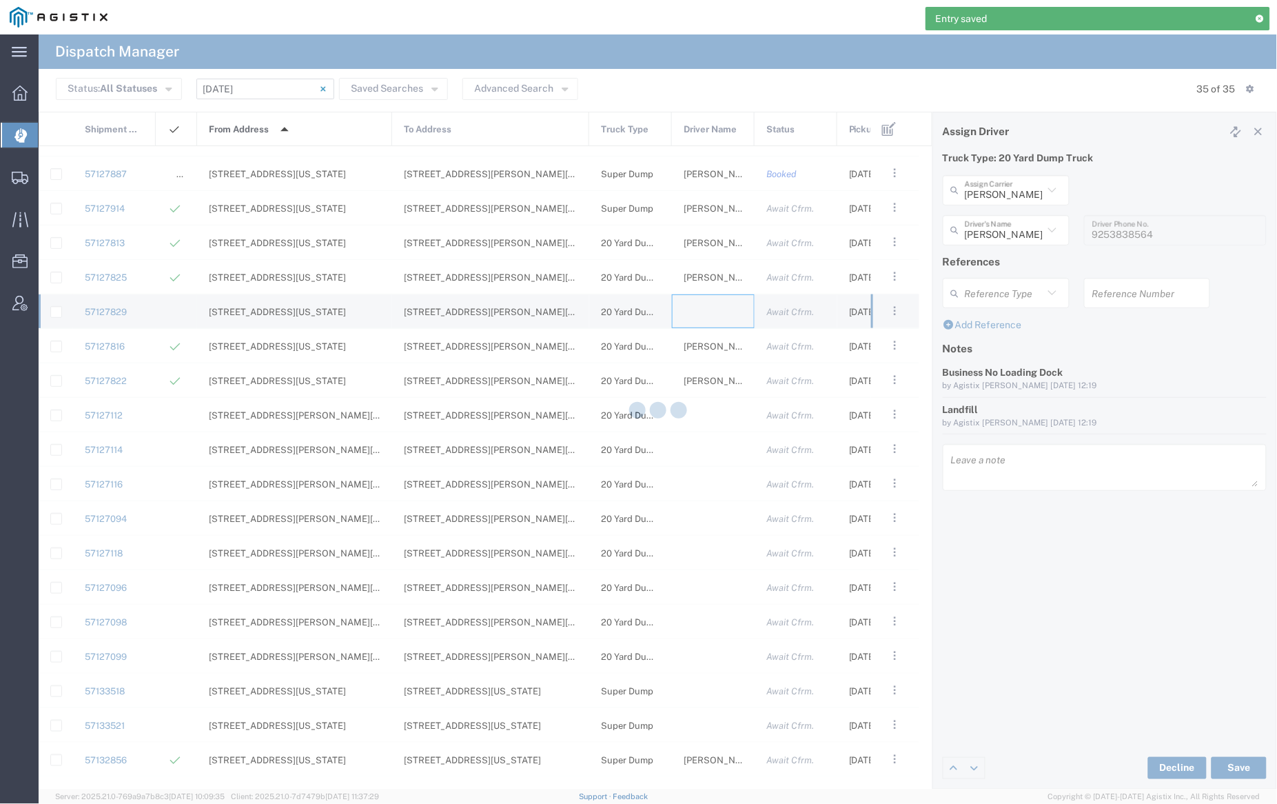
type input "[PERSON_NAME] Trucking"
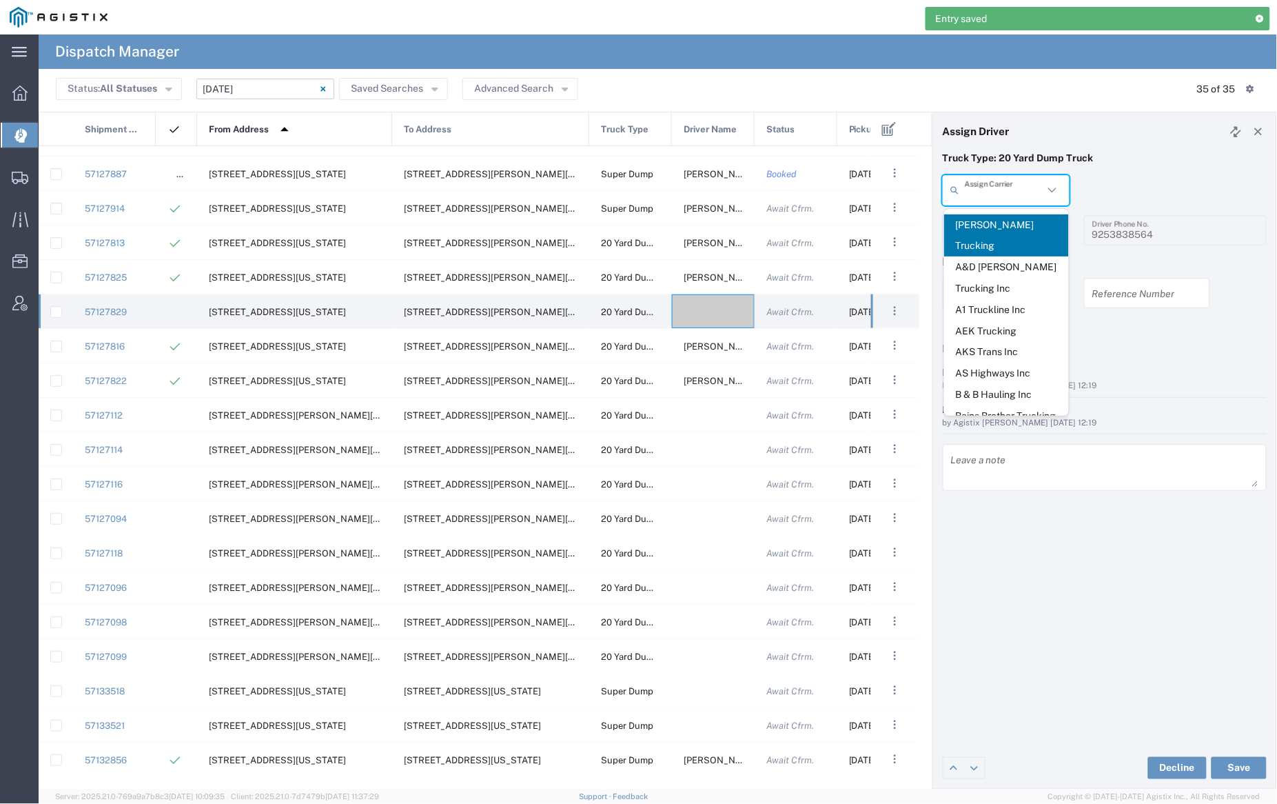
click at [998, 193] on input "text" at bounding box center [1004, 190] width 79 height 24
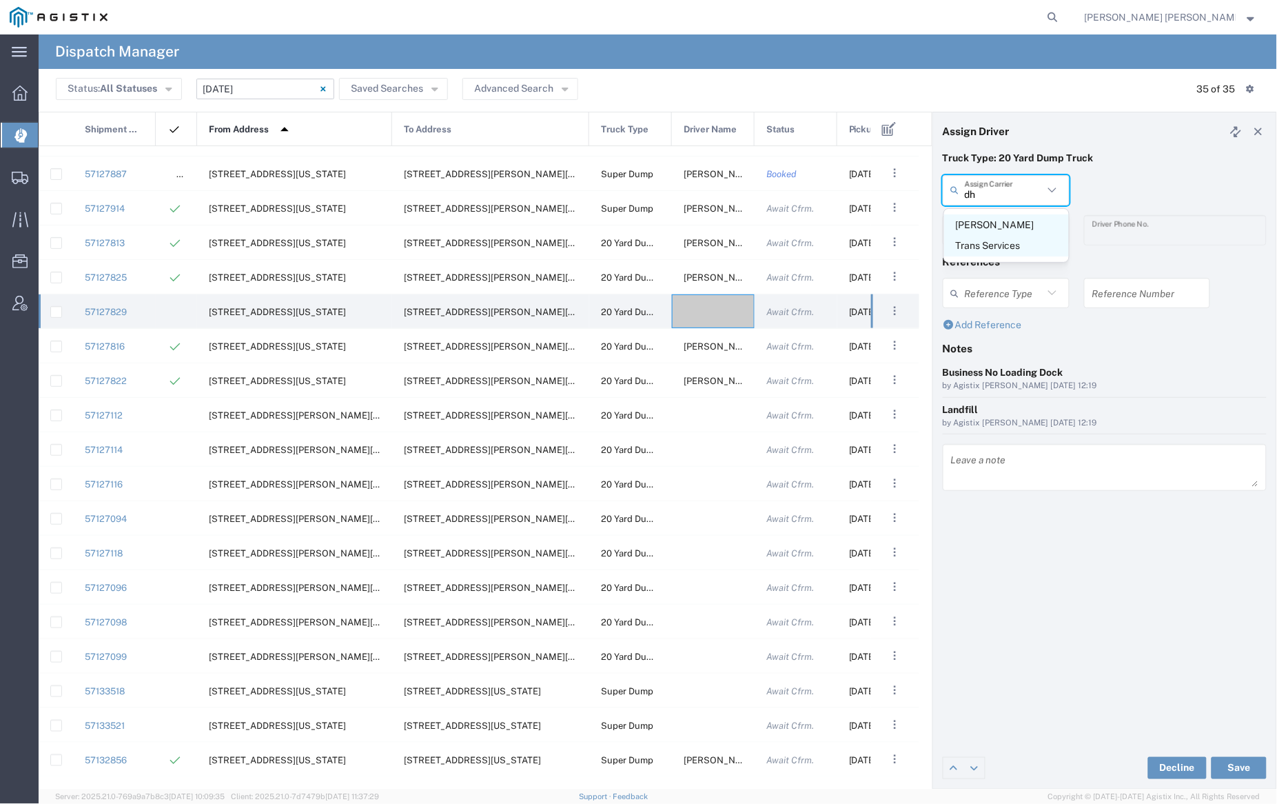
click at [1003, 222] on span "[PERSON_NAME] Trans Services" at bounding box center [1006, 235] width 125 height 43
type input "[PERSON_NAME] Trans Services"
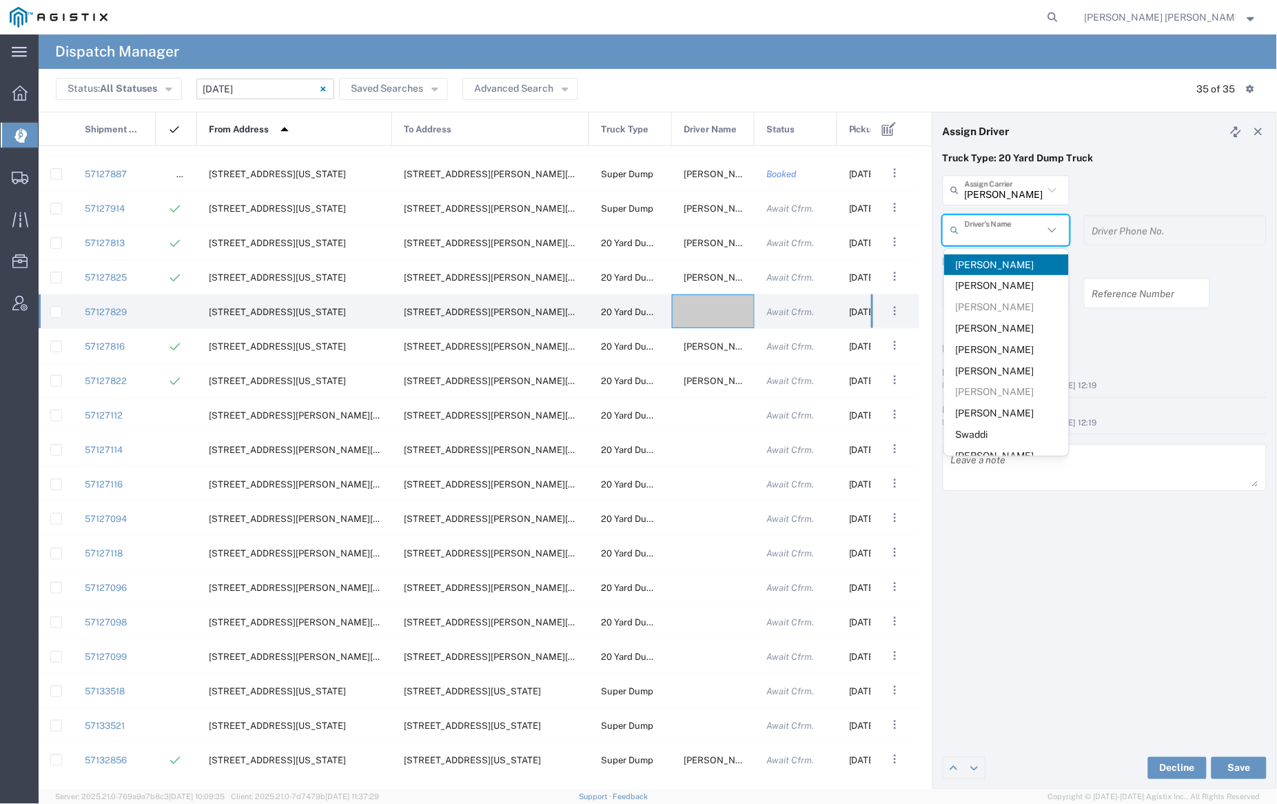
click at [1003, 228] on input "text" at bounding box center [1004, 230] width 79 height 24
click at [1003, 263] on span "[PERSON_NAME]" at bounding box center [1006, 264] width 125 height 21
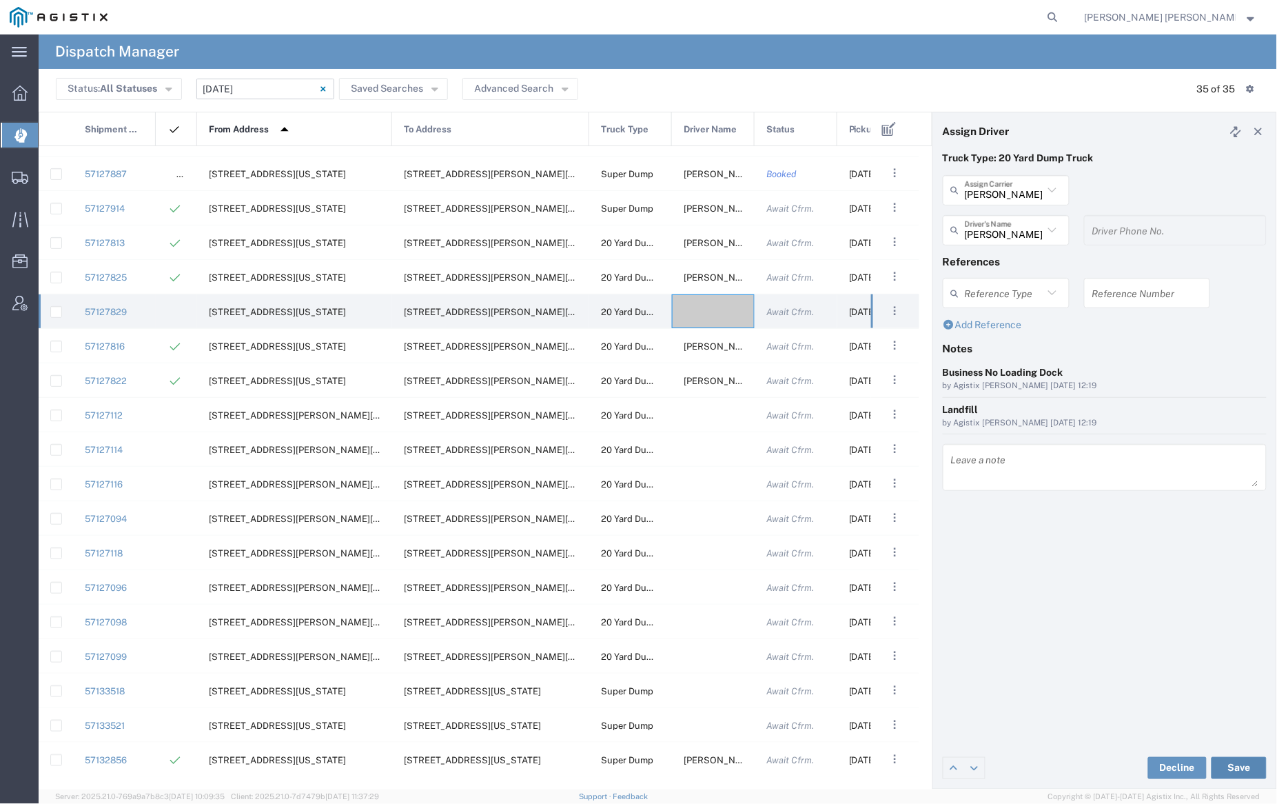
click at [1248, 766] on button "Save" at bounding box center [1239, 768] width 55 height 22
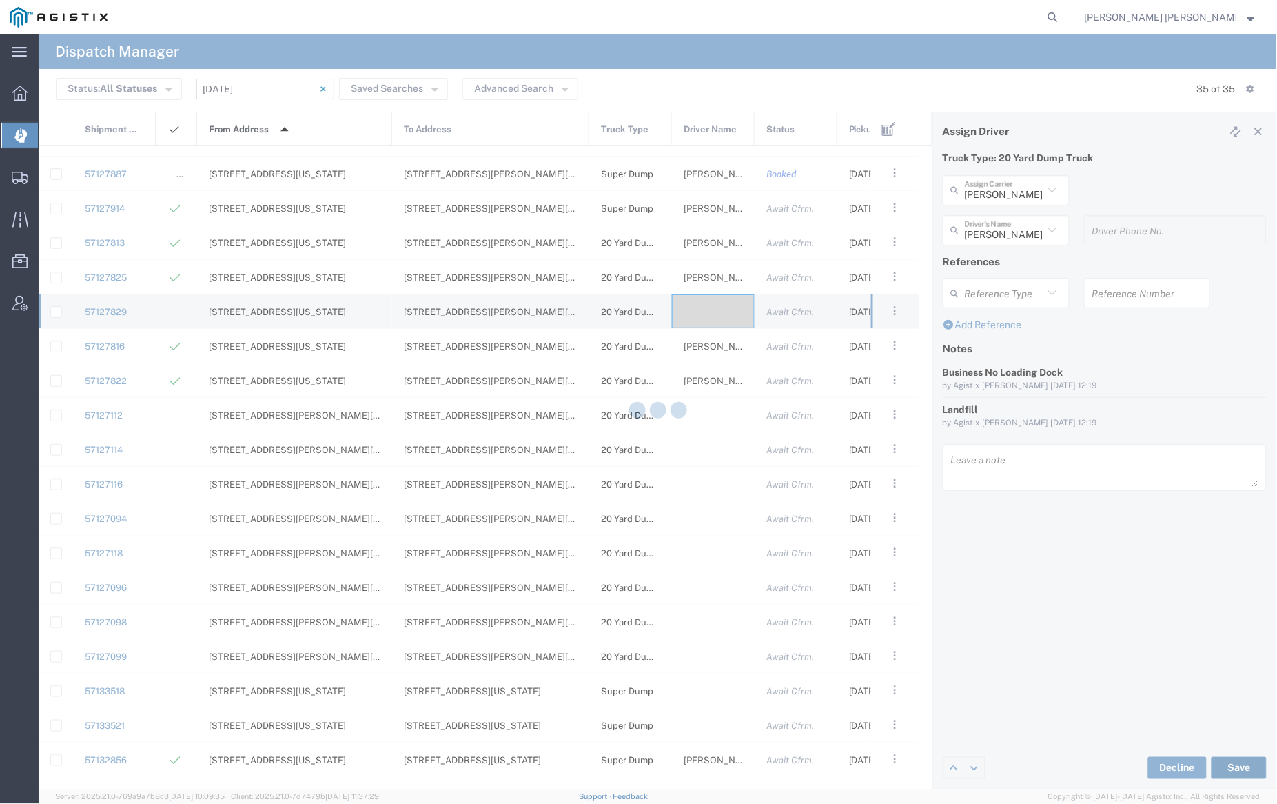
type input "[PERSON_NAME]"
type input "[PERSON_NAME] Trans Services"
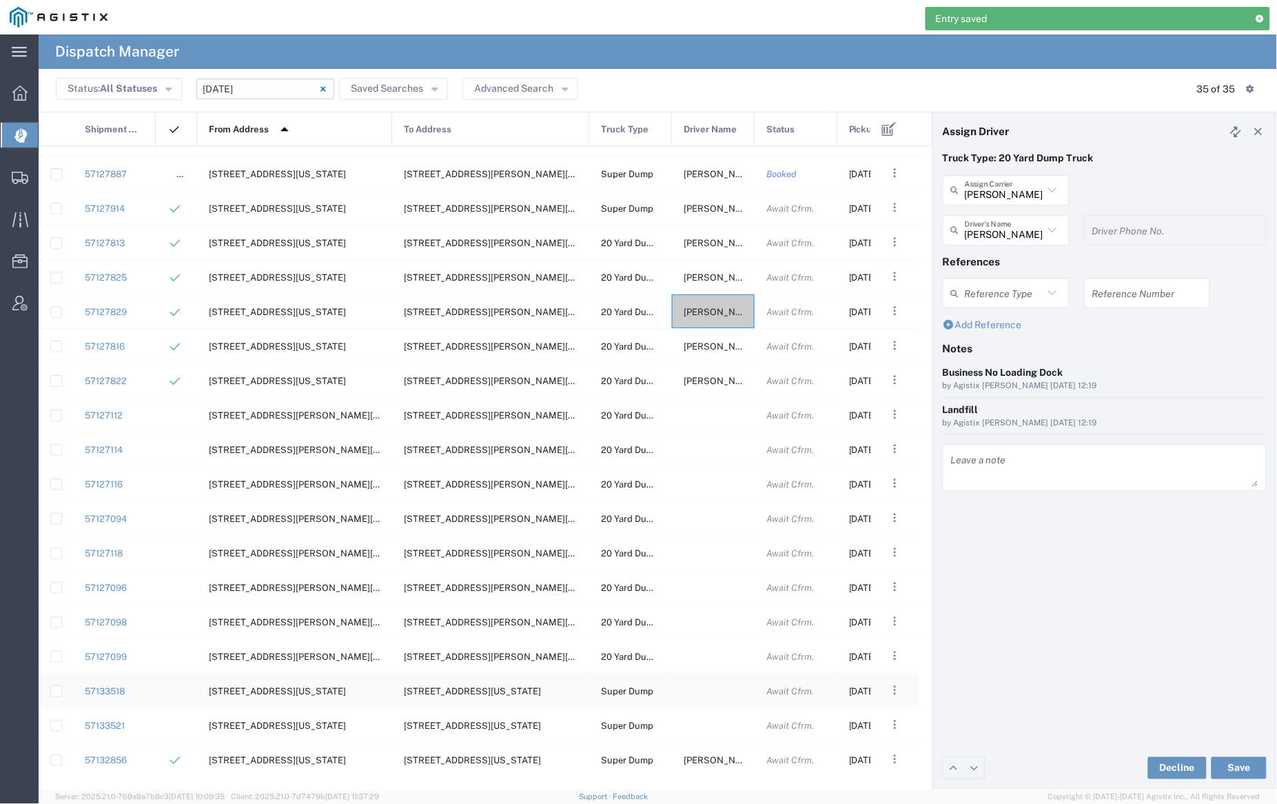
click at [707, 689] on div at bounding box center [713, 690] width 83 height 34
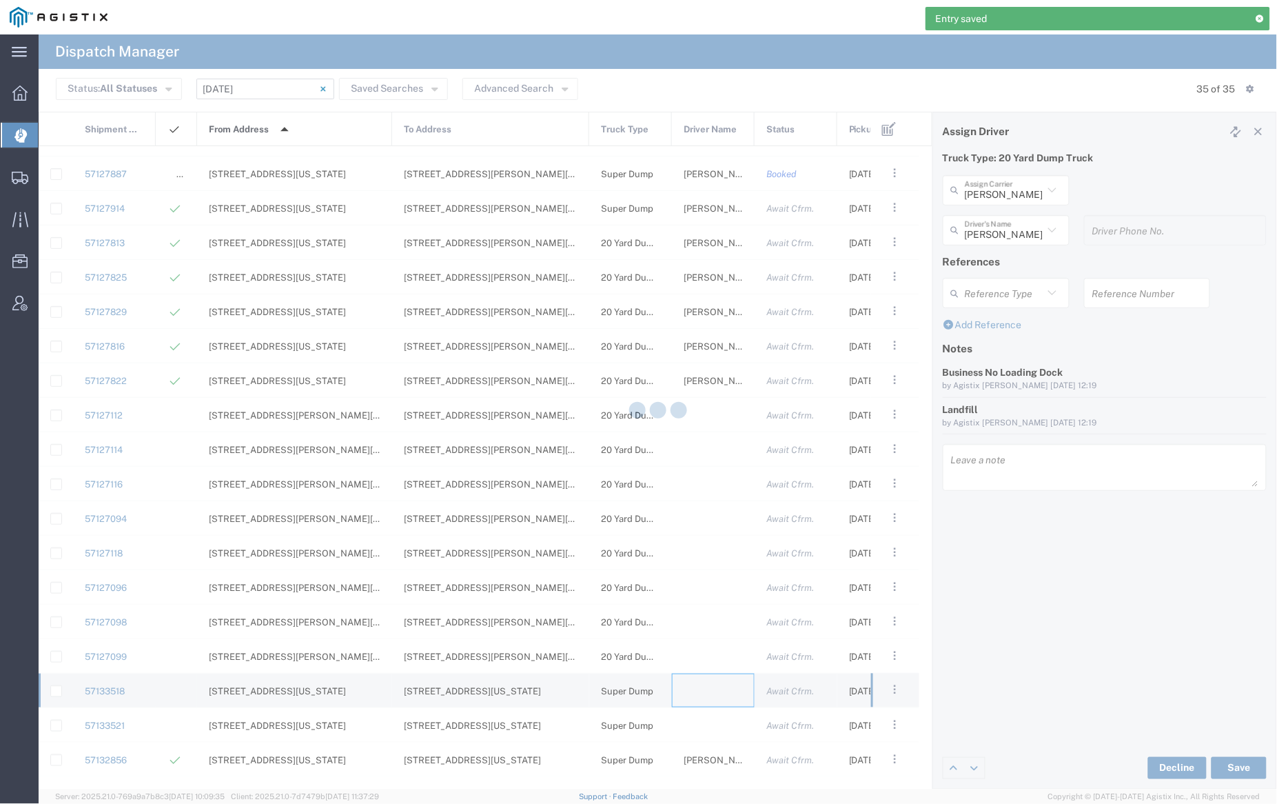
type input "[PERSON_NAME] Trucking"
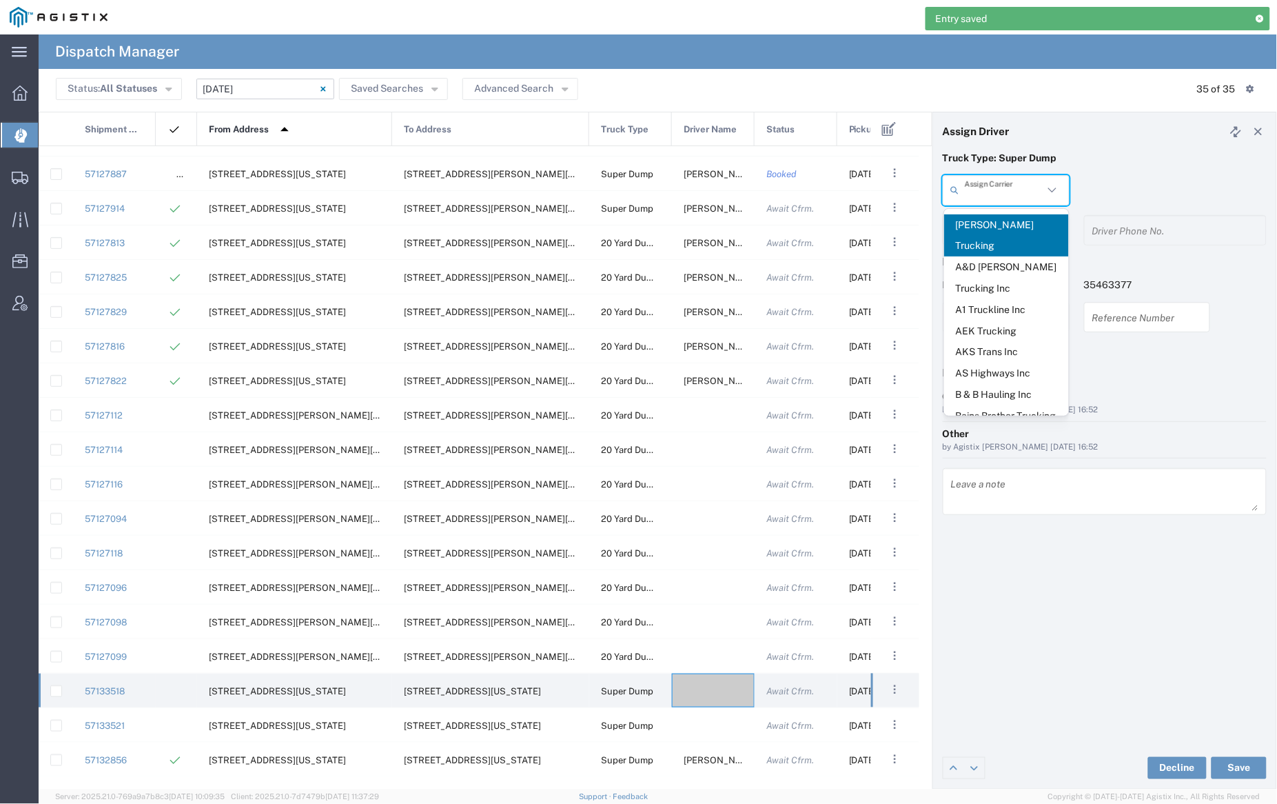
click at [1022, 193] on input "text" at bounding box center [1004, 190] width 79 height 24
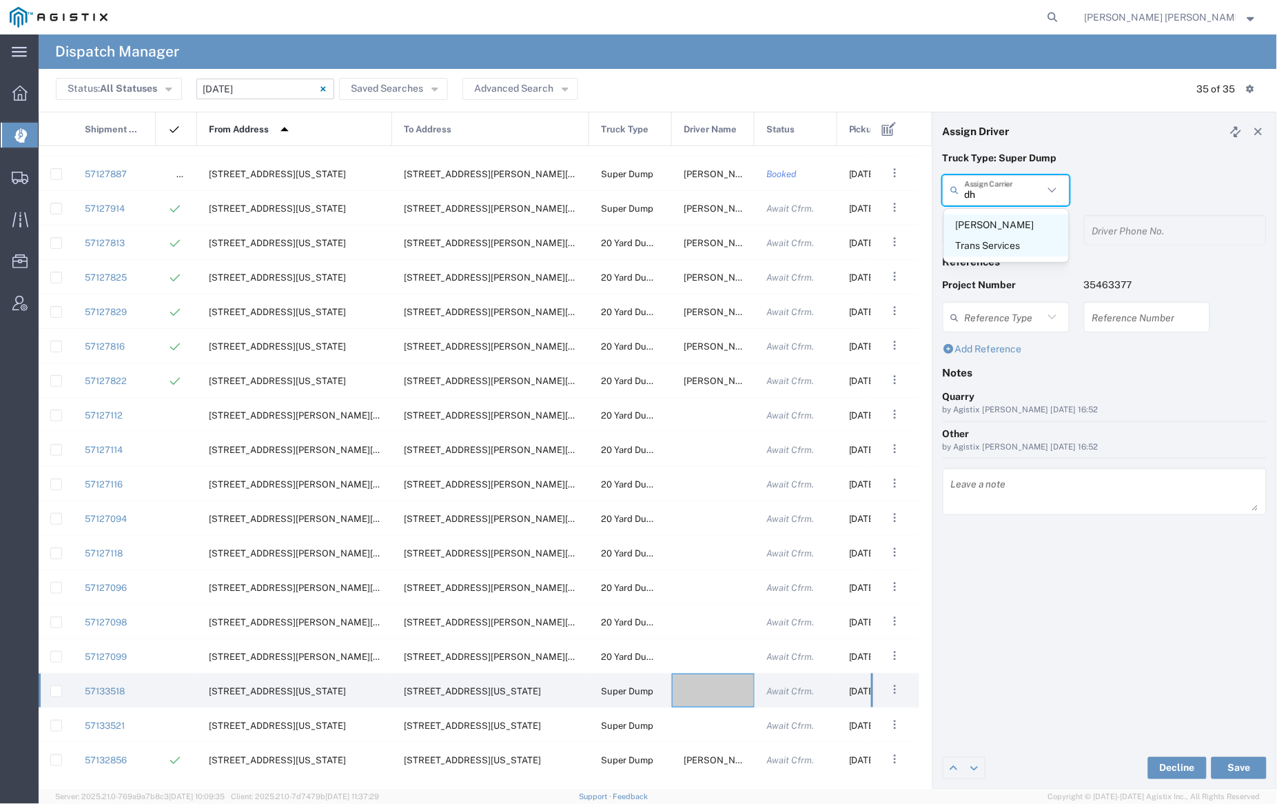
click at [1024, 230] on span "[PERSON_NAME] Trans Services" at bounding box center [1006, 235] width 125 height 43
type input "[PERSON_NAME] Trans Services"
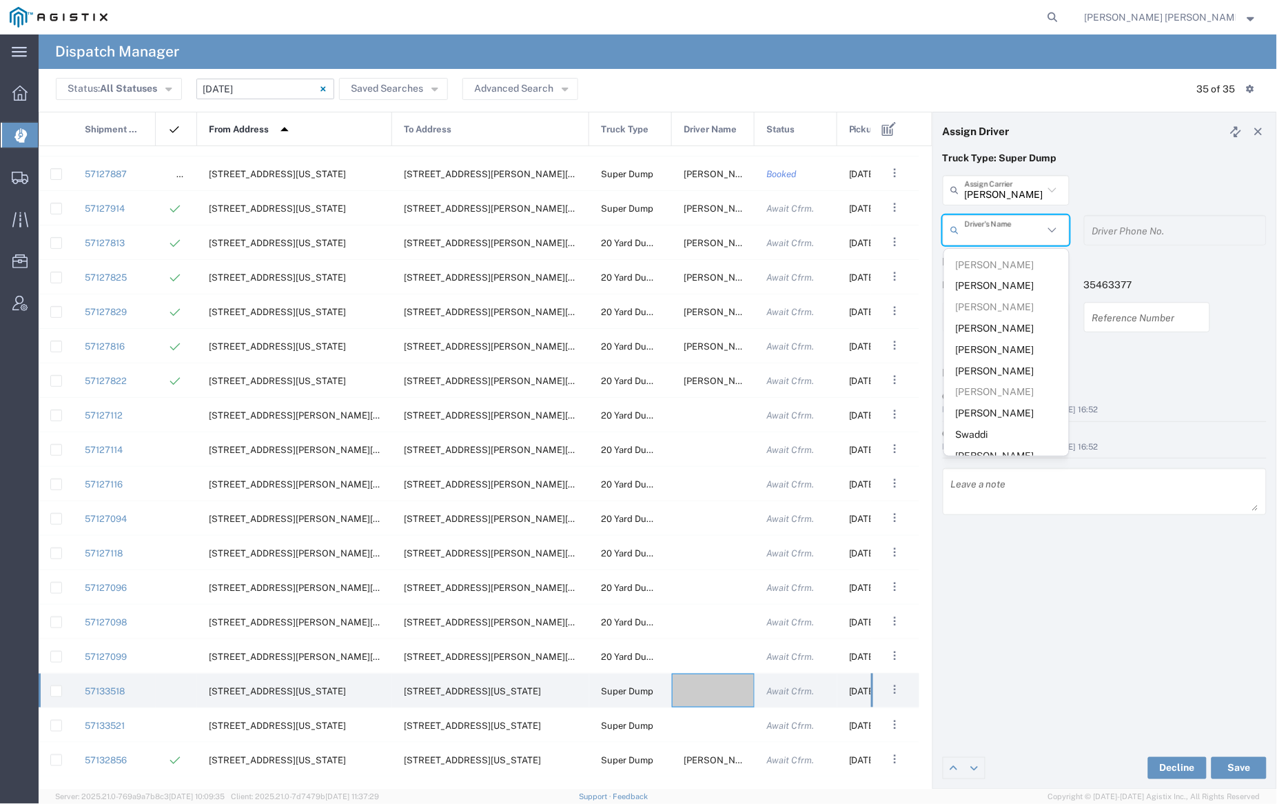
click at [1023, 230] on input "text" at bounding box center [1004, 230] width 79 height 24
click at [1006, 323] on span "[PERSON_NAME]" at bounding box center [1006, 333] width 125 height 21
type input "[PERSON_NAME]"
type input "[PHONE_NUMBER]"
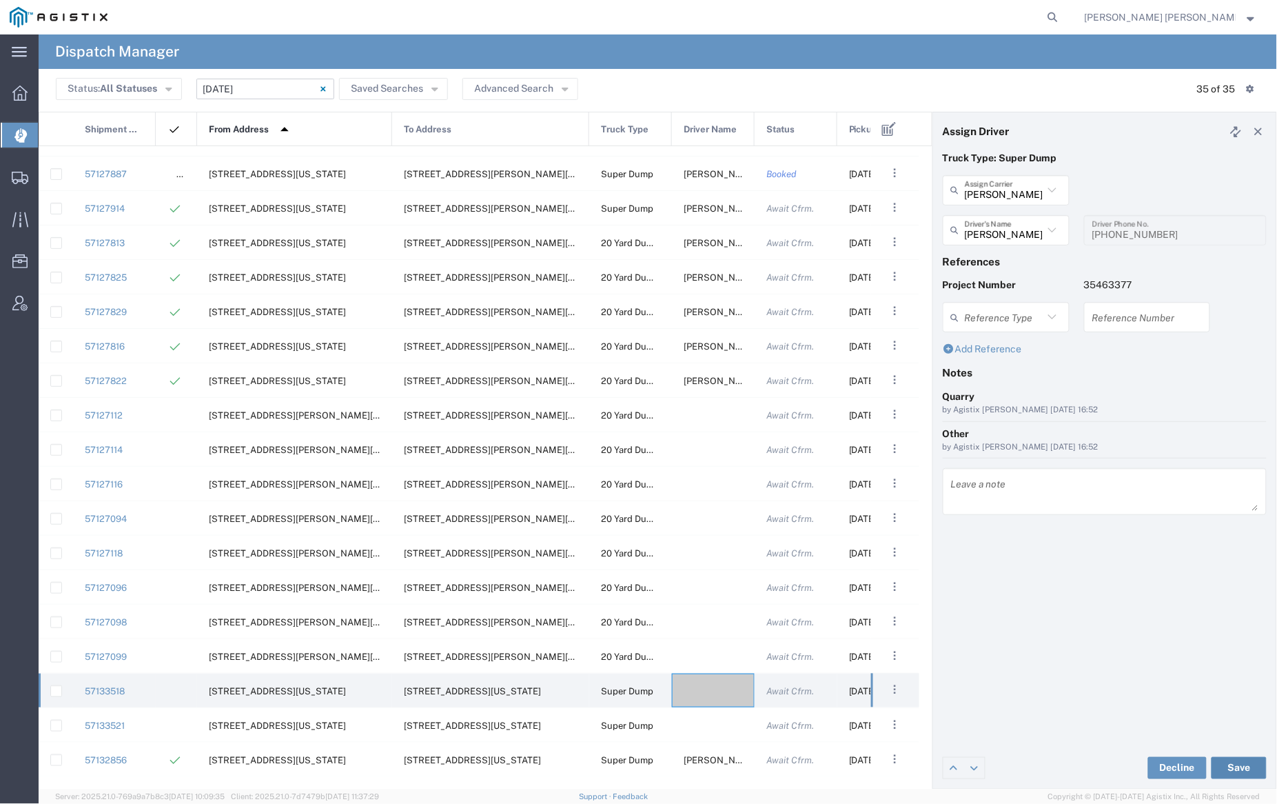
click at [1237, 758] on button "Save" at bounding box center [1239, 768] width 55 height 22
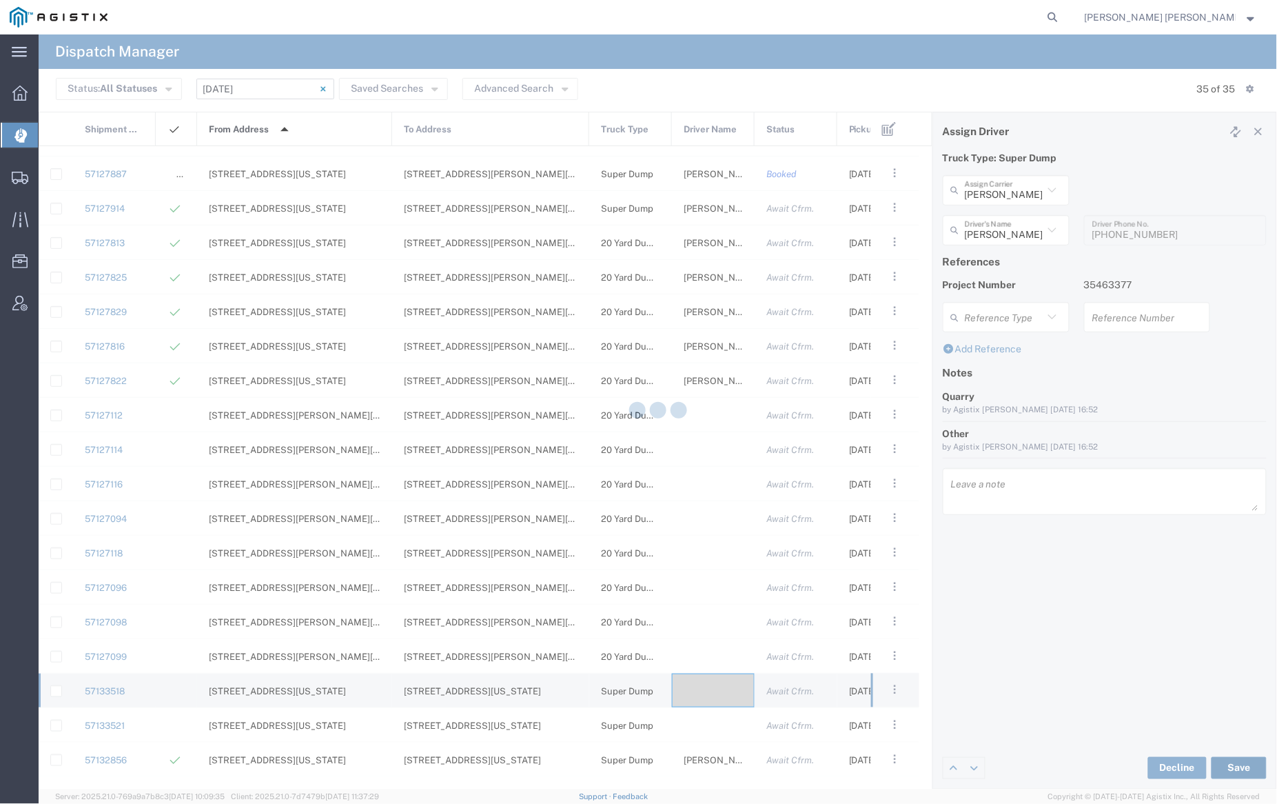
type input "[PERSON_NAME]"
type input "[PERSON_NAME] Trans Services"
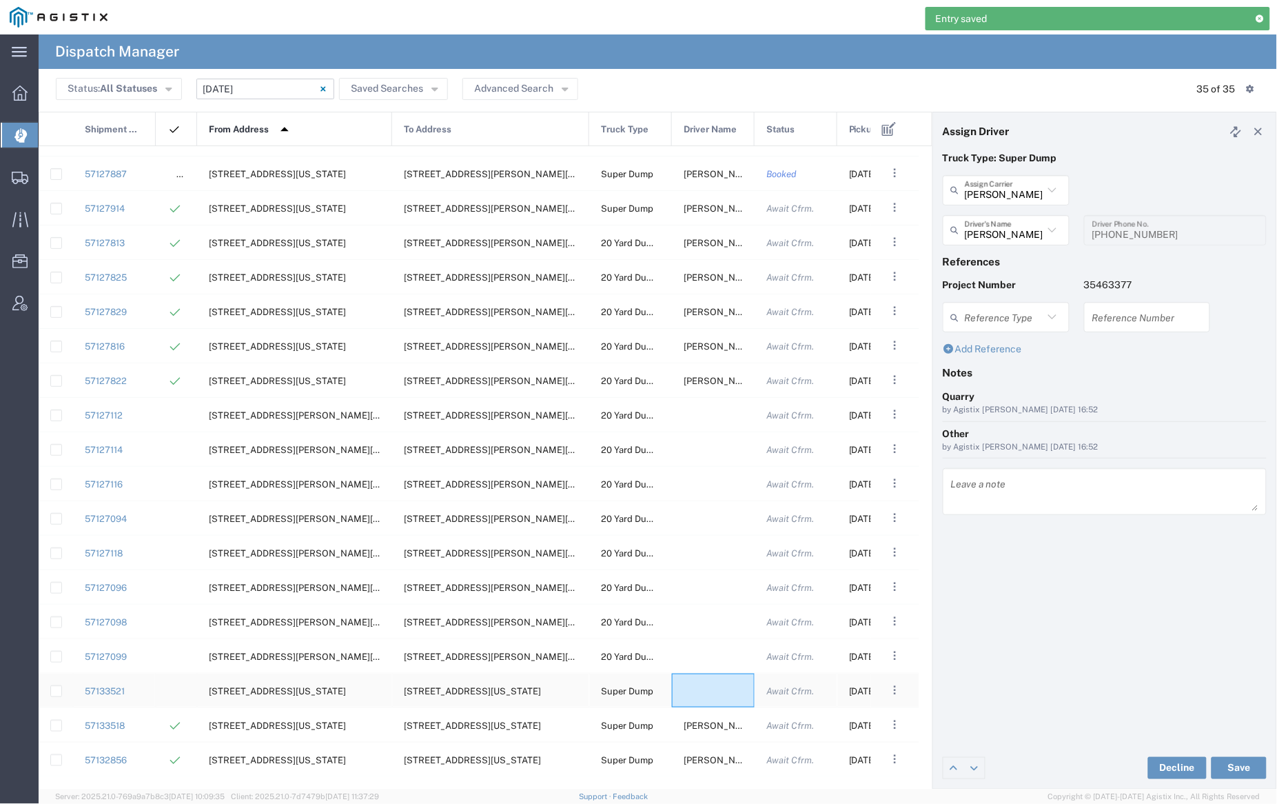
click at [720, 698] on div at bounding box center [713, 690] width 83 height 34
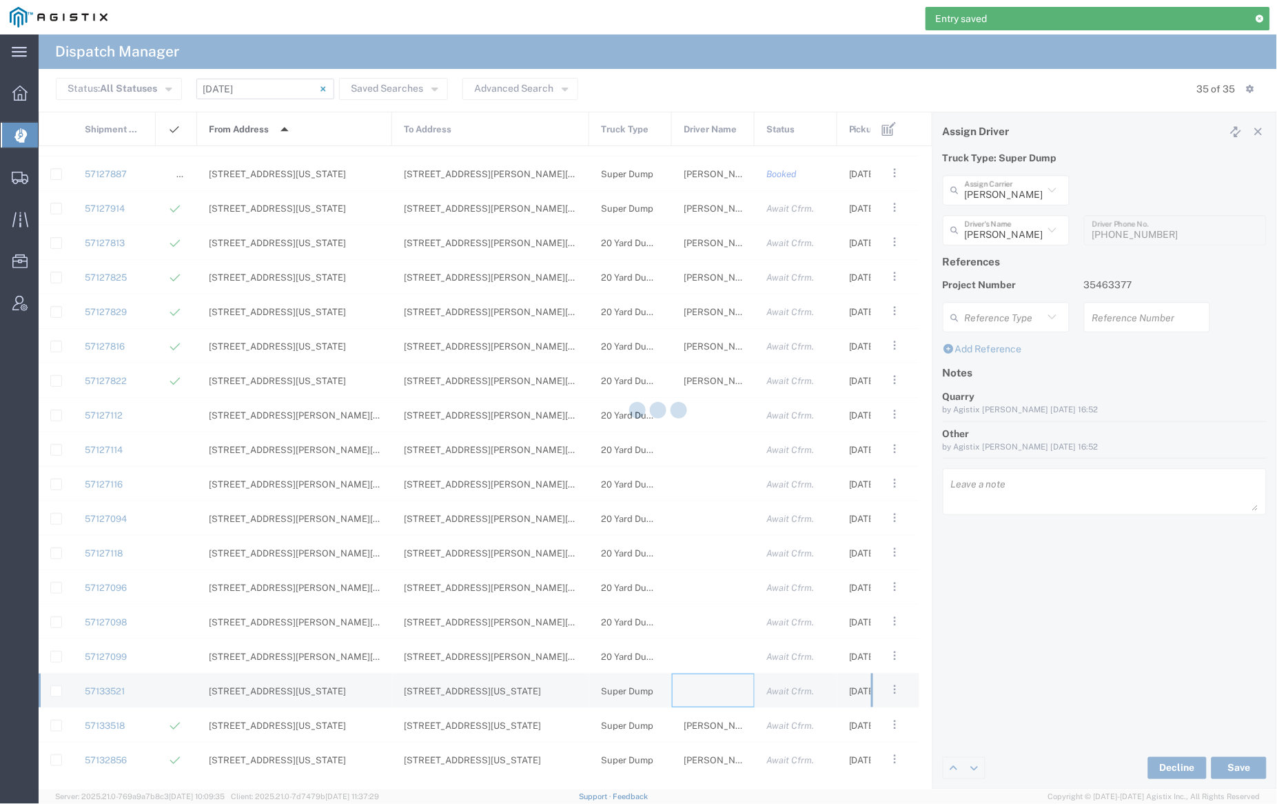
type input "[PERSON_NAME] Trucking"
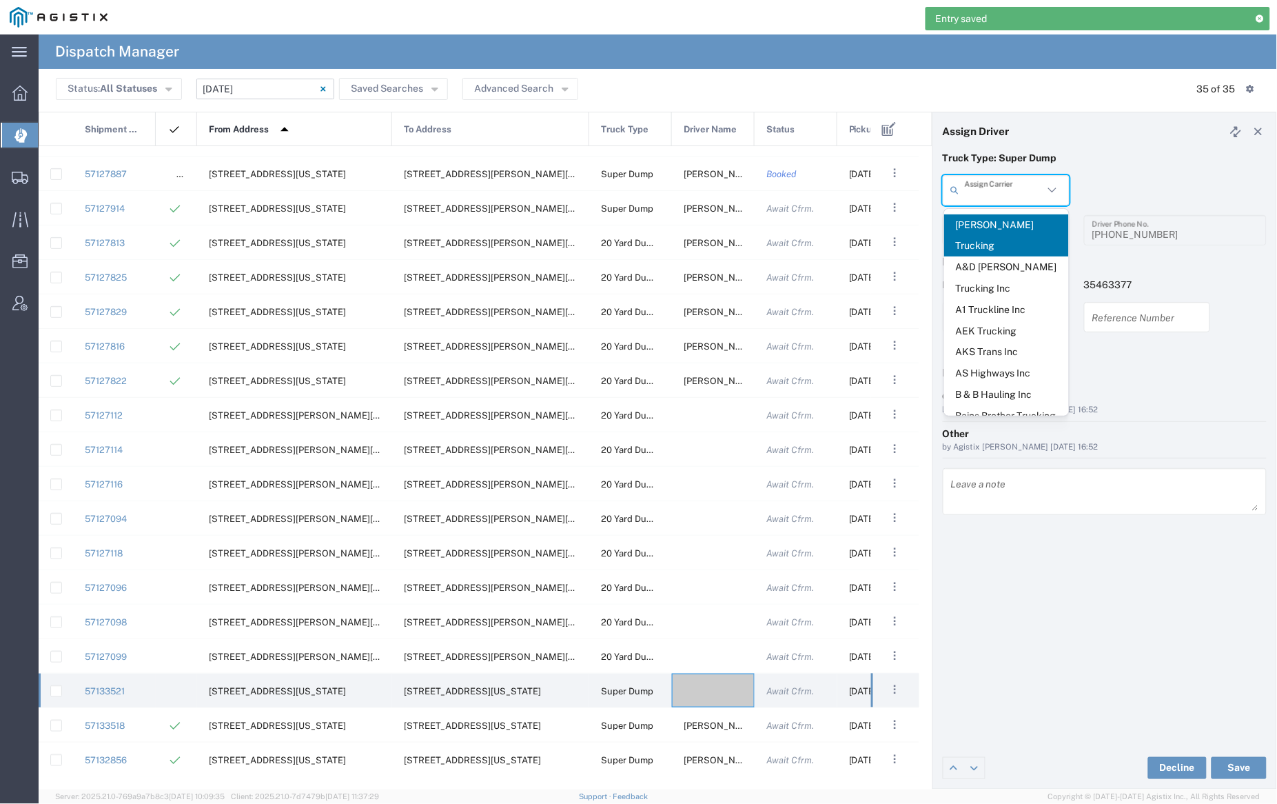
click at [1010, 193] on input "text" at bounding box center [1004, 190] width 79 height 24
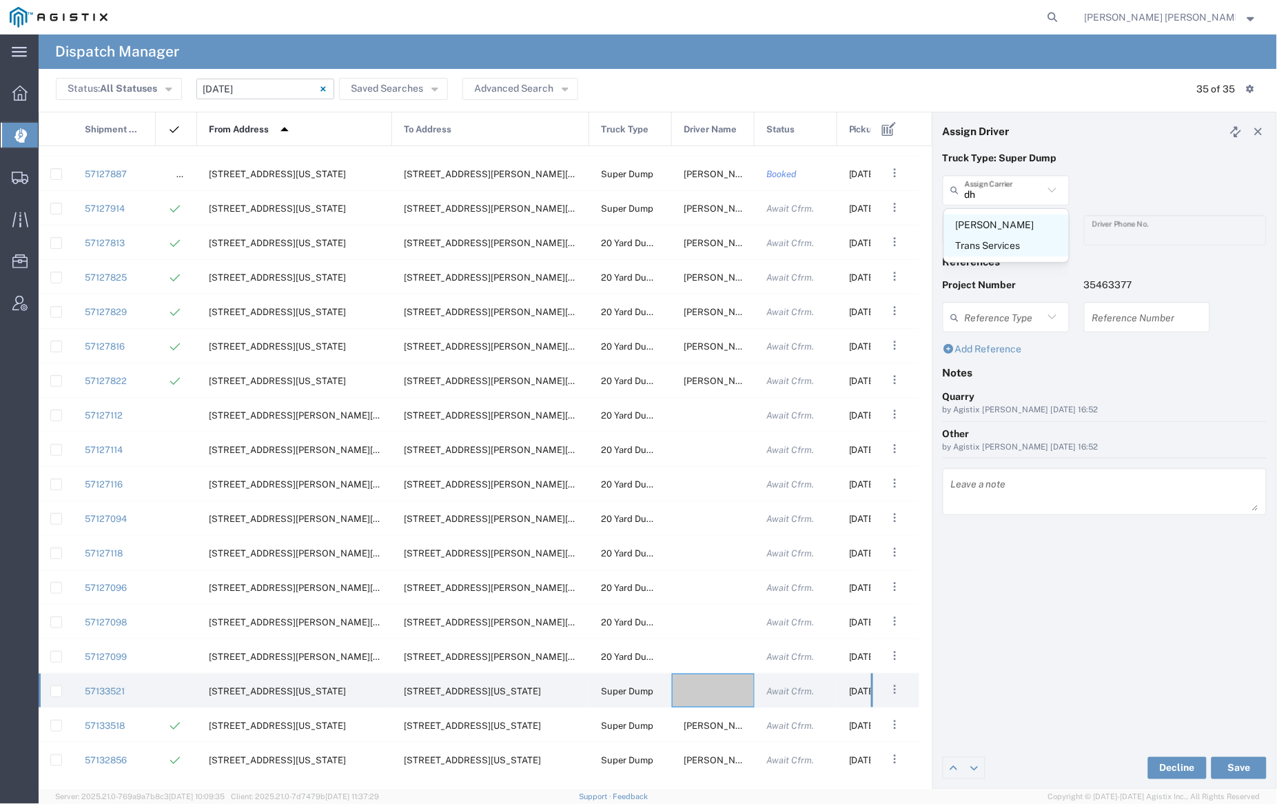
click at [1012, 221] on span "[PERSON_NAME] Trans Services" at bounding box center [1006, 235] width 125 height 43
type input "[PERSON_NAME] Trans Services"
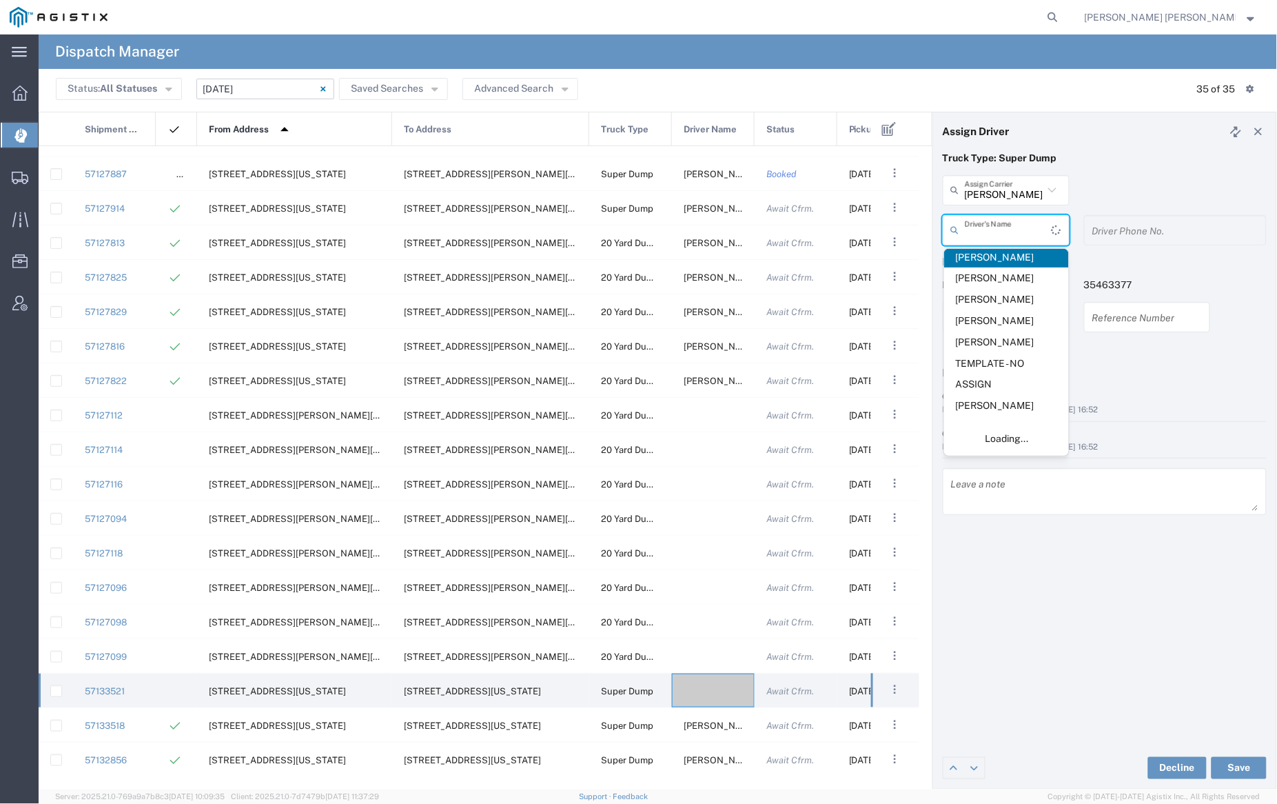
click at [1011, 229] on input "text" at bounding box center [1008, 230] width 87 height 24
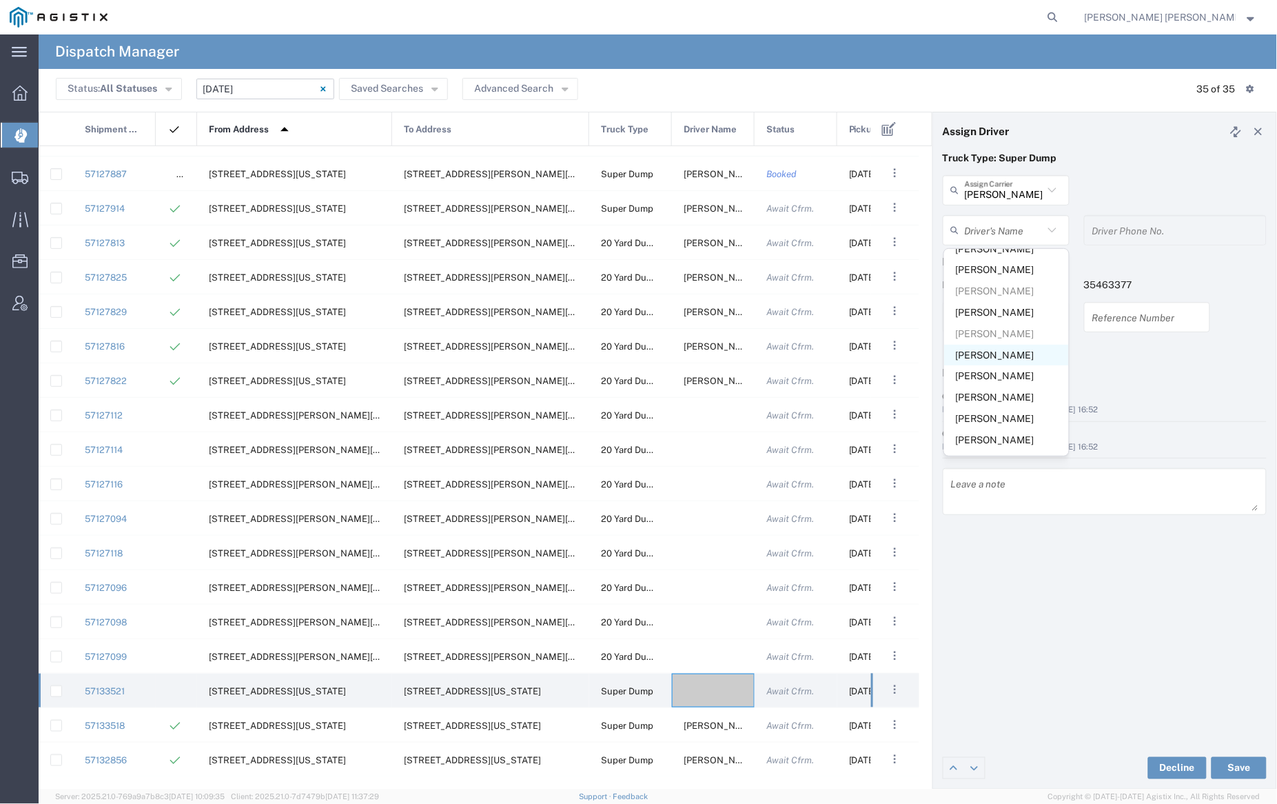
click at [1001, 345] on span "[PERSON_NAME]" at bounding box center [1006, 355] width 125 height 21
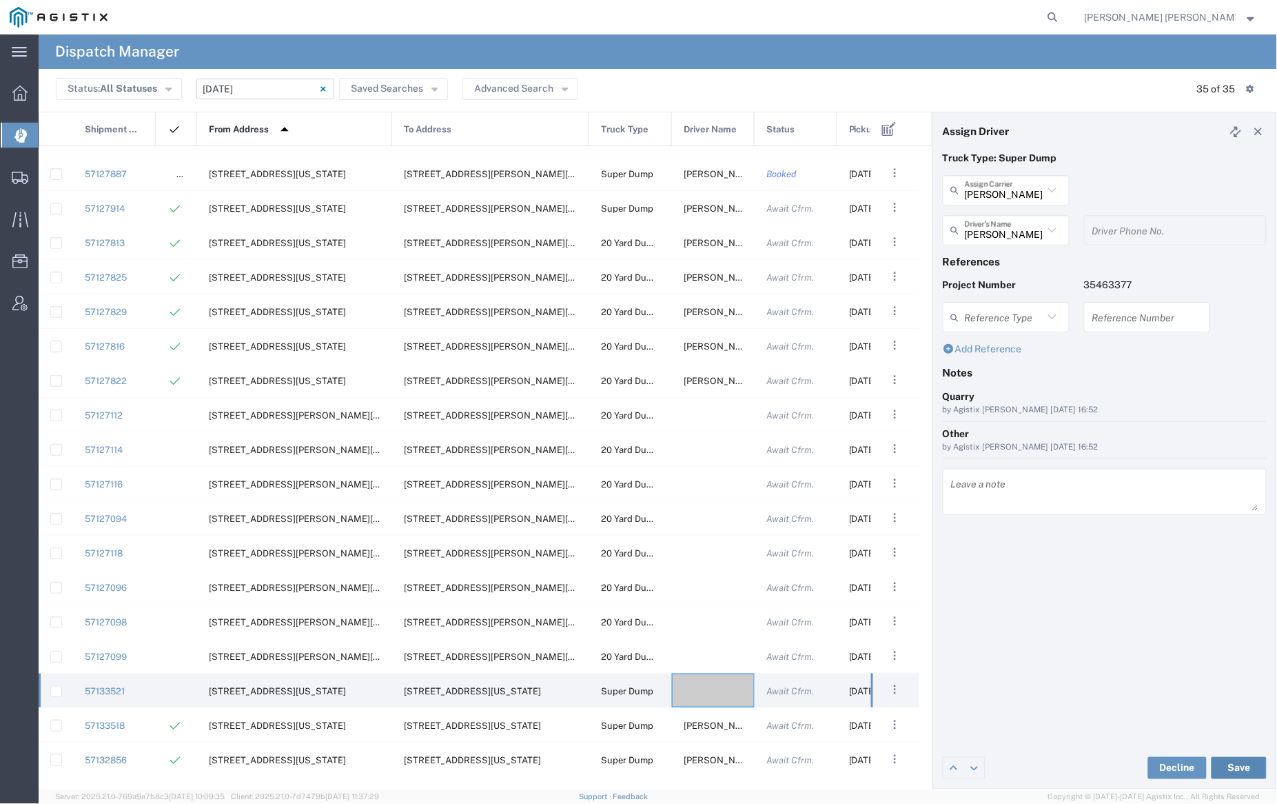
click at [1245, 766] on button "Save" at bounding box center [1239, 768] width 55 height 22
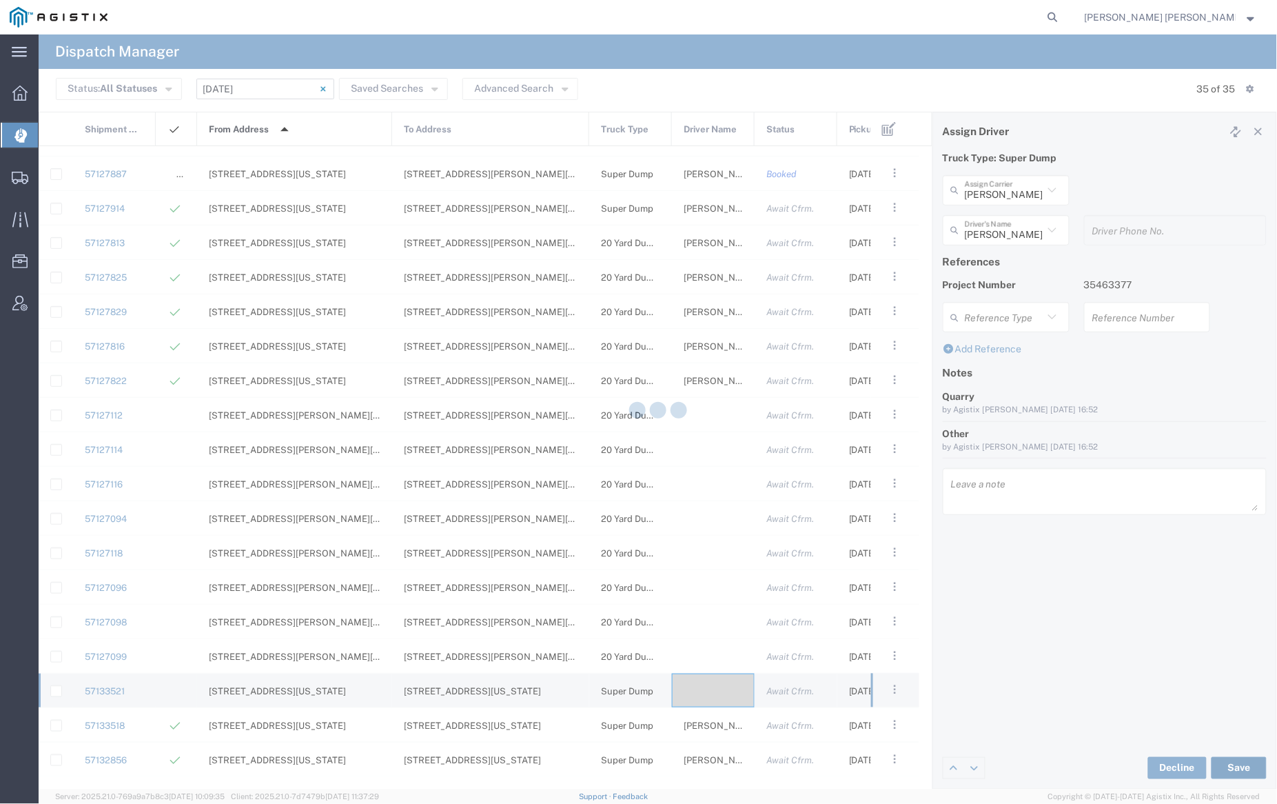
type input "[PERSON_NAME]"
type input "[PERSON_NAME] Trans Services"
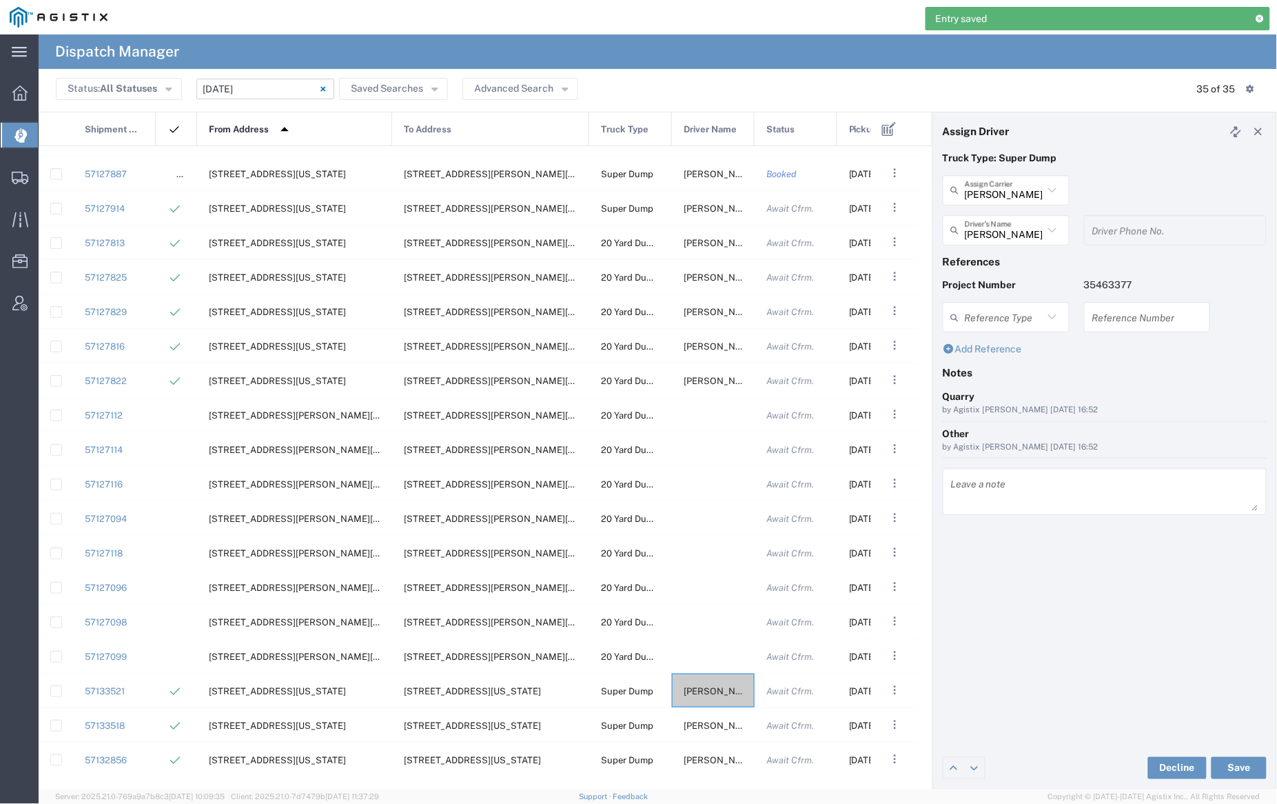
click at [853, 130] on span "Pickup Date and Time" at bounding box center [895, 129] width 92 height 34
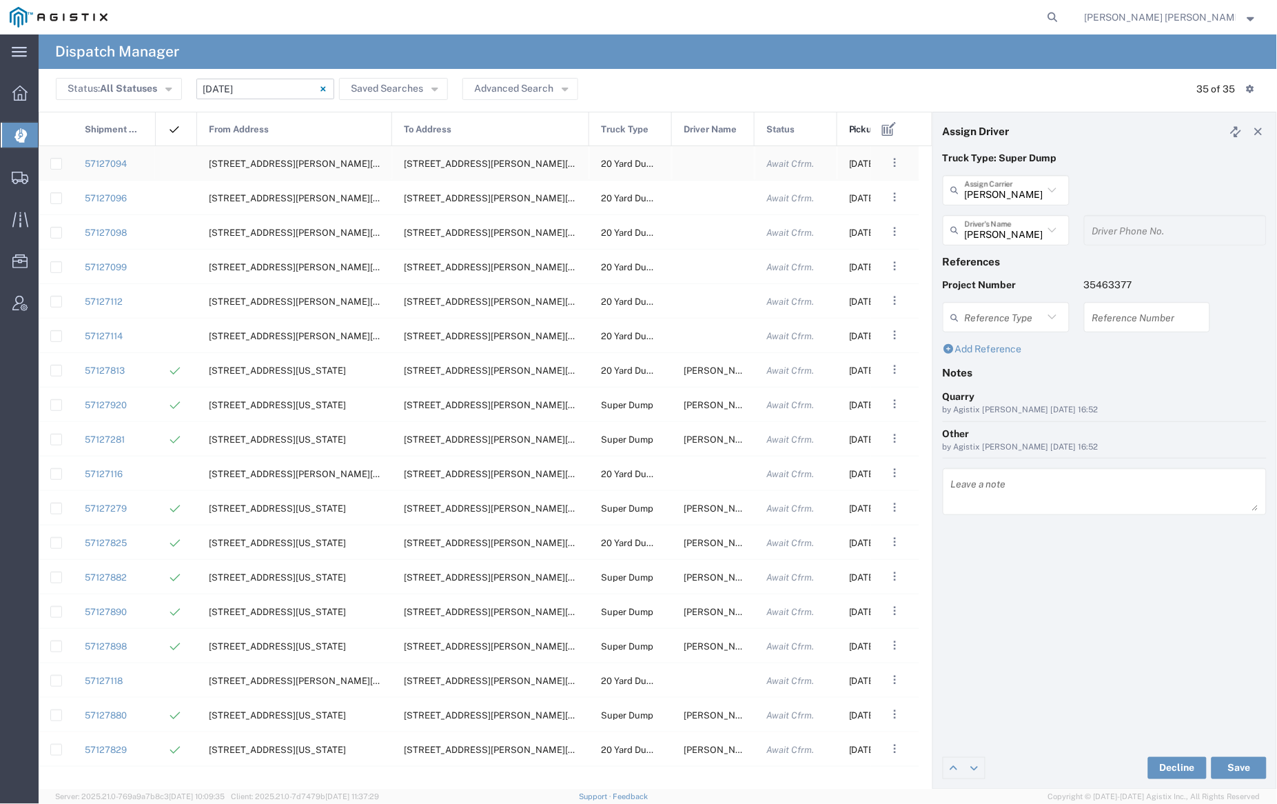
click at [703, 163] on div at bounding box center [713, 163] width 83 height 34
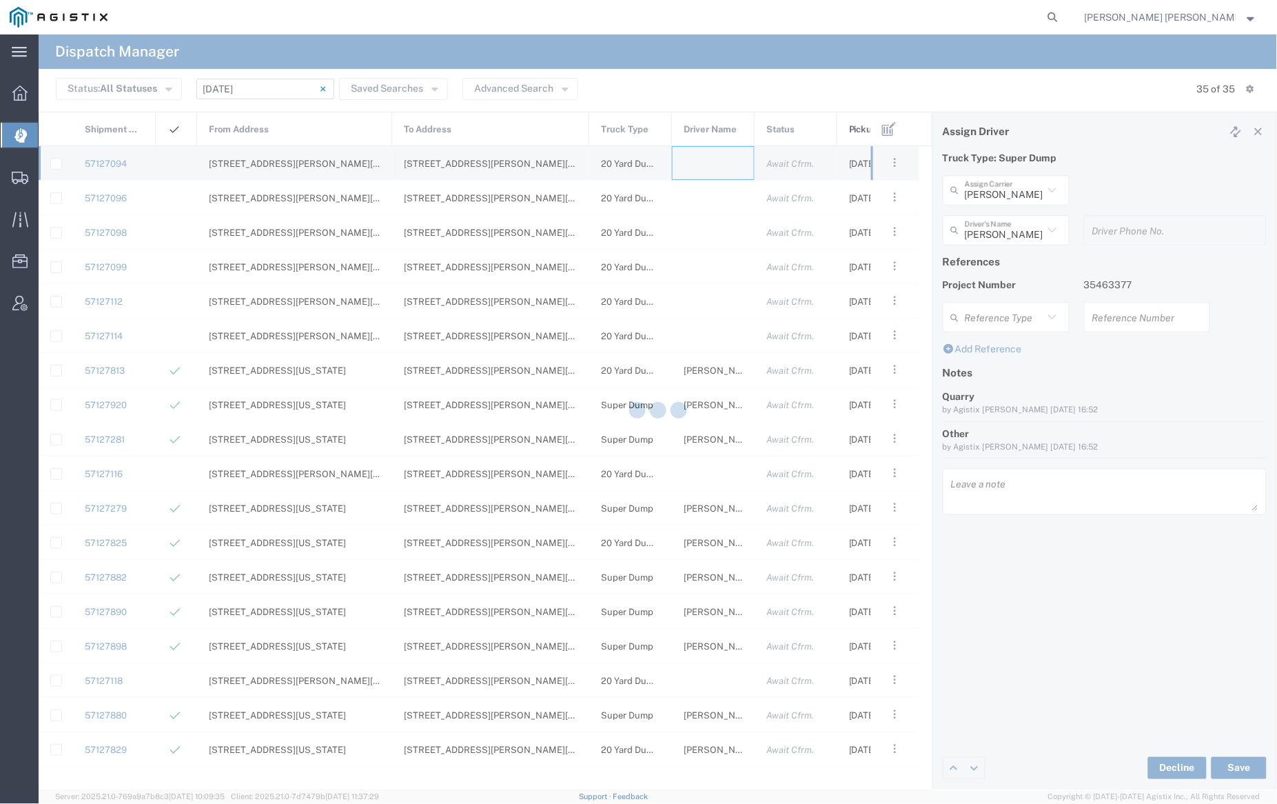
type input "[PERSON_NAME] Trucking"
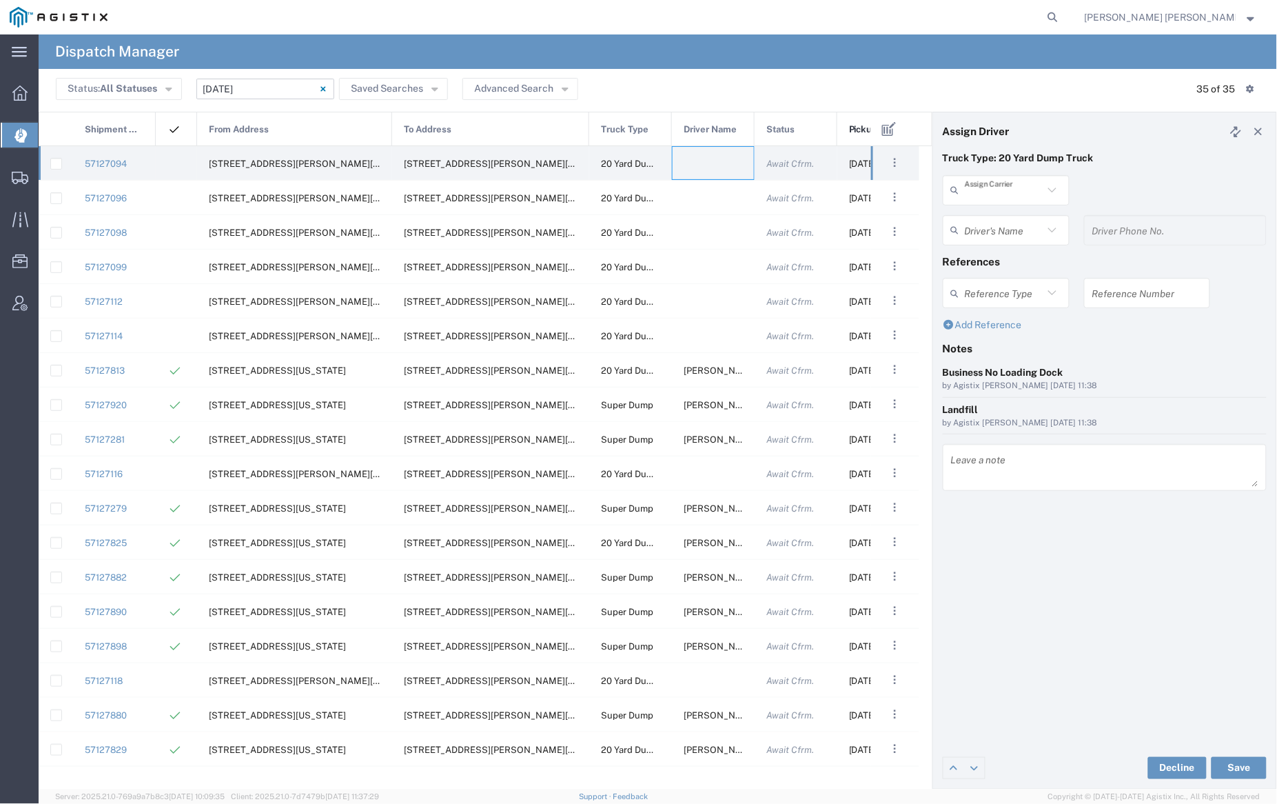
click at [1000, 189] on input "text" at bounding box center [1004, 190] width 79 height 24
click at [1010, 230] on span "Neles Trucking" at bounding box center [1006, 224] width 125 height 21
type input "Neles Trucking"
click at [1008, 219] on input "text" at bounding box center [1008, 230] width 87 height 24
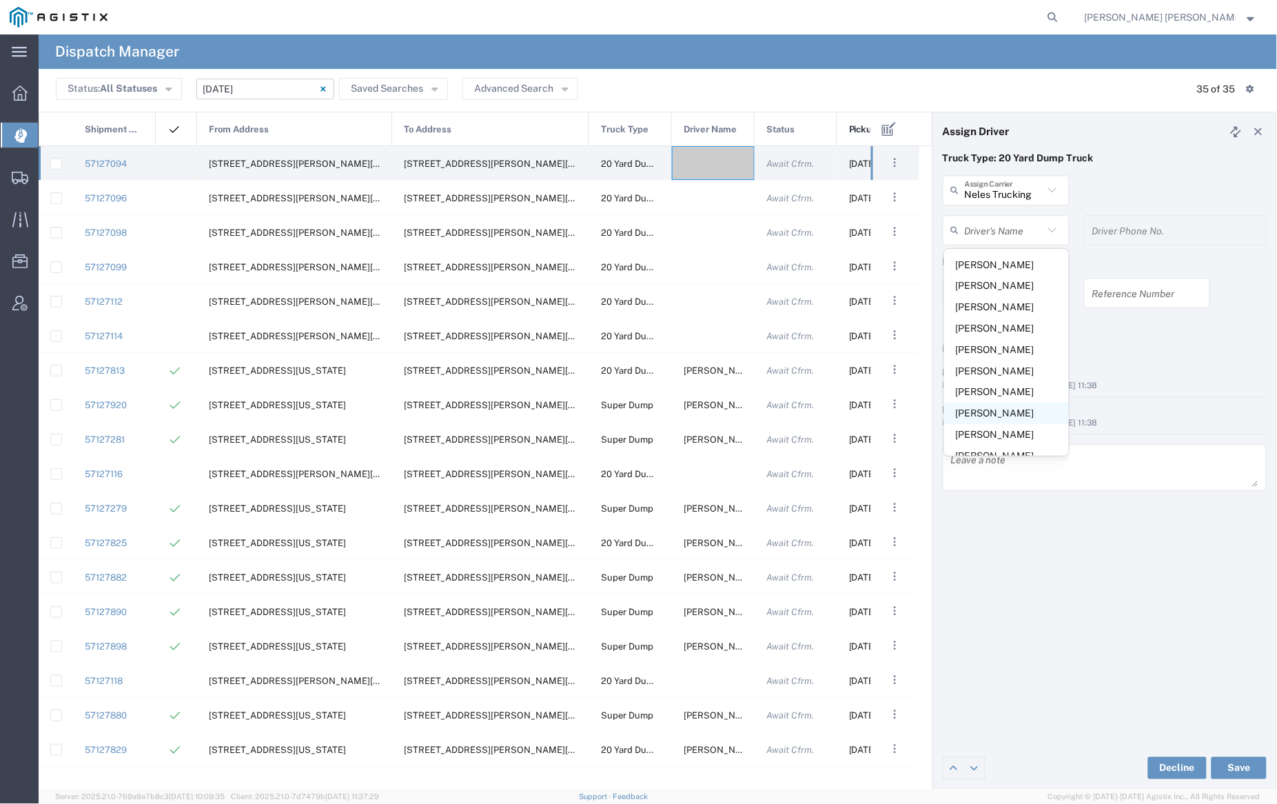
click at [979, 416] on span "[PERSON_NAME]" at bounding box center [1006, 412] width 125 height 21
type input "[PERSON_NAME]"
type input "7076415781"
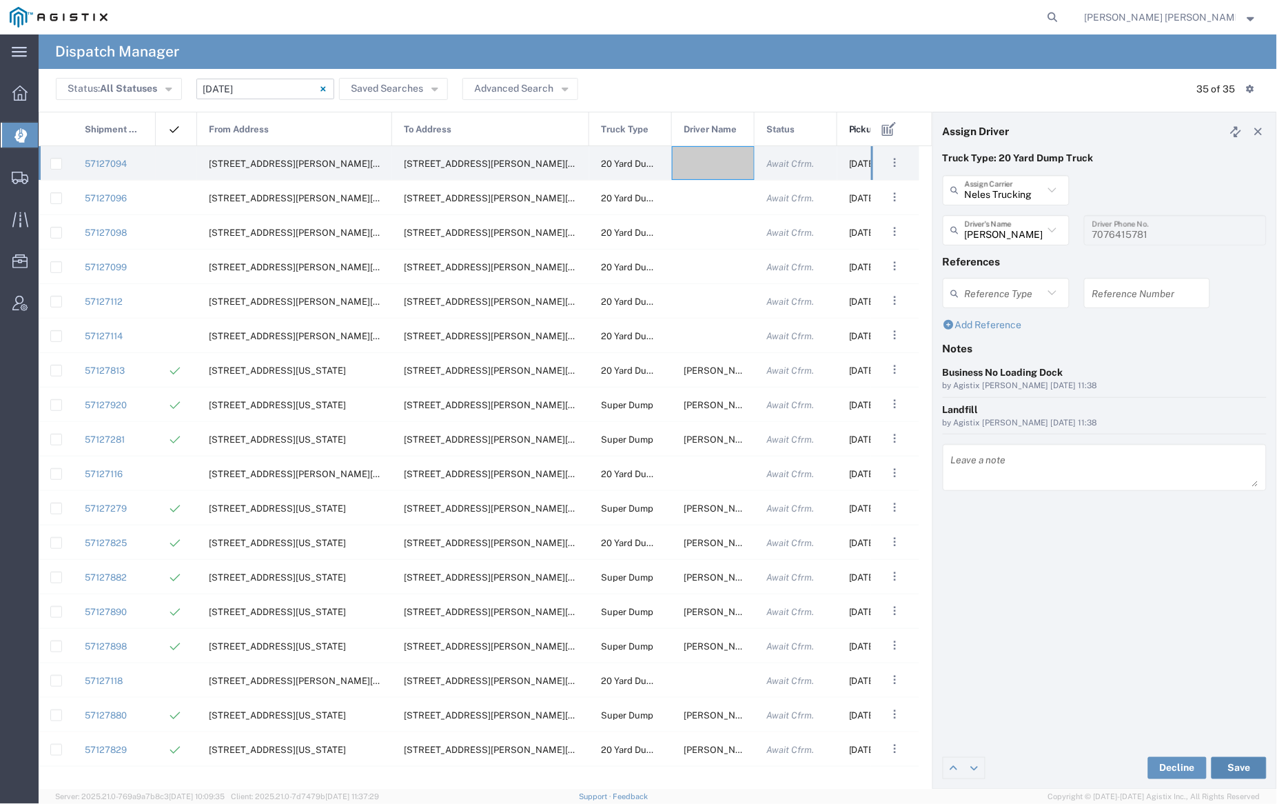
click at [1240, 767] on button "Save" at bounding box center [1239, 768] width 55 height 22
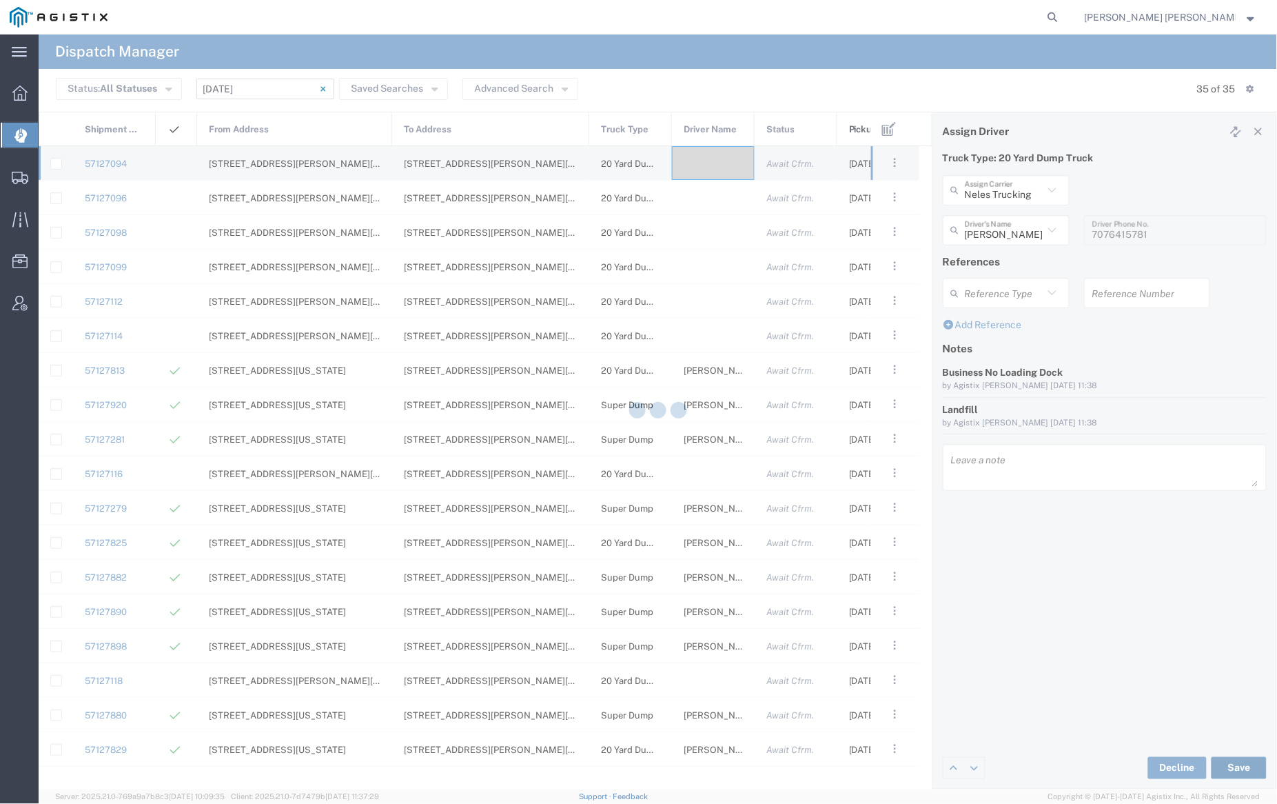
type input "[PERSON_NAME]"
type input "Neles Trucking"
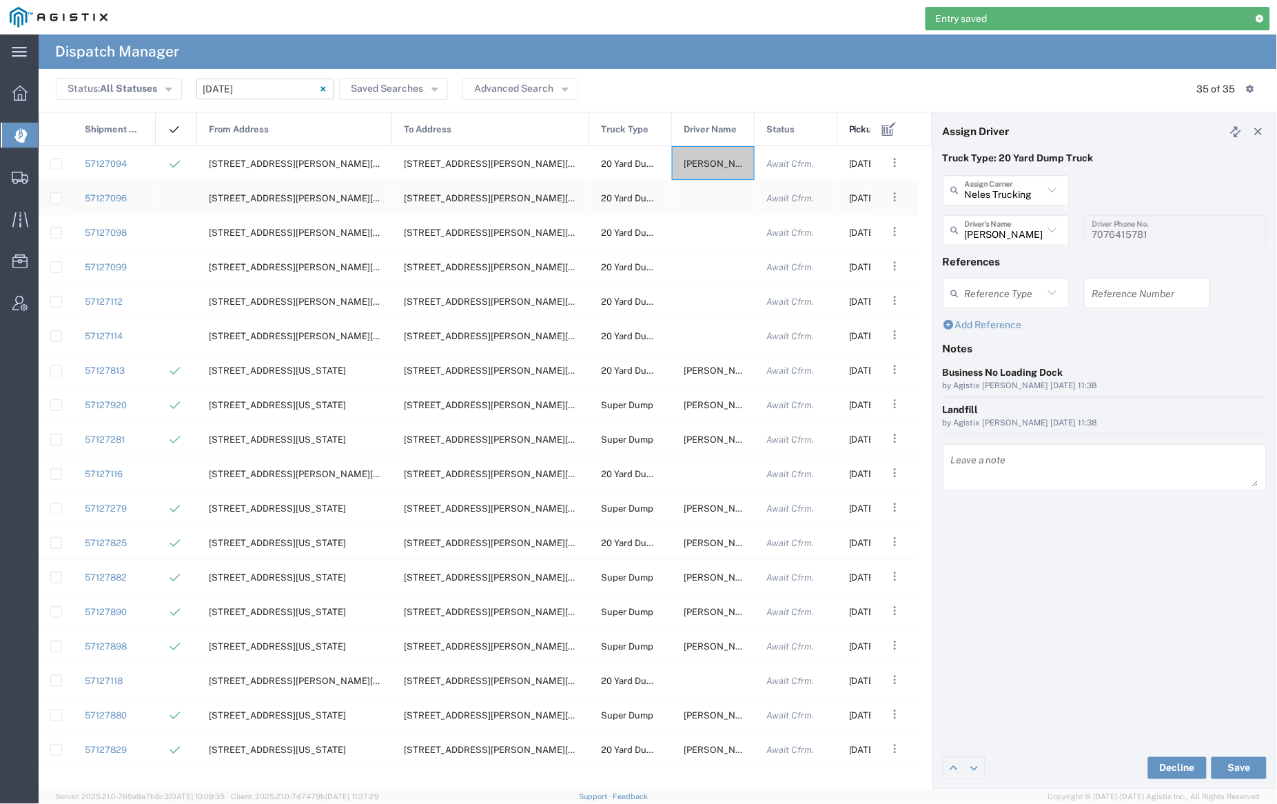
click at [716, 204] on div at bounding box center [713, 198] width 83 height 34
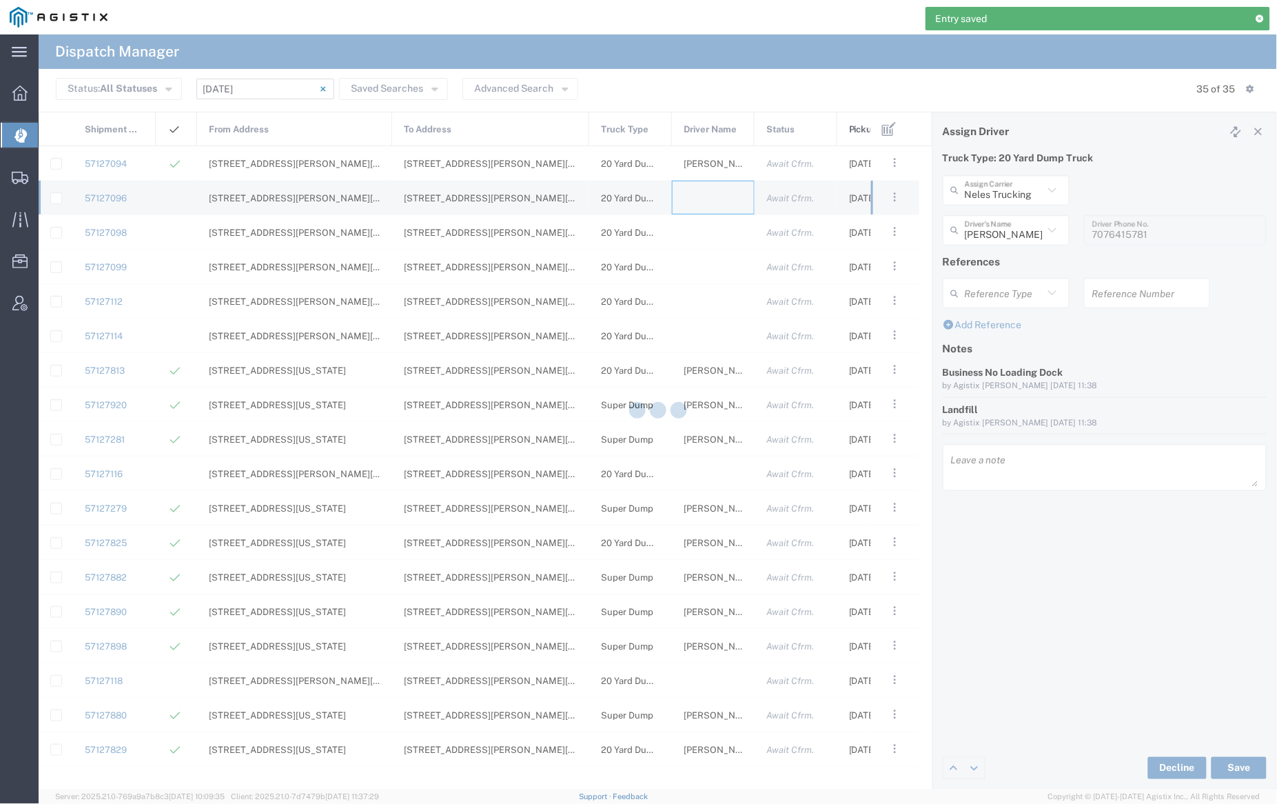
type input "[PERSON_NAME] Trucking"
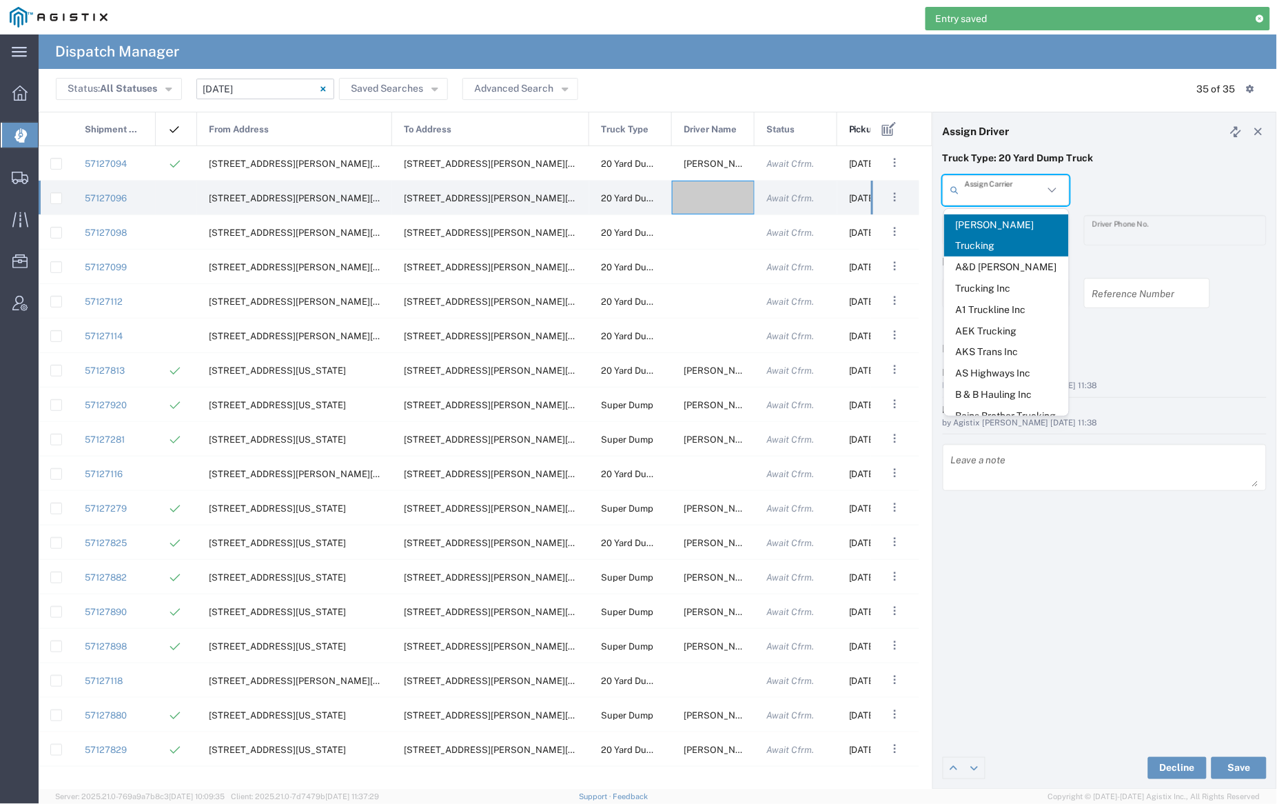
click at [998, 192] on input "text" at bounding box center [1004, 190] width 79 height 24
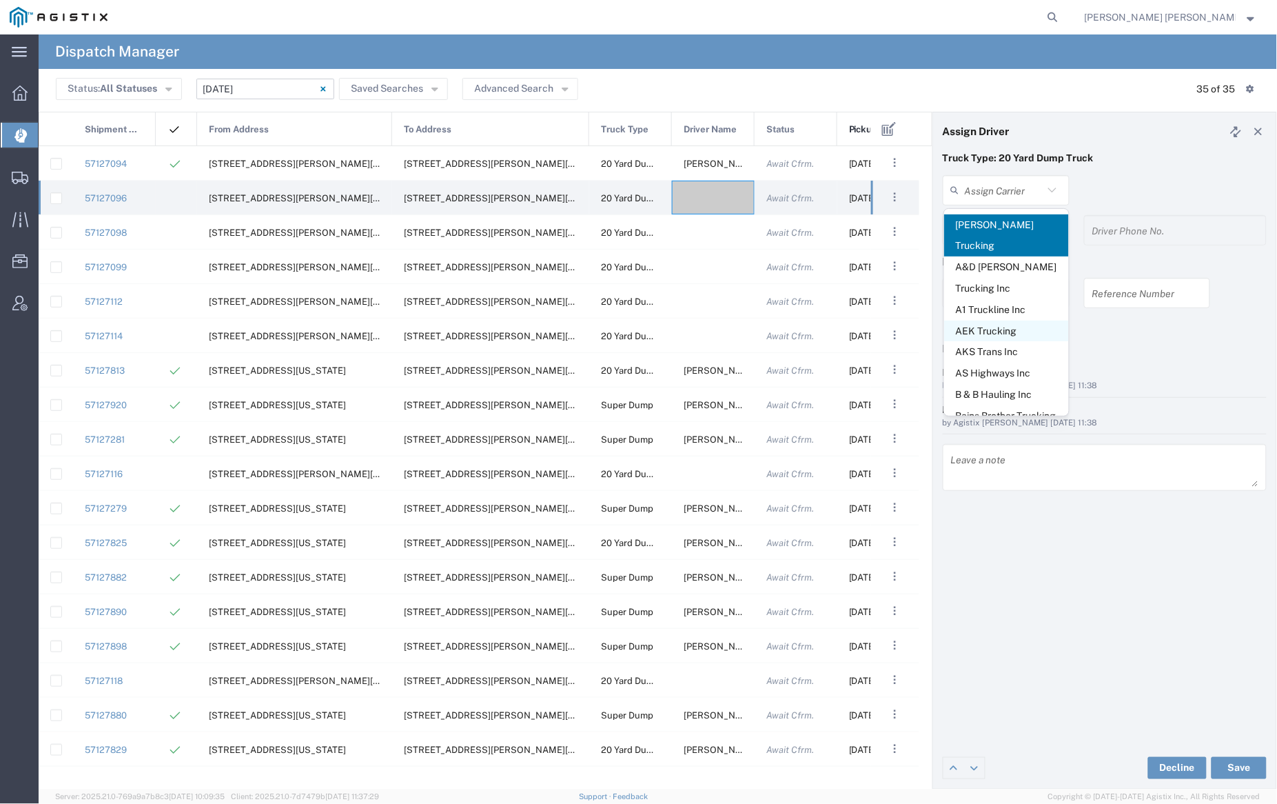
click at [978, 320] on span "AEK Trucking" at bounding box center [1006, 330] width 125 height 21
type input "AEK Trucking"
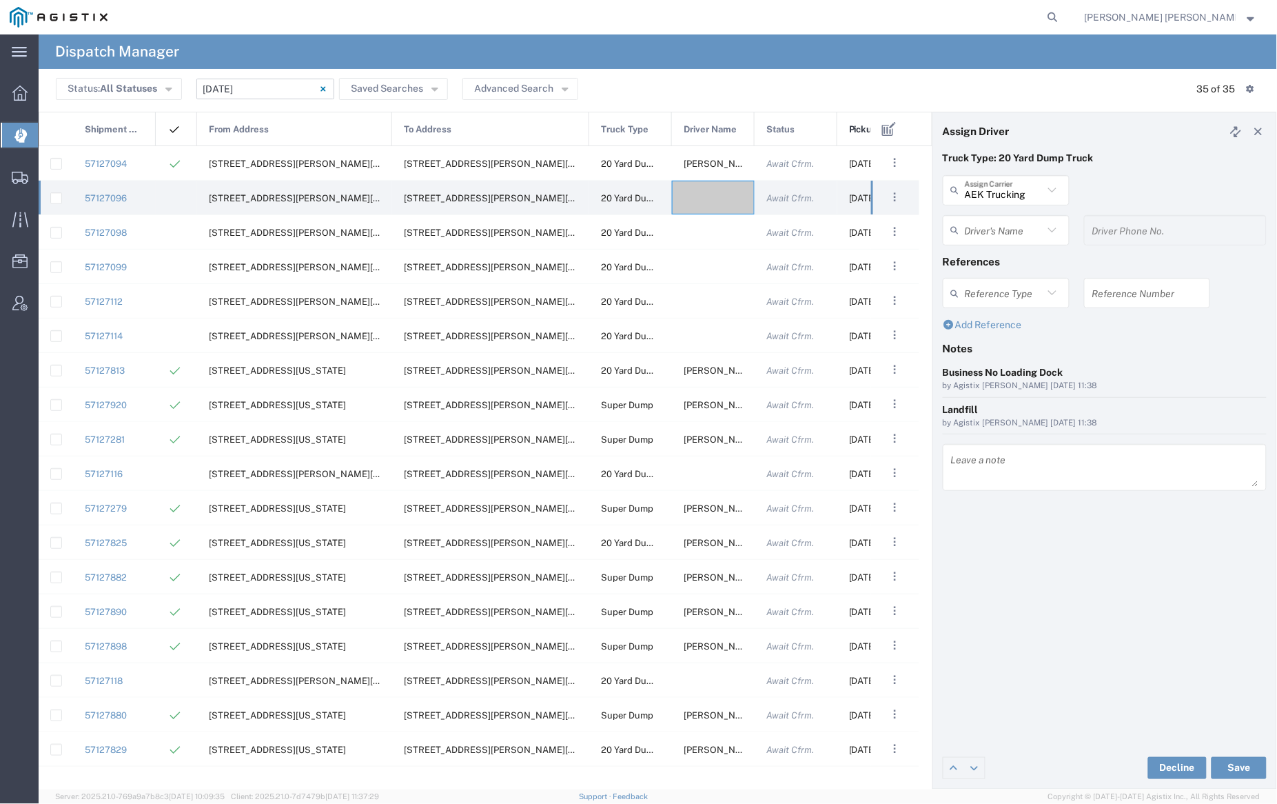
click at [977, 228] on input "text" at bounding box center [1004, 230] width 79 height 24
click at [1006, 265] on span "[PERSON_NAME]" at bounding box center [1006, 264] width 125 height 21
type input "[PERSON_NAME]"
type input "7075800290"
click at [1247, 766] on button "Save" at bounding box center [1239, 768] width 55 height 22
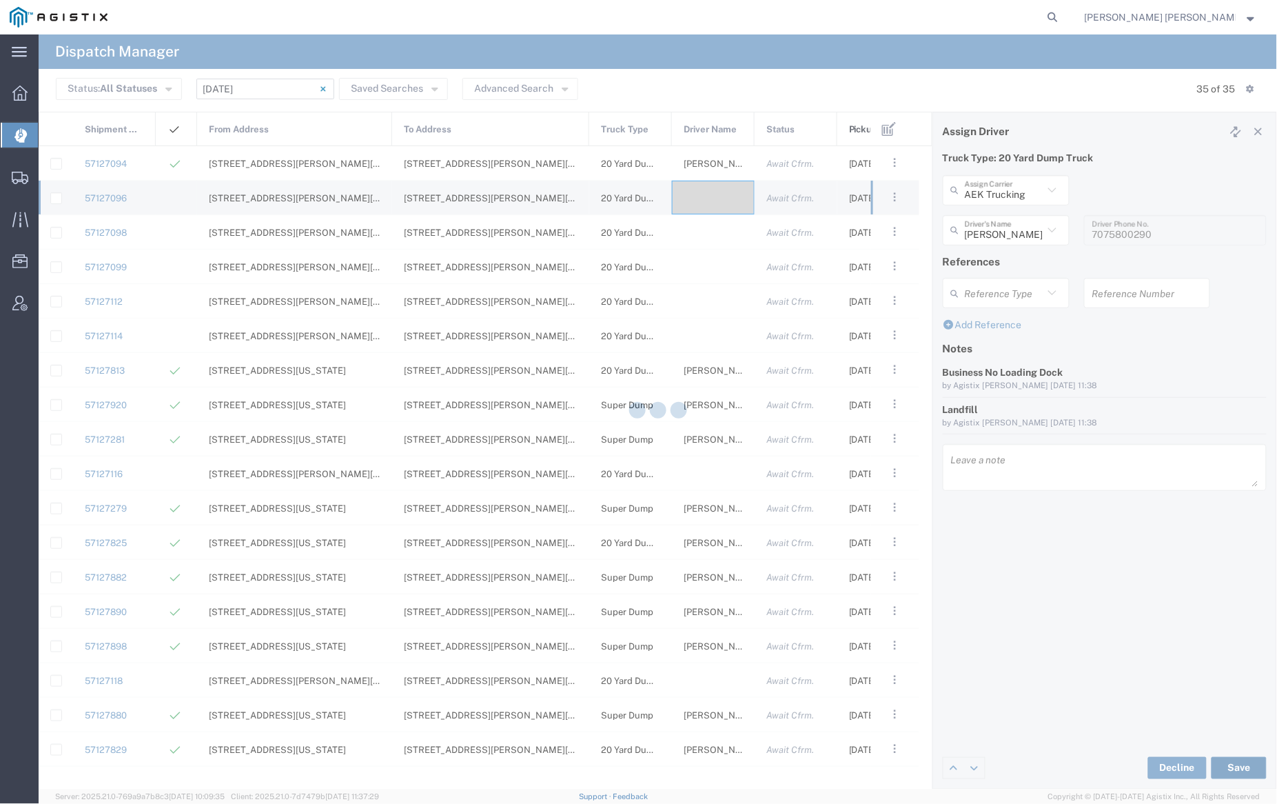
type input "[PERSON_NAME]"
type input "AEK Trucking"
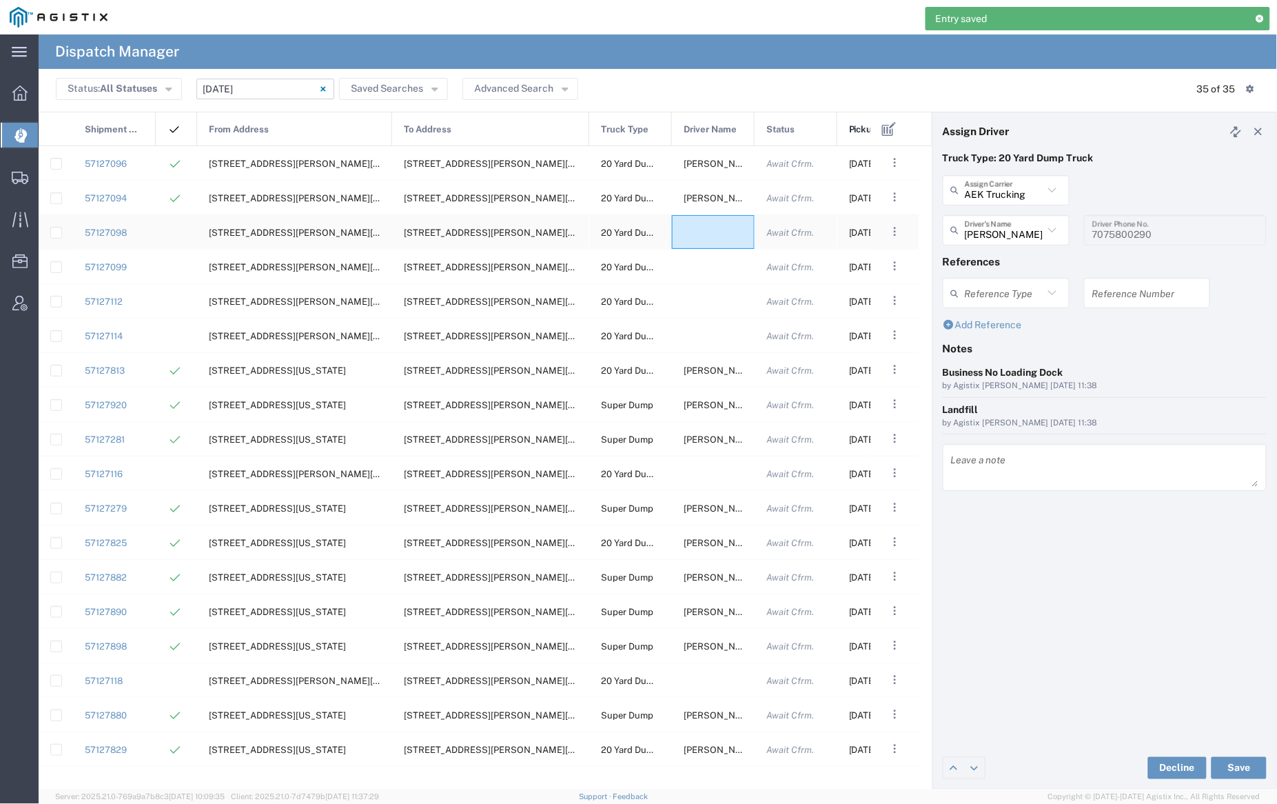
click at [713, 230] on div at bounding box center [713, 232] width 83 height 34
click at [994, 189] on input "text" at bounding box center [1004, 190] width 79 height 24
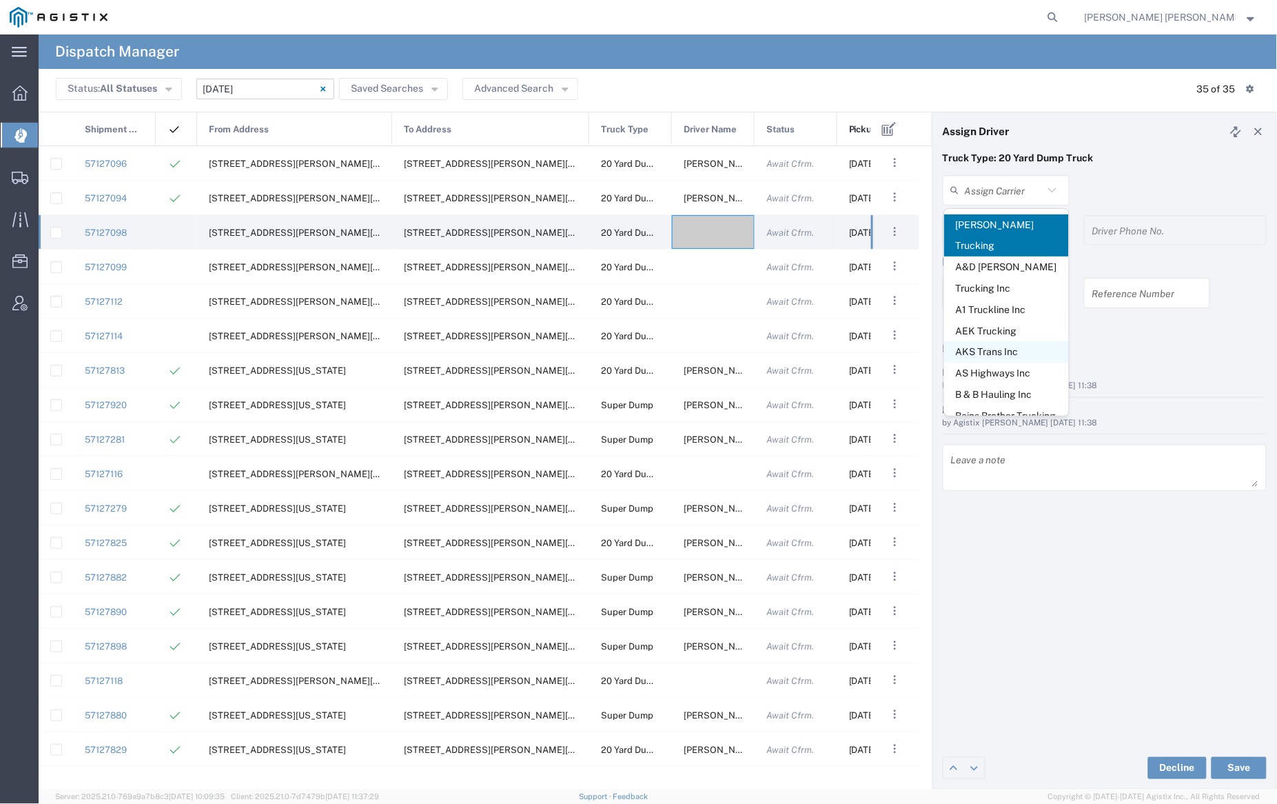
click at [1034, 341] on span "AKS Trans Inc" at bounding box center [1006, 351] width 125 height 21
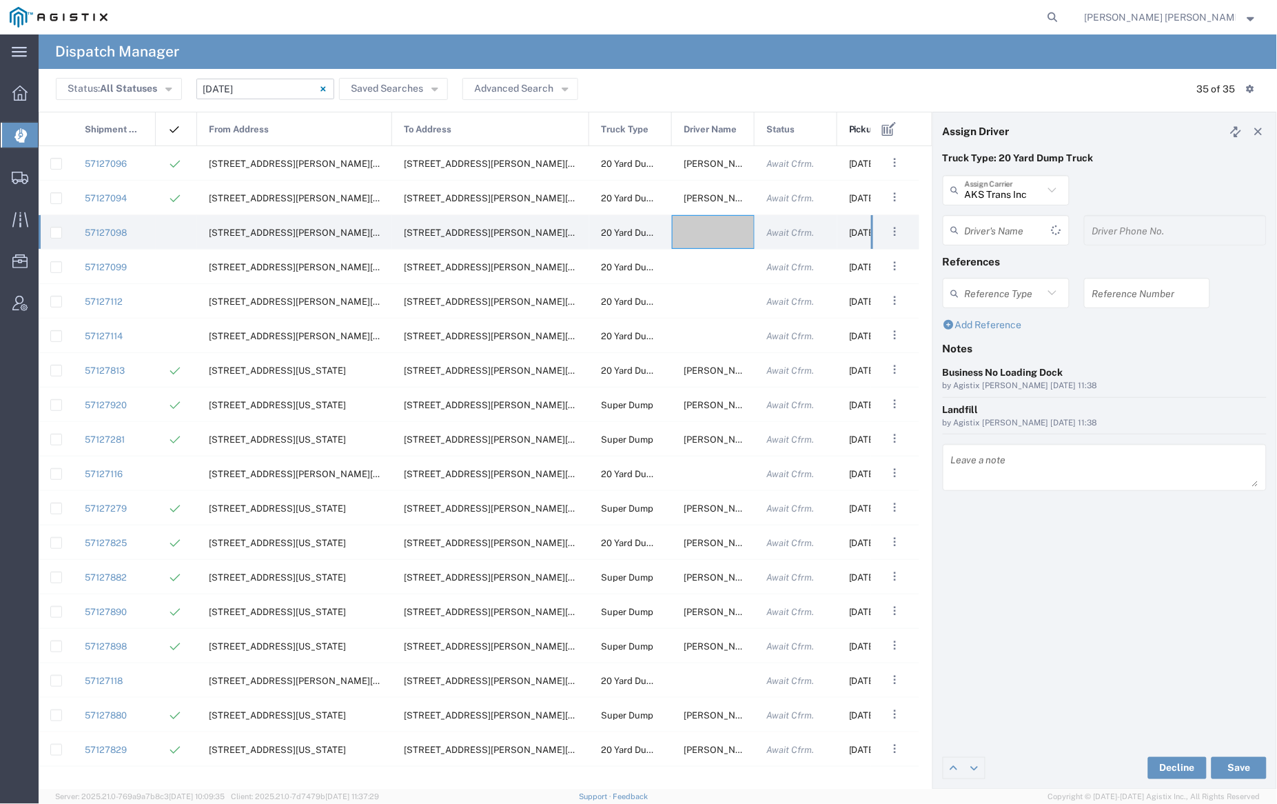
click at [1016, 232] on input "text" at bounding box center [1008, 230] width 87 height 24
click at [1028, 265] on span "Ak Rohit" at bounding box center [1006, 264] width 125 height 21
click at [1245, 768] on button "Save" at bounding box center [1239, 768] width 55 height 22
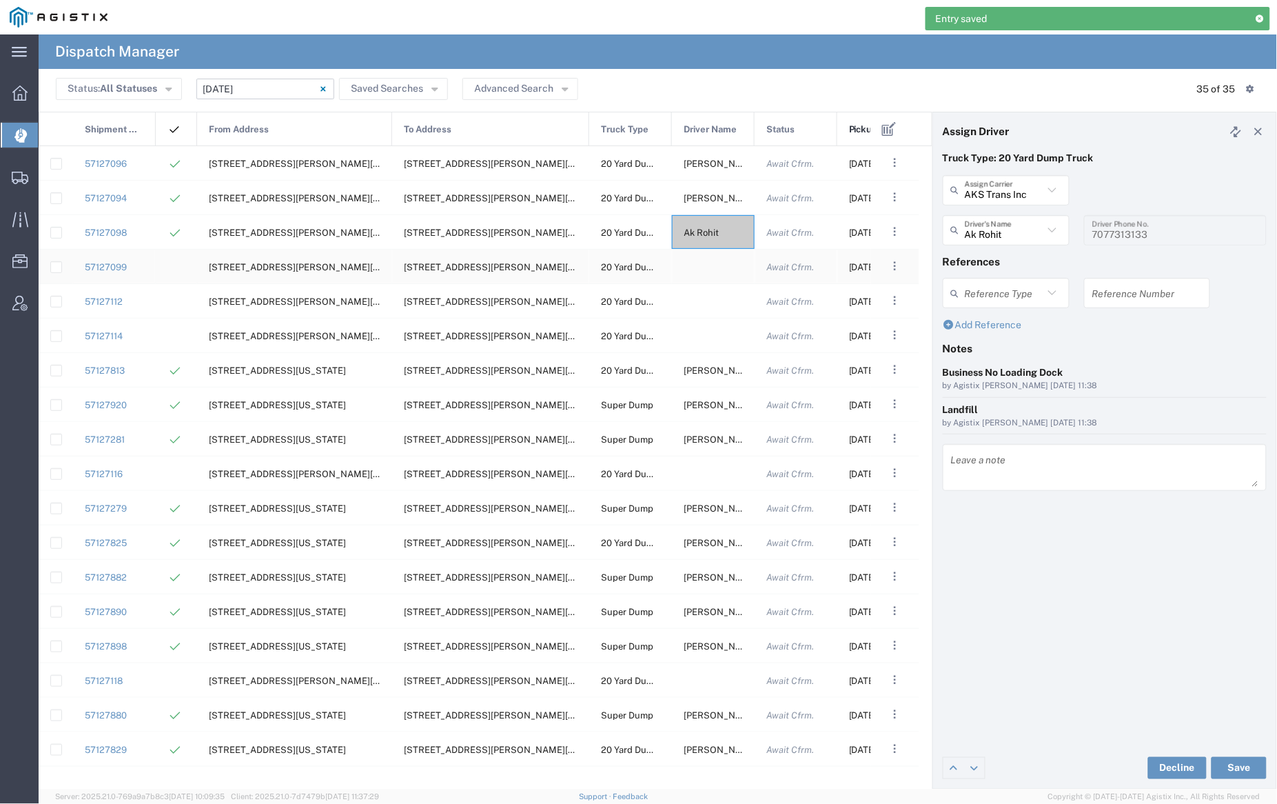
click at [707, 265] on div at bounding box center [713, 266] width 83 height 34
click at [973, 189] on input "text" at bounding box center [1004, 190] width 79 height 24
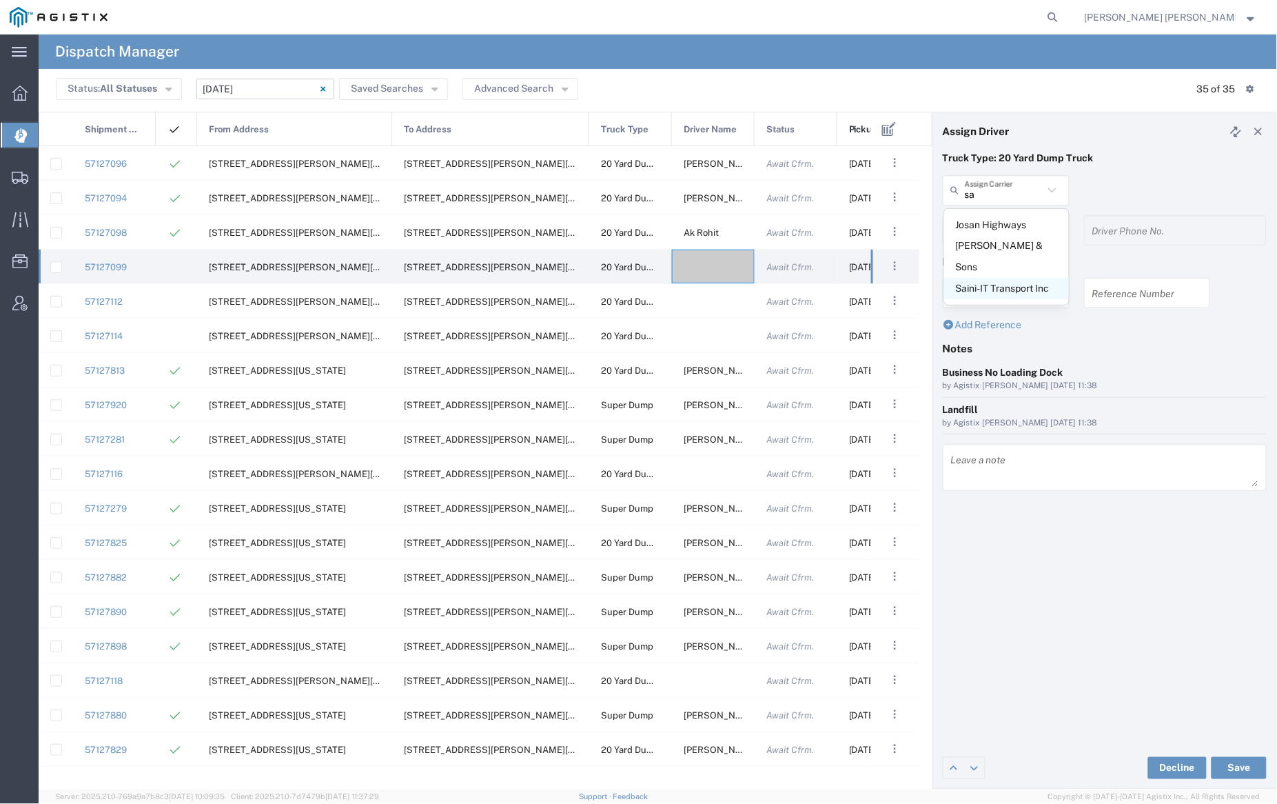
click at [990, 278] on span "Saini-IT Transport Inc" at bounding box center [1006, 288] width 125 height 21
click at [986, 232] on input "text" at bounding box center [1004, 230] width 79 height 24
click at [992, 266] on span "[PERSON_NAME]" at bounding box center [1006, 264] width 125 height 21
click at [1237, 767] on button "Save" at bounding box center [1239, 768] width 55 height 22
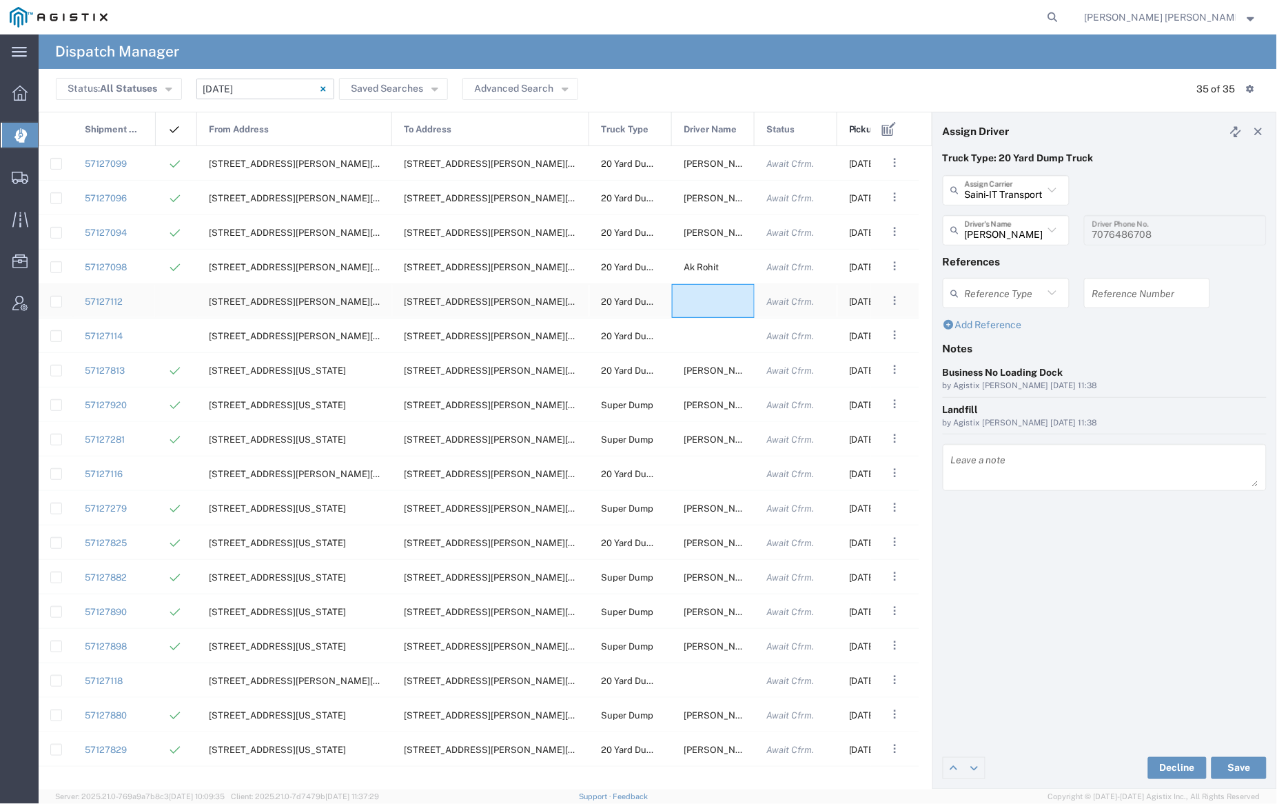
click at [713, 303] on div at bounding box center [713, 301] width 83 height 34
click at [1013, 186] on input "text" at bounding box center [1004, 190] width 79 height 24
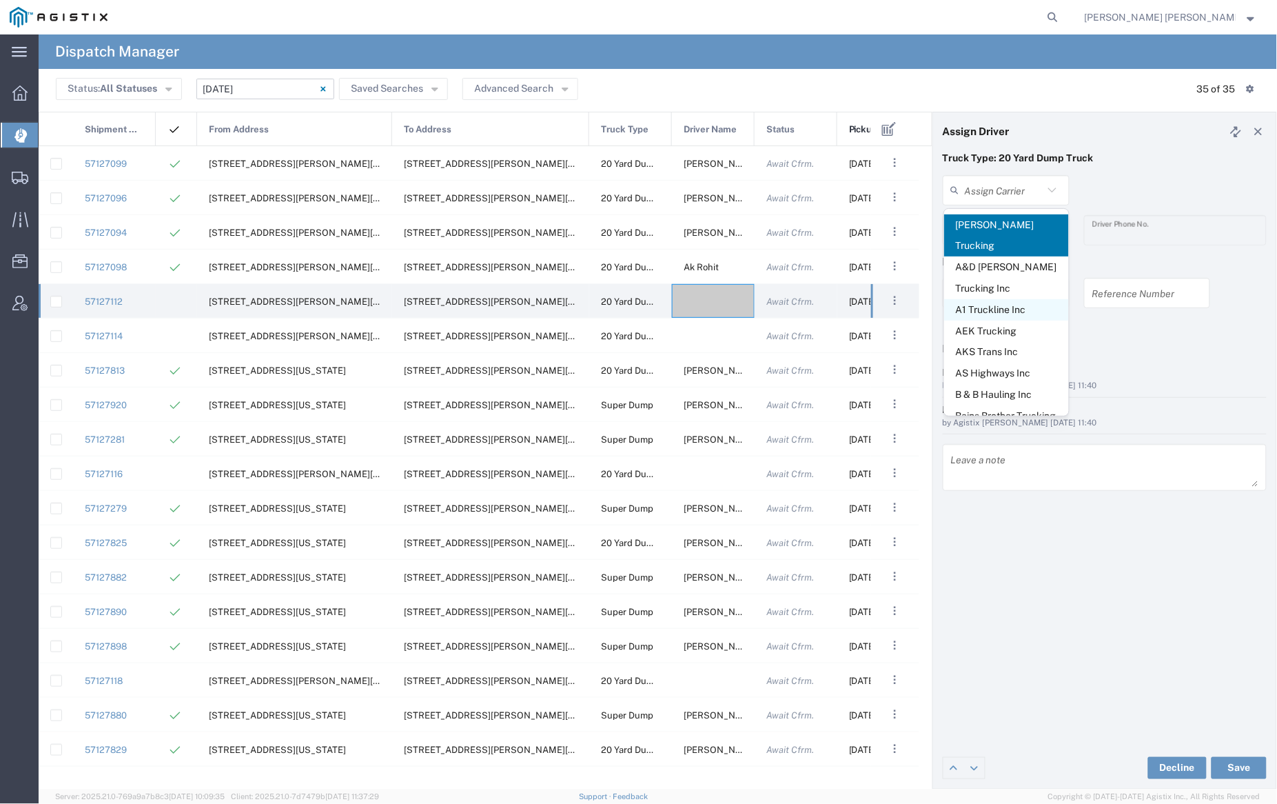
click at [1018, 299] on span "A1 Truckline Inc" at bounding box center [1006, 309] width 125 height 21
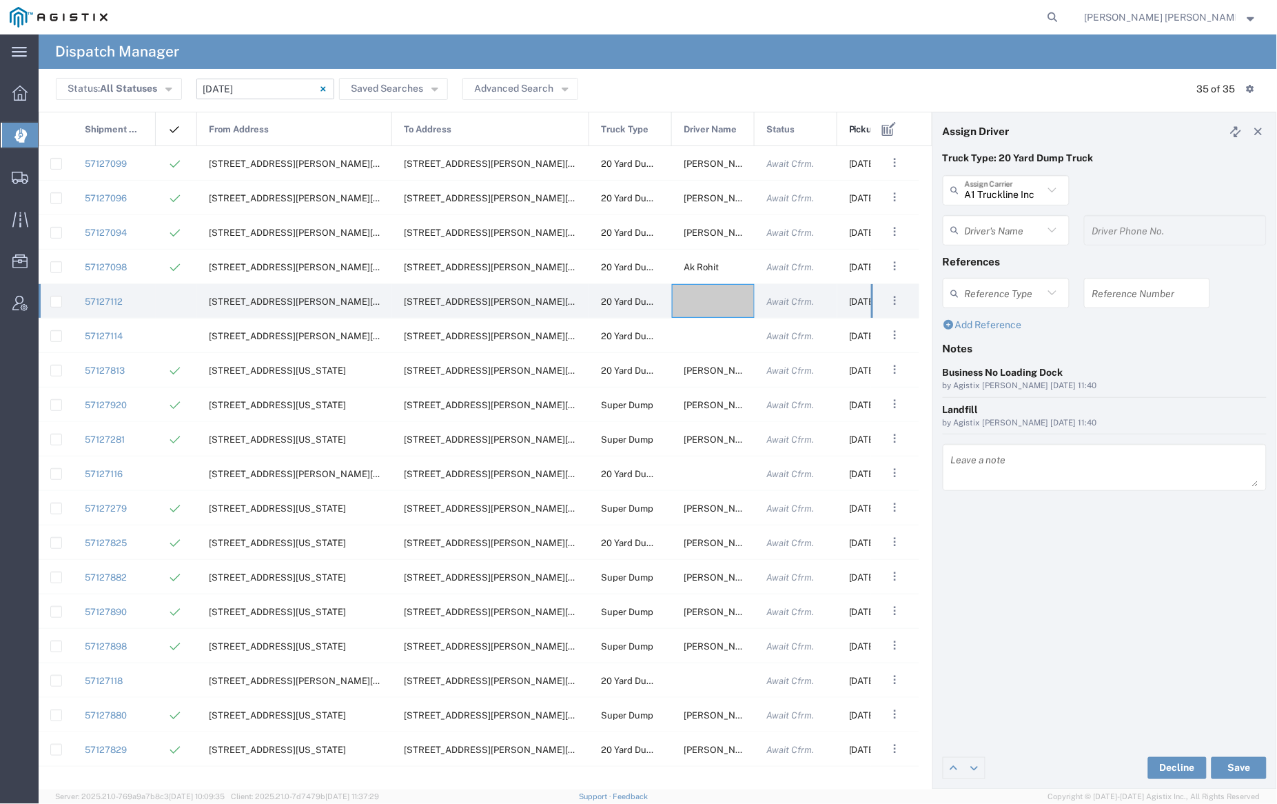
click at [999, 222] on input "text" at bounding box center [1004, 230] width 79 height 24
click at [1008, 258] on span "[PERSON_NAME]" at bounding box center [1006, 264] width 125 height 21
click at [1238, 767] on button "Save" at bounding box center [1239, 768] width 55 height 22
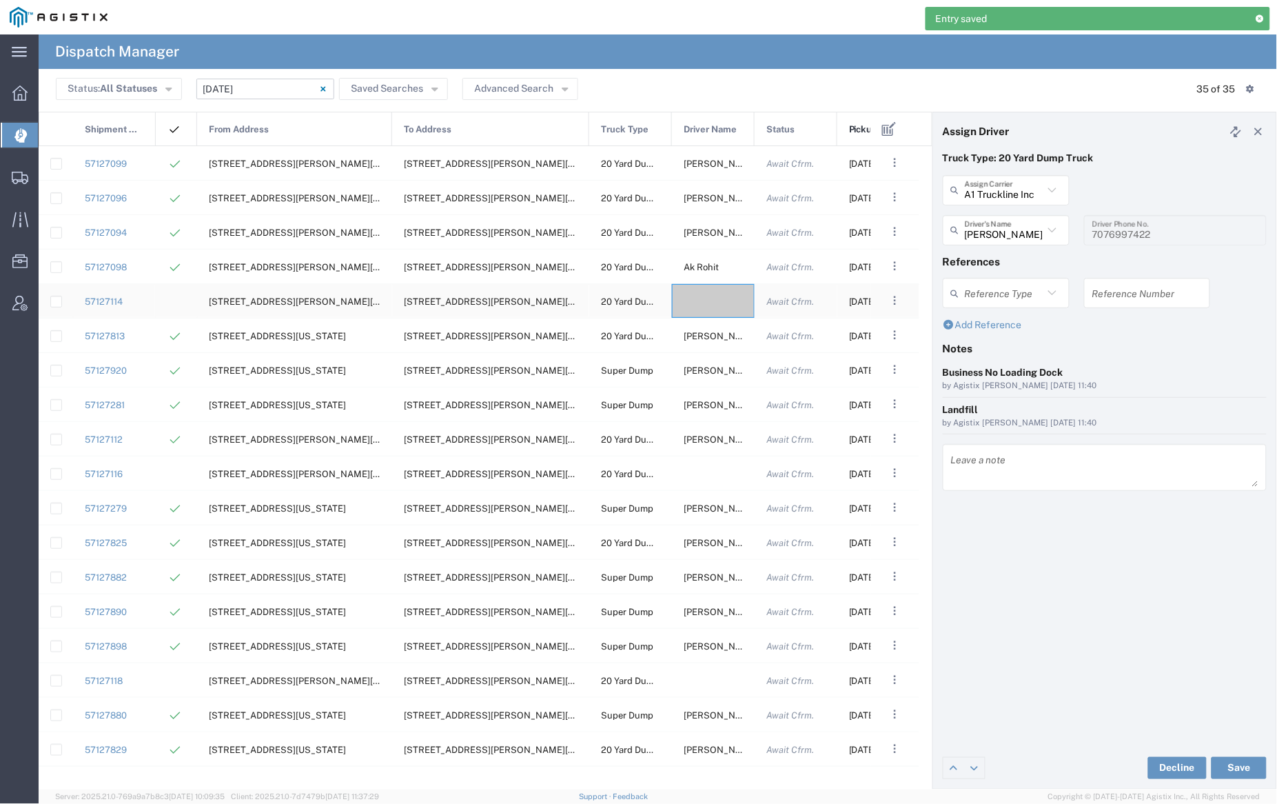
click at [702, 292] on div at bounding box center [713, 301] width 83 height 34
click at [994, 203] on div "[PERSON_NAME] Trucking Assign Carrier" at bounding box center [1006, 190] width 127 height 30
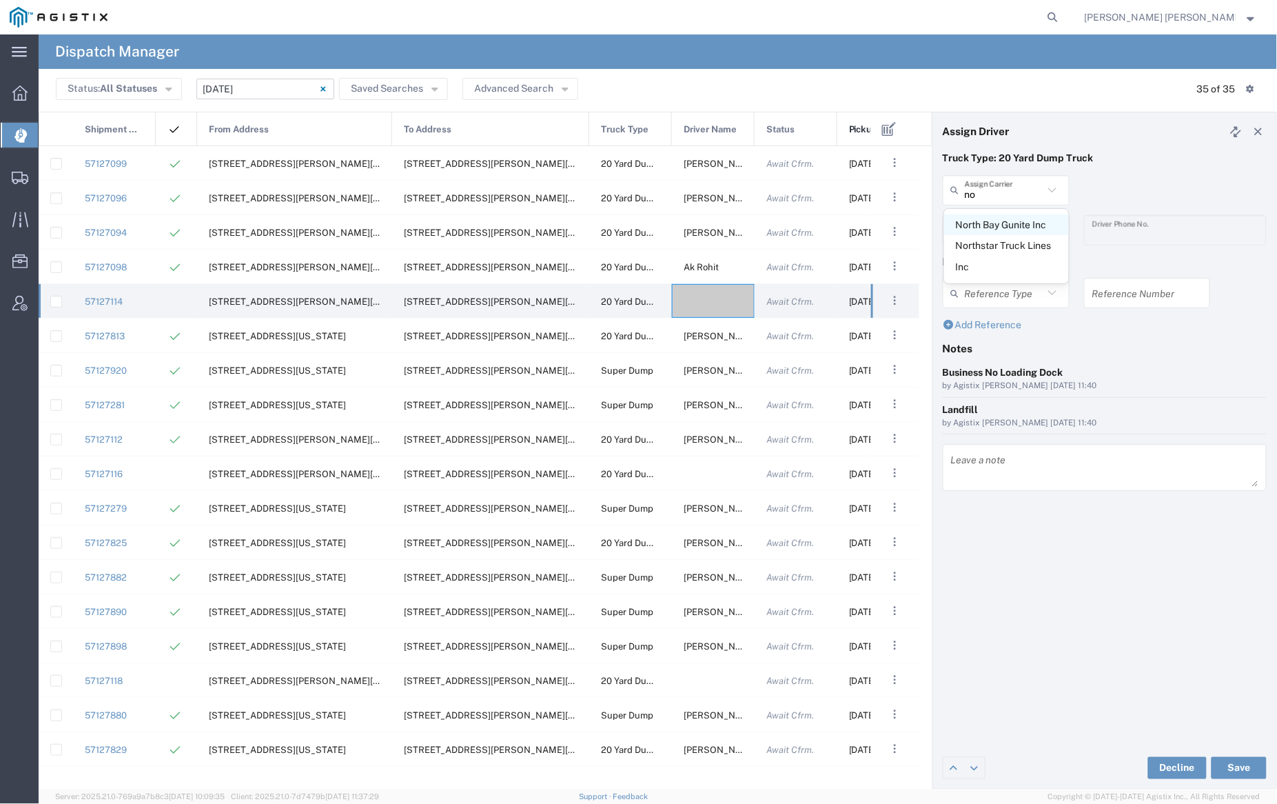
click at [1008, 226] on span "North Bay Gunite Inc" at bounding box center [1006, 224] width 125 height 21
click at [1008, 226] on input "text" at bounding box center [1008, 230] width 87 height 24
click at [1017, 258] on span "[PERSON_NAME]" at bounding box center [1006, 264] width 125 height 21
click at [1236, 768] on button "Save" at bounding box center [1239, 768] width 55 height 22
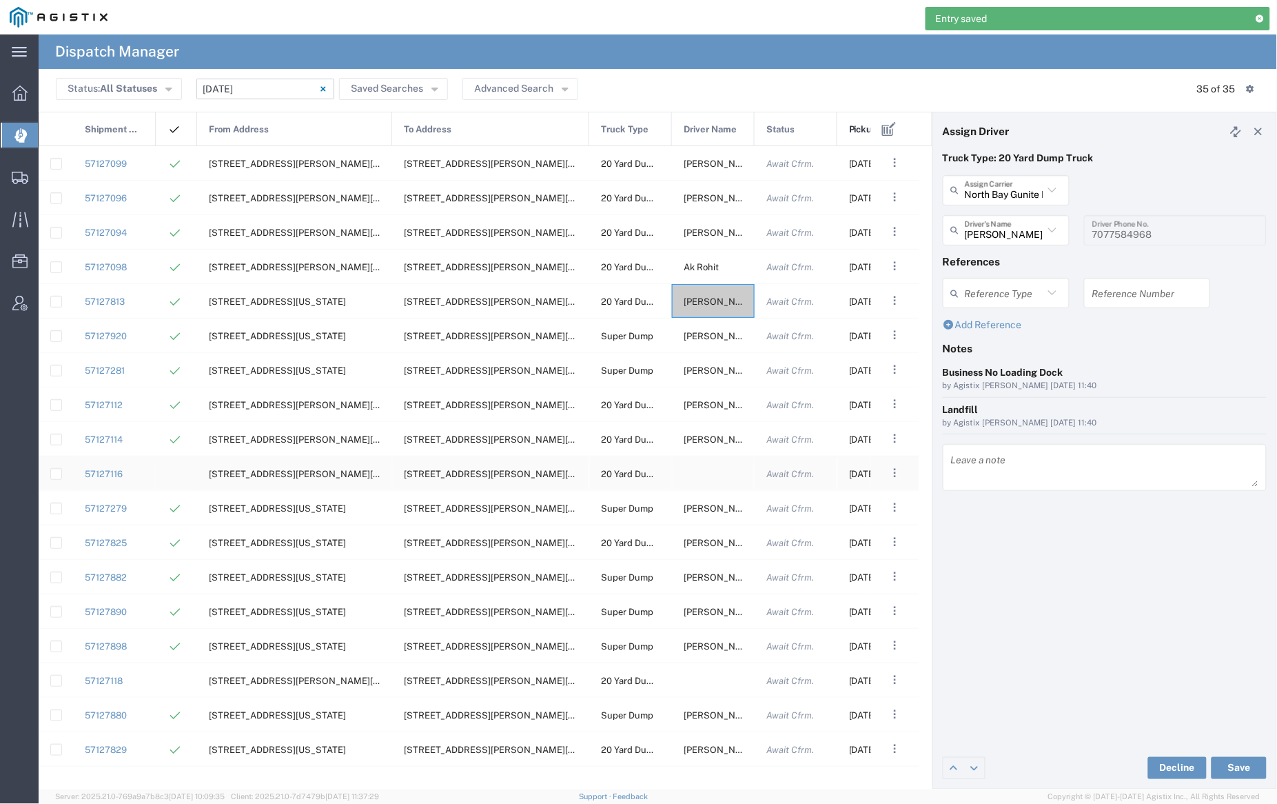
click at [706, 472] on div at bounding box center [713, 473] width 83 height 34
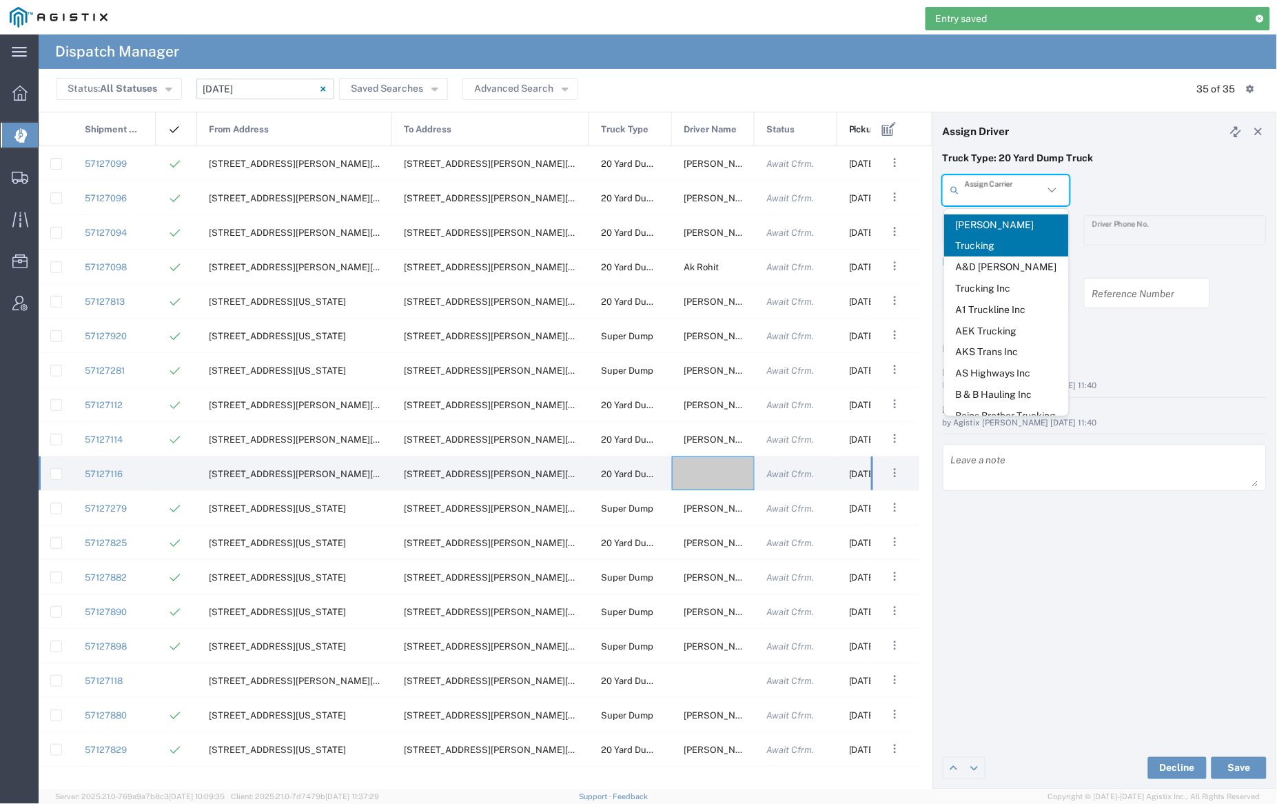
click at [990, 190] on input "text" at bounding box center [1004, 190] width 79 height 24
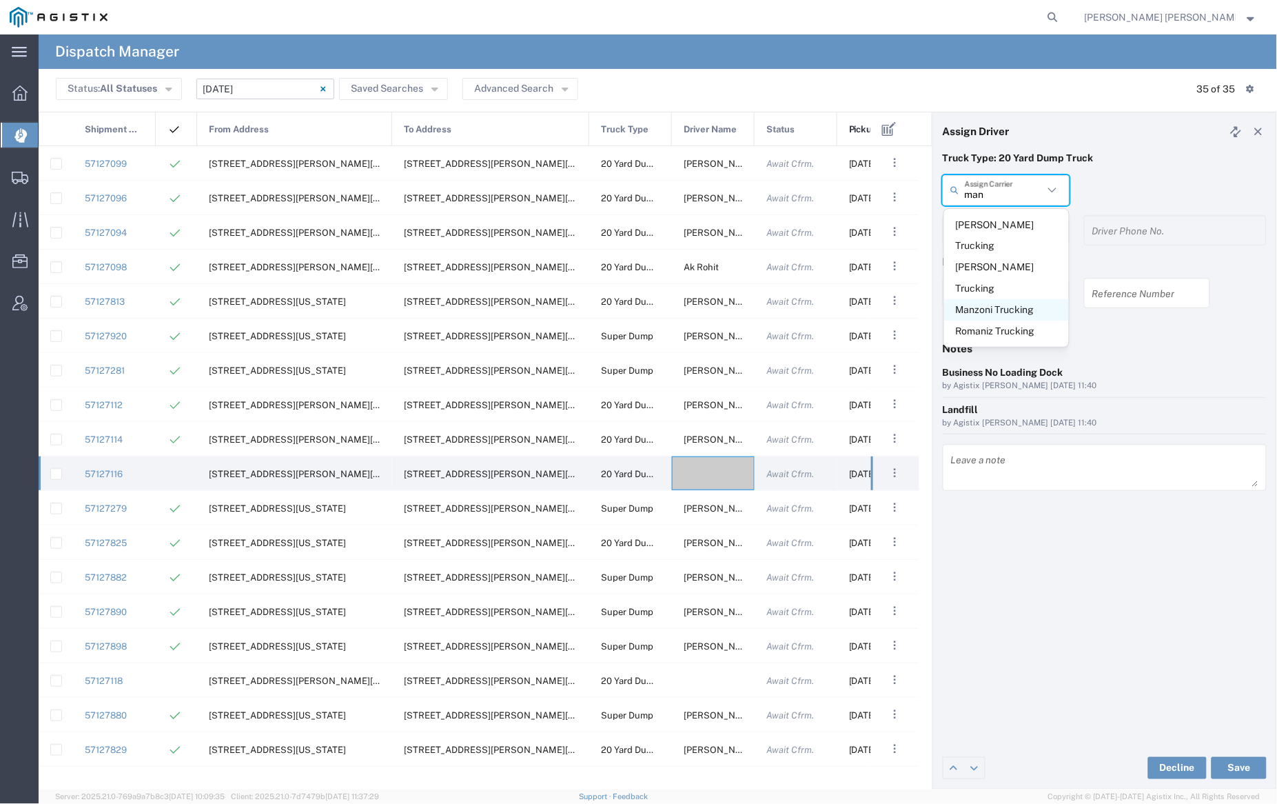
click at [997, 299] on span "Manzoni Trucking" at bounding box center [1006, 309] width 125 height 21
click at [985, 221] on input "text" at bounding box center [1008, 230] width 87 height 24
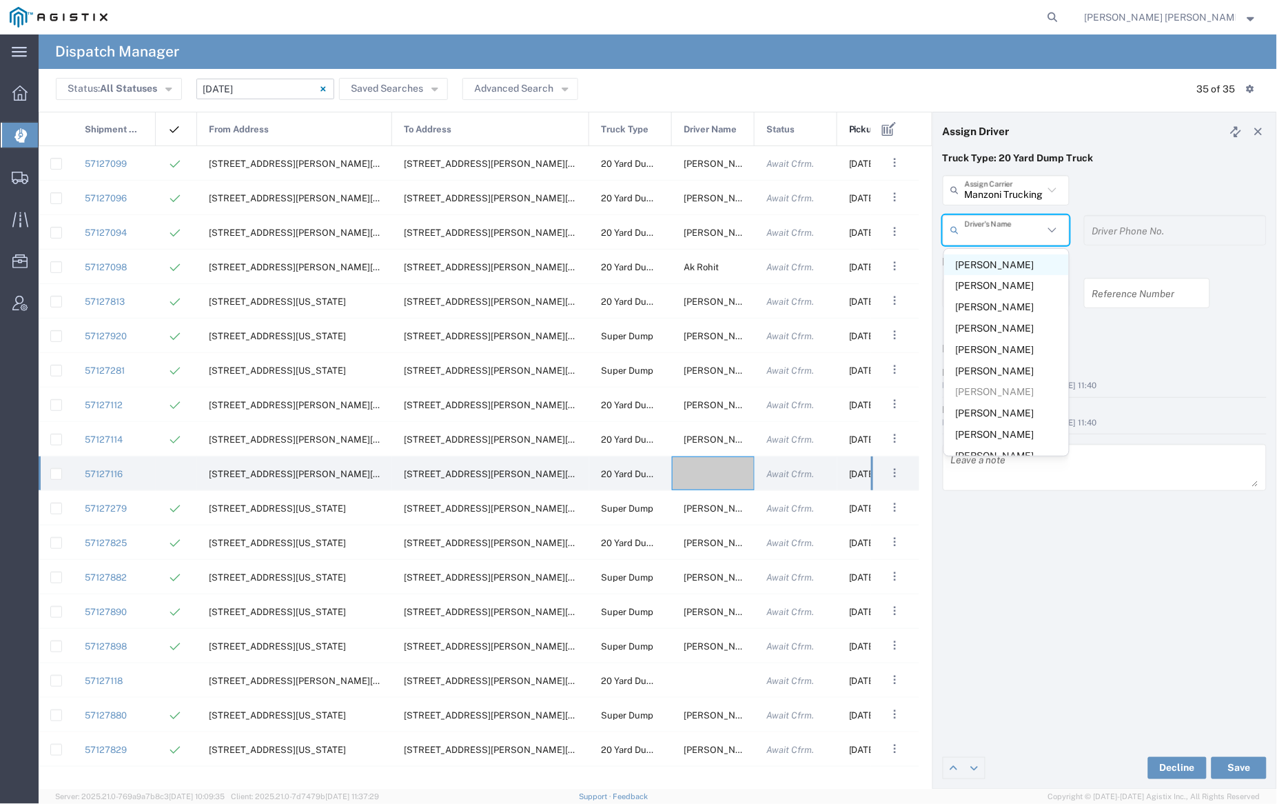
click at [996, 261] on span "[PERSON_NAME]" at bounding box center [1006, 264] width 125 height 21
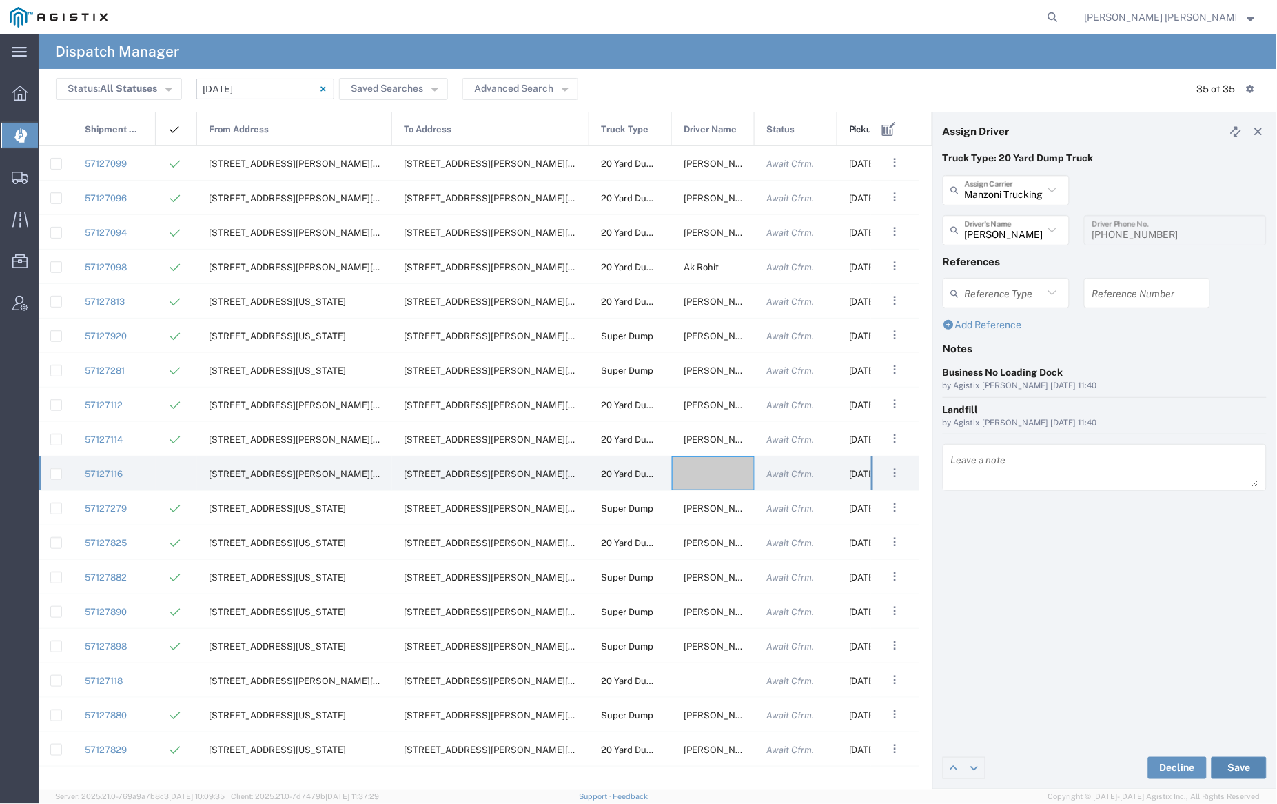
click at [1241, 764] on button "Save" at bounding box center [1239, 768] width 55 height 22
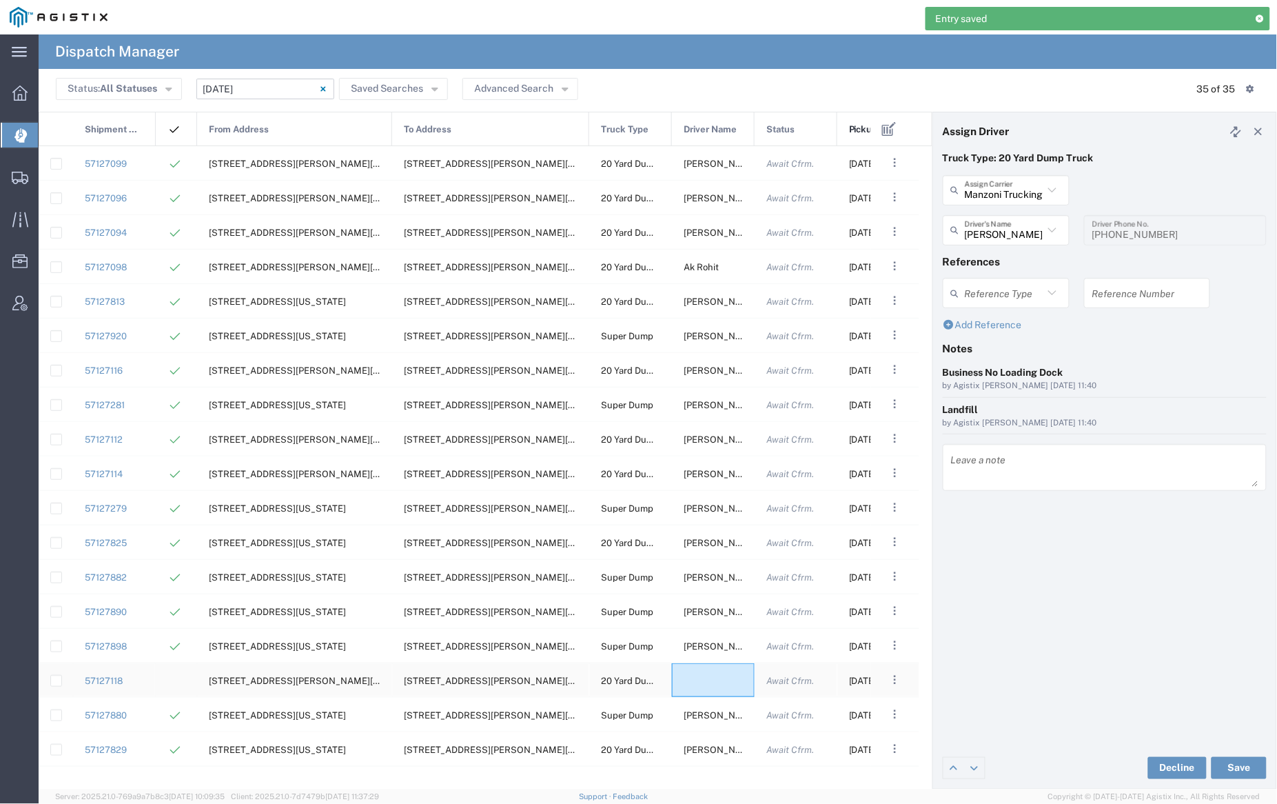
click at [711, 680] on div at bounding box center [713, 680] width 83 height 34
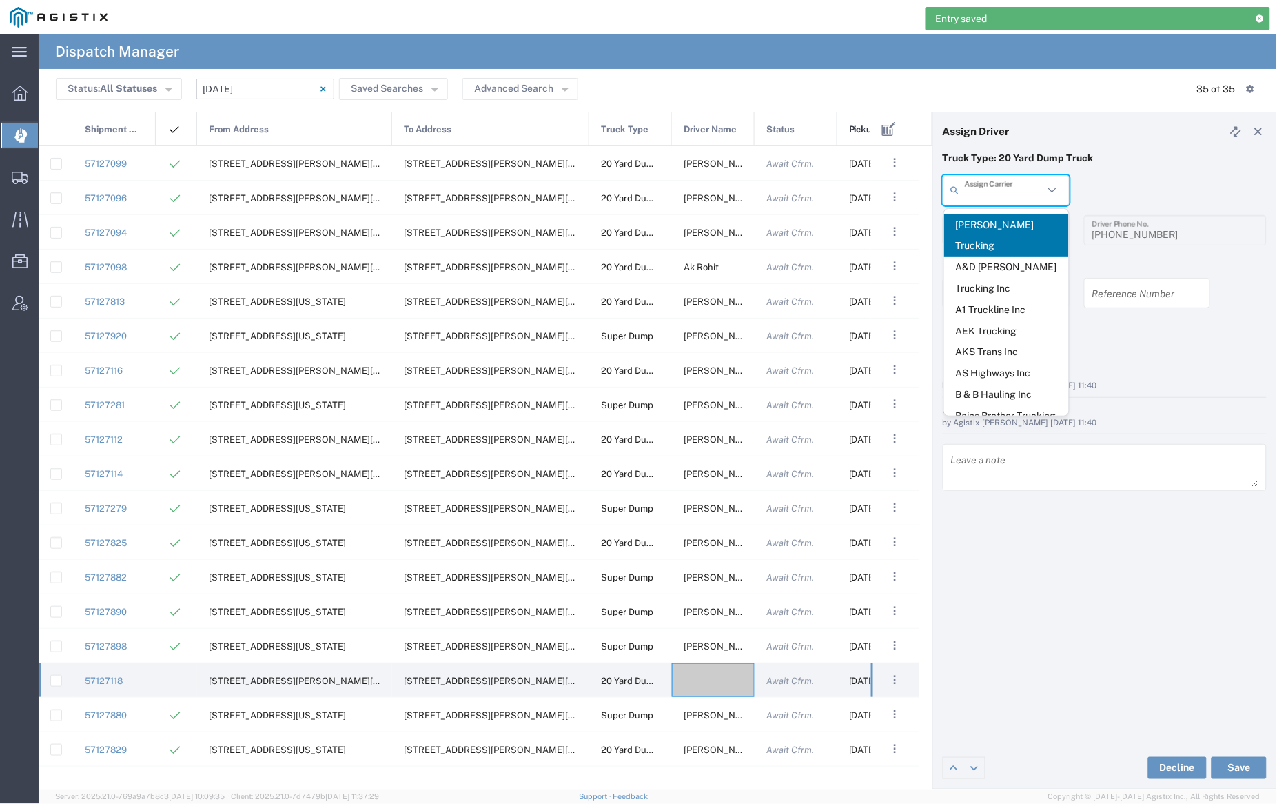
click at [1023, 196] on input "text" at bounding box center [1004, 190] width 79 height 24
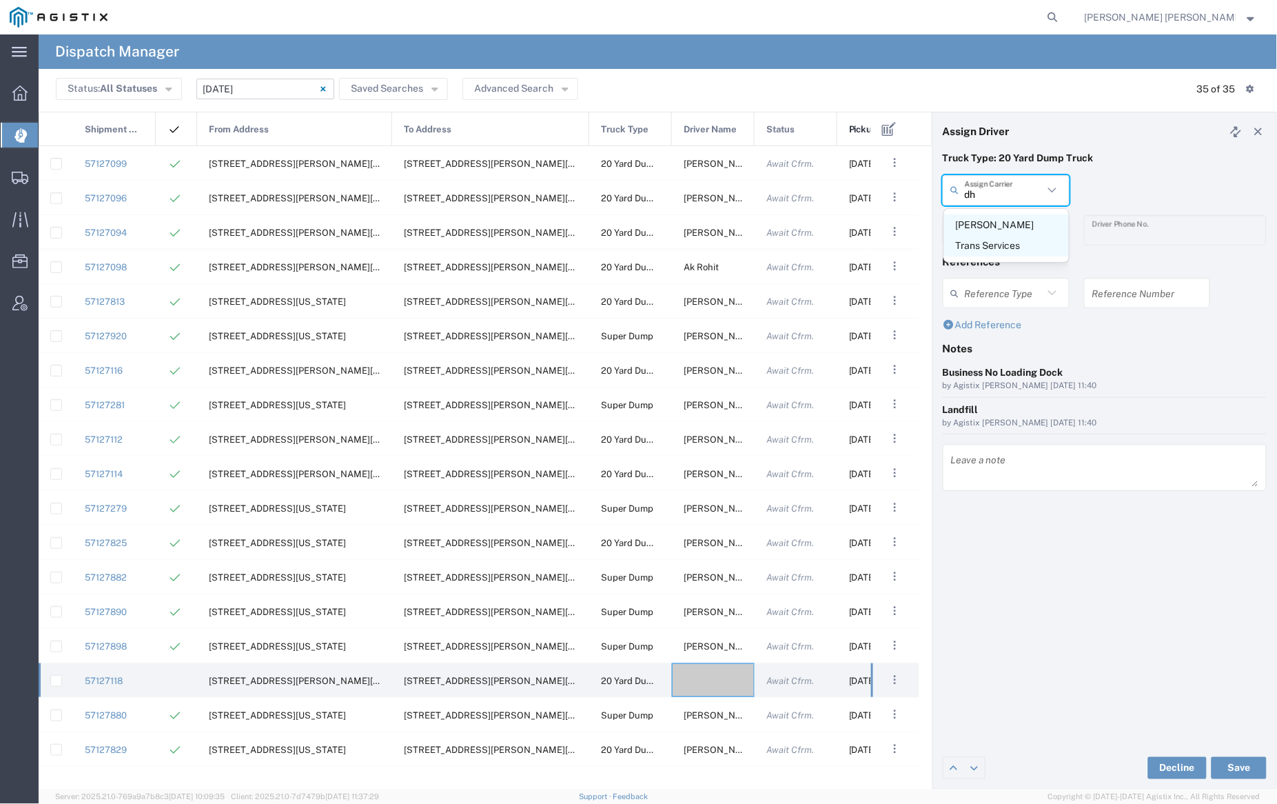
click at [1022, 222] on span "[PERSON_NAME] Trans Services" at bounding box center [1006, 235] width 125 height 43
click at [1015, 230] on input "text" at bounding box center [1004, 230] width 79 height 24
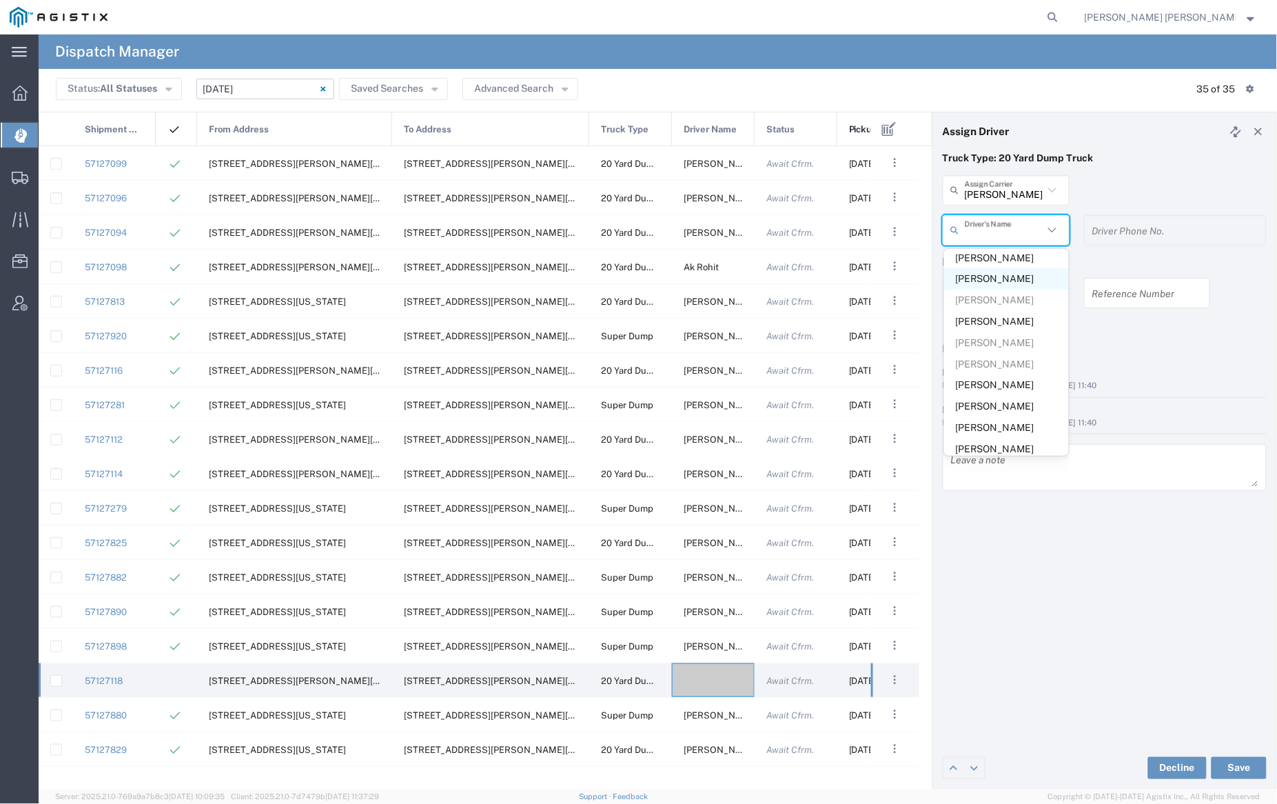
scroll to position [228, 0]
click at [1005, 365] on span "[PERSON_NAME]" at bounding box center [1006, 375] width 125 height 21
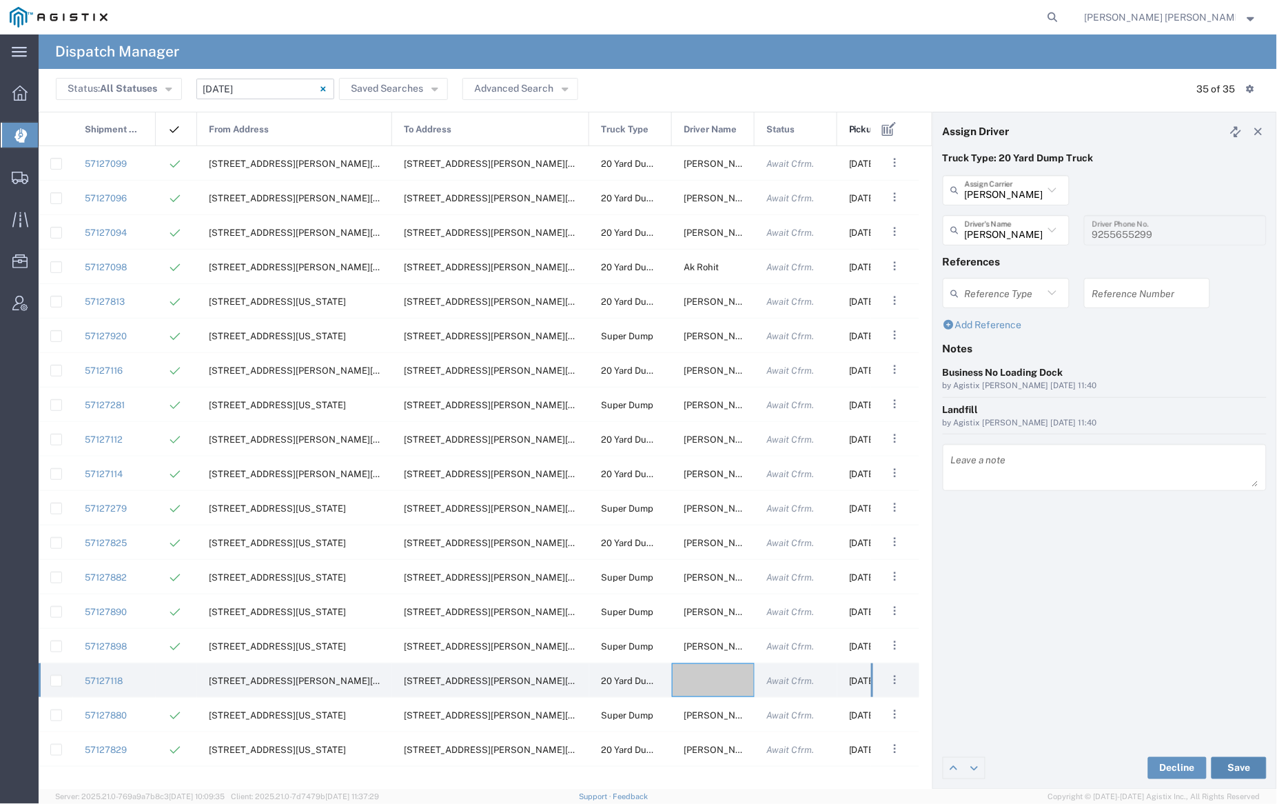
click at [1238, 765] on button "Save" at bounding box center [1239, 768] width 55 height 22
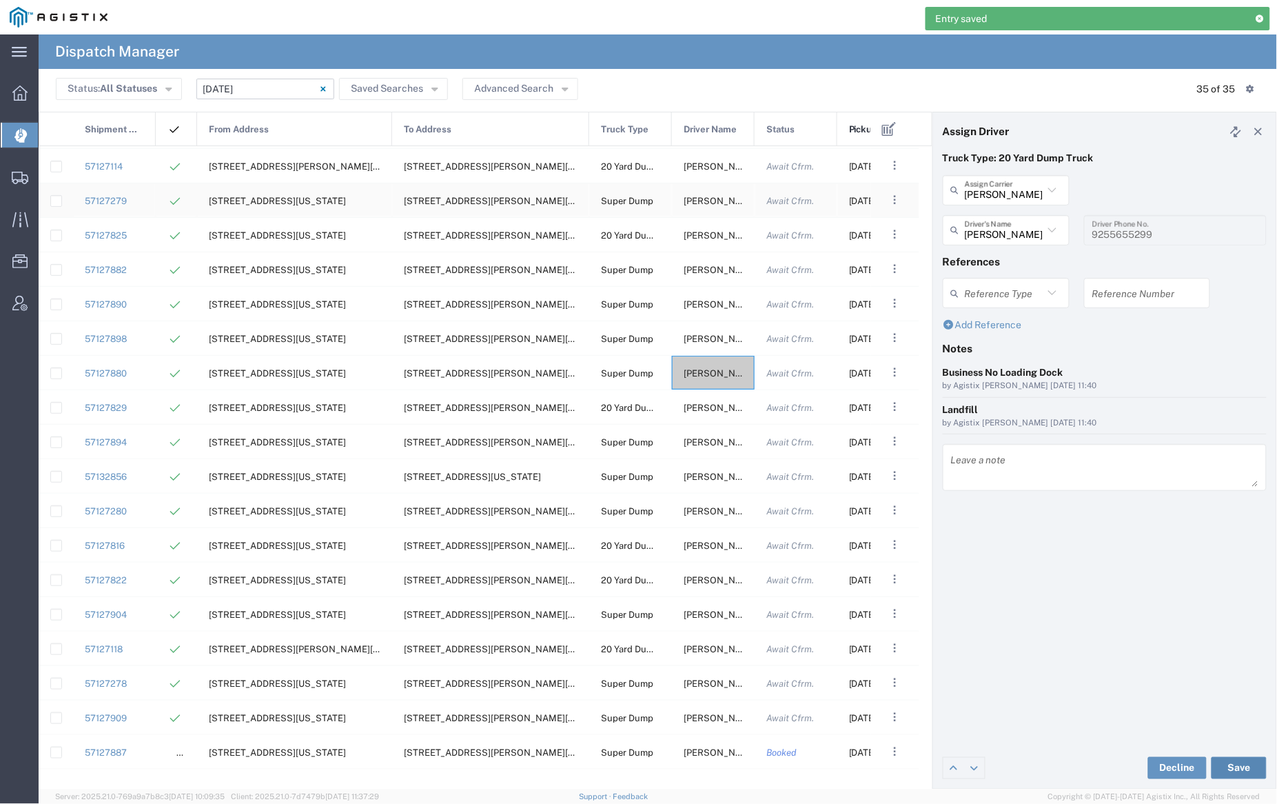
scroll to position [575, 0]
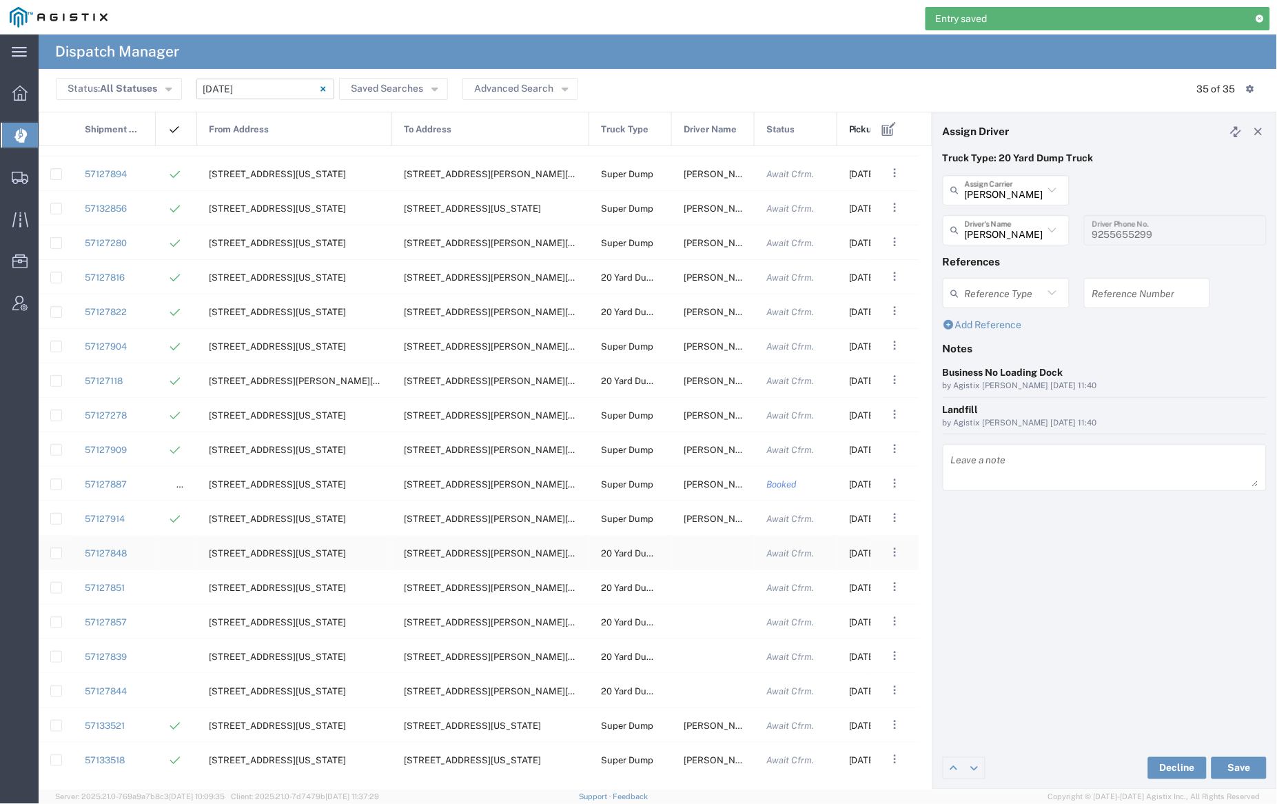
click at [712, 557] on div at bounding box center [713, 553] width 83 height 34
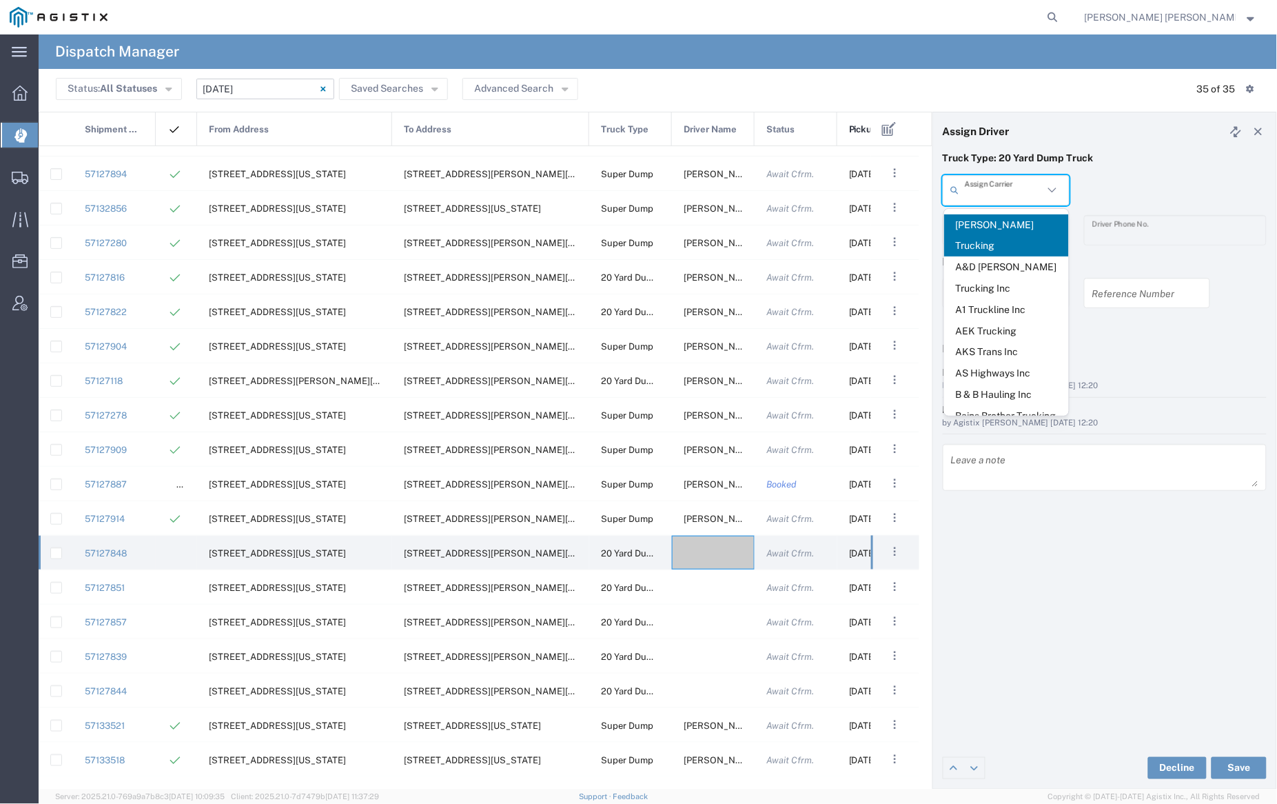
click at [1006, 184] on input "text" at bounding box center [1004, 190] width 79 height 24
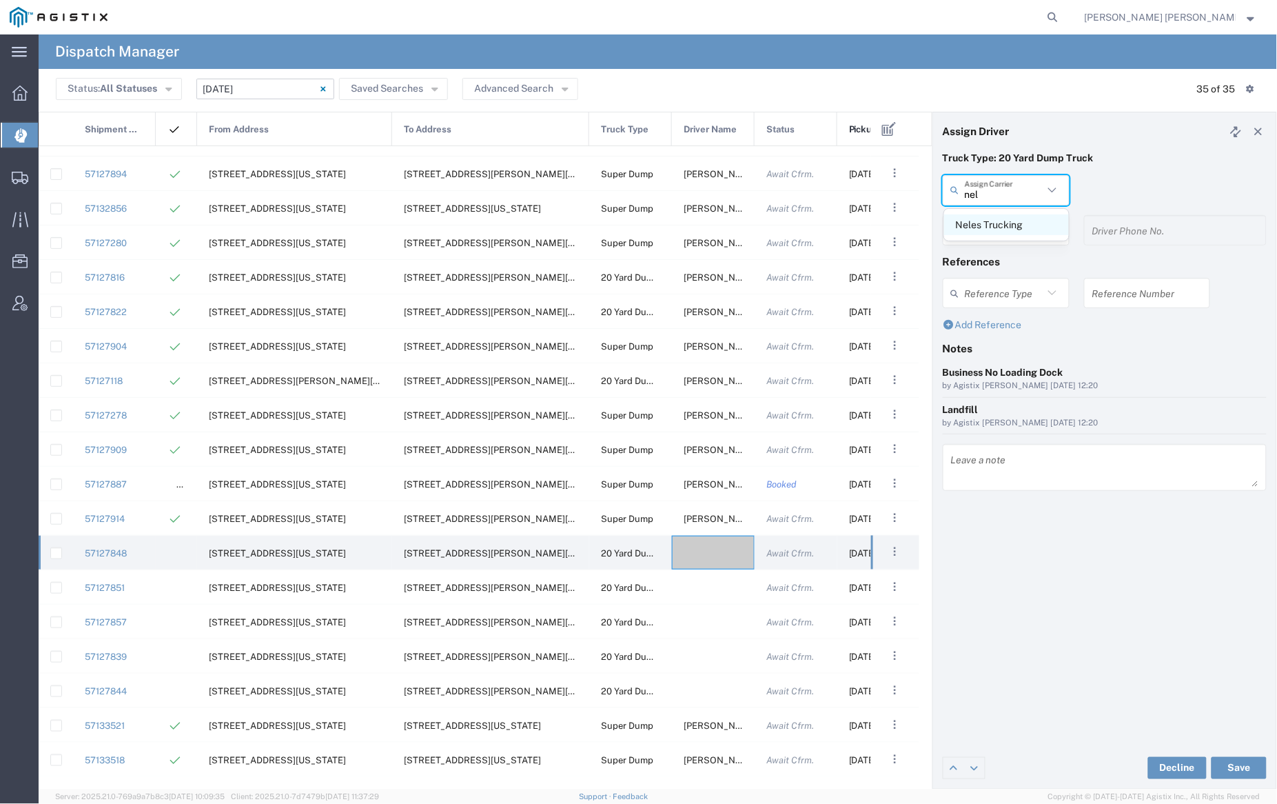
click at [993, 225] on span "Neles Trucking" at bounding box center [1006, 224] width 125 height 21
click at [995, 225] on input "text" at bounding box center [1008, 230] width 87 height 24
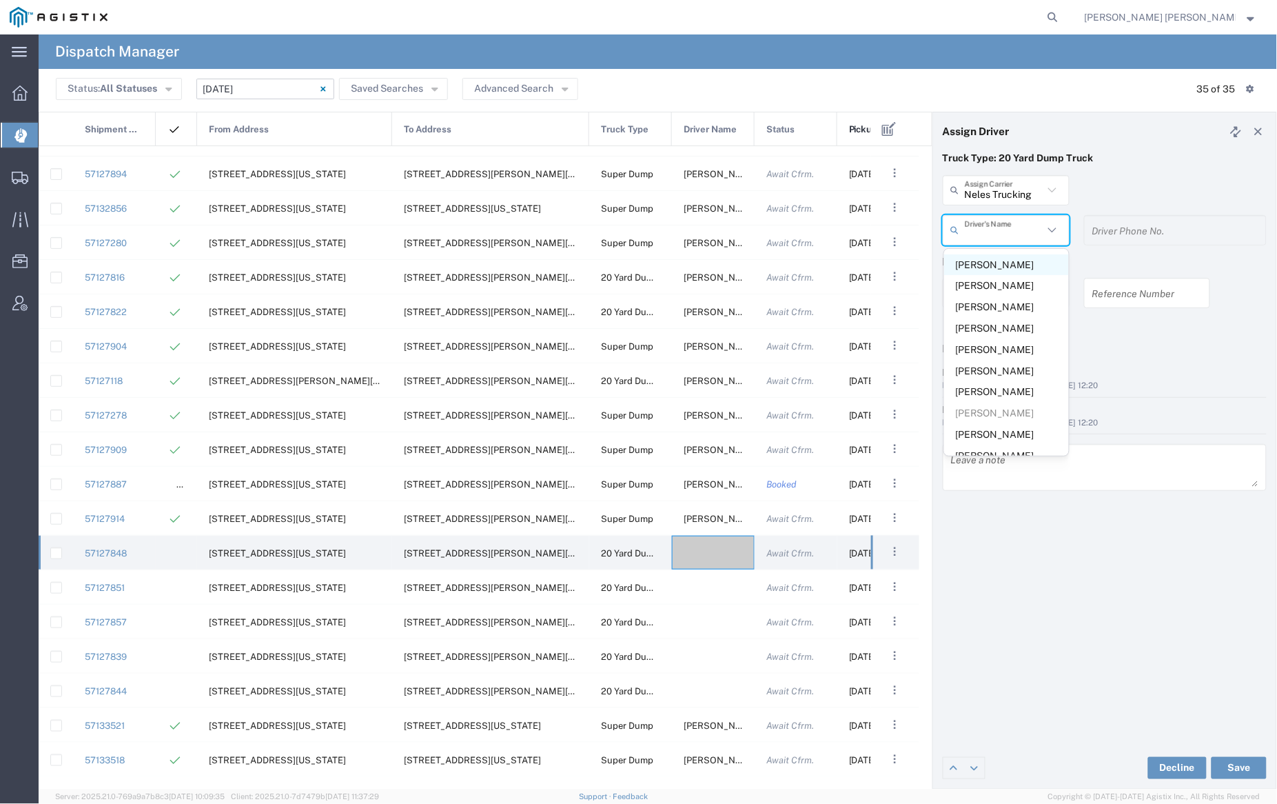
click at [1005, 260] on span "[PERSON_NAME]" at bounding box center [1006, 264] width 125 height 21
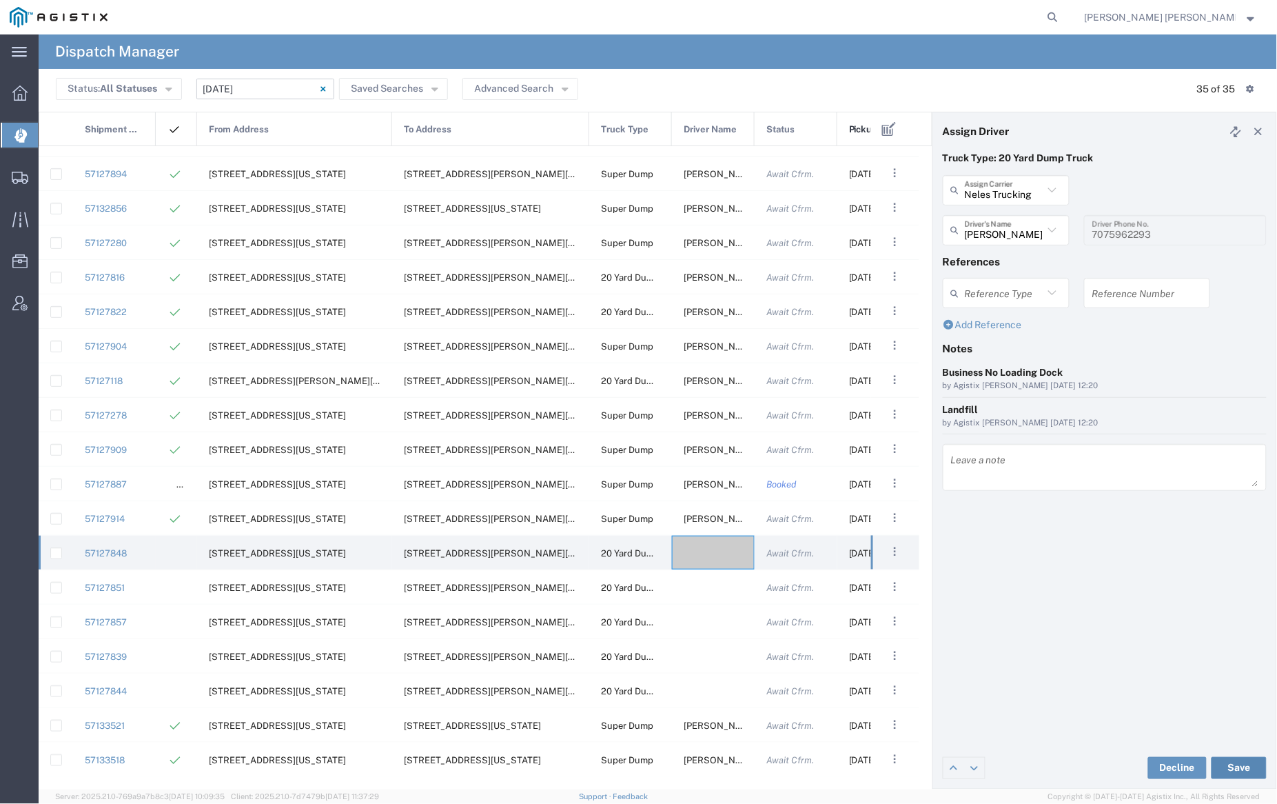
click at [1248, 763] on button "Save" at bounding box center [1239, 768] width 55 height 22
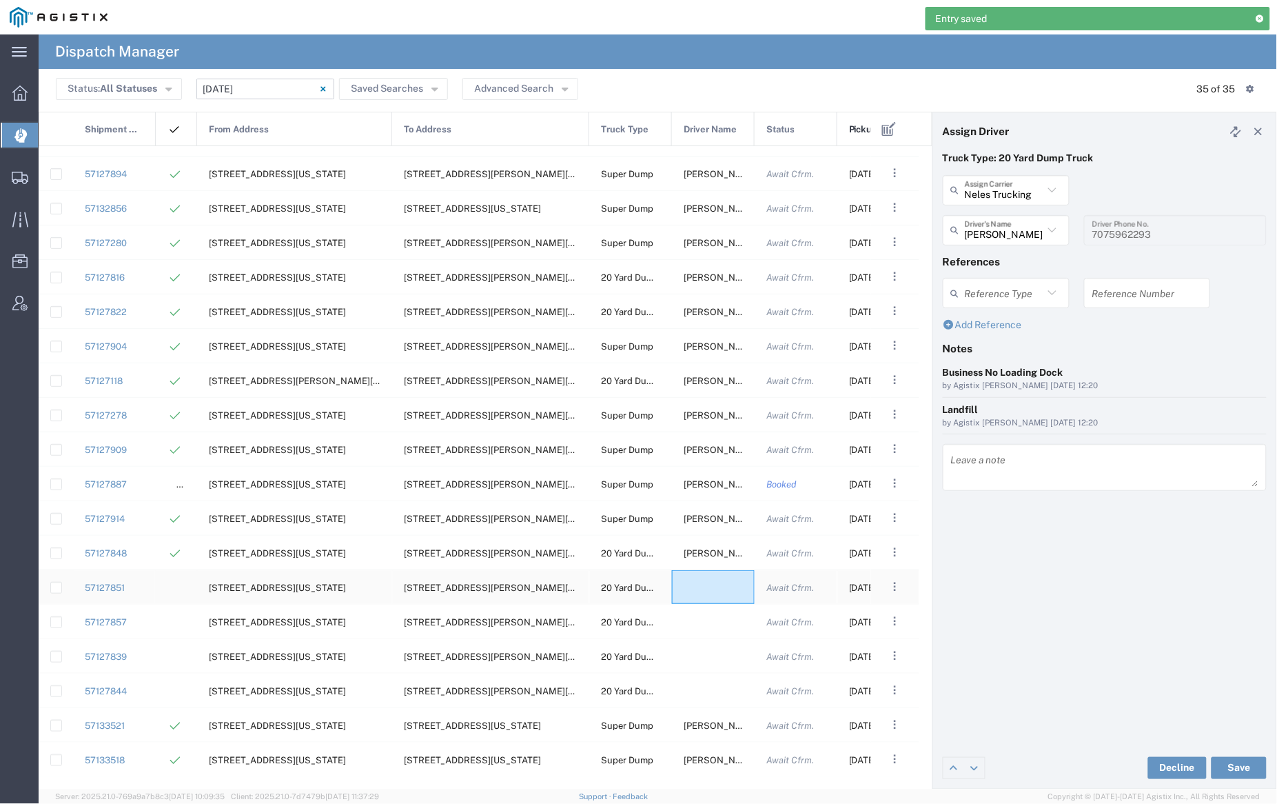
click at [716, 589] on div at bounding box center [713, 587] width 83 height 34
click at [1004, 185] on input "text" at bounding box center [1004, 190] width 79 height 24
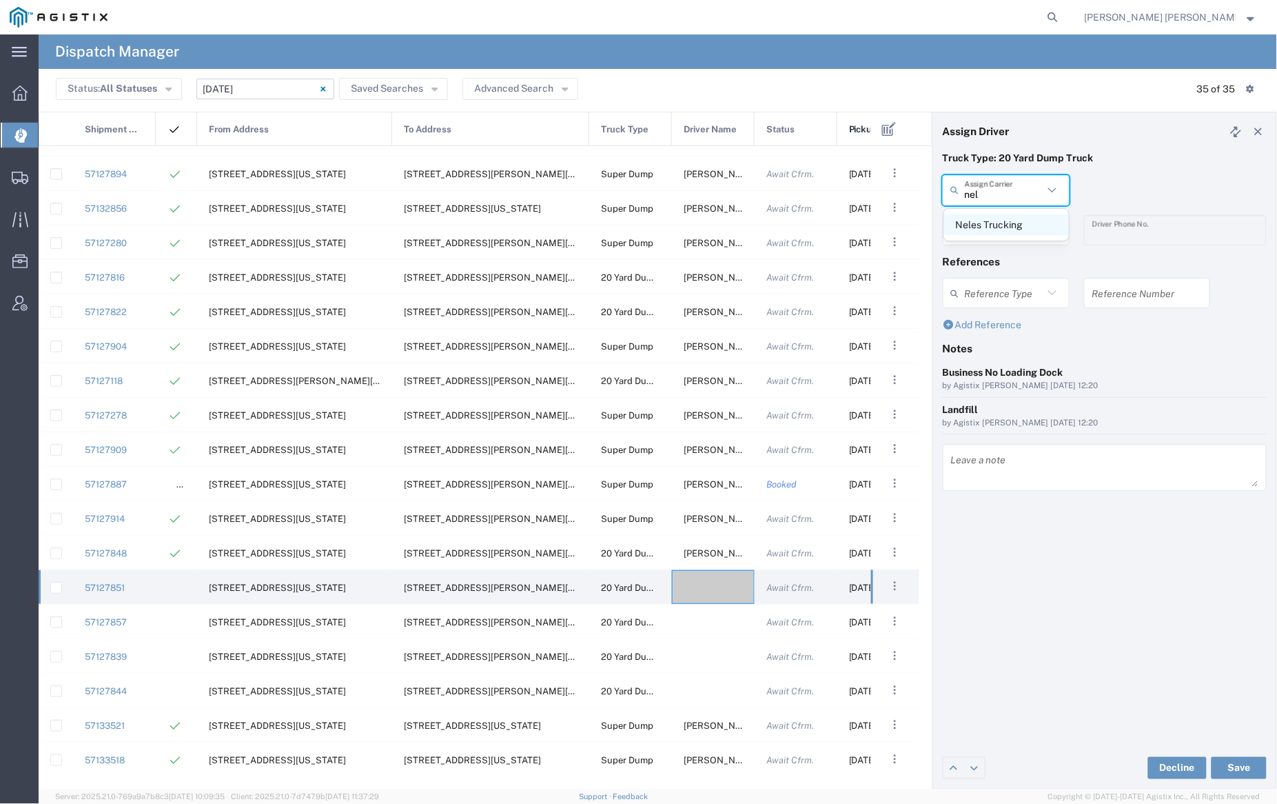
click at [983, 219] on span "Neles Trucking" at bounding box center [1006, 224] width 125 height 21
click at [986, 225] on input "text" at bounding box center [1008, 230] width 87 height 24
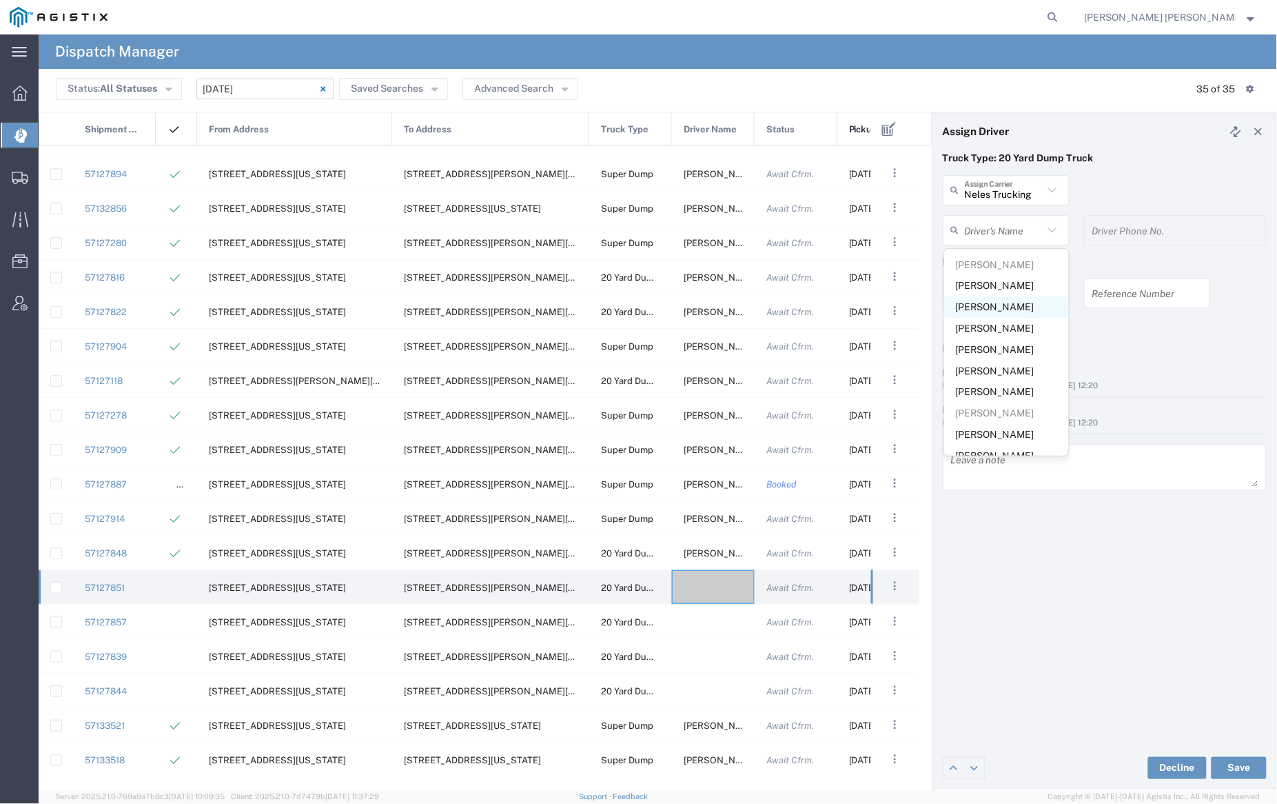
click at [1003, 305] on span "[PERSON_NAME]" at bounding box center [1006, 306] width 125 height 21
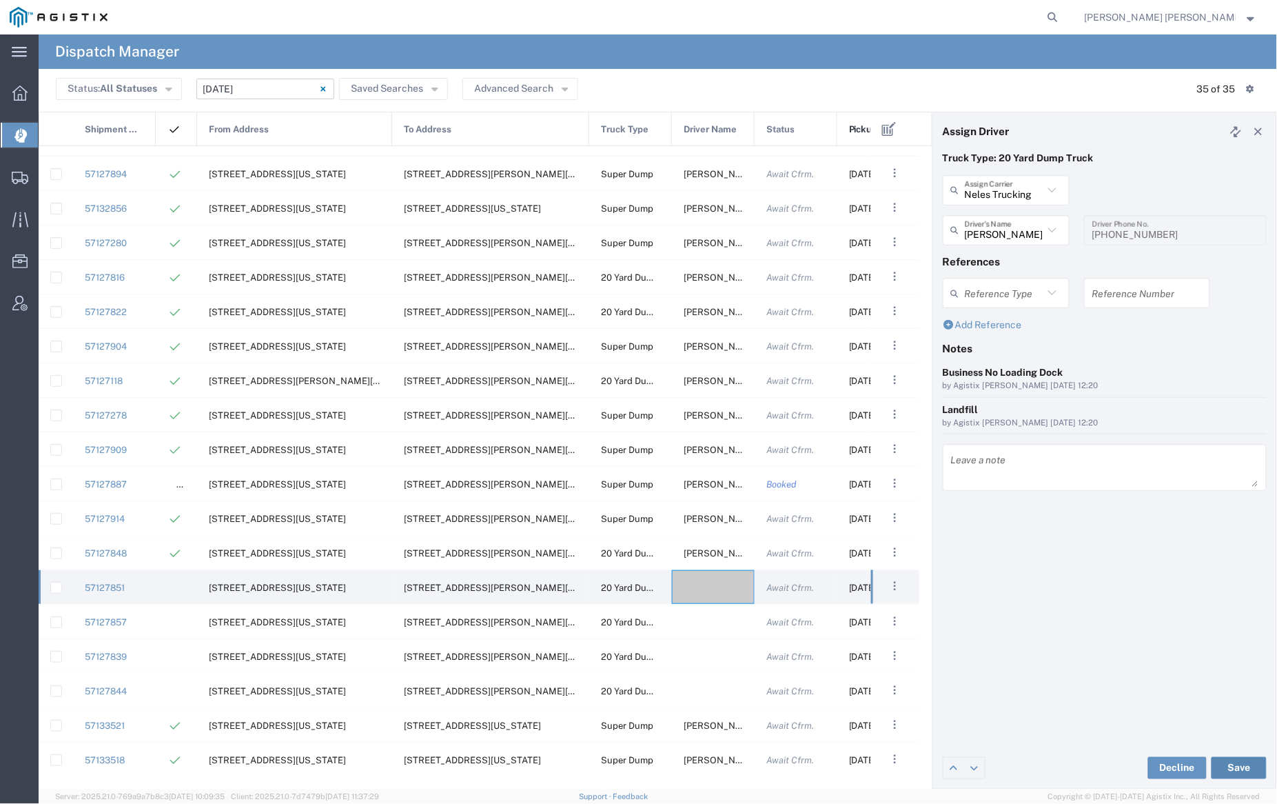
click at [1246, 768] on button "Save" at bounding box center [1239, 768] width 55 height 22
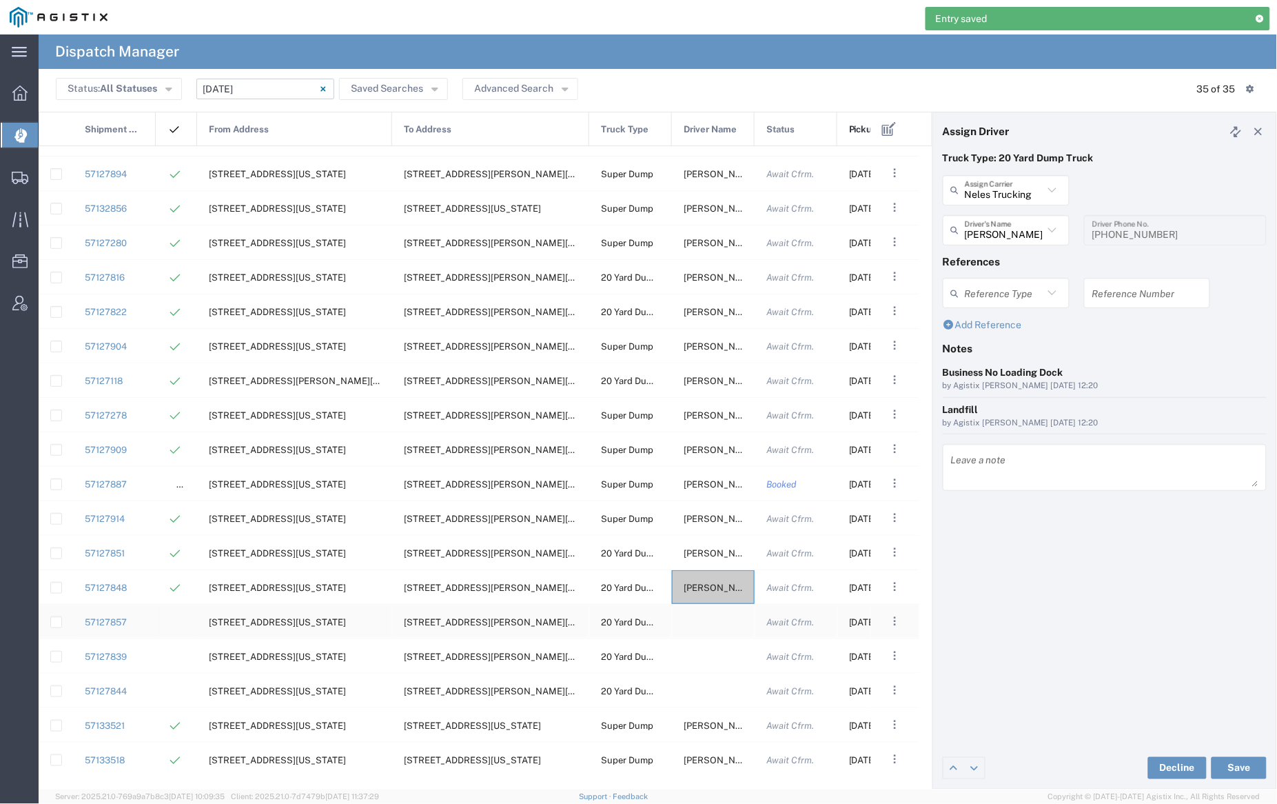
click at [712, 620] on div at bounding box center [713, 621] width 83 height 34
click at [976, 187] on input "text" at bounding box center [1004, 190] width 79 height 24
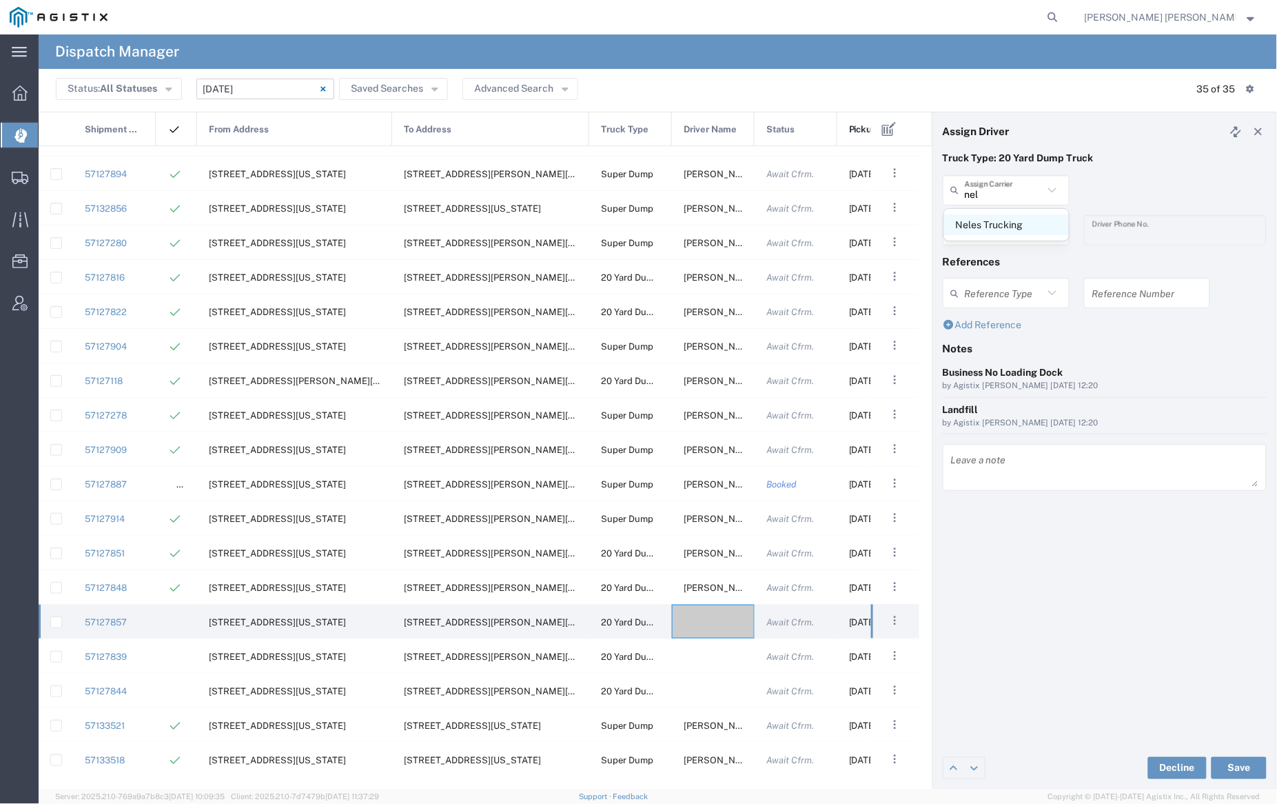
click at [991, 230] on span "Neles Trucking" at bounding box center [1006, 224] width 125 height 21
click at [992, 231] on input "text" at bounding box center [1008, 230] width 87 height 24
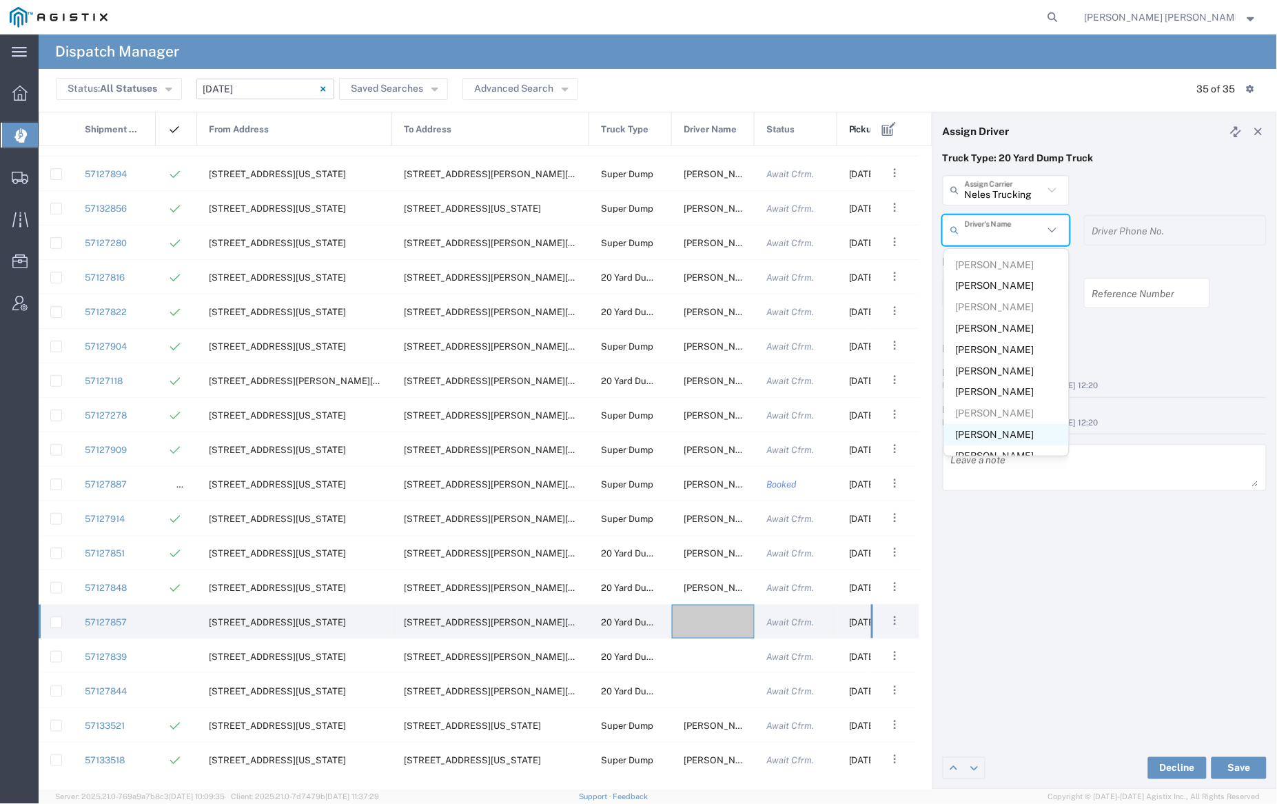
click at [987, 432] on span "[PERSON_NAME]" at bounding box center [1006, 434] width 125 height 21
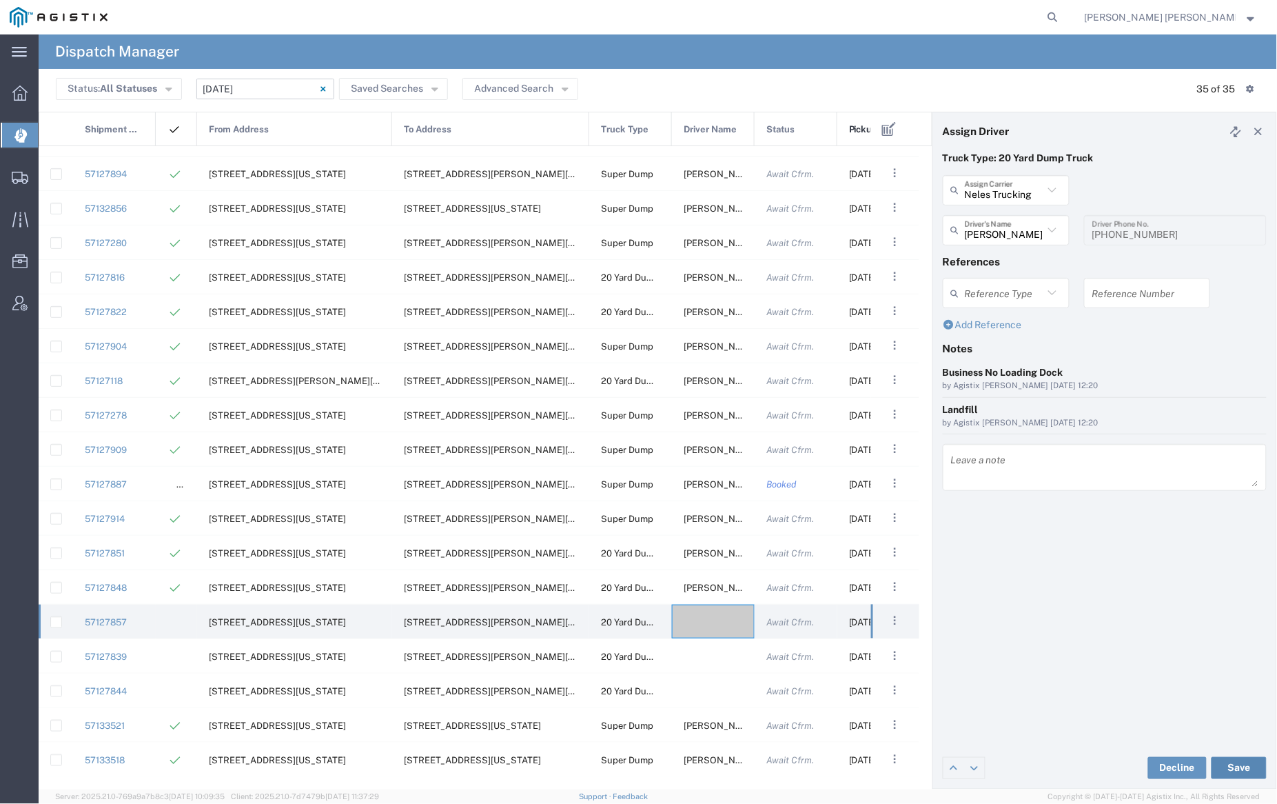
click at [1247, 769] on button "Save" at bounding box center [1239, 768] width 55 height 22
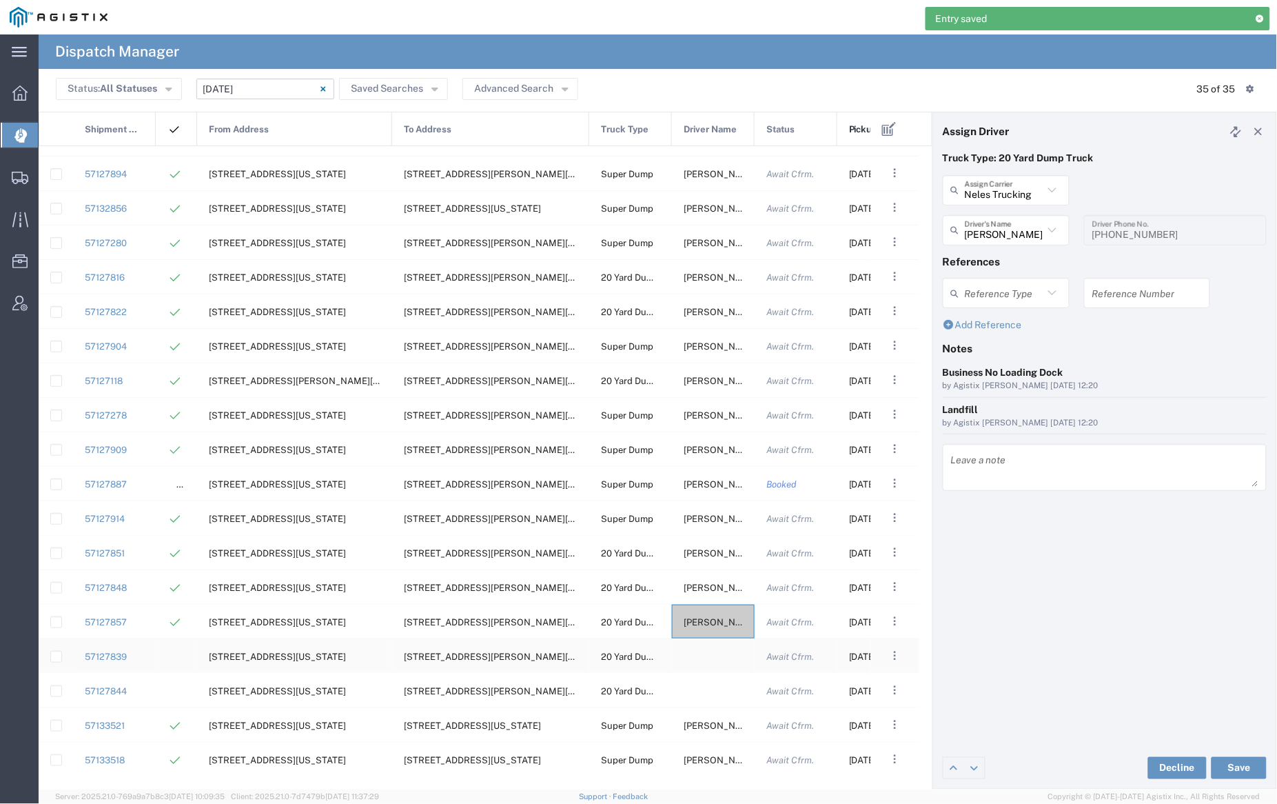
click at [704, 658] on div at bounding box center [713, 656] width 83 height 34
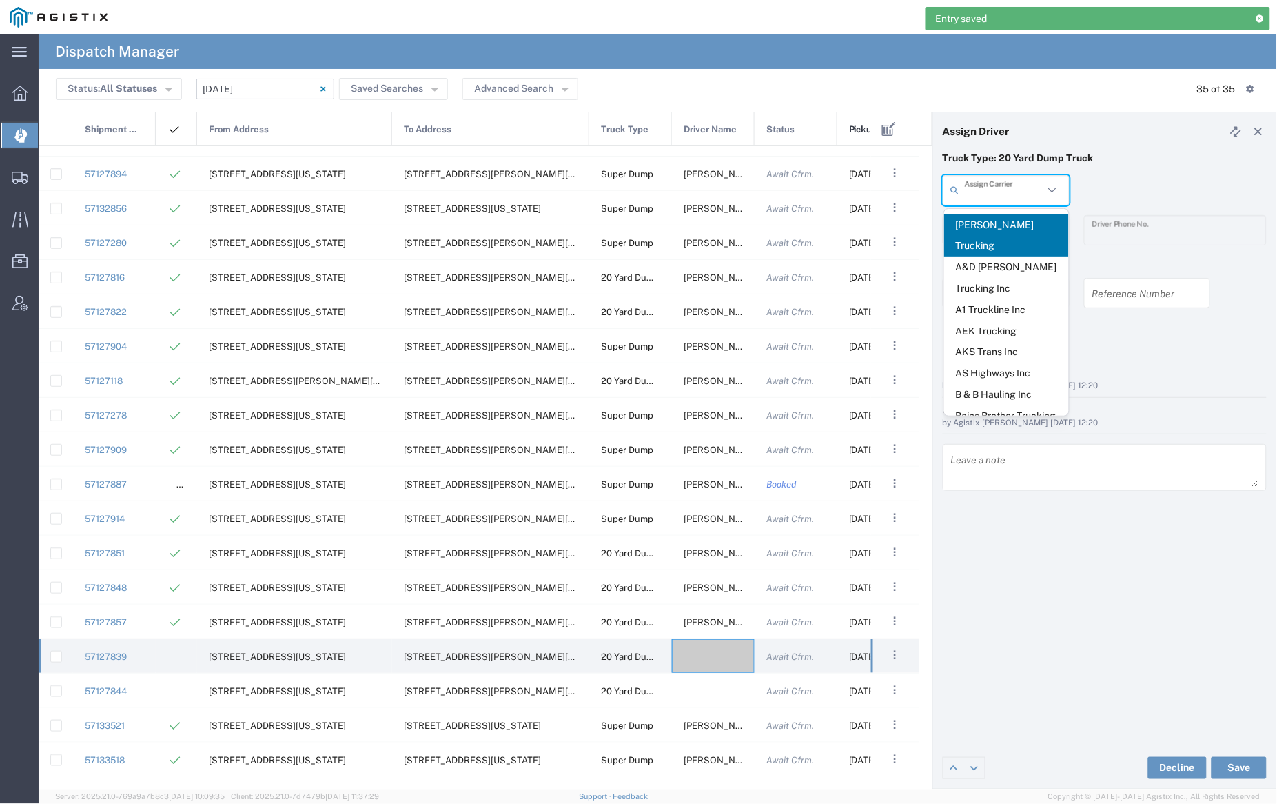
click at [1006, 190] on input "text" at bounding box center [1004, 190] width 79 height 24
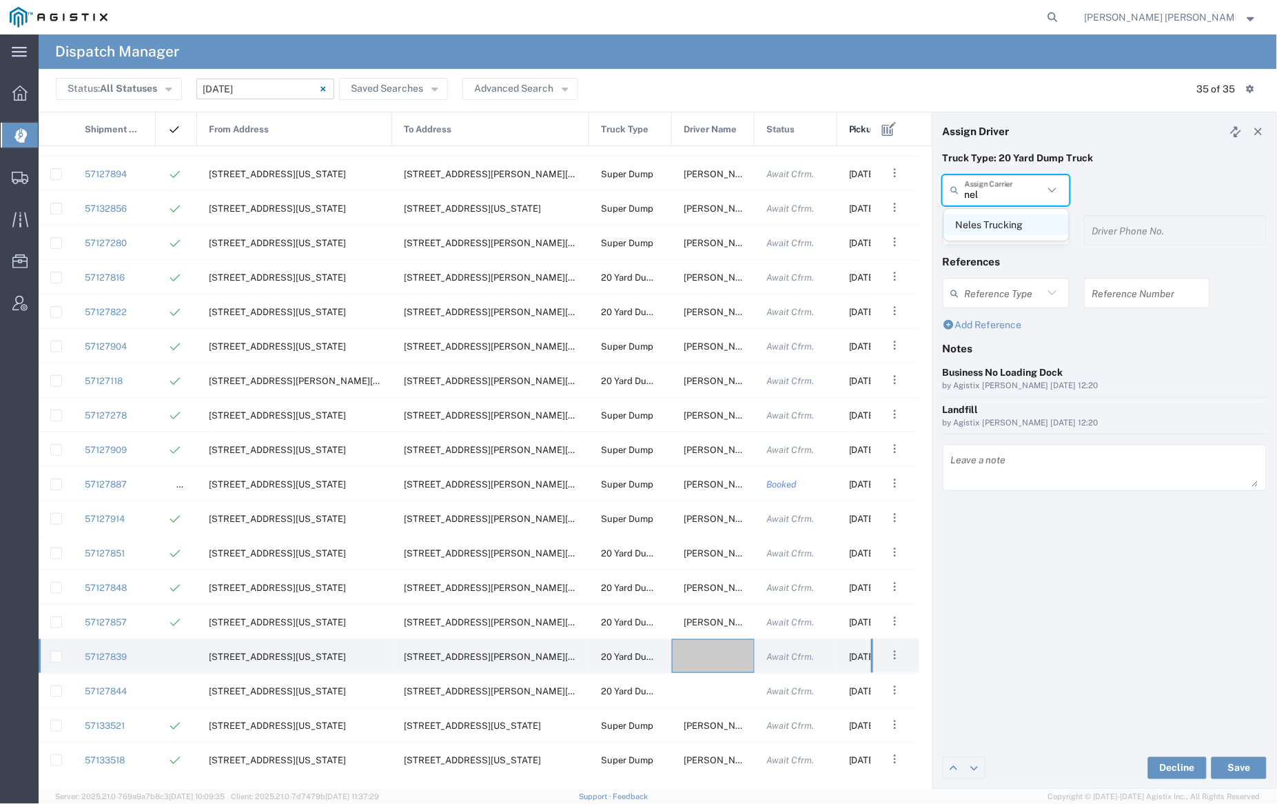
click at [1003, 229] on span "Neles Trucking" at bounding box center [1006, 224] width 125 height 21
click at [1003, 229] on input "text" at bounding box center [1008, 230] width 87 height 24
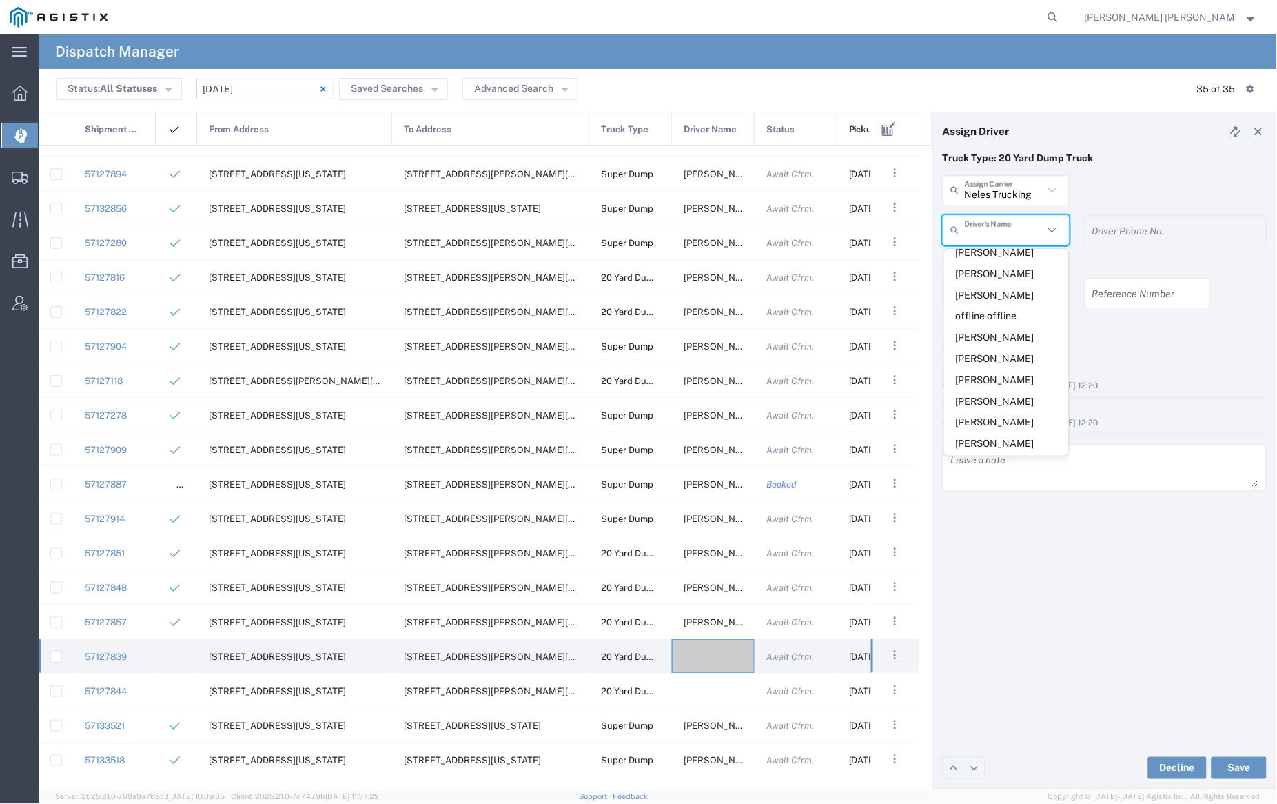
scroll to position [345, 0]
click at [995, 334] on span "[PERSON_NAME]" at bounding box center [1006, 322] width 125 height 21
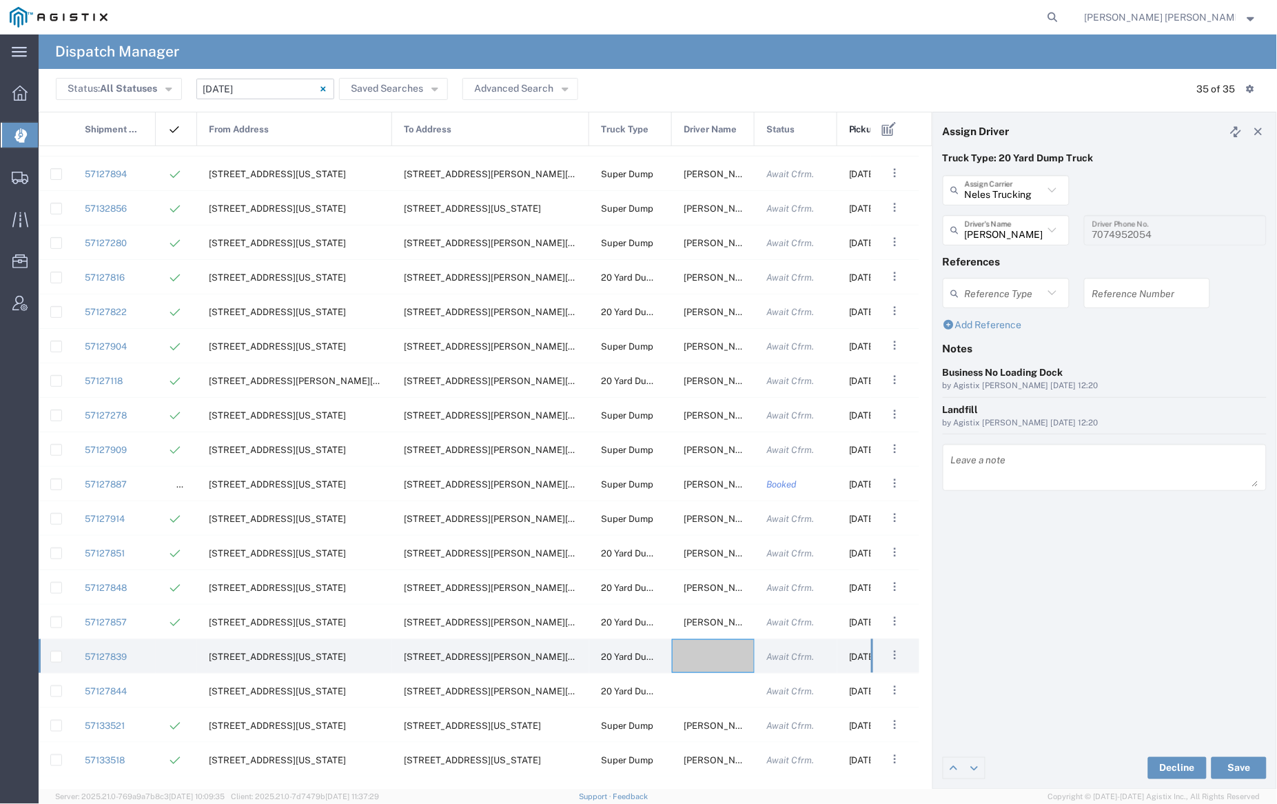
click at [1241, 755] on div "Decline Save" at bounding box center [1104, 767] width 343 height 41
click at [1245, 765] on button "Save" at bounding box center [1239, 768] width 55 height 22
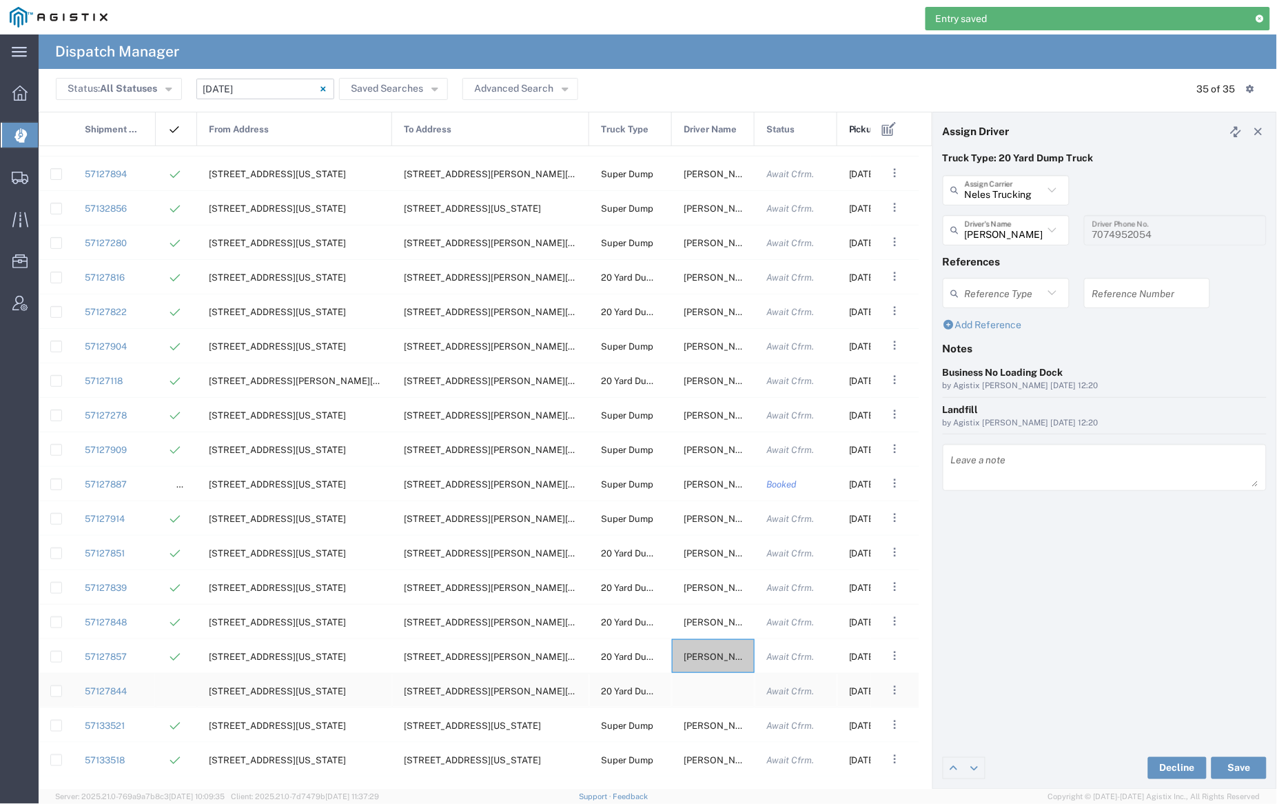
click at [711, 697] on div at bounding box center [713, 690] width 83 height 34
click at [1018, 188] on input "text" at bounding box center [1004, 190] width 79 height 24
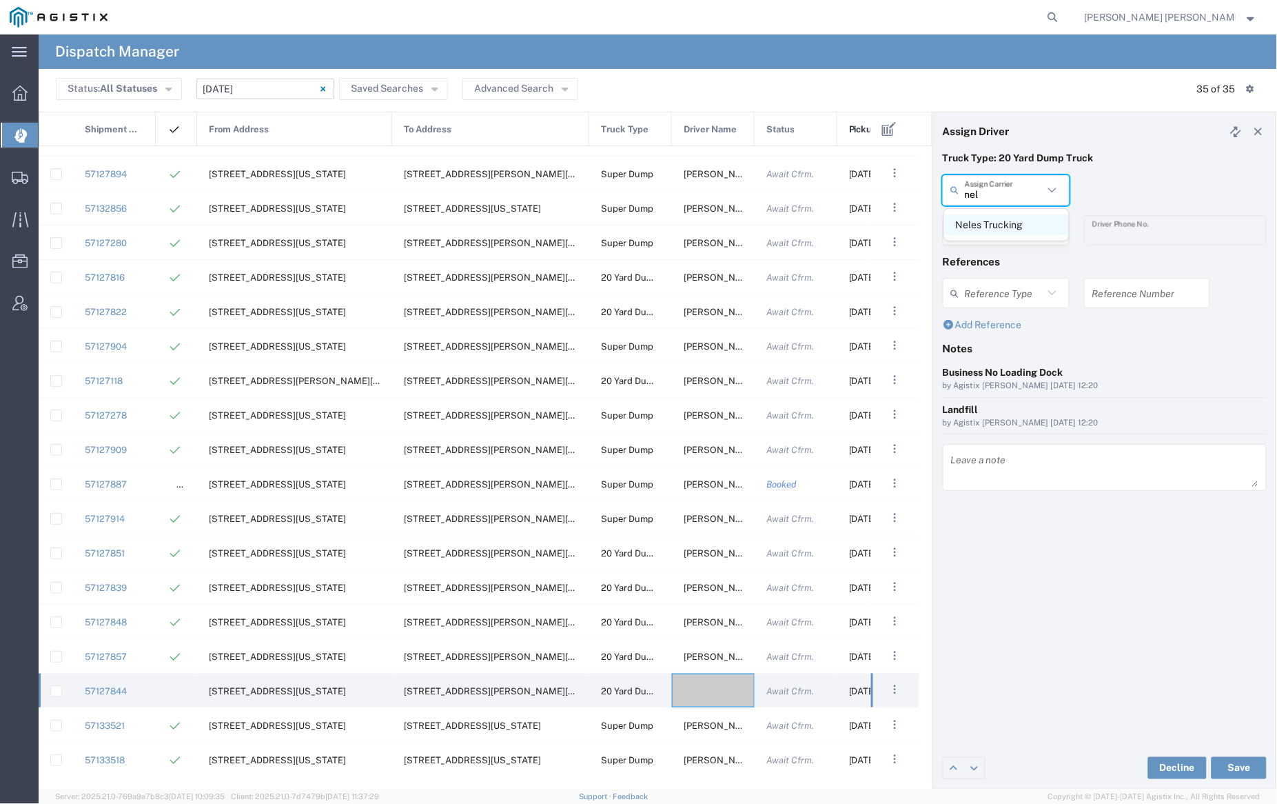
click at [1015, 224] on span "Neles Trucking" at bounding box center [1006, 224] width 125 height 21
click at [1012, 230] on input "text" at bounding box center [1008, 230] width 87 height 24
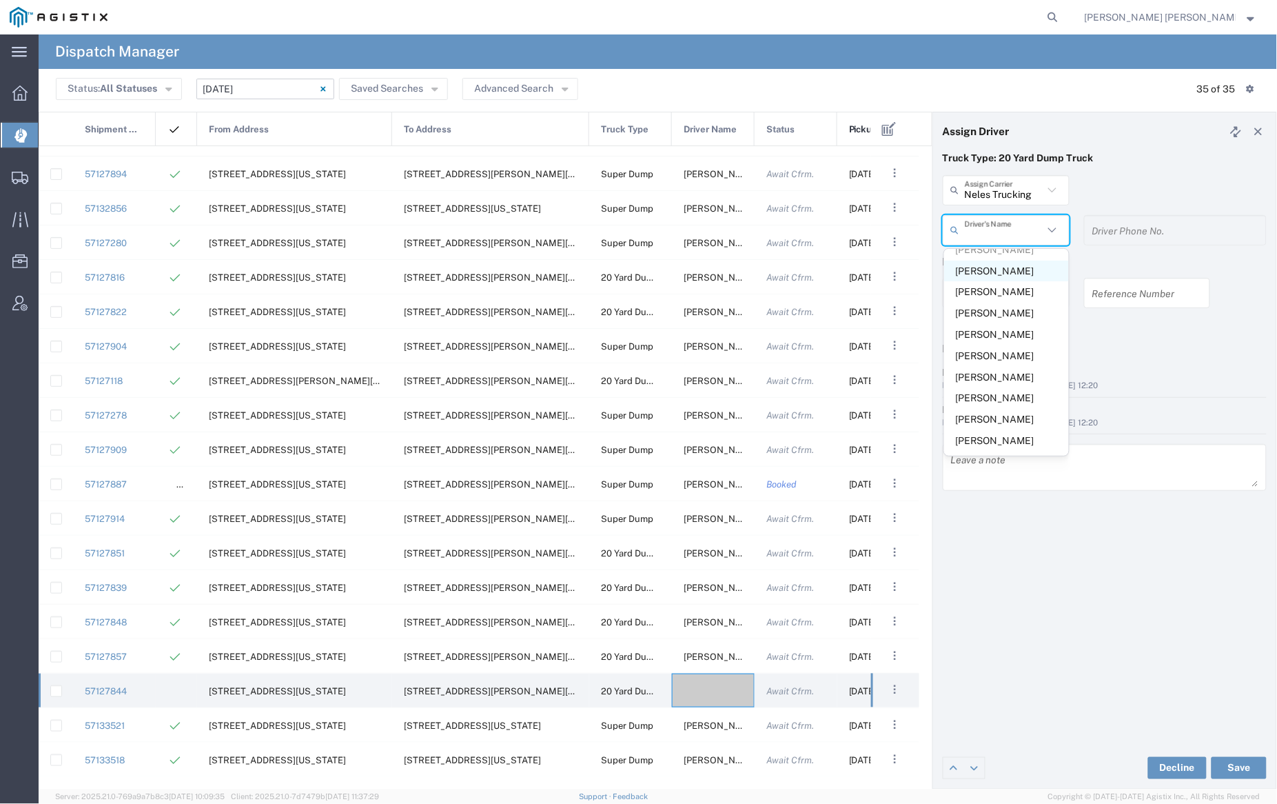
scroll to position [432, 0]
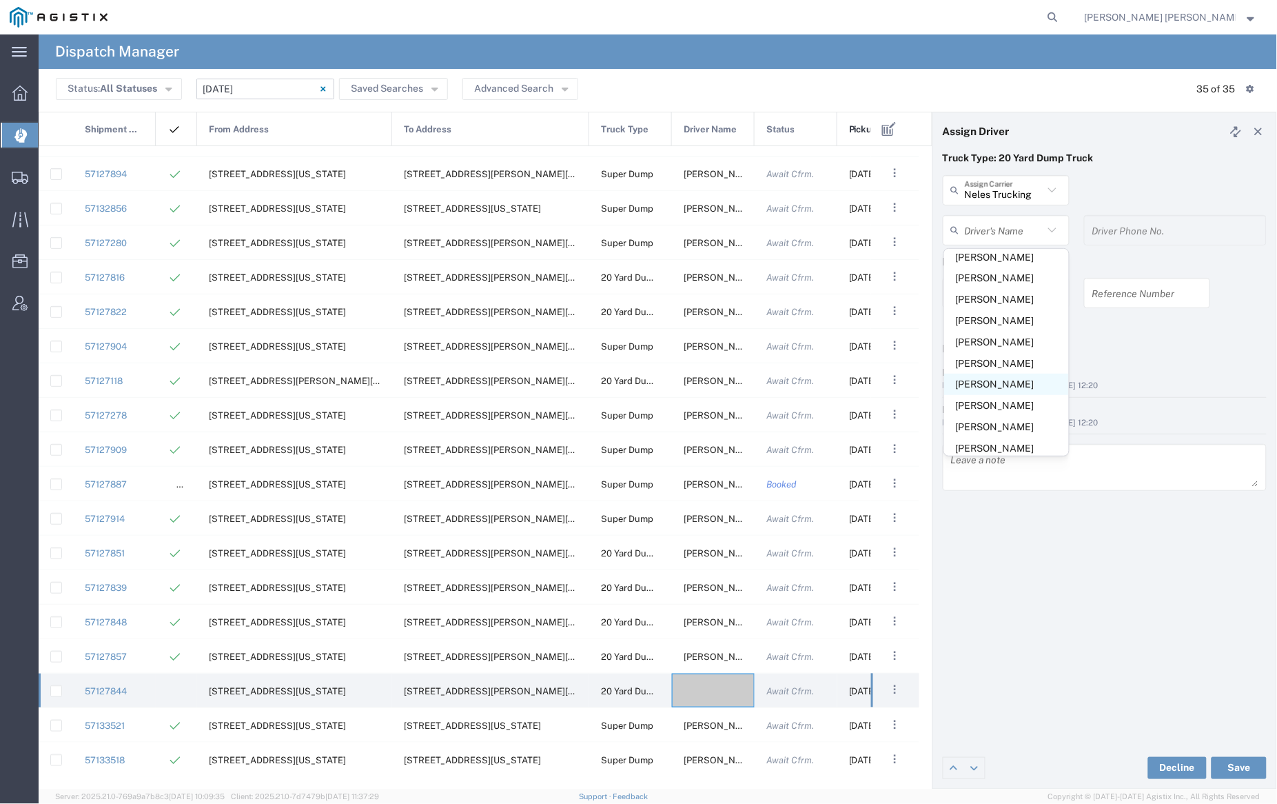
click at [983, 395] on span "[PERSON_NAME]" at bounding box center [1006, 384] width 125 height 21
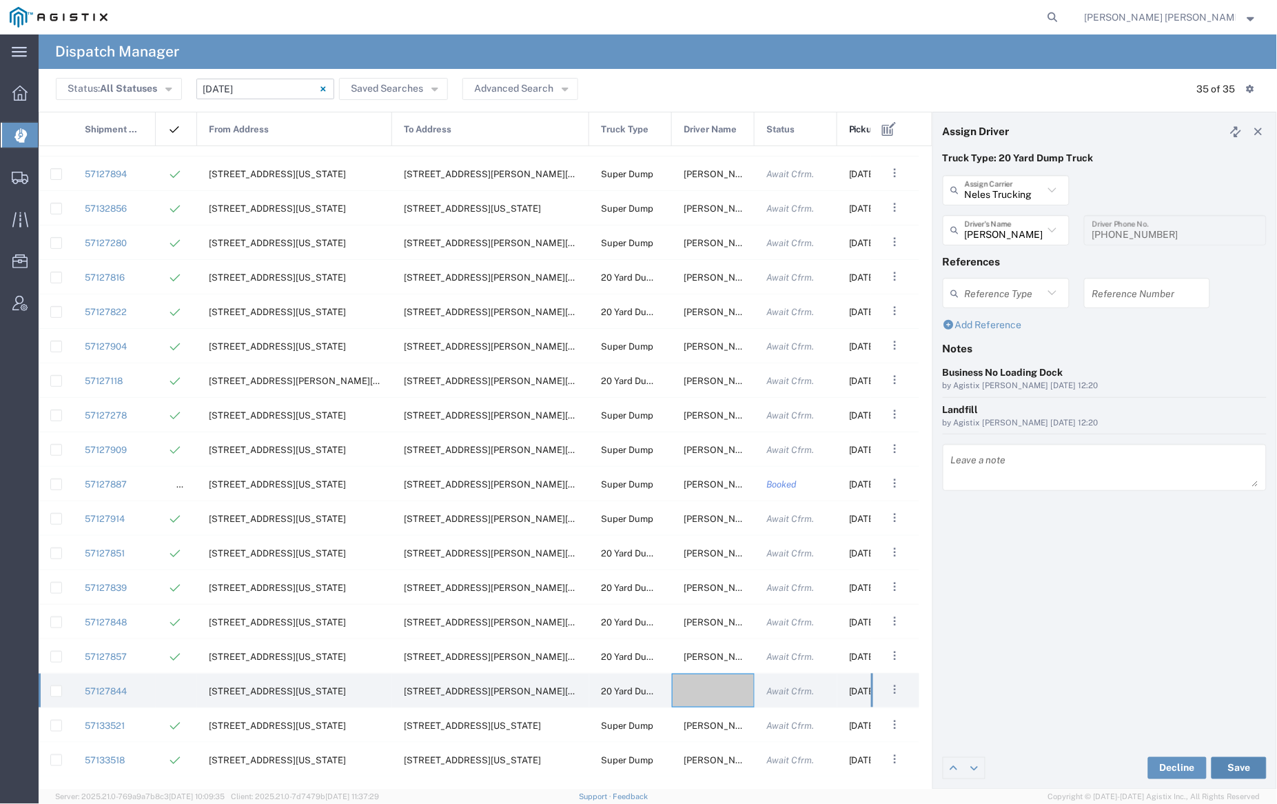
click at [1237, 767] on button "Save" at bounding box center [1239, 768] width 55 height 22
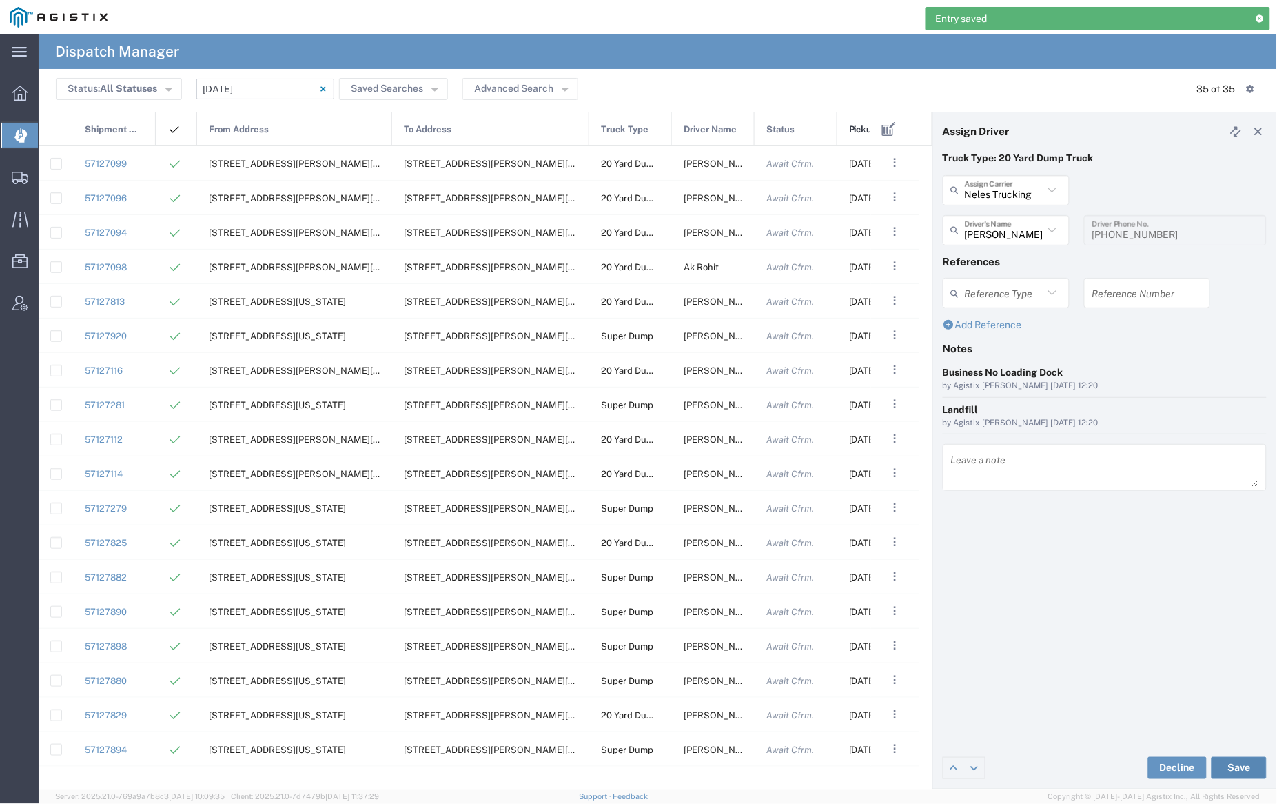
scroll to position [575, 0]
